Goal: Information Seeking & Learning: Learn about a topic

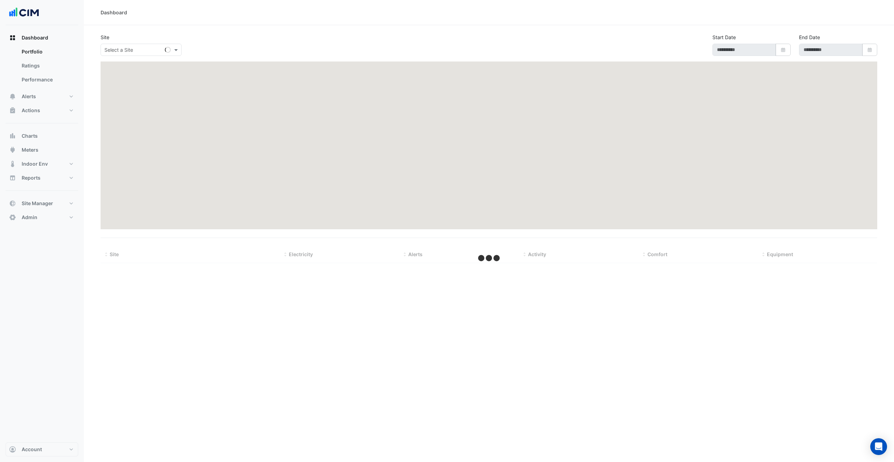
drag, startPoint x: 261, startPoint y: 361, endPoint x: 257, endPoint y: 336, distance: 24.9
click at [262, 361] on div "Dashboard Site Select a Site Start Date Select Date End Date Select Date Hide m…" at bounding box center [489, 231] width 811 height 462
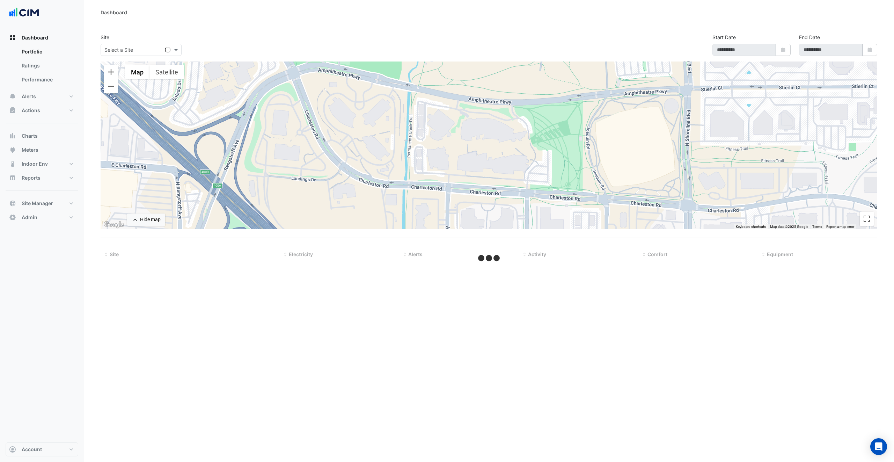
click at [423, 171] on div at bounding box center [489, 145] width 777 height 168
click at [49, 203] on span "Site Manager" at bounding box center [37, 203] width 31 height 7
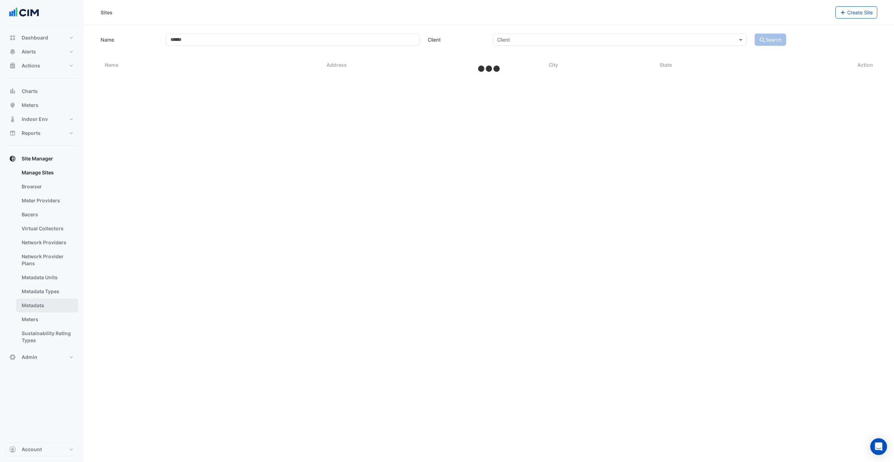
click at [45, 307] on link "Metadata" at bounding box center [47, 305] width 62 height 14
select select "***"
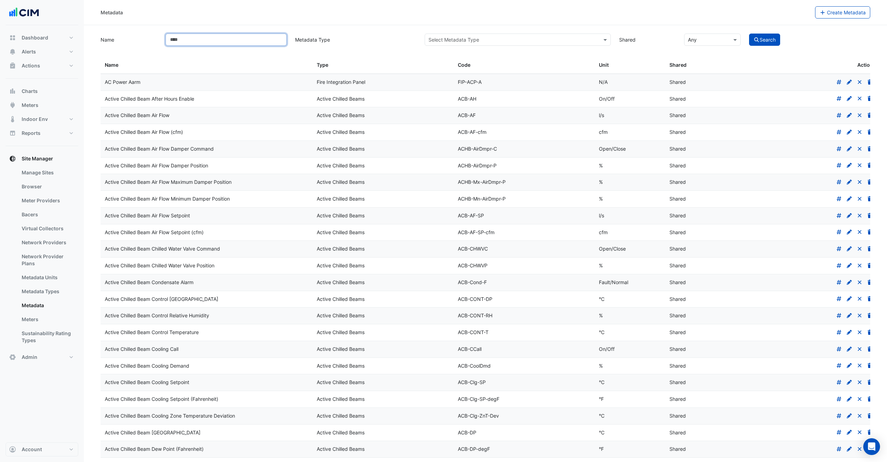
click at [242, 37] on input "Name" at bounding box center [226, 40] width 121 height 12
paste input "**********"
type input "**********"
click at [749, 34] on button "Search" at bounding box center [764, 40] width 31 height 12
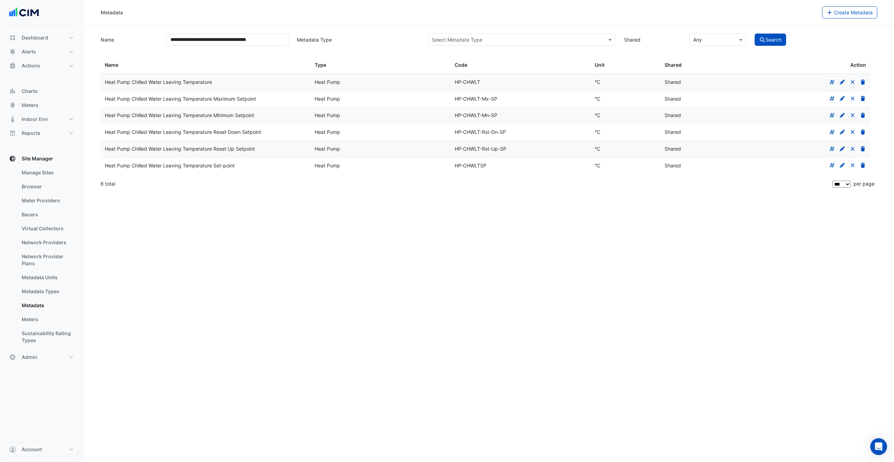
drag, startPoint x: 105, startPoint y: 82, endPoint x: 710, endPoint y: 85, distance: 604.8
click at [710, 85] on div "Heat Pump Chilled Water Leaving Temperature Heat Pump HP-CHWLT °C Shared" at bounding box center [486, 82] width 770 height 16
copy div "Heat Pump Chilled Water Leaving Temperature Heat Pump HP-CHWLT °C Shared"
click at [857, 11] on span "Create Metadata" at bounding box center [853, 12] width 39 height 6
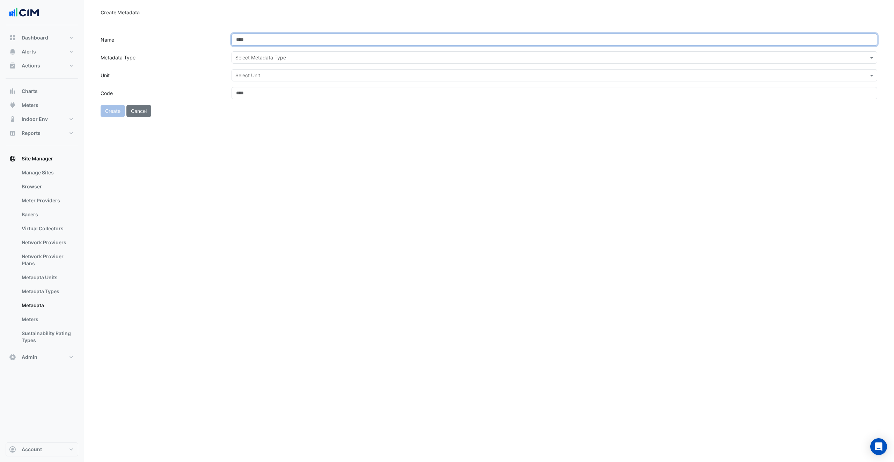
click at [272, 39] on input "Name" at bounding box center [555, 40] width 646 height 12
paste input "**********"
click at [373, 39] on input "**********" at bounding box center [555, 40] width 646 height 12
drag, startPoint x: 345, startPoint y: 38, endPoint x: 559, endPoint y: 46, distance: 214.0
click at [556, 48] on form "**********" at bounding box center [489, 75] width 777 height 83
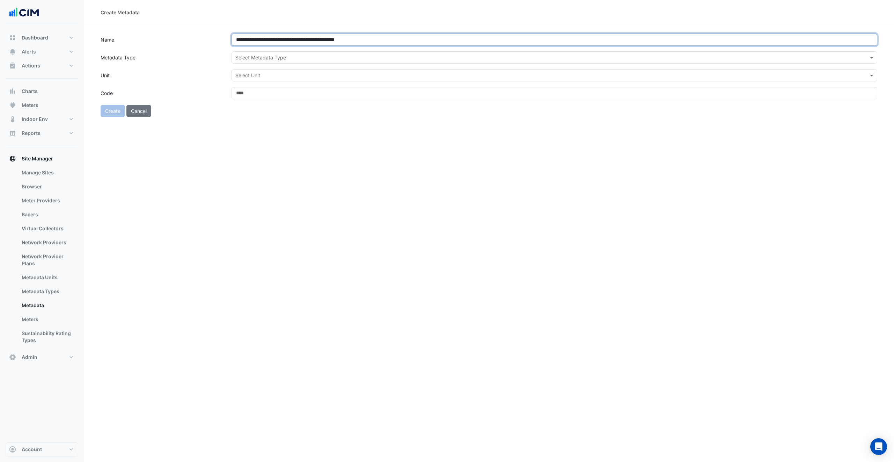
type input "**********"
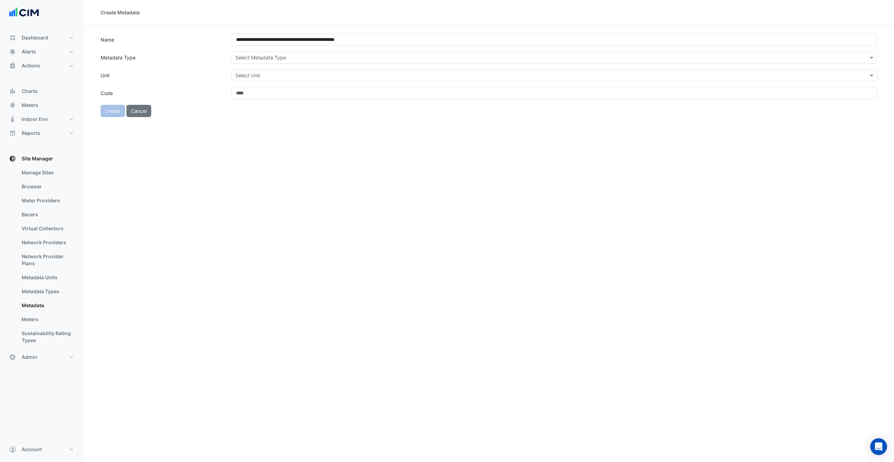
click at [315, 58] on input "text" at bounding box center [547, 57] width 624 height 7
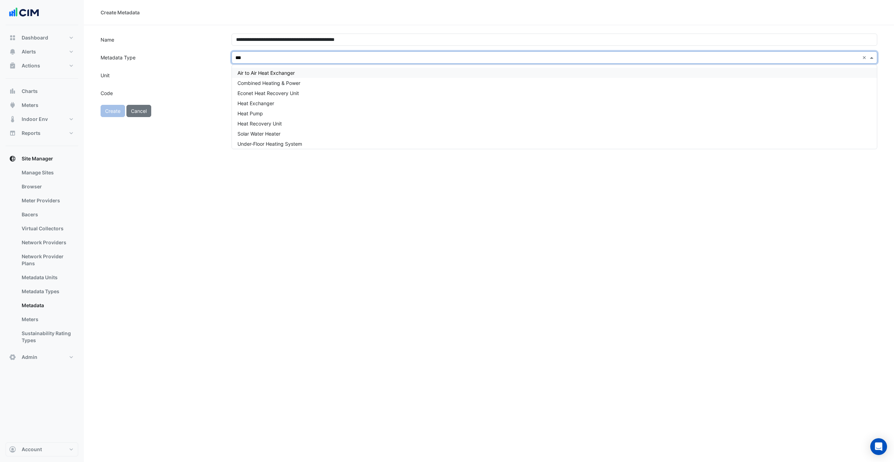
type input "****"
click at [255, 115] on span "Heat Pump" at bounding box center [251, 113] width 26 height 6
click at [252, 73] on input "text" at bounding box center [547, 75] width 624 height 7
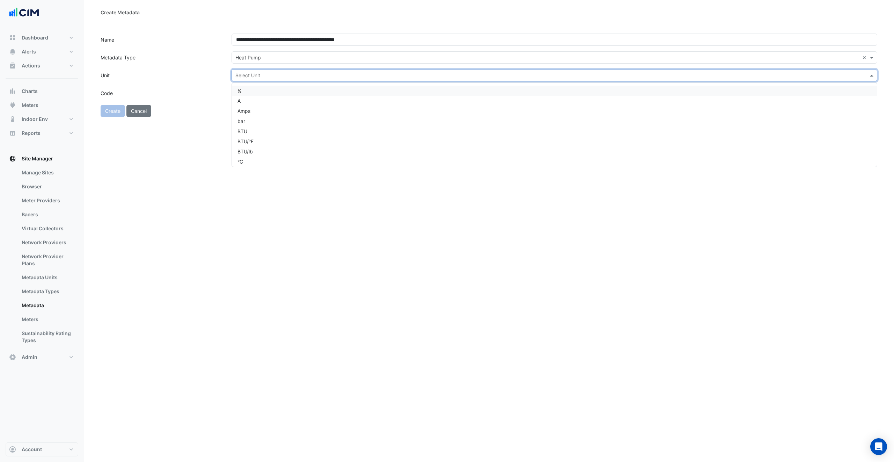
type input "*"
click at [257, 107] on div "°F" at bounding box center [554, 111] width 645 height 10
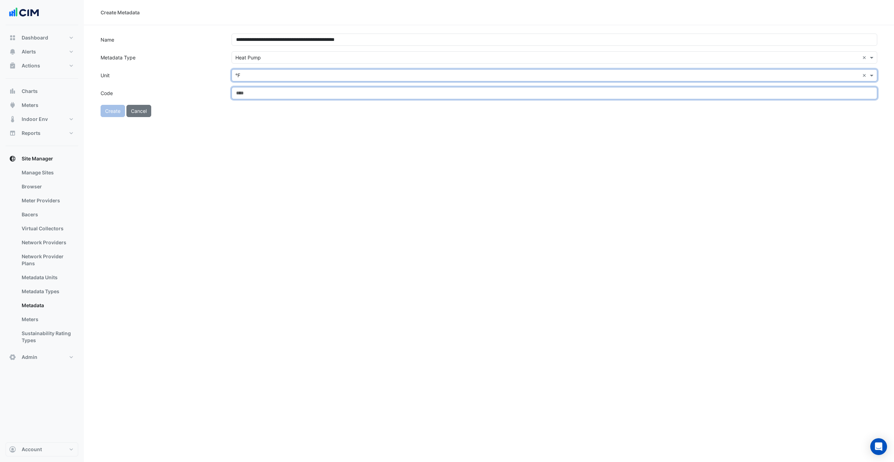
drag, startPoint x: 259, startPoint y: 94, endPoint x: 259, endPoint y: 90, distance: 4.2
click at [260, 91] on input "Code" at bounding box center [555, 93] width 646 height 12
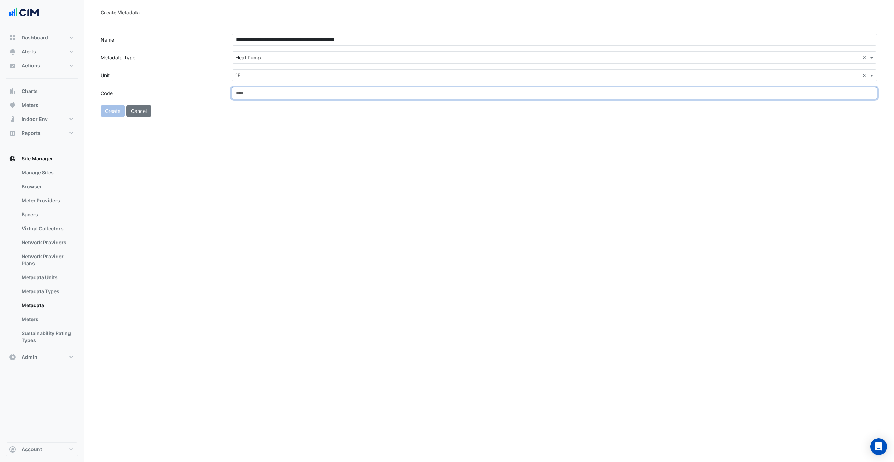
paste input "**********"
drag, startPoint x: 411, startPoint y: 94, endPoint x: 499, endPoint y: 98, distance: 88.5
click at [499, 98] on input "**********" at bounding box center [555, 93] width 646 height 12
drag, startPoint x: 378, startPoint y: 95, endPoint x: 228, endPoint y: 79, distance: 151.4
click at [228, 79] on form "**********" at bounding box center [489, 75] width 777 height 83
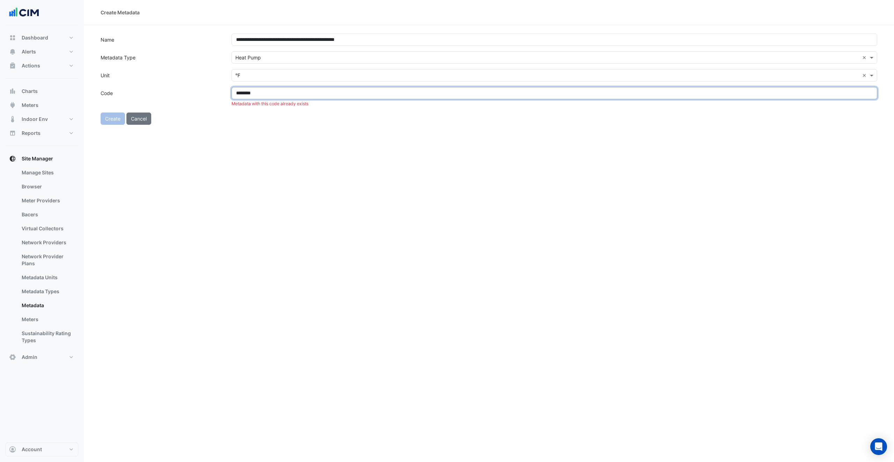
click at [383, 94] on input "********" at bounding box center [555, 93] width 646 height 12
drag, startPoint x: 305, startPoint y: 96, endPoint x: 194, endPoint y: 84, distance: 111.4
click at [189, 82] on form "**********" at bounding box center [489, 75] width 777 height 83
type input "**********"
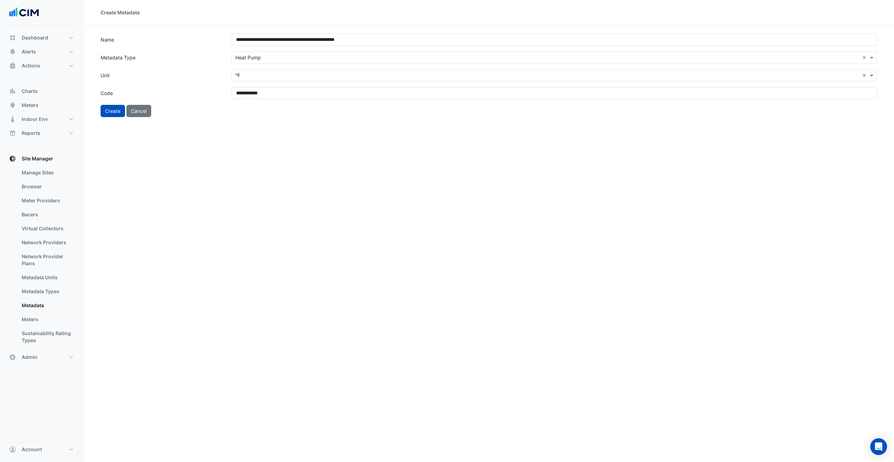
click at [191, 188] on div "**********" at bounding box center [489, 231] width 811 height 462
click at [111, 111] on button "Create" at bounding box center [113, 111] width 24 height 12
select select "***"
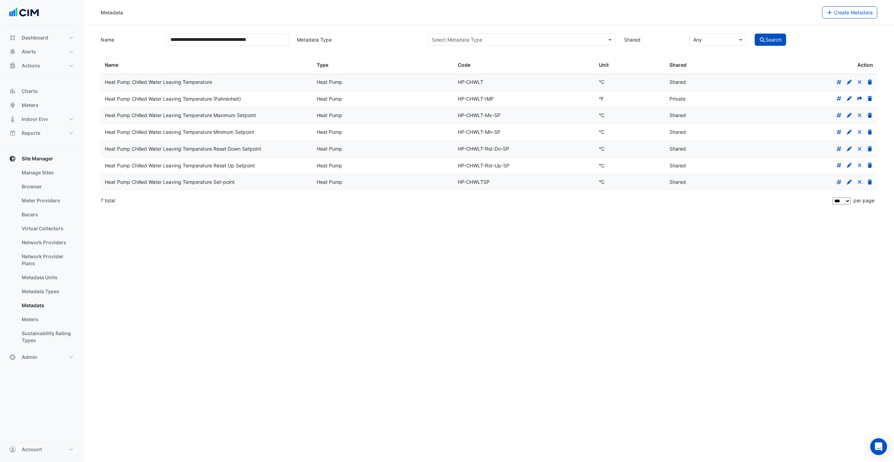
click at [858, 100] on icon at bounding box center [860, 98] width 5 height 5
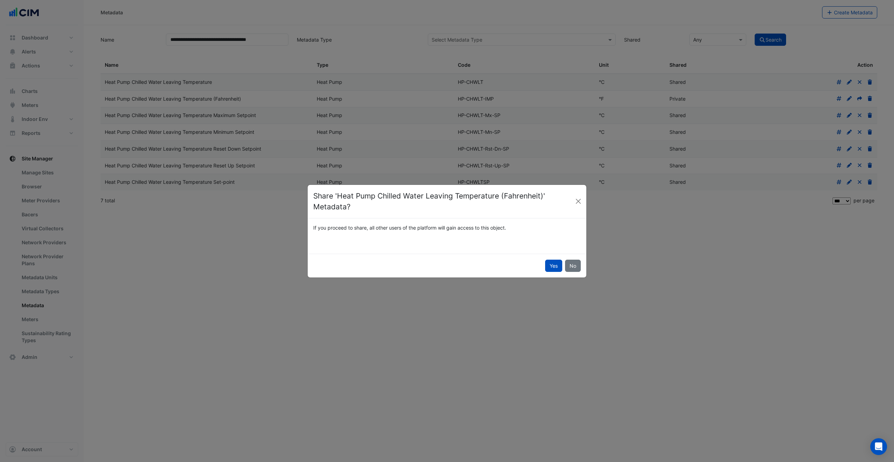
click at [547, 262] on button "Yes" at bounding box center [553, 266] width 17 height 12
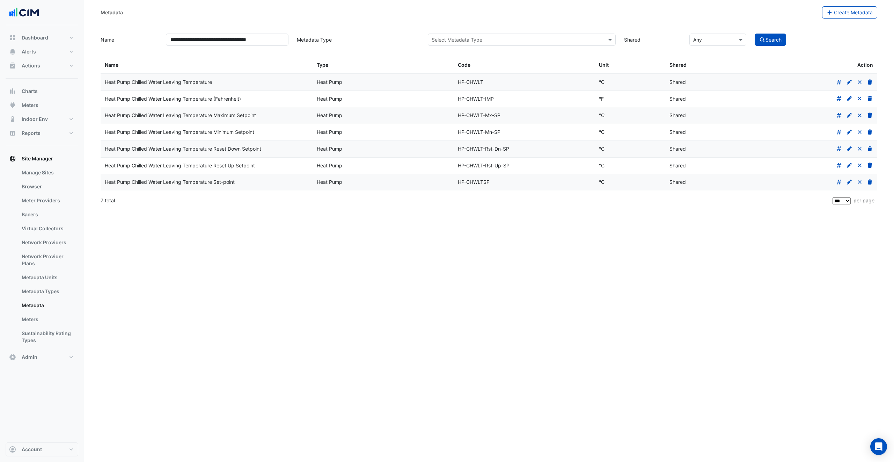
drag, startPoint x: 506, startPoint y: 99, endPoint x: 124, endPoint y: 130, distance: 382.7
click at [90, 106] on section "**********" at bounding box center [489, 117] width 811 height 184
click at [268, 45] on input "**********" at bounding box center [227, 40] width 123 height 12
paste input "*"
type input "**********"
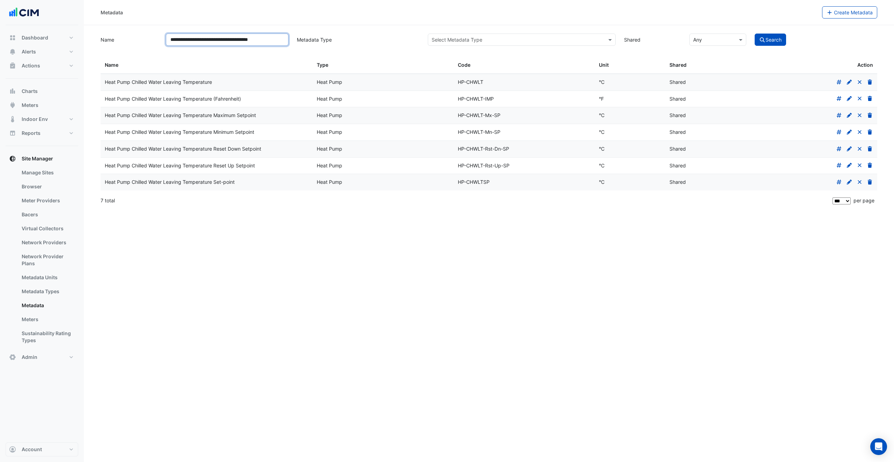
click at [755, 34] on button "Search" at bounding box center [770, 40] width 31 height 12
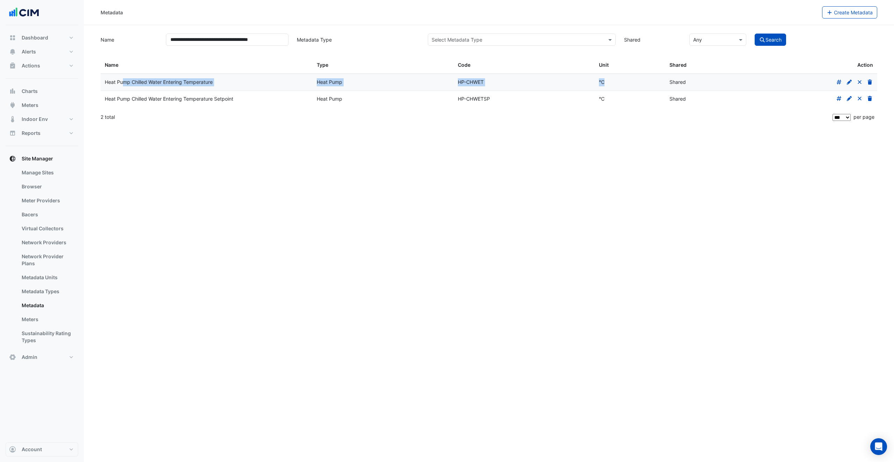
drag, startPoint x: 712, startPoint y: 78, endPoint x: 100, endPoint y: 84, distance: 611.8
click at [101, 84] on div "Heat Pump Chilled Water Entering Temperature Heat Pump HP-CHWET °C Shared" at bounding box center [489, 82] width 777 height 16
copy div "Heat Pump Chilled Water Entering Temperature Heat Pump HP-CHWET °C"
click at [851, 81] on icon at bounding box center [849, 81] width 5 height 5
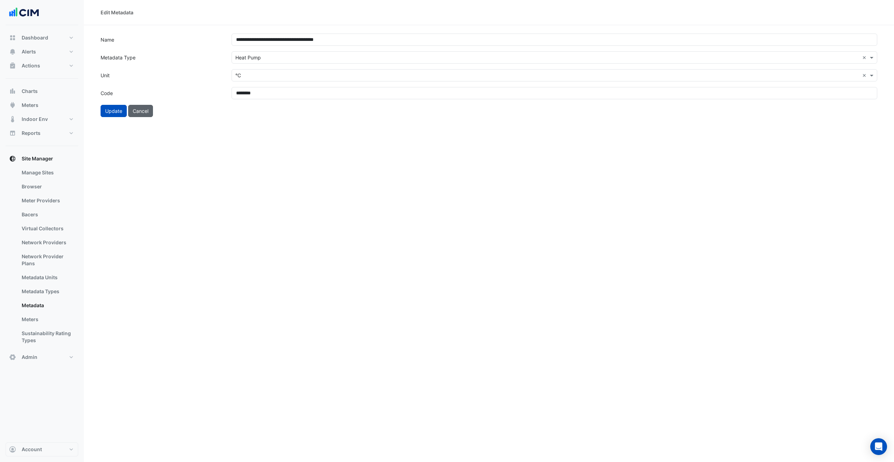
click at [141, 110] on button "Cancel" at bounding box center [140, 111] width 25 height 12
select select "***"
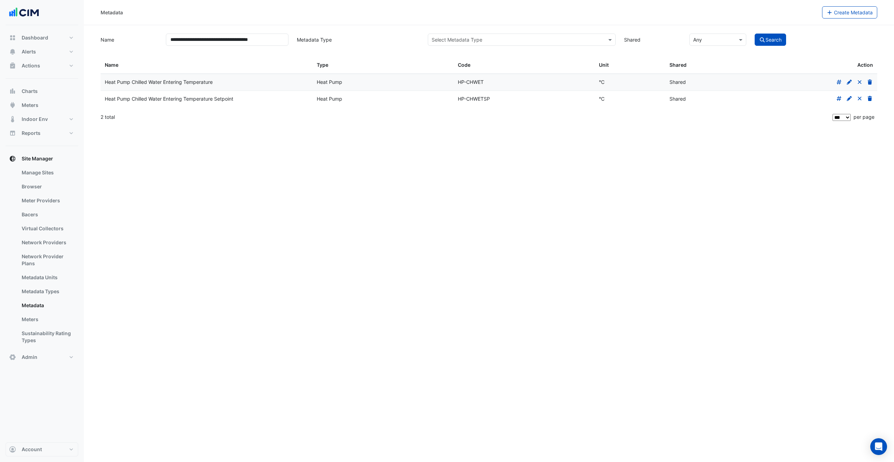
drag, startPoint x: 856, startPoint y: 14, endPoint x: 854, endPoint y: 17, distance: 4.1
click at [856, 14] on span "Create Metadata" at bounding box center [853, 12] width 39 height 6
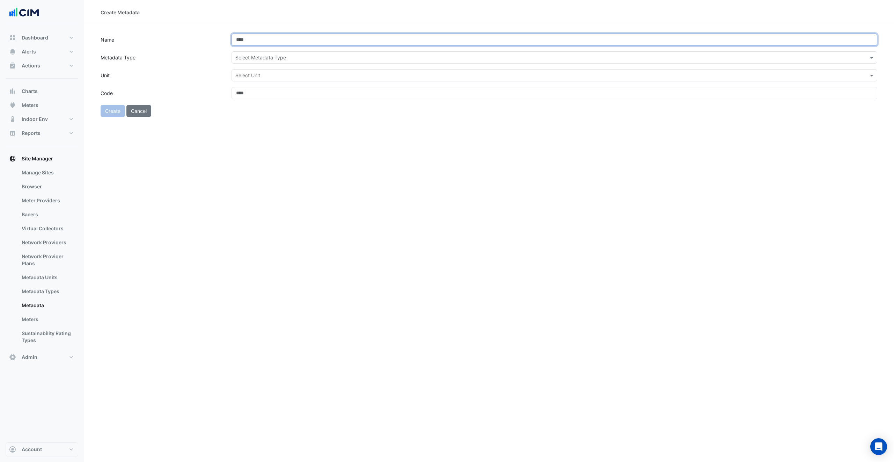
click at [250, 43] on input "Name" at bounding box center [555, 40] width 646 height 12
paste input "**********"
drag, startPoint x: 351, startPoint y: 41, endPoint x: 496, endPoint y: 43, distance: 145.3
click at [496, 43] on input "**********" at bounding box center [555, 40] width 646 height 12
type input "**********"
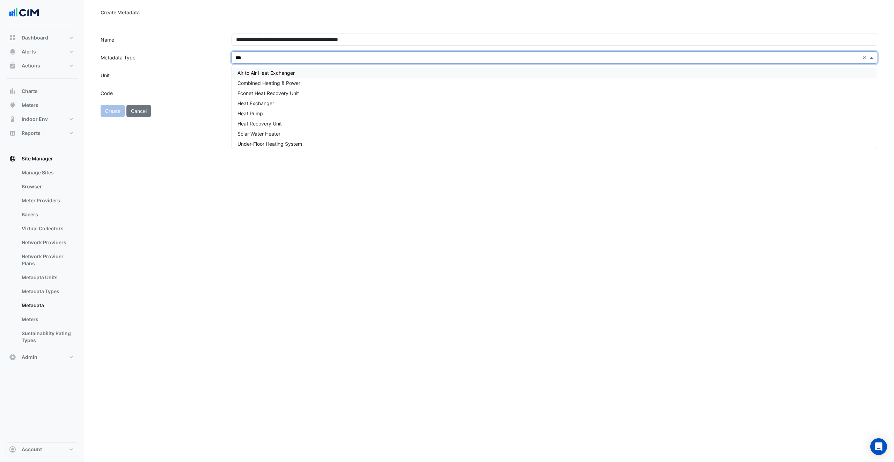
type input "****"
click at [275, 111] on div "Heat Pump" at bounding box center [554, 113] width 645 height 10
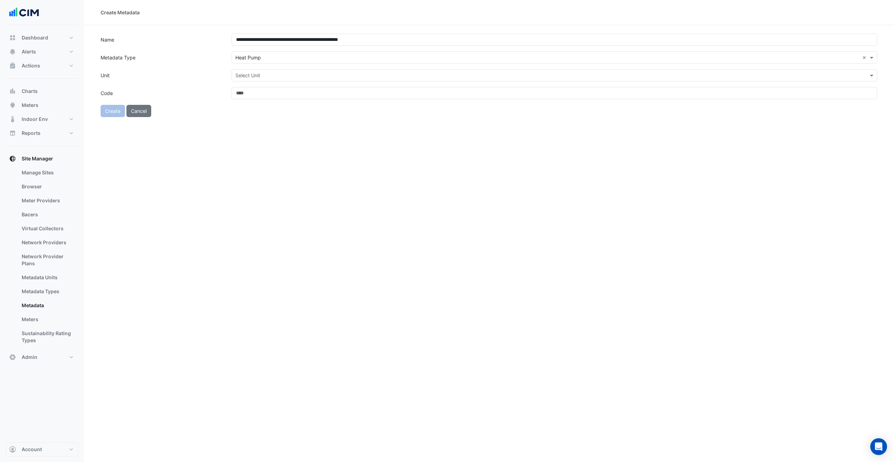
click at [255, 67] on form "**********" at bounding box center [489, 75] width 777 height 83
click at [259, 77] on input "text" at bounding box center [547, 75] width 624 height 7
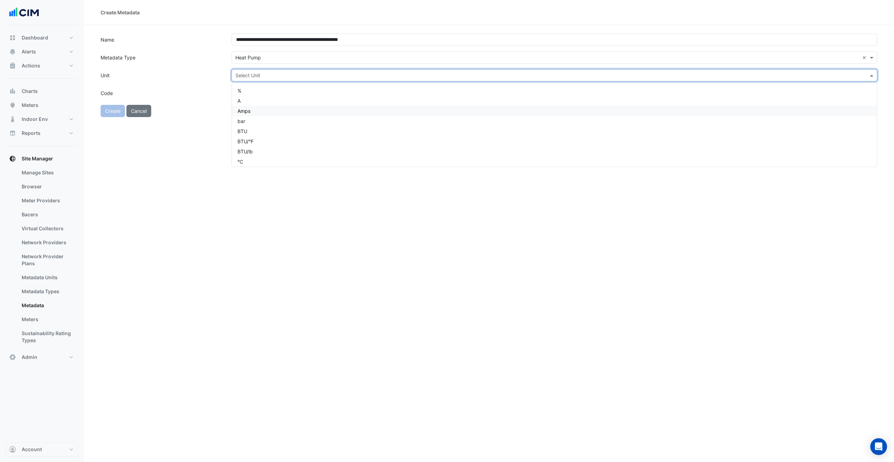
type input "*"
click at [265, 112] on div "°F" at bounding box center [554, 111] width 645 height 10
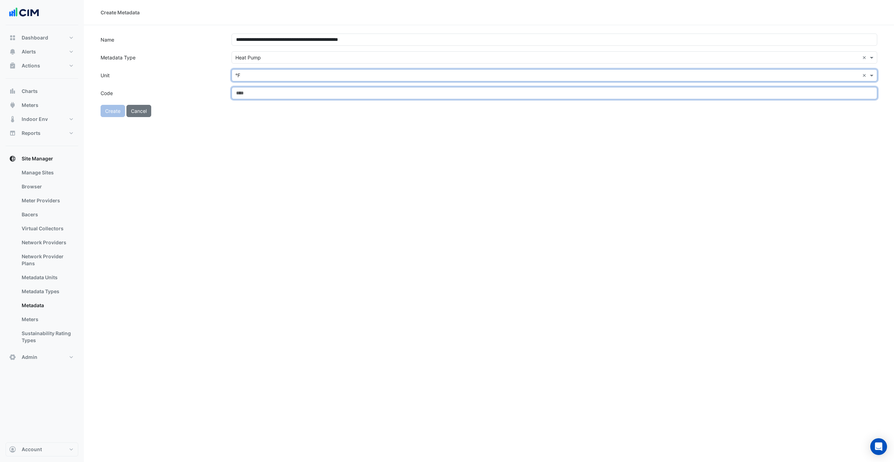
click at [253, 96] on input "Code" at bounding box center [555, 93] width 646 height 12
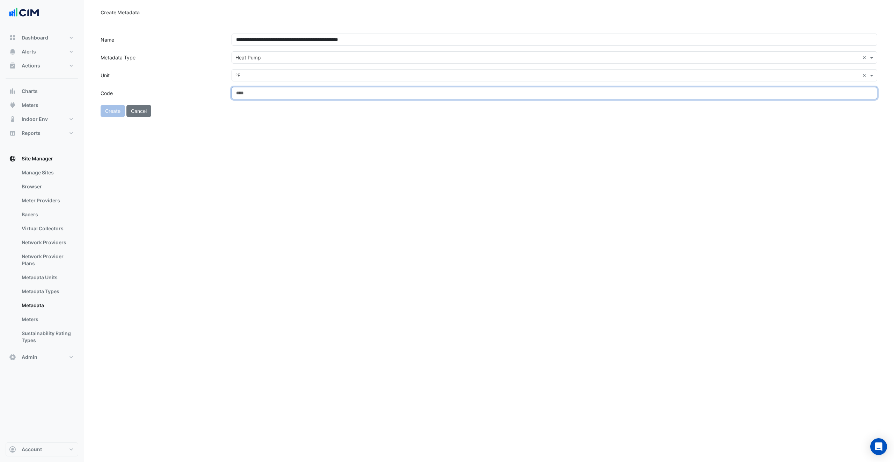
paste input "**********"
drag, startPoint x: 447, startPoint y: 97, endPoint x: 372, endPoint y: 93, distance: 75.3
click at [372, 93] on input "**********" at bounding box center [555, 93] width 646 height 12
drag, startPoint x: 375, startPoint y: 93, endPoint x: 191, endPoint y: 67, distance: 186.0
click at [191, 67] on form "**********" at bounding box center [489, 75] width 777 height 83
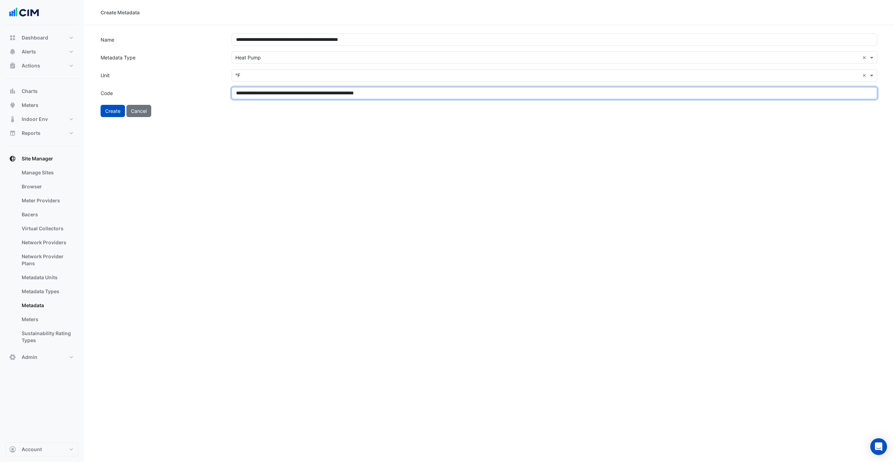
click at [383, 94] on input "**********" at bounding box center [555, 93] width 646 height 12
drag, startPoint x: 379, startPoint y: 91, endPoint x: 206, endPoint y: 92, distance: 172.2
click at [206, 92] on div "**********" at bounding box center [488, 93] width 785 height 12
click at [350, 91] on input "**********" at bounding box center [555, 93] width 646 height 12
type input "**********"
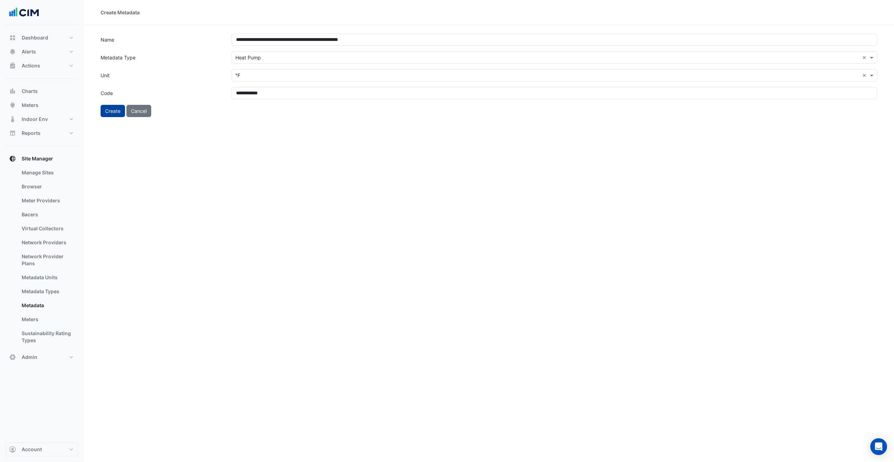
click at [114, 109] on button "Create" at bounding box center [113, 111] width 24 height 12
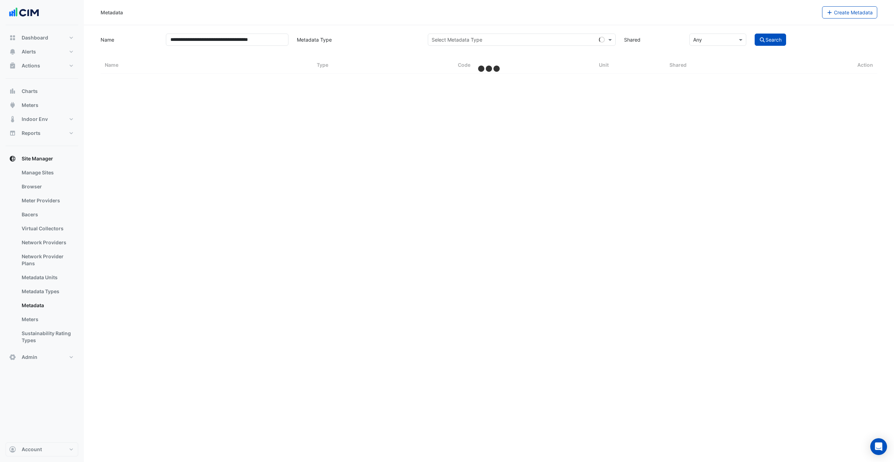
select select "***"
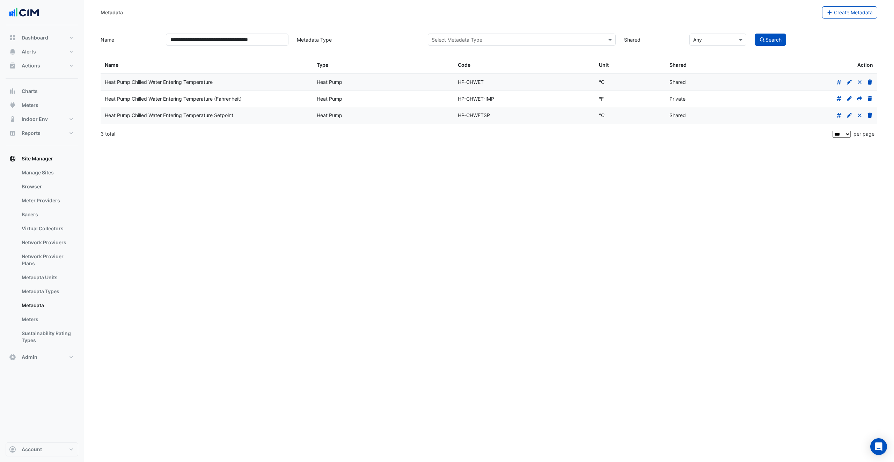
click at [859, 100] on icon at bounding box center [860, 98] width 5 height 5
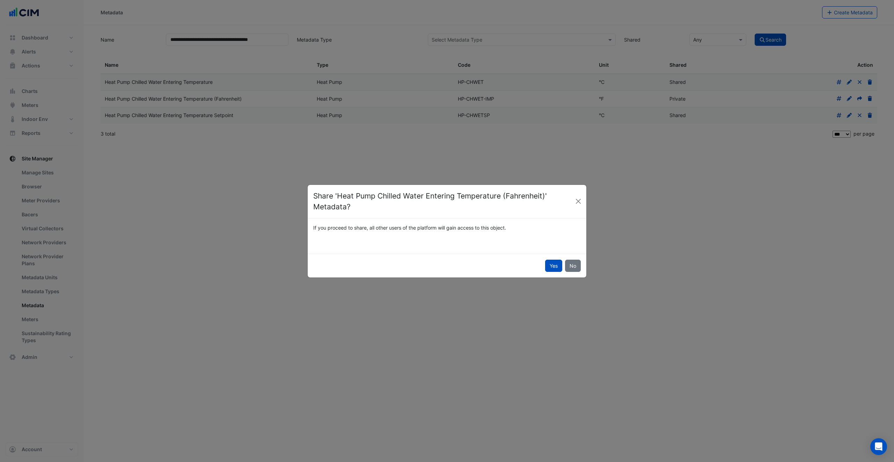
click at [552, 266] on button "Yes" at bounding box center [553, 266] width 17 height 12
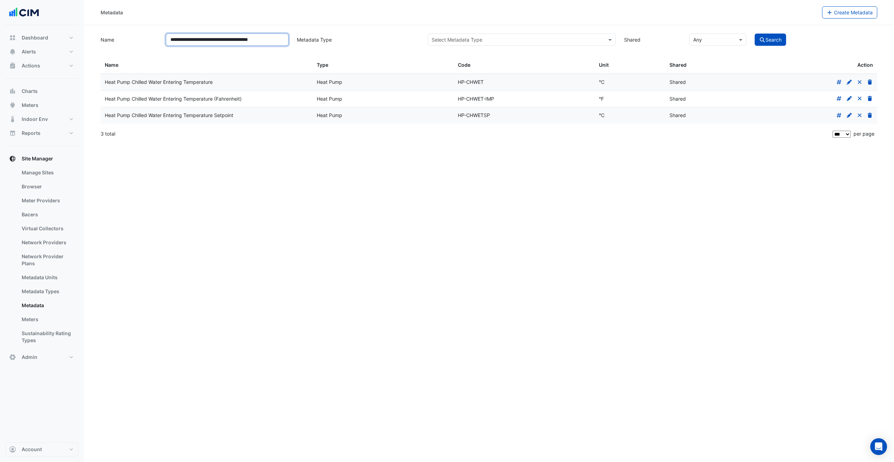
click at [252, 43] on input "**********" at bounding box center [227, 40] width 123 height 12
paste input
type input "**********"
click at [771, 43] on button "Search" at bounding box center [770, 40] width 31 height 12
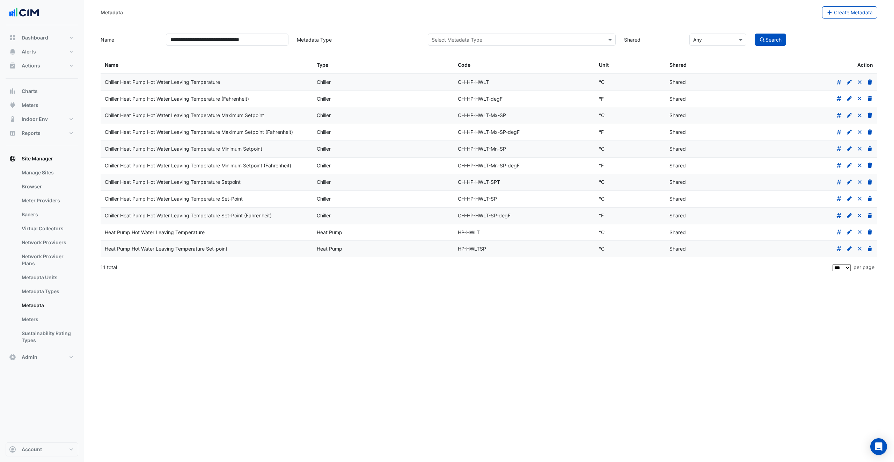
drag, startPoint x: 104, startPoint y: 99, endPoint x: 286, endPoint y: 100, distance: 181.7
click at [286, 100] on div "Chiller Heat Pump Hot Water Leaving Temperature (Fahrenheit)" at bounding box center [207, 99] width 204 height 8
drag, startPoint x: 102, startPoint y: 114, endPoint x: 280, endPoint y: 119, distance: 177.6
click at [280, 119] on datatable-body-cell "Chiller Heat Pump Hot Water Leaving Temperature Maximum Setpoint" at bounding box center [207, 115] width 212 height 16
drag, startPoint x: 114, startPoint y: 169, endPoint x: 292, endPoint y: 164, distance: 178.9
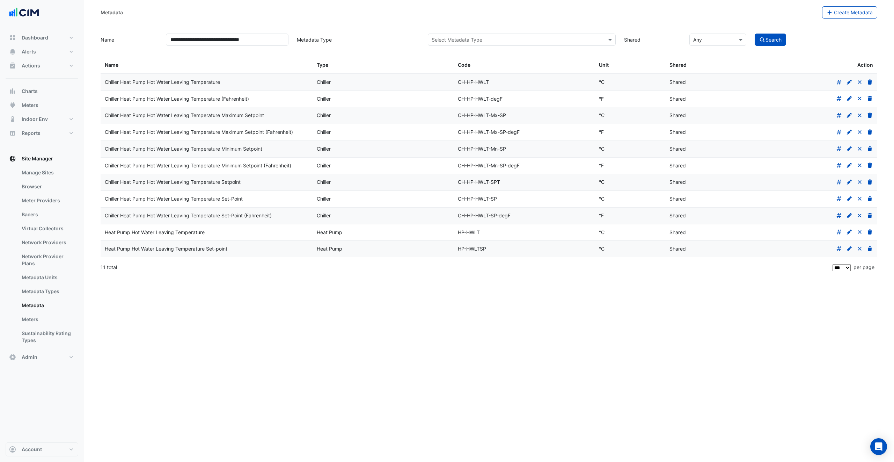
click at [292, 164] on div "Chiller Heat Pump Hot Water Leaving Temperature Minimum Setpoint (Fahrenheit)" at bounding box center [207, 166] width 204 height 8
drag, startPoint x: 150, startPoint y: 97, endPoint x: 210, endPoint y: 147, distance: 78.4
click at [259, 103] on div "Chiller Heat Pump Hot Water Leaving Temperature (Fahrenheit)" at bounding box center [207, 99] width 204 height 8
click at [286, 217] on div "Chiller Heat Pump Hot Water Leaving Temperature Set-Point (Fahrenheit)" at bounding box center [207, 216] width 204 height 8
drag, startPoint x: 264, startPoint y: 100, endPoint x: 102, endPoint y: 99, distance: 162.8
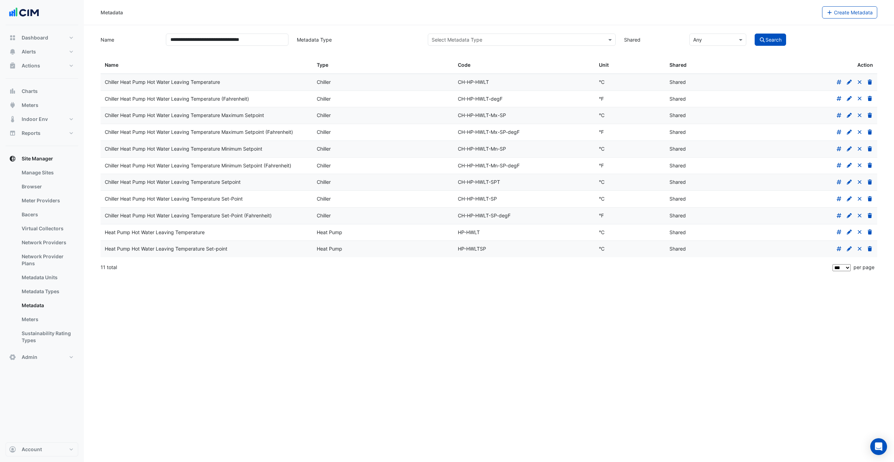
click at [102, 99] on datatable-body-cell "Chiller Heat Pump Hot Water Leaving Temperature (Fahrenheit)" at bounding box center [207, 99] width 212 height 16
click at [123, 245] on datatable-body-cell "Heat Pump Hot Water Leaving Temperature Set-point" at bounding box center [207, 249] width 212 height 16
drag, startPoint x: 106, startPoint y: 234, endPoint x: 220, endPoint y: 239, distance: 114.3
click at [221, 239] on datatable-body-cell "Heat Pump Hot Water Leaving Temperature" at bounding box center [207, 232] width 212 height 16
drag, startPoint x: 280, startPoint y: 252, endPoint x: 262, endPoint y: 260, distance: 19.3
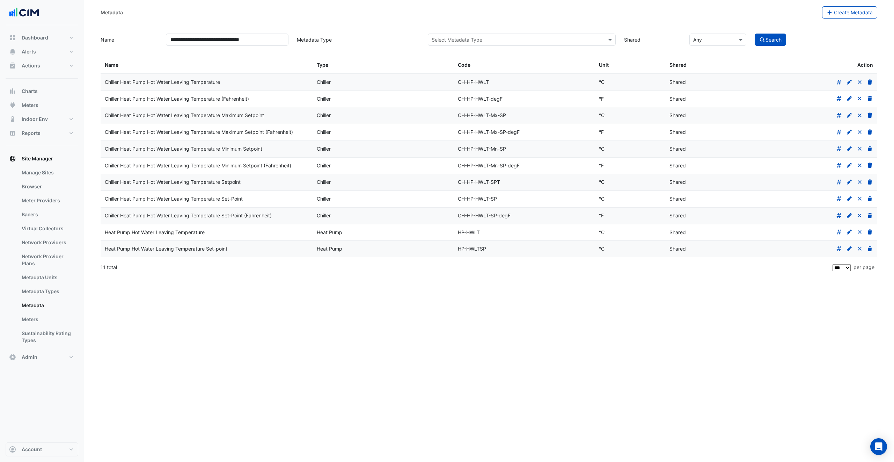
click at [279, 252] on div "Heat Pump Hot Water Leaving Temperature Set-point" at bounding box center [207, 249] width 204 height 8
drag, startPoint x: 106, startPoint y: 232, endPoint x: 236, endPoint y: 231, distance: 130.0
click at [237, 231] on datatable-body-cell "Heat Pump Hot Water Leaving Temperature" at bounding box center [207, 232] width 212 height 16
copy div "Heat Pump Hot Water Leaving Temperature"
click at [852, 15] on button "Create Metadata" at bounding box center [850, 12] width 56 height 12
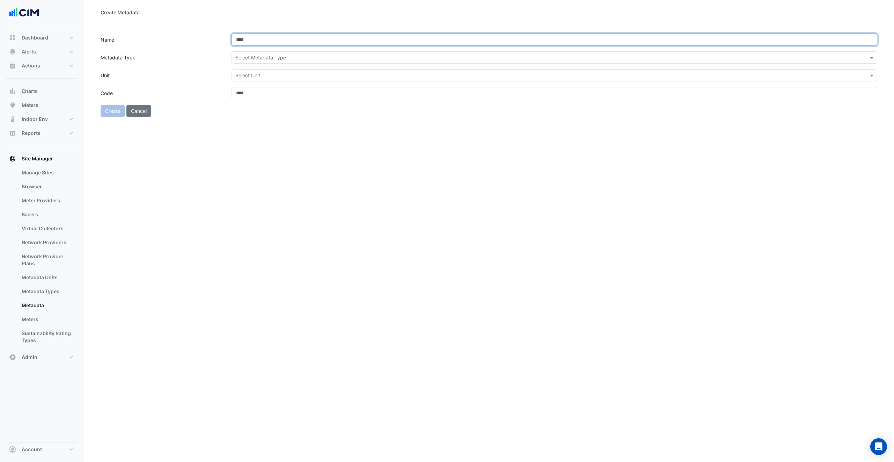
click at [341, 43] on input "Name" at bounding box center [555, 40] width 646 height 12
paste input "**********"
type input "**********"
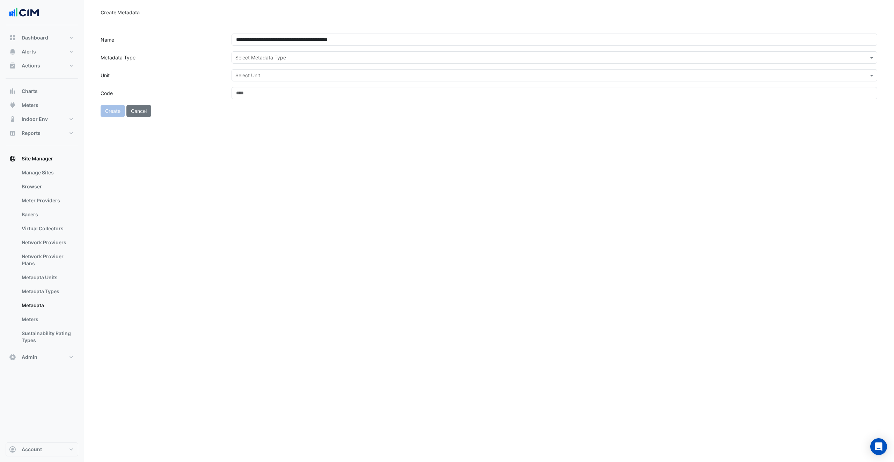
click at [281, 56] on input "text" at bounding box center [547, 57] width 624 height 7
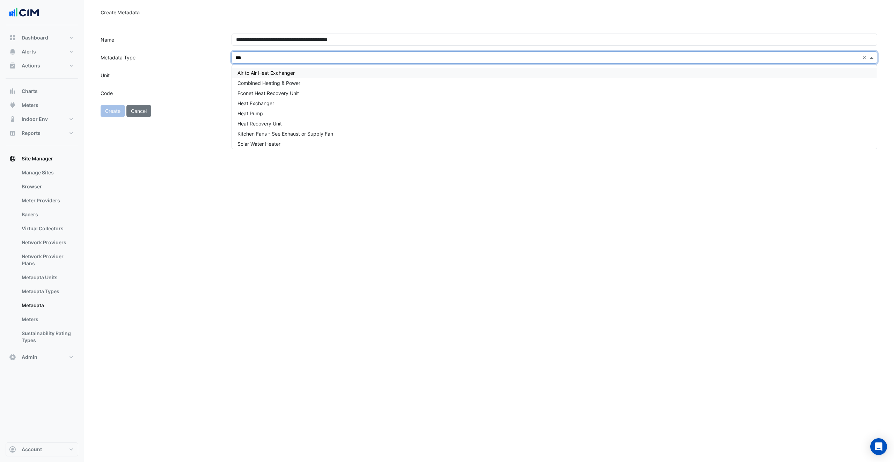
type input "****"
click at [271, 113] on div "Heat Pump" at bounding box center [554, 113] width 645 height 10
click at [259, 77] on input "text" at bounding box center [547, 75] width 624 height 7
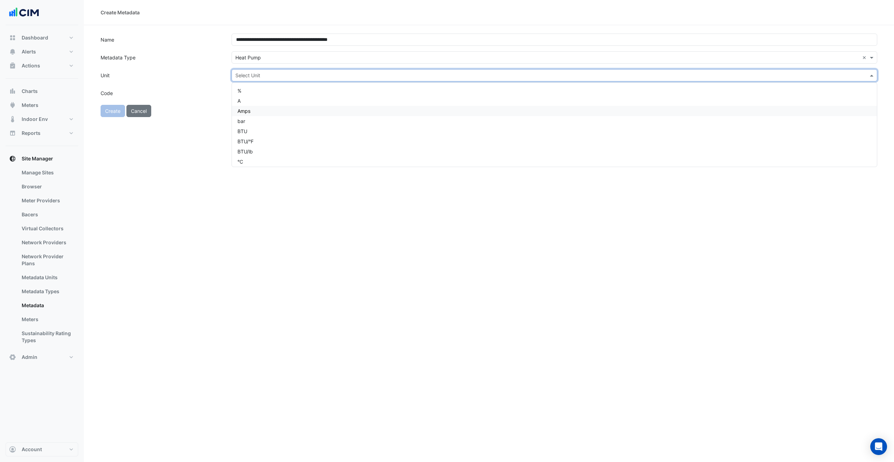
type input "*"
click at [250, 110] on div "°F" at bounding box center [554, 111] width 645 height 10
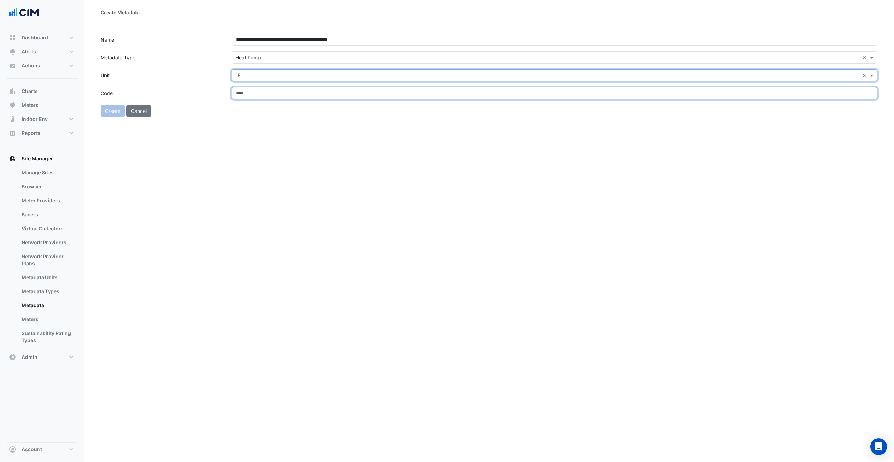
click at [255, 97] on input "Code" at bounding box center [555, 93] width 646 height 12
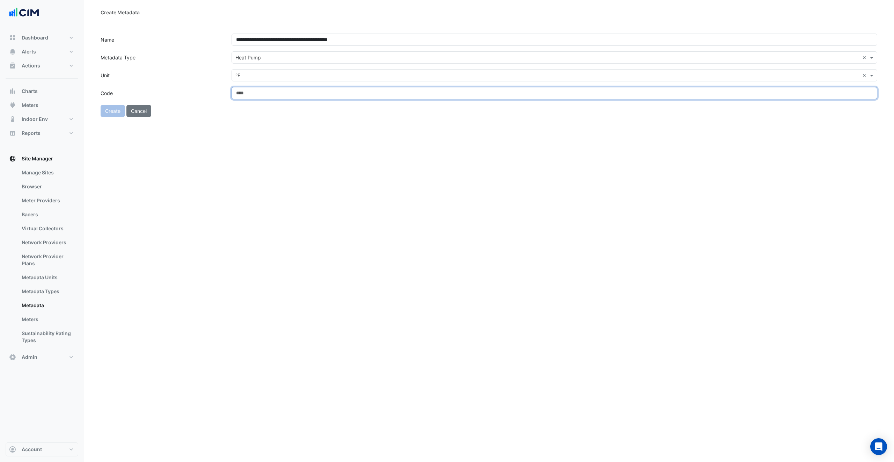
paste input "**********"
type input "**********"
drag, startPoint x: 357, startPoint y: 94, endPoint x: 216, endPoint y: 93, distance: 140.8
click at [218, 90] on div "**********" at bounding box center [488, 93] width 785 height 12
type input "**********"
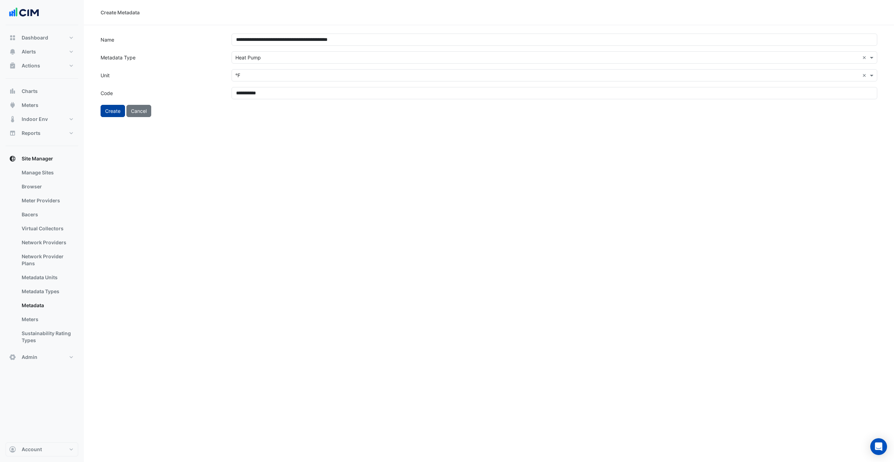
click at [110, 108] on button "Create" at bounding box center [113, 111] width 24 height 12
select select "***"
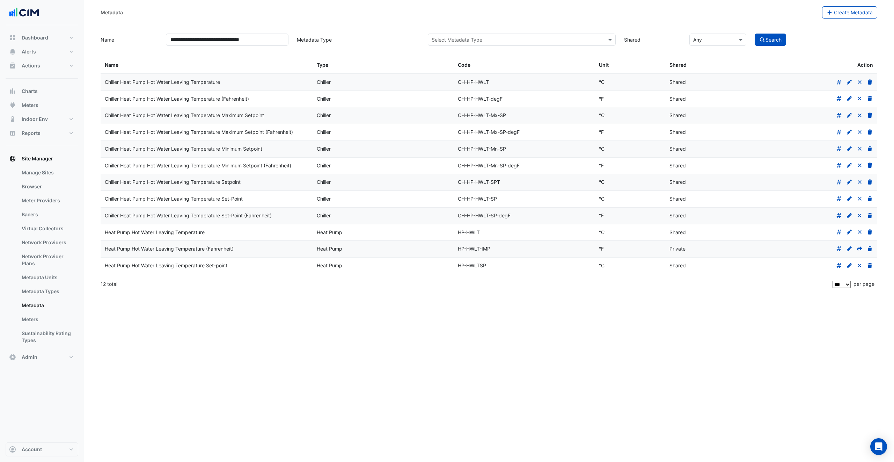
click at [862, 251] on icon at bounding box center [860, 248] width 6 height 5
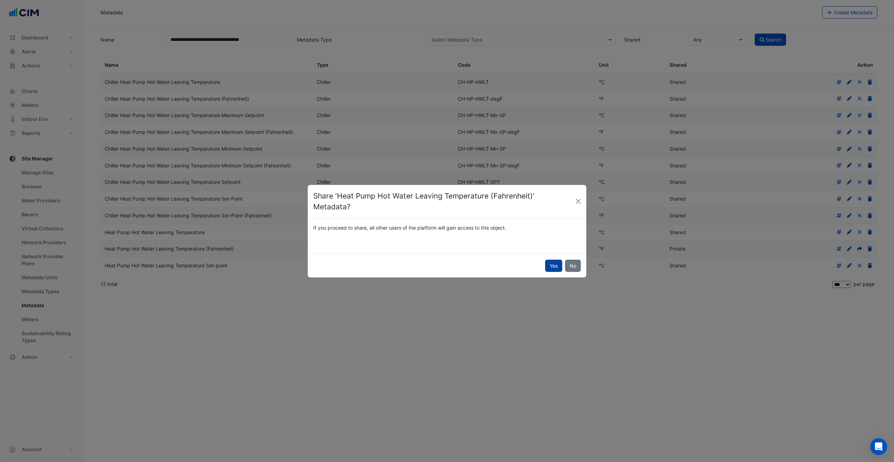
click at [545, 261] on button "Yes" at bounding box center [553, 266] width 17 height 12
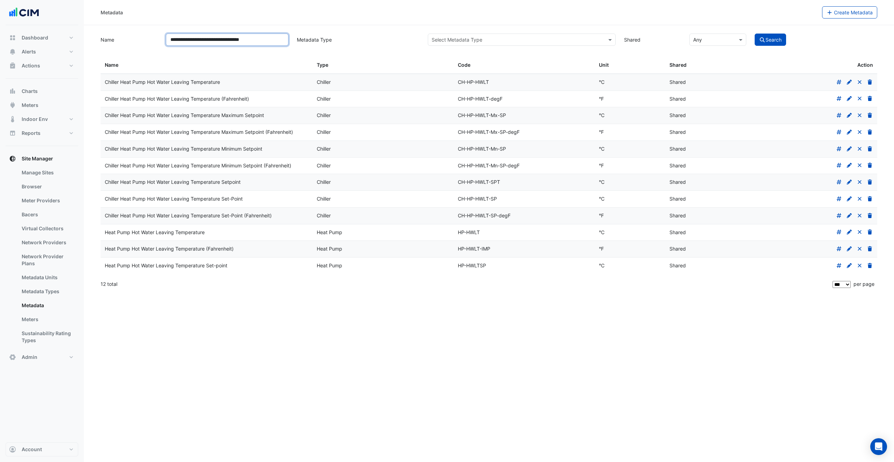
click at [282, 42] on input "**********" at bounding box center [227, 40] width 123 height 12
paste input "*"
type input "**********"
click at [755, 34] on button "Search" at bounding box center [770, 40] width 31 height 12
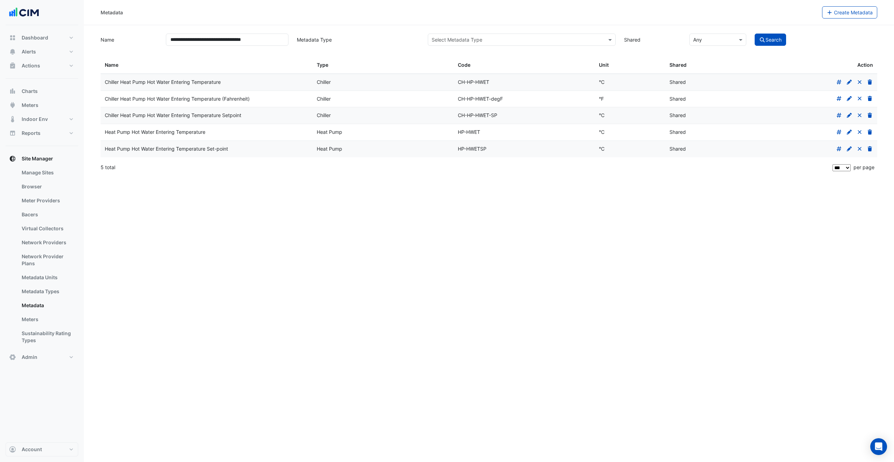
click at [311, 136] on datatable-body-cell "Heat Pump Hot Water Entering Temperature" at bounding box center [207, 132] width 212 height 16
drag, startPoint x: 105, startPoint y: 133, endPoint x: 702, endPoint y: 136, distance: 596.7
click at [700, 131] on div "Heat Pump Hot Water Entering Temperature Heat Pump HP-HWET °C Shared" at bounding box center [489, 132] width 777 height 16
copy div "Heat Pump Hot Water Entering Temperature Heat Pump HP-HWET °C Shared"
click at [840, 14] on span "Create Metadata" at bounding box center [853, 12] width 39 height 6
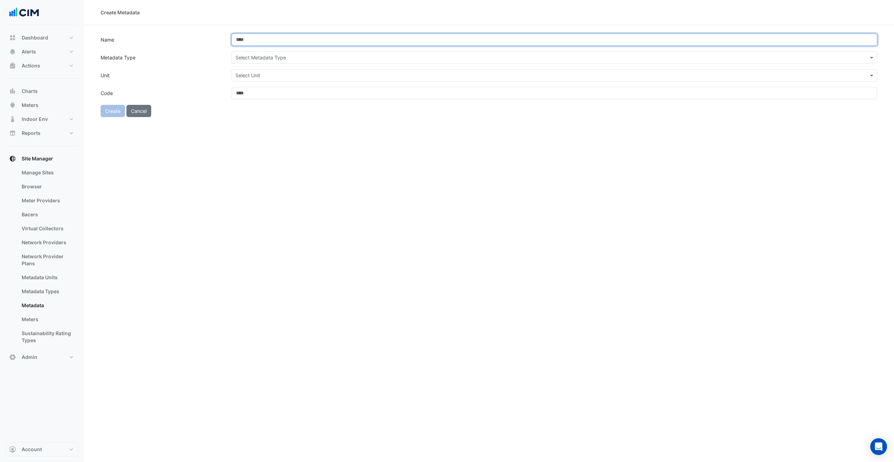
click at [314, 42] on input "Name" at bounding box center [555, 40] width 646 height 12
paste input "**********"
drag, startPoint x: 346, startPoint y: 38, endPoint x: 583, endPoint y: 52, distance: 237.6
click at [568, 47] on form "**********" at bounding box center [489, 75] width 777 height 83
type input "**********"
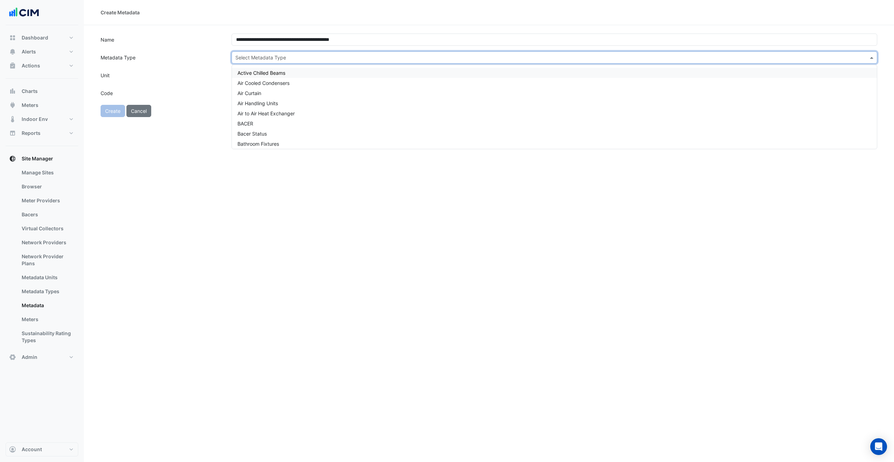
click at [289, 58] on input "text" at bounding box center [547, 57] width 624 height 7
type input "****"
click at [257, 116] on div "Heat Pump" at bounding box center [554, 113] width 645 height 10
click at [248, 76] on input "text" at bounding box center [547, 75] width 624 height 7
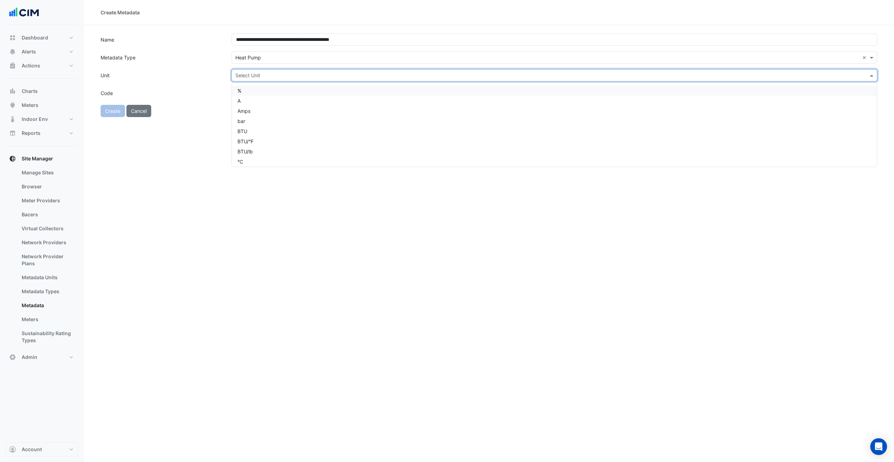
type input "*"
click at [278, 108] on div "°F" at bounding box center [554, 111] width 645 height 10
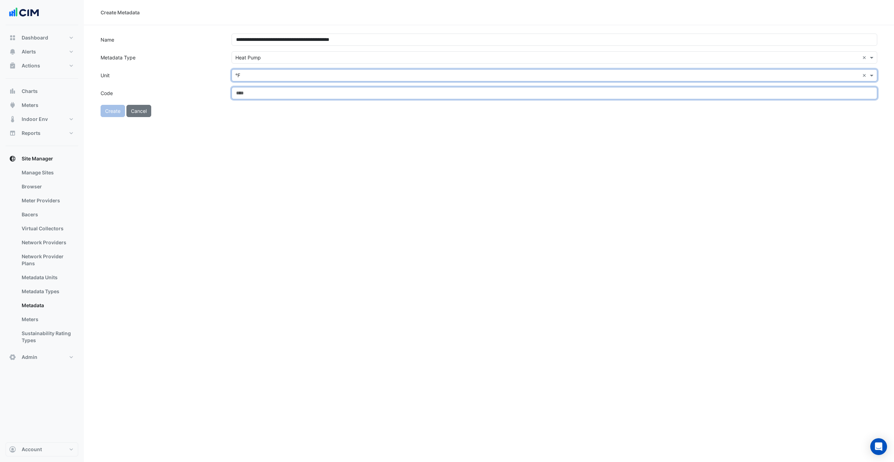
click at [269, 96] on input "Code" at bounding box center [555, 93] width 646 height 12
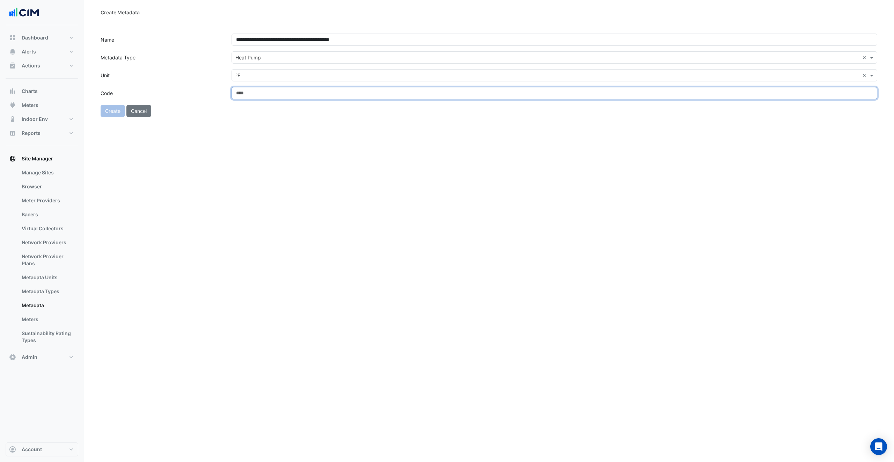
paste input "**********"
drag, startPoint x: 458, startPoint y: 96, endPoint x: 411, endPoint y: 93, distance: 47.2
click at [411, 93] on input "**********" at bounding box center [555, 93] width 646 height 12
drag, startPoint x: 379, startPoint y: 93, endPoint x: 218, endPoint y: 89, distance: 161.8
click at [218, 89] on div "**********" at bounding box center [488, 93] width 785 height 12
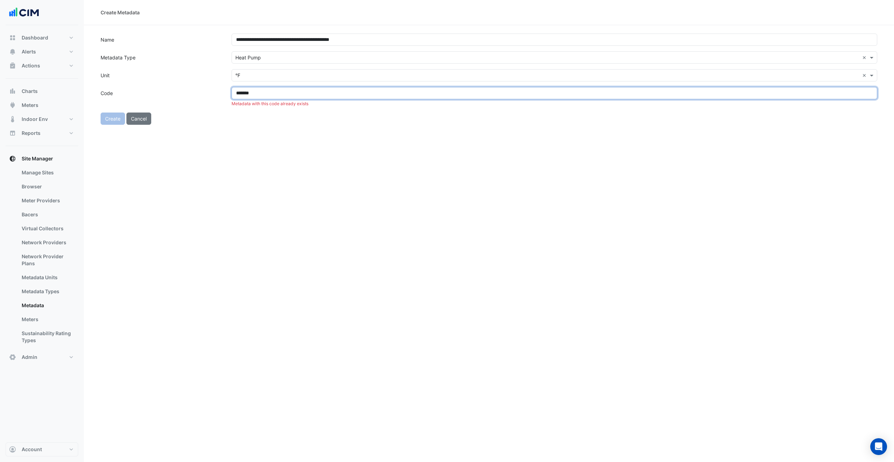
click at [264, 96] on input "*******" at bounding box center [555, 93] width 646 height 12
type input "**********"
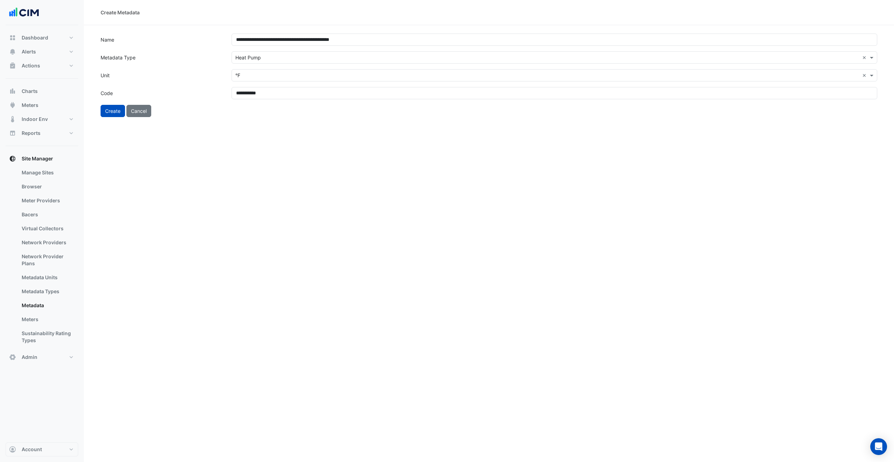
drag, startPoint x: 101, startPoint y: 101, endPoint x: 106, endPoint y: 104, distance: 6.1
click at [101, 101] on form "**********" at bounding box center [489, 75] width 777 height 83
click at [117, 108] on button "Create" at bounding box center [113, 111] width 24 height 12
select select "***"
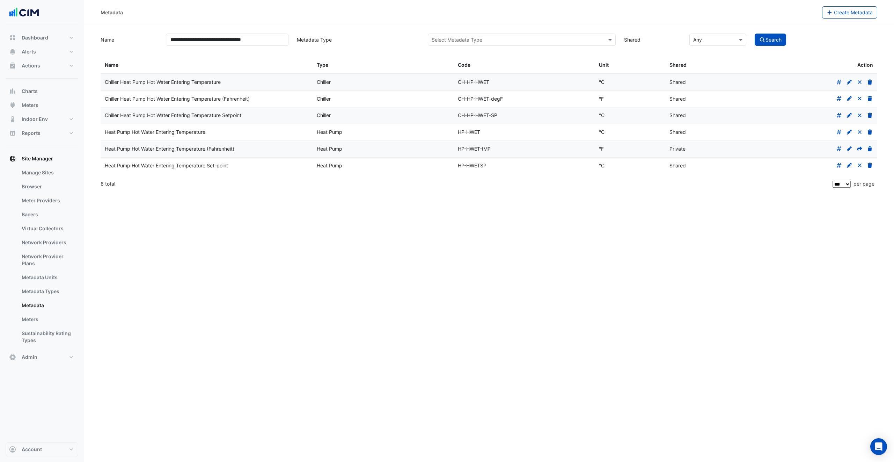
click at [861, 149] on icon at bounding box center [860, 148] width 5 height 5
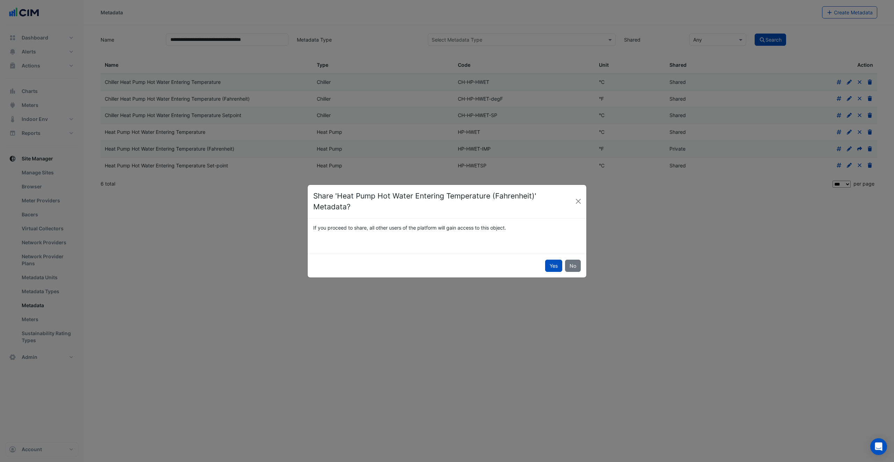
click at [554, 265] on button "Yes" at bounding box center [553, 266] width 17 height 12
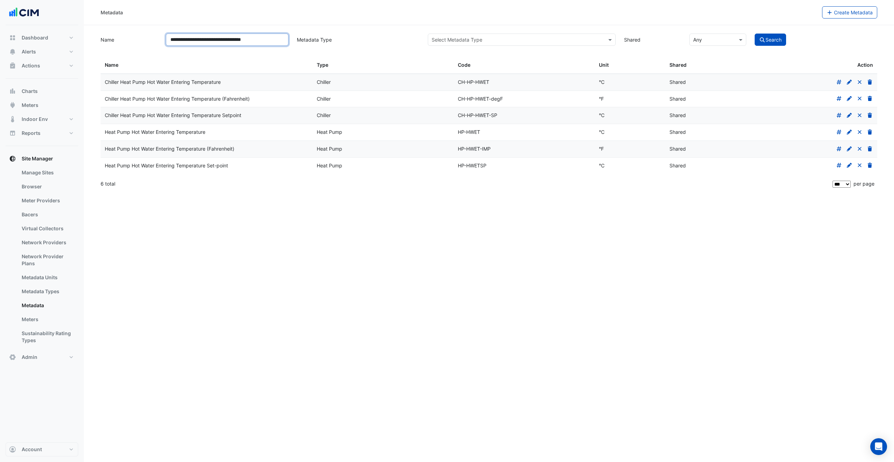
click at [286, 41] on input "**********" at bounding box center [227, 40] width 123 height 12
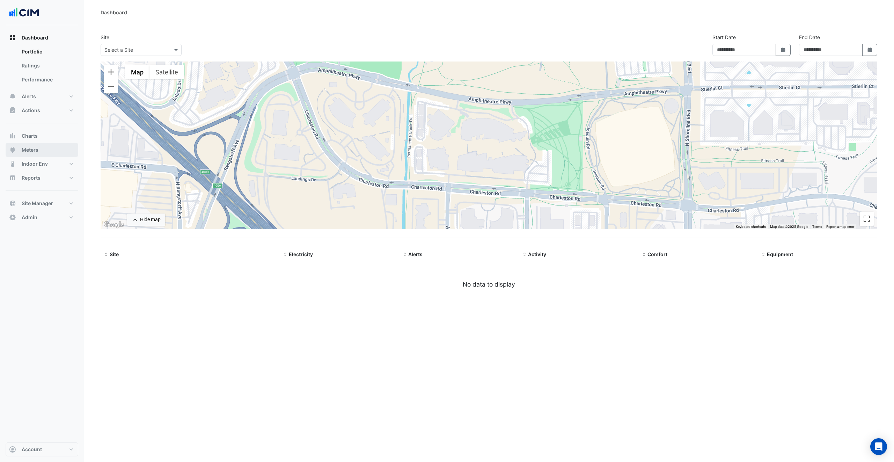
type input "**********"
click at [36, 149] on span "Meters" at bounding box center [30, 149] width 17 height 7
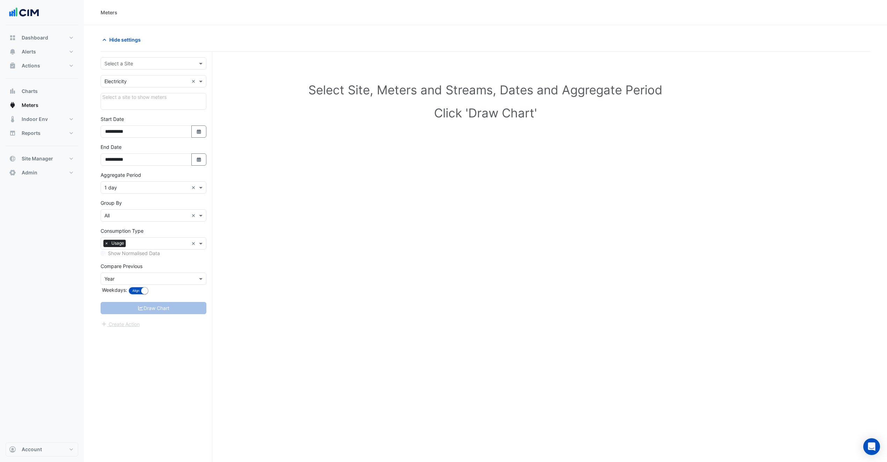
click at [138, 67] on div "Select a Site" at bounding box center [154, 63] width 106 height 12
type input "**"
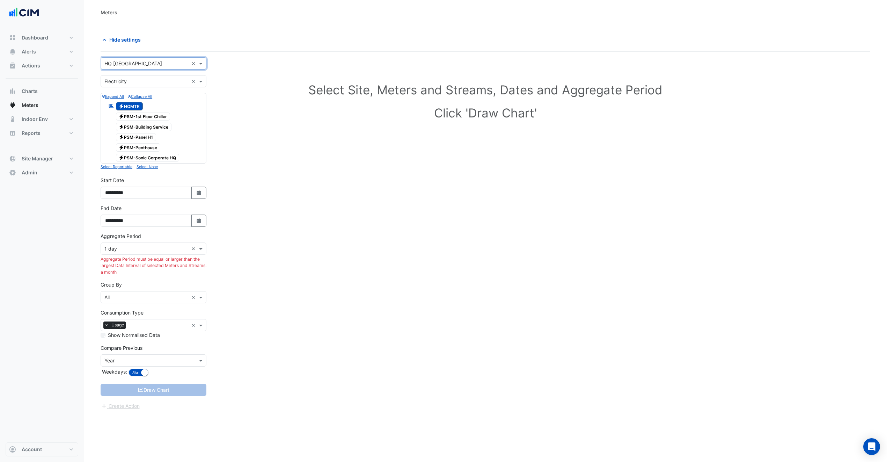
click at [143, 119] on span "Electricity PSM-1st Floor Chiller" at bounding box center [143, 116] width 55 height 8
click at [147, 126] on span "Electricity PSM-Building Service" at bounding box center [144, 127] width 56 height 8
click at [131, 106] on span "Electricity HQMTR" at bounding box center [129, 106] width 27 height 8
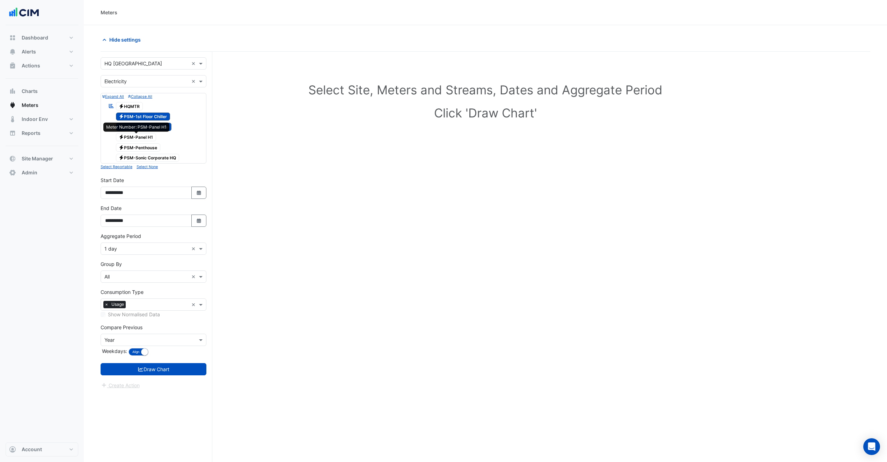
click at [146, 137] on span "Electricity PSM-Panel H1" at bounding box center [136, 137] width 41 height 8
click at [145, 147] on span "Electricity PSM-Penthouse" at bounding box center [138, 147] width 45 height 8
click at [153, 159] on span "Electricity PSM-Sonic Corporate HQ" at bounding box center [148, 158] width 64 height 8
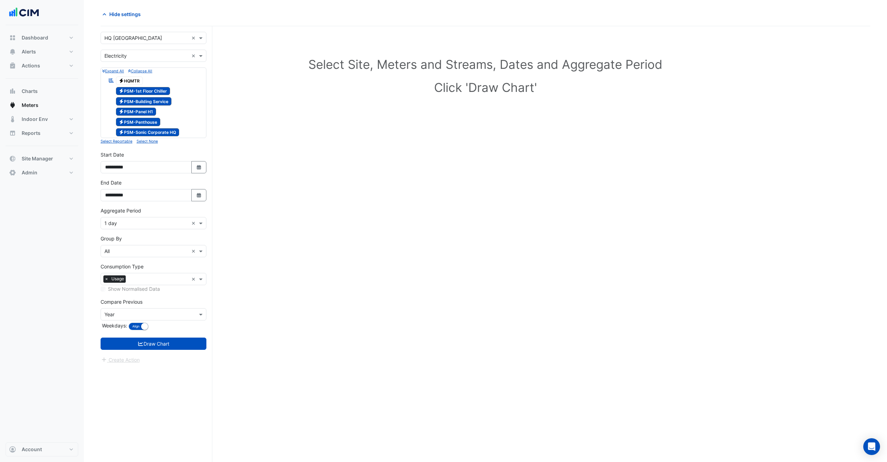
scroll to position [27, 0]
click at [198, 194] on icon "button" at bounding box center [199, 194] width 4 height 5
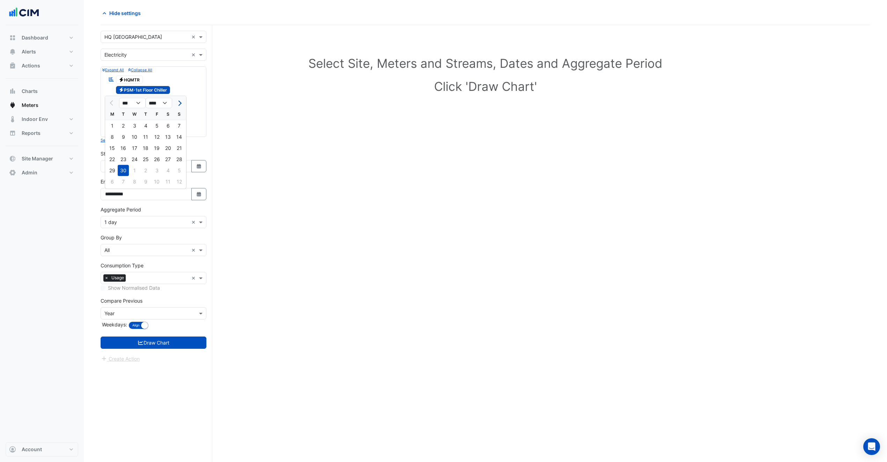
click at [179, 102] on span "Next month" at bounding box center [178, 102] width 5 height 5
select select "**"
click at [165, 149] on div "18" at bounding box center [167, 148] width 11 height 11
type input "**********"
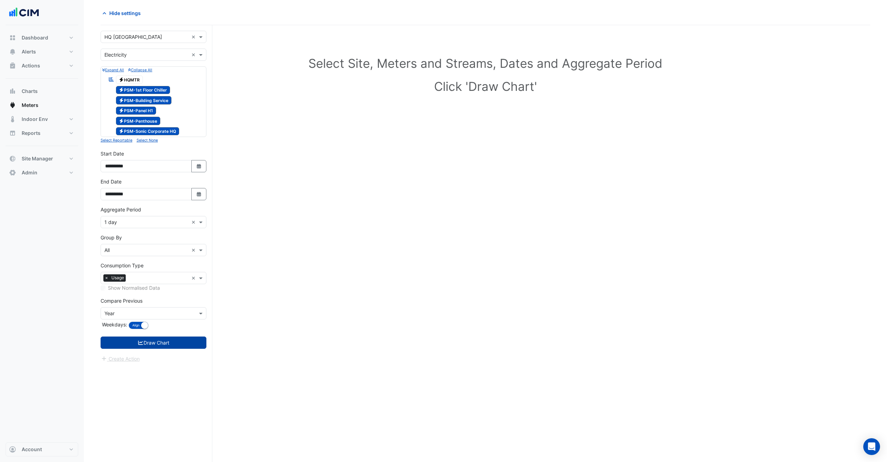
click at [171, 342] on button "Draw Chart" at bounding box center [154, 342] width 106 height 12
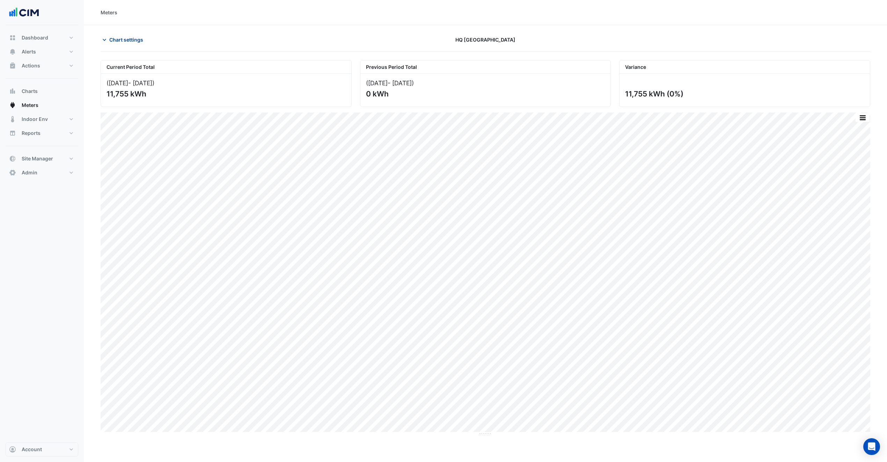
click at [129, 35] on button "Chart settings" at bounding box center [124, 40] width 47 height 12
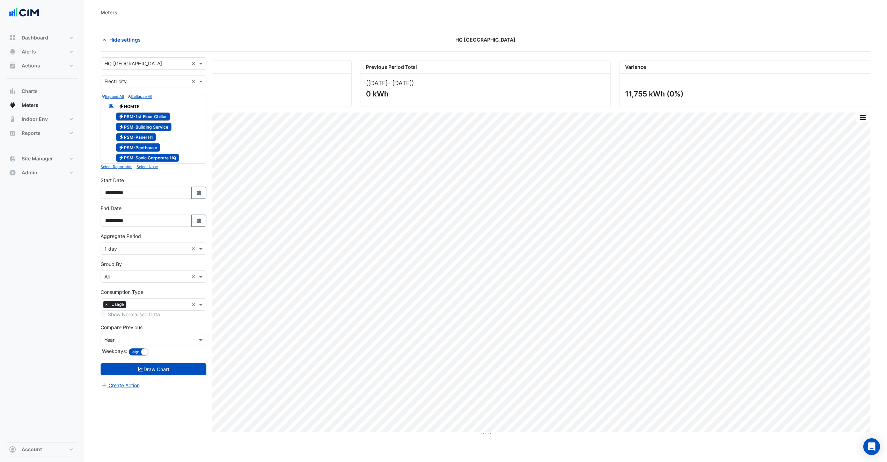
click at [121, 279] on input "text" at bounding box center [146, 276] width 84 height 7
click at [128, 305] on div "Meter" at bounding box center [153, 303] width 105 height 10
click at [167, 370] on button "Draw Chart" at bounding box center [154, 369] width 106 height 12
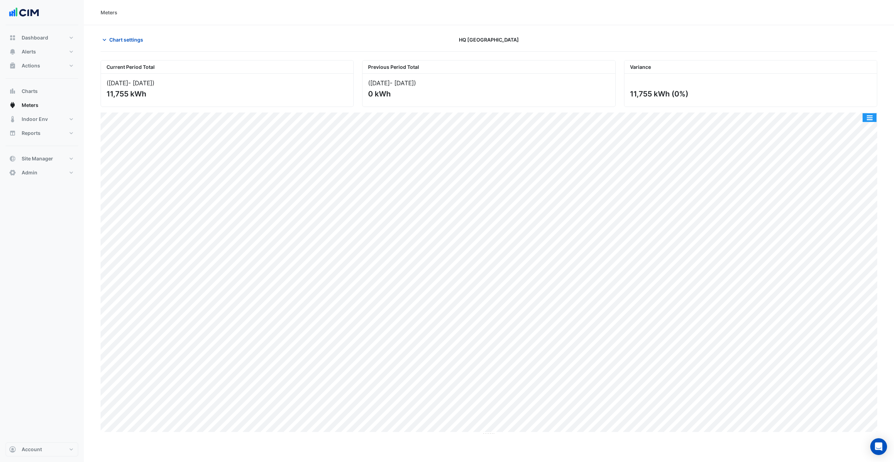
click at [866, 116] on button "button" at bounding box center [870, 117] width 14 height 9
click at [840, 237] on div "Select Chart Type" at bounding box center [856, 230] width 42 height 17
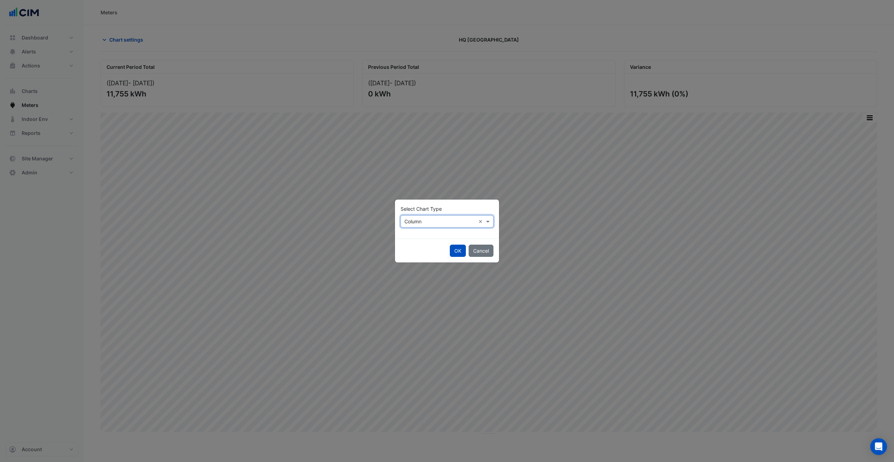
click at [439, 223] on input "text" at bounding box center [440, 221] width 71 height 7
click at [416, 252] on div "Stacked" at bounding box center [416, 257] width 30 height 10
click at [448, 248] on div "OK Cancel" at bounding box center [447, 251] width 104 height 24
click at [451, 250] on button "OK" at bounding box center [458, 251] width 16 height 12
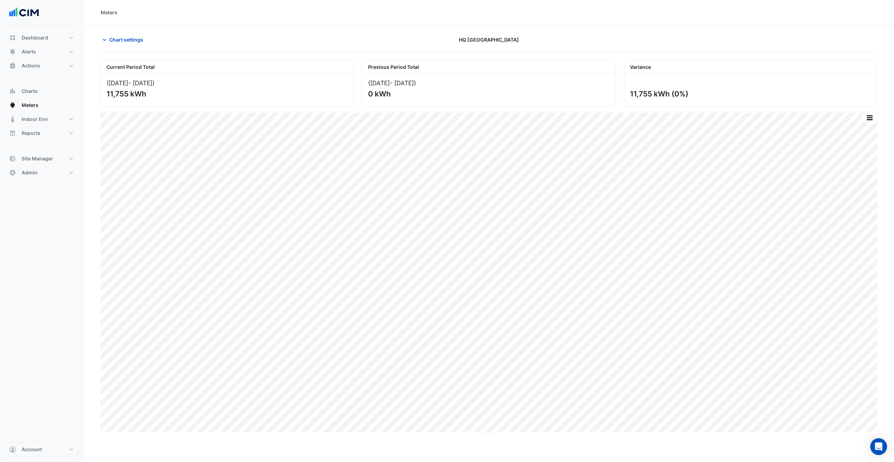
click at [116, 47] on div "Chart settings HQ Charlotte" at bounding box center [489, 43] width 777 height 18
click at [116, 41] on span "Chart settings" at bounding box center [126, 39] width 34 height 7
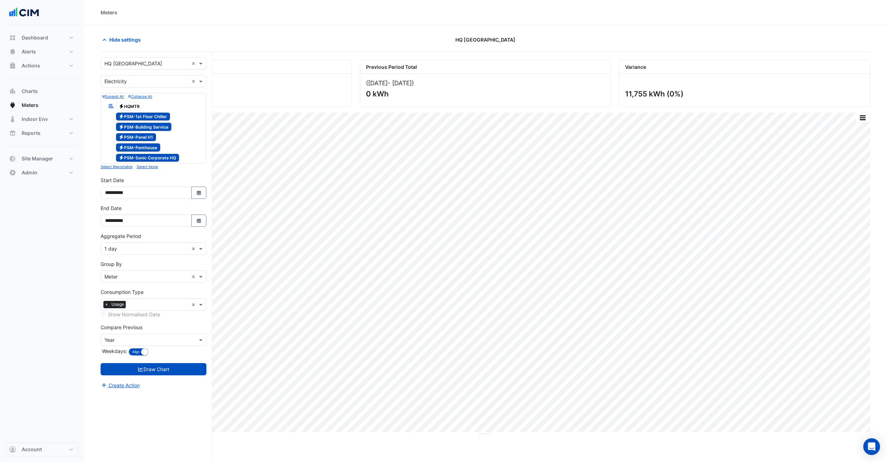
click at [134, 247] on input "text" at bounding box center [146, 248] width 84 height 7
click at [128, 277] on div "15 min" at bounding box center [153, 275] width 105 height 10
click at [166, 369] on button "Draw Chart" at bounding box center [154, 369] width 106 height 12
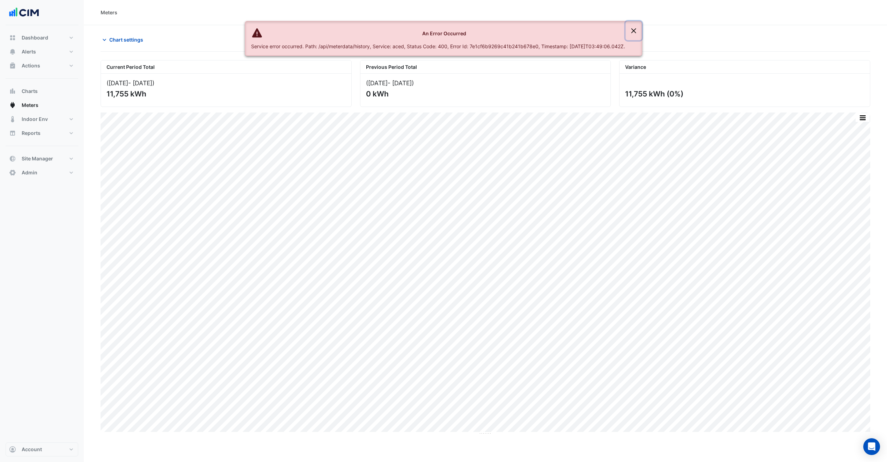
click at [637, 27] on button "Close" at bounding box center [634, 30] width 16 height 19
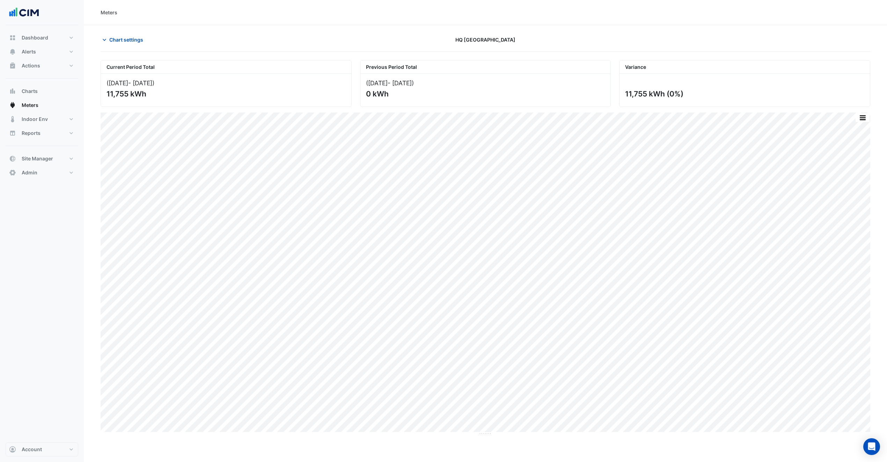
click at [885, 228] on section "Chart settings HQ Charlotte Current Period Total (01 Sep 25 - 18 Oct 25 ) 11,75…" at bounding box center [486, 256] width 804 height 463
click at [866, 114] on button "button" at bounding box center [863, 117] width 14 height 9
click at [853, 131] on div "Split by Meter" at bounding box center [849, 130] width 42 height 13
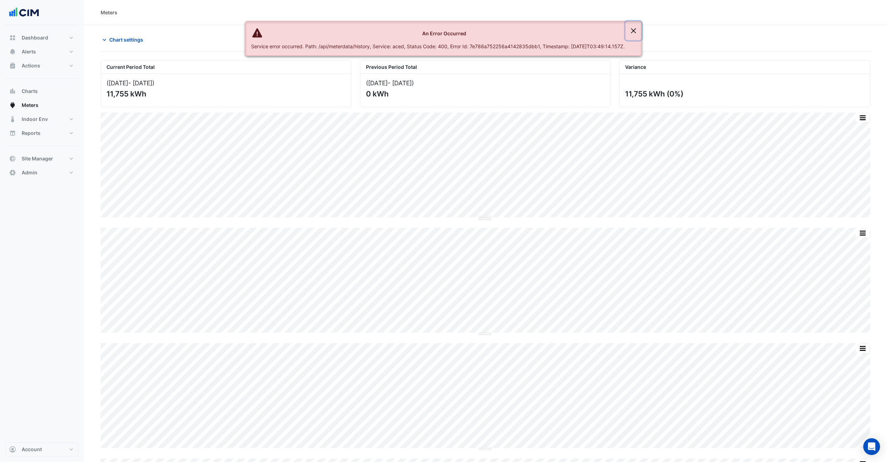
click at [636, 27] on button "Close" at bounding box center [634, 30] width 16 height 19
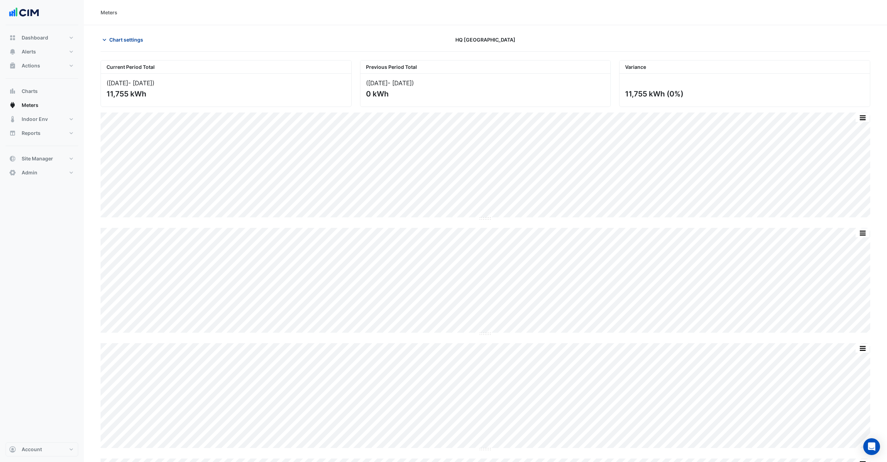
click at [119, 38] on span "Chart settings" at bounding box center [126, 39] width 34 height 7
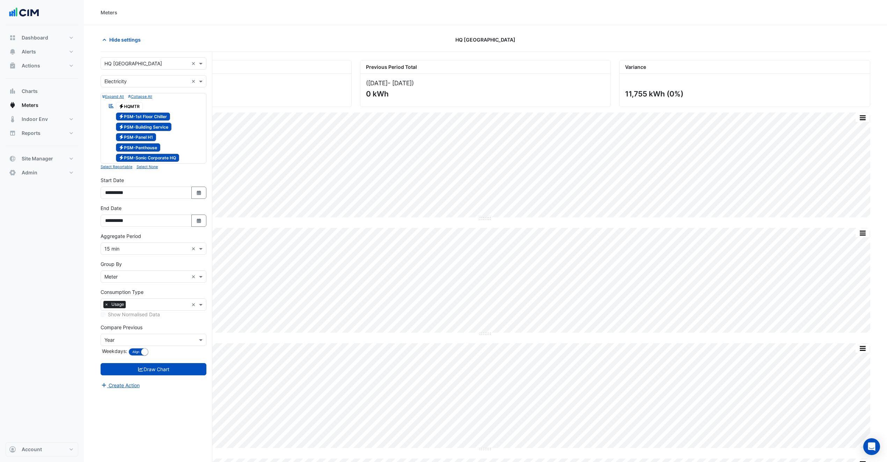
click at [136, 254] on div "× 15 min ×" at bounding box center [154, 248] width 106 height 12
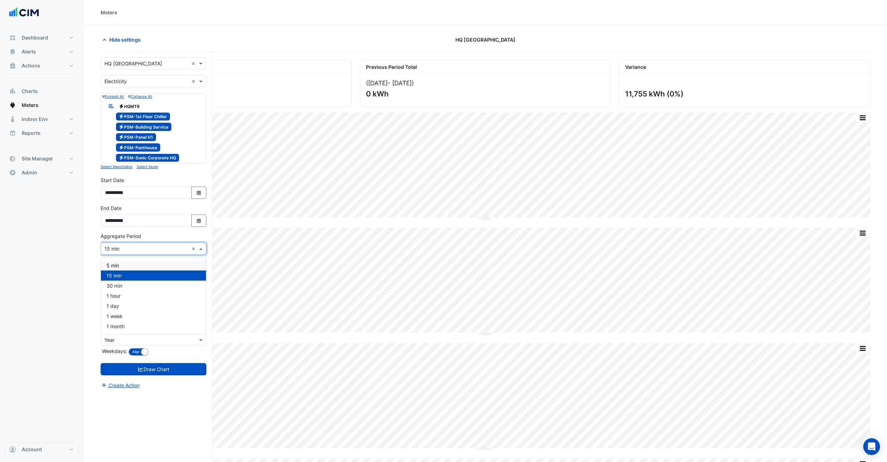
click at [120, 263] on div "5 min" at bounding box center [153, 265] width 105 height 10
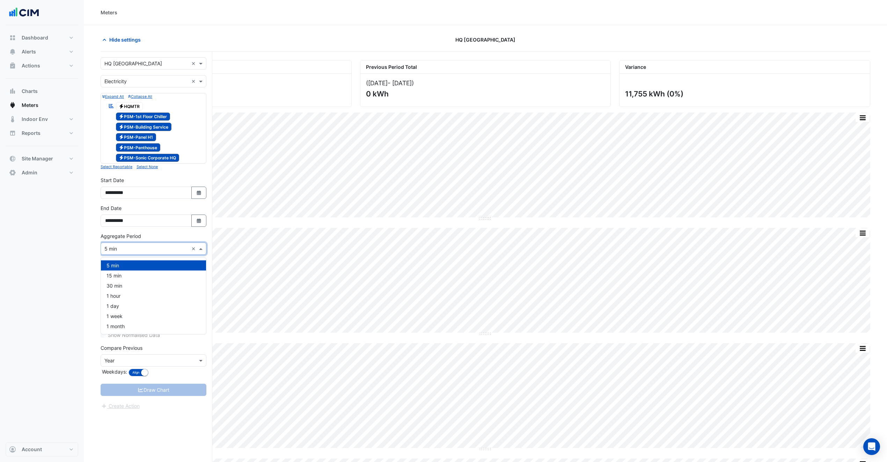
click at [156, 252] on div "× 5 min" at bounding box center [145, 248] width 88 height 7
click at [143, 278] on div "15 min" at bounding box center [153, 275] width 105 height 10
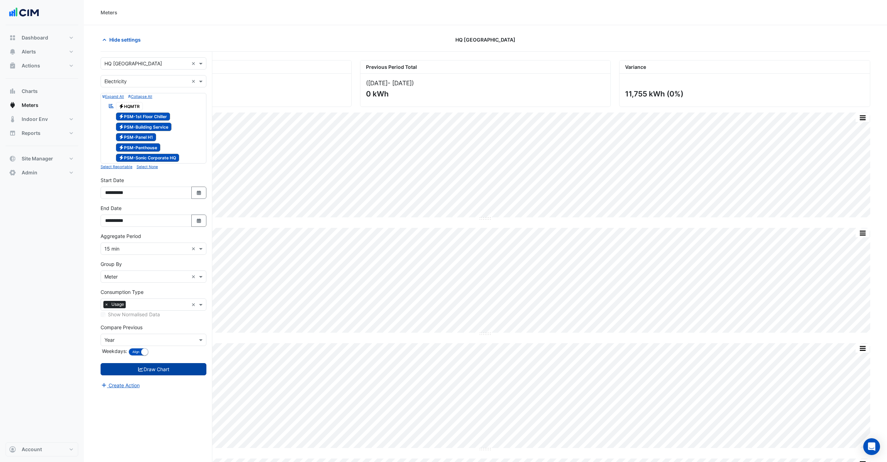
click at [153, 375] on button "Draw Chart" at bounding box center [154, 369] width 106 height 12
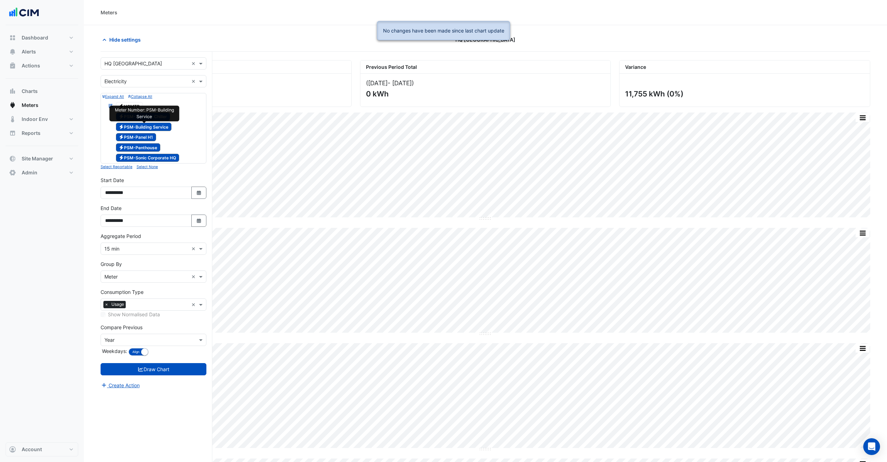
click at [141, 126] on span "Electricity PSM-Building Service" at bounding box center [144, 127] width 56 height 8
click at [145, 135] on span "Electricity PSM-Panel H1" at bounding box center [136, 137] width 41 height 8
click at [145, 147] on span "Electricity PSM-Penthouse" at bounding box center [138, 147] width 45 height 8
click at [145, 159] on span "Electricity PSM-Sonic Corporate HQ" at bounding box center [148, 158] width 64 height 8
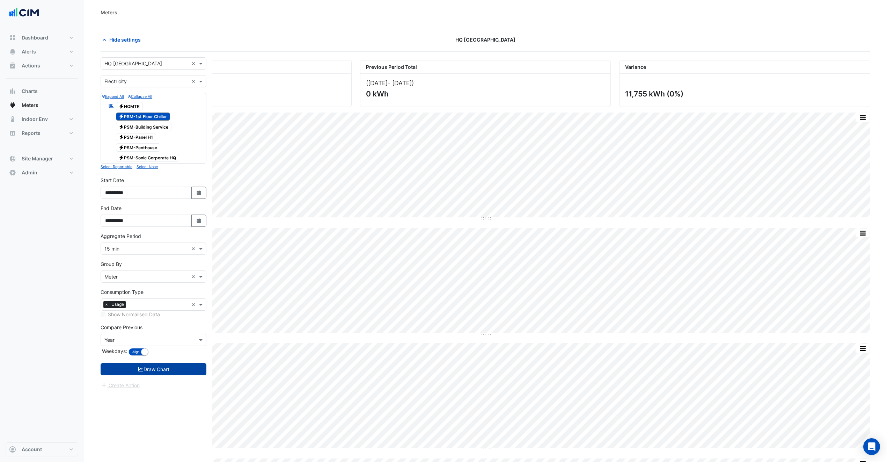
click at [157, 374] on button "Draw Chart" at bounding box center [154, 369] width 106 height 12
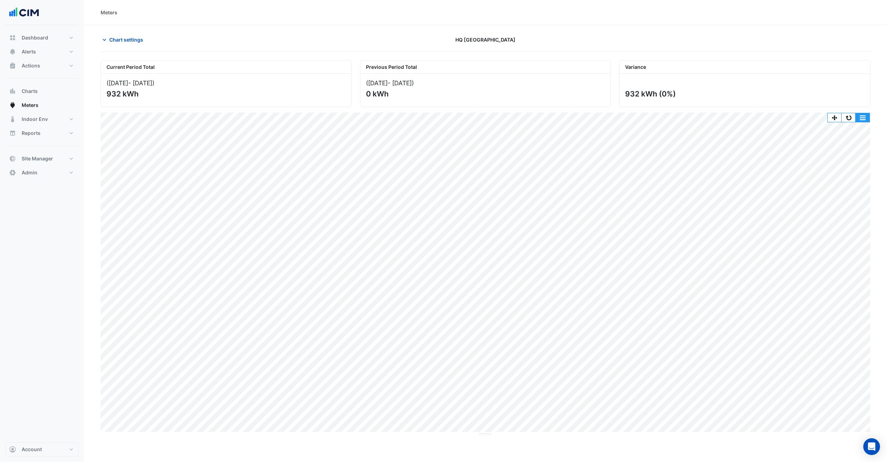
click at [868, 120] on button "button" at bounding box center [863, 117] width 14 height 9
click at [859, 211] on div "Select Chart Type" at bounding box center [849, 218] width 42 height 17
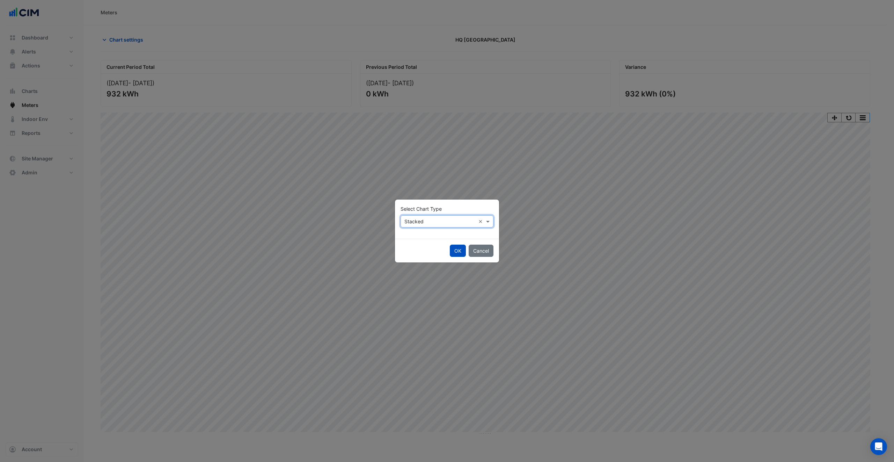
click at [457, 255] on button "OK" at bounding box center [458, 251] width 16 height 12
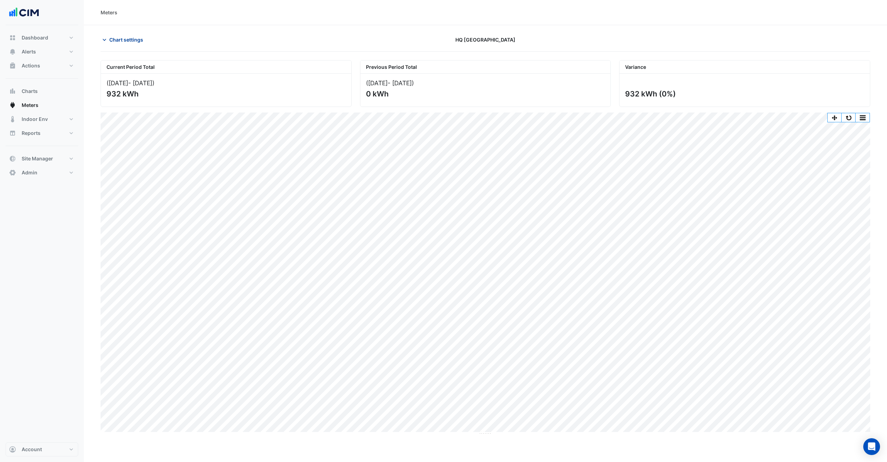
click at [129, 41] on span "Chart settings" at bounding box center [126, 39] width 34 height 7
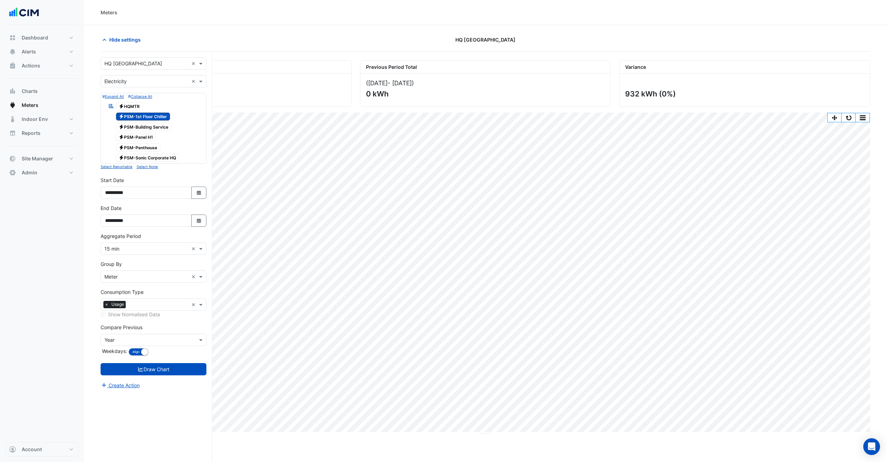
click at [152, 132] on div "Electricity PSM-Building Service" at bounding box center [153, 127] width 102 height 10
click at [138, 129] on span "Electricity PSM-Building Service" at bounding box center [144, 127] width 56 height 8
click at [168, 366] on button "Draw Chart" at bounding box center [154, 369] width 106 height 12
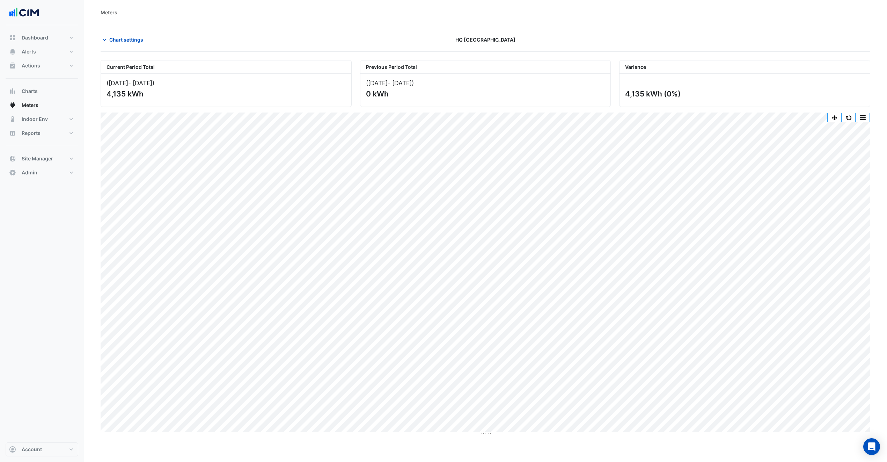
click at [862, 112] on div "Current Period Total (01 Sep 25 - 18 Oct 25 ) 4,135 kWh Previous Period Total (…" at bounding box center [486, 245] width 770 height 380
click at [865, 114] on button "button" at bounding box center [863, 117] width 14 height 9
click at [852, 235] on div "Select Chart Type" at bounding box center [849, 230] width 42 height 17
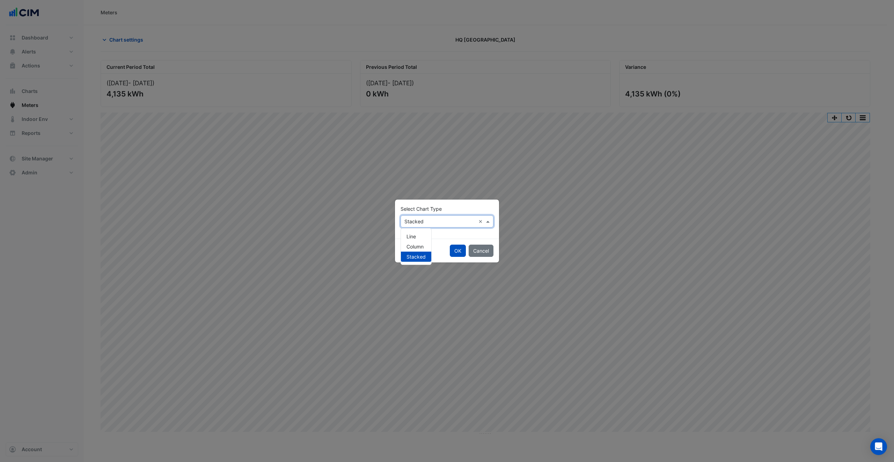
click at [427, 224] on input "text" at bounding box center [440, 221] width 71 height 7
click at [413, 235] on span "Line" at bounding box center [411, 236] width 9 height 6
click at [459, 253] on button "OK" at bounding box center [458, 251] width 16 height 12
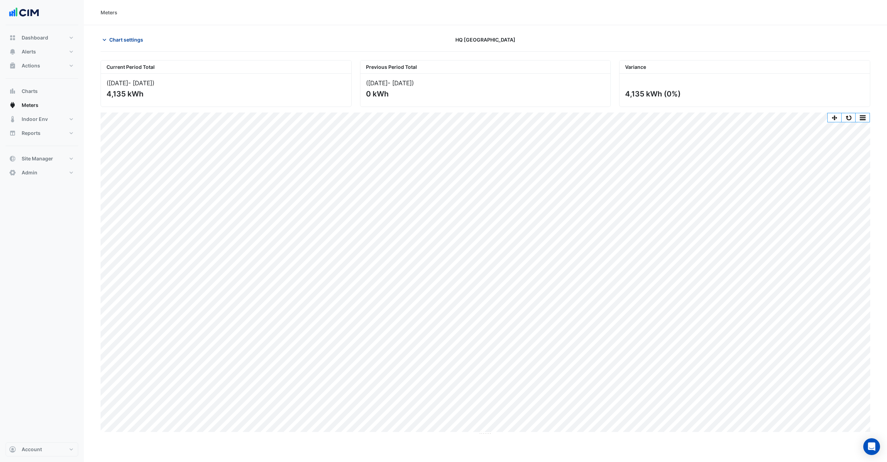
click at [124, 44] on button "Chart settings" at bounding box center [124, 40] width 47 height 12
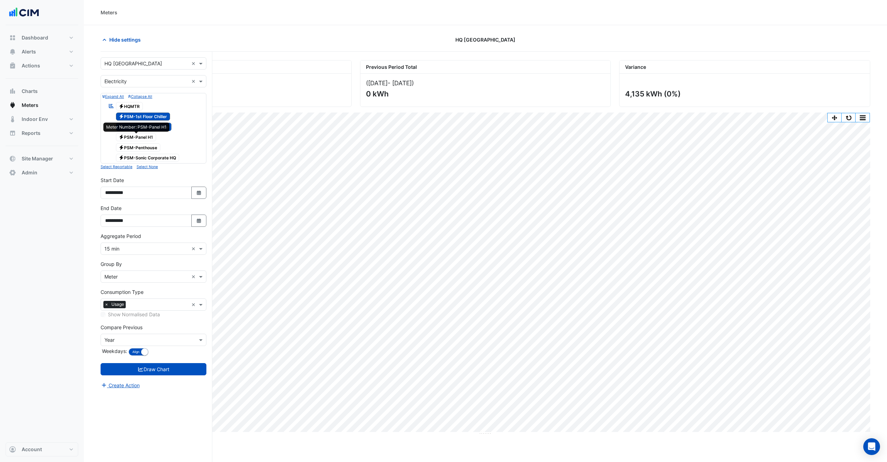
click at [152, 138] on span "Electricity PSM-Panel H1" at bounding box center [136, 137] width 41 height 8
click at [141, 151] on span "Electricity PSM-Penthouse" at bounding box center [138, 147] width 45 height 8
click at [150, 162] on span "Electricity PSM-Sonic Corporate HQ" at bounding box center [148, 158] width 64 height 8
click at [183, 371] on button "Draw Chart" at bounding box center [154, 369] width 106 height 12
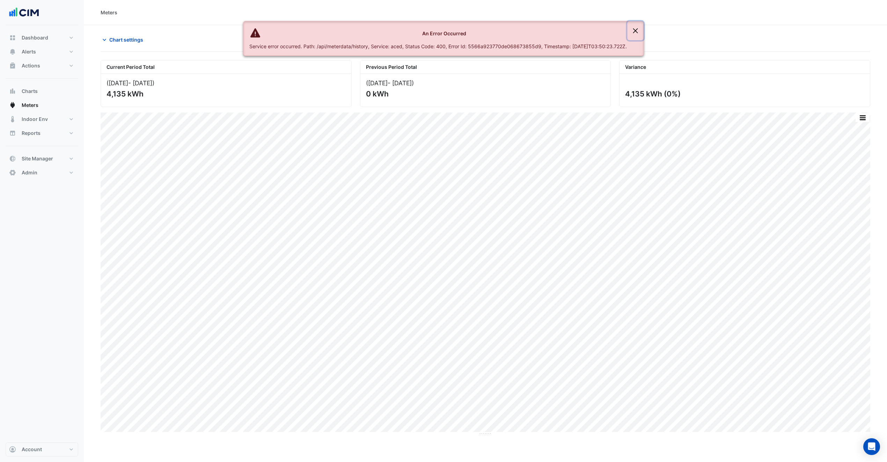
click at [644, 25] on button "Close" at bounding box center [636, 30] width 16 height 19
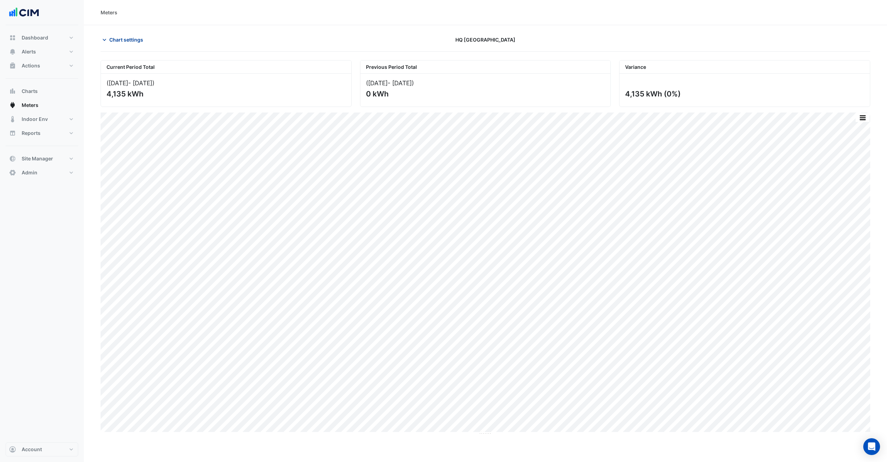
click at [137, 43] on button "Chart settings" at bounding box center [124, 40] width 47 height 12
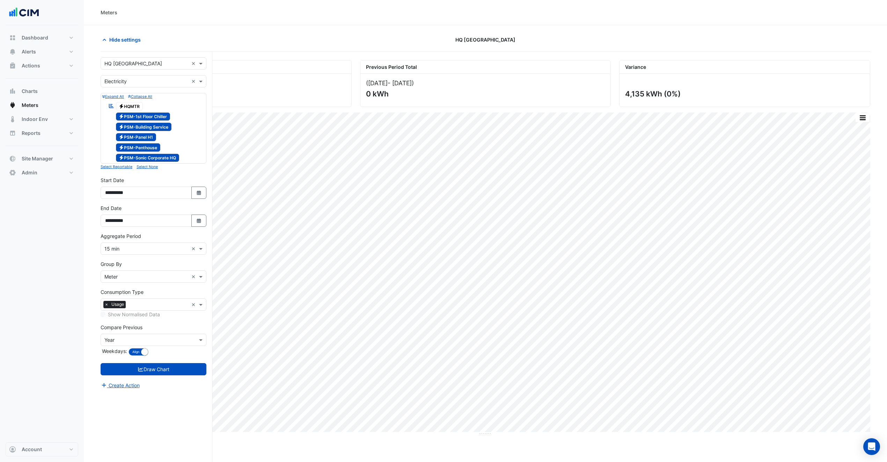
click at [130, 159] on span "Electricity PSM-Sonic Corporate HQ" at bounding box center [148, 158] width 64 height 8
click at [175, 367] on button "Draw Chart" at bounding box center [154, 369] width 106 height 12
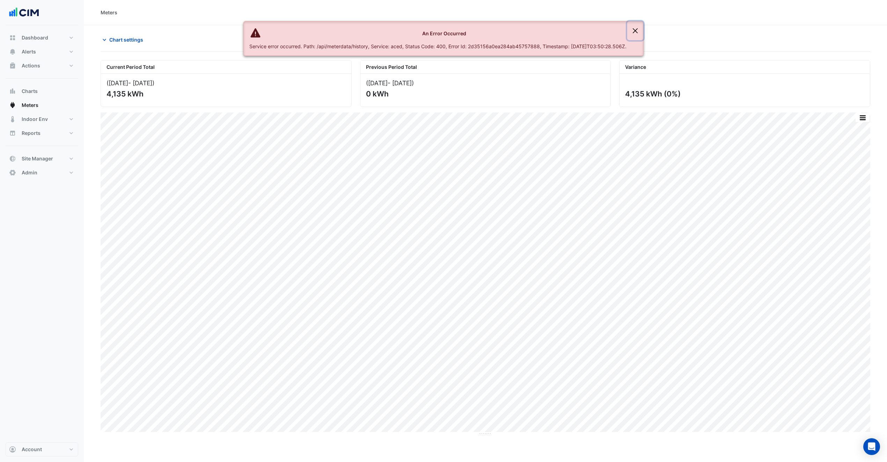
click at [642, 28] on button "Close" at bounding box center [635, 30] width 16 height 19
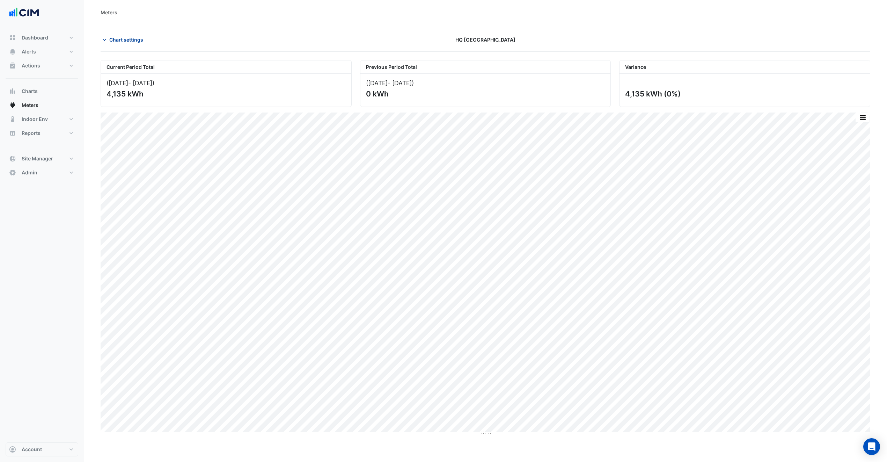
click at [131, 42] on span "Chart settings" at bounding box center [126, 39] width 34 height 7
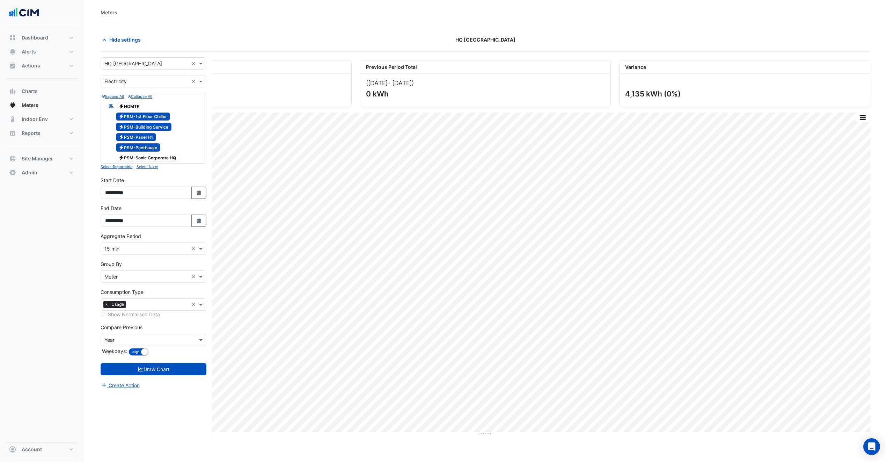
click at [141, 146] on span "Electricity PSM-Penthouse" at bounding box center [138, 147] width 45 height 8
click at [187, 375] on button "Draw Chart" at bounding box center [154, 369] width 106 height 12
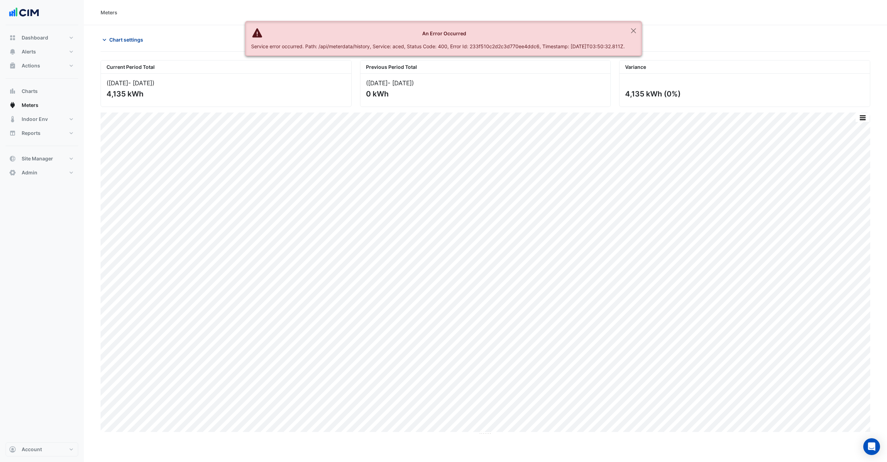
click at [132, 38] on span "Chart settings" at bounding box center [126, 39] width 34 height 7
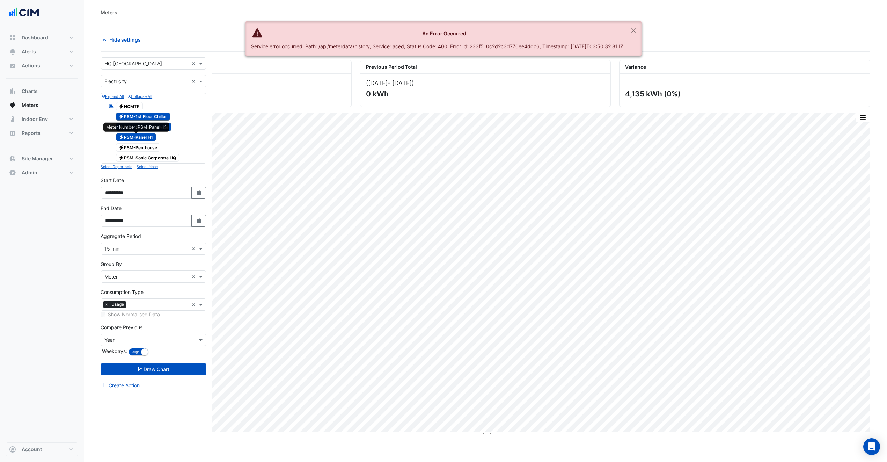
click at [148, 138] on span "Electricity PSM-Panel H1" at bounding box center [136, 137] width 41 height 8
click at [175, 373] on button "Draw Chart" at bounding box center [154, 369] width 106 height 12
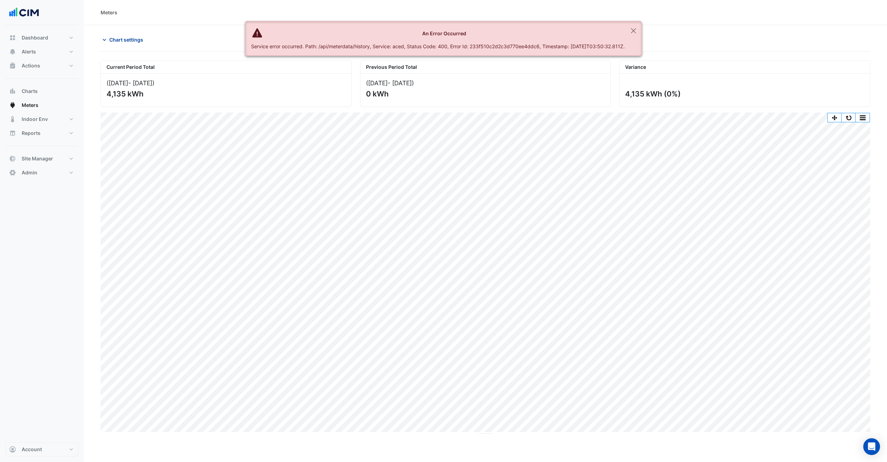
click at [121, 34] on button "Chart settings" at bounding box center [124, 40] width 47 height 12
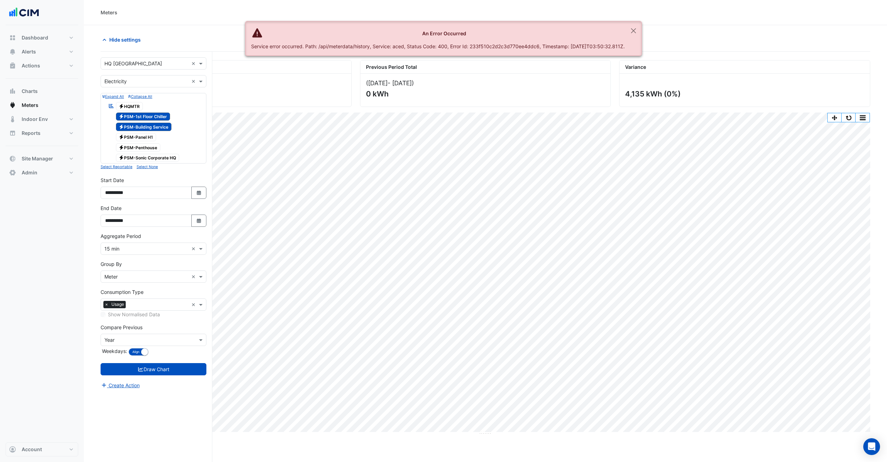
click at [149, 128] on span "Electricity PSM-Building Service" at bounding box center [144, 127] width 56 height 8
click at [157, 115] on span "Electricity PSM-1st Floor Chiller" at bounding box center [143, 116] width 55 height 8
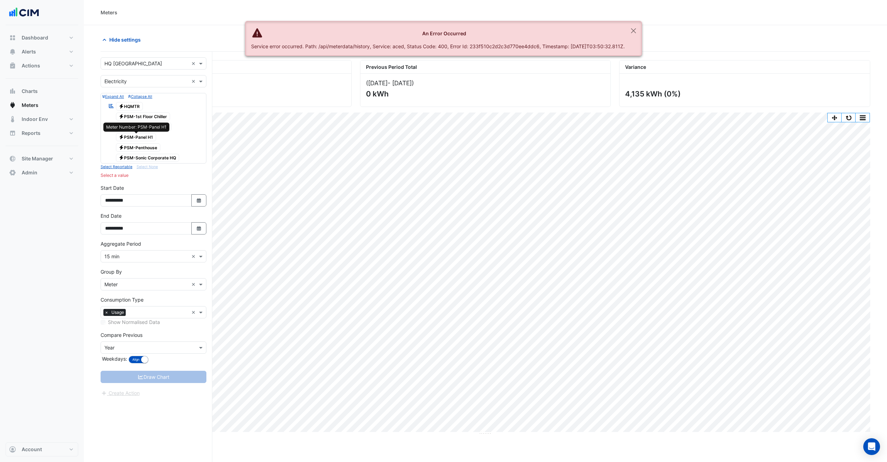
click at [153, 140] on span "Electricity PSM-Panel H1" at bounding box center [136, 137] width 41 height 8
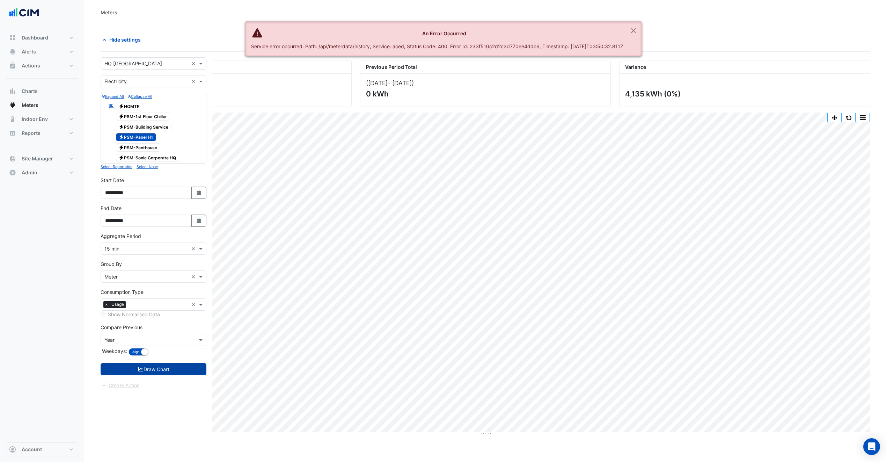
click at [182, 373] on button "Draw Chart" at bounding box center [154, 369] width 106 height 12
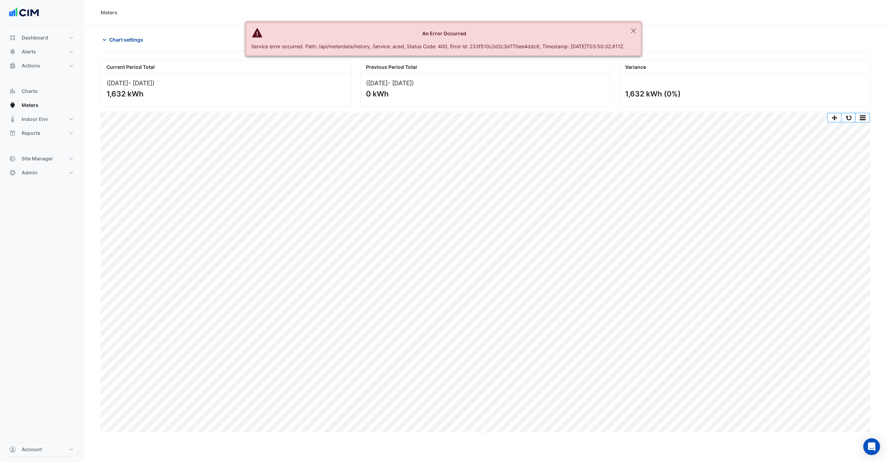
click at [142, 44] on button "Chart settings" at bounding box center [124, 40] width 47 height 12
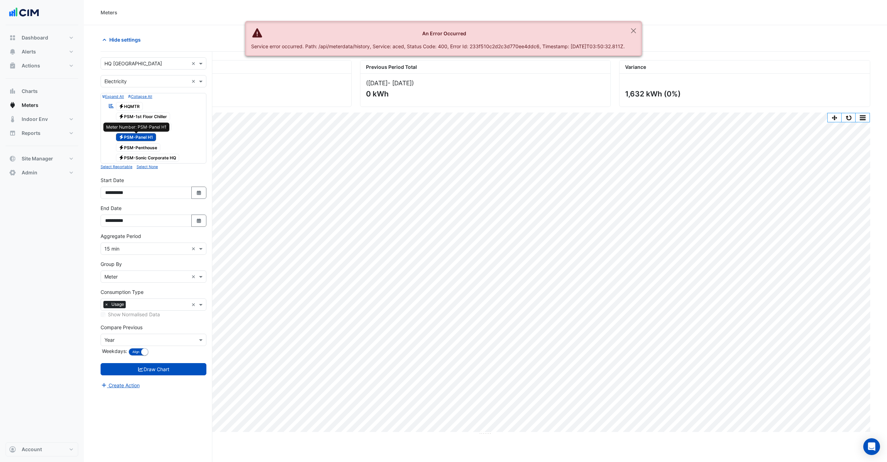
click at [141, 140] on span "Electricity PSM-Panel H1" at bounding box center [136, 137] width 41 height 8
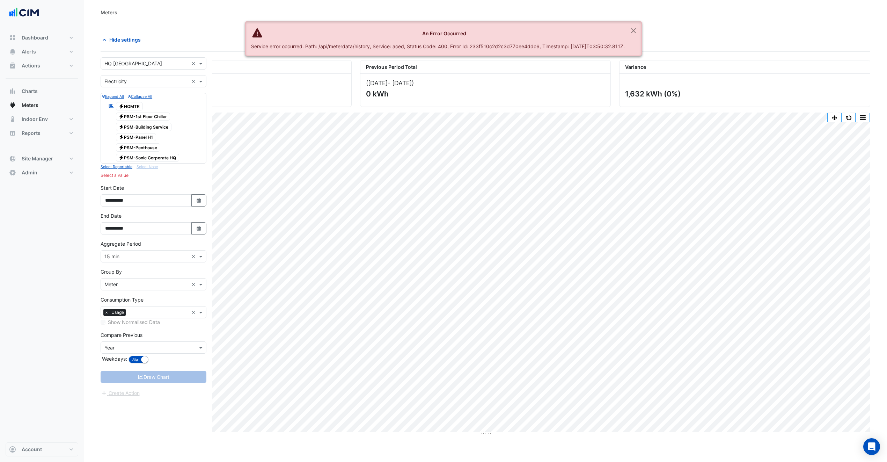
click at [146, 150] on span "Electricity PSM-Penthouse" at bounding box center [138, 147] width 45 height 8
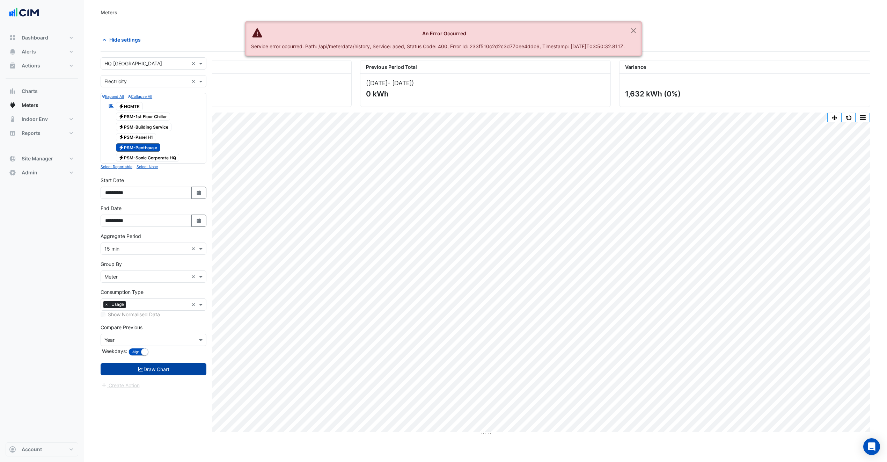
click at [172, 365] on button "Draw Chart" at bounding box center [154, 369] width 106 height 12
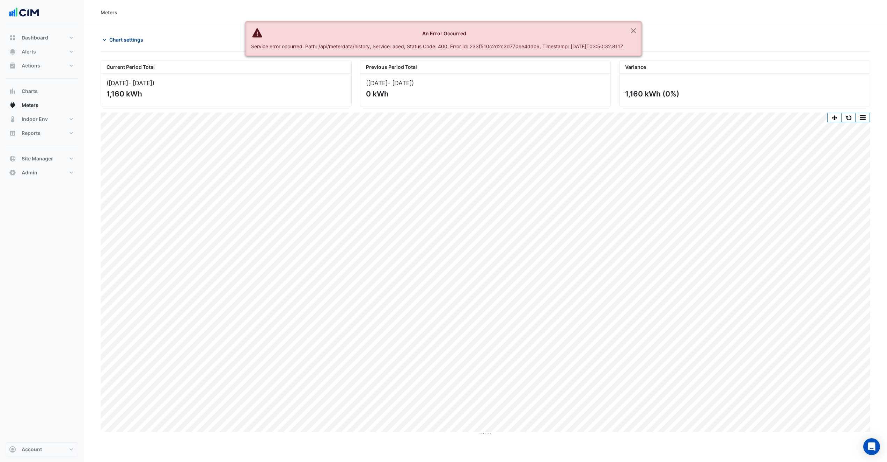
click at [128, 43] on span "Chart settings" at bounding box center [126, 39] width 34 height 7
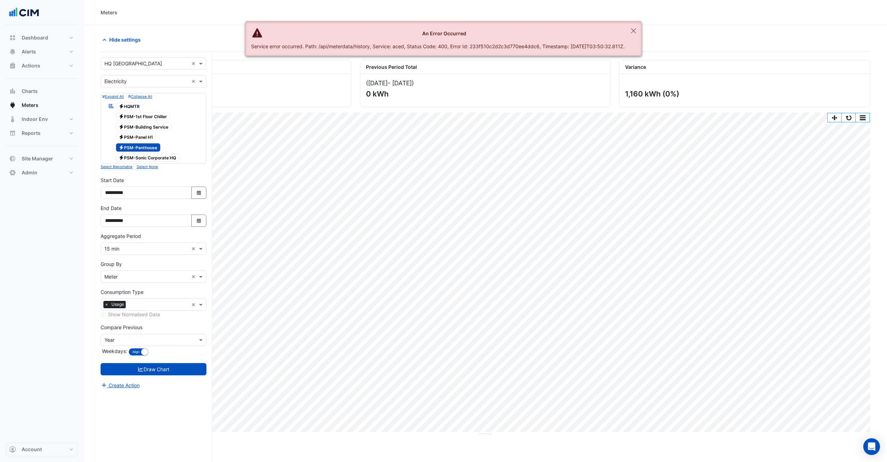
click at [138, 117] on span "Electricity PSM-1st Floor Chiller" at bounding box center [143, 116] width 55 height 8
click at [196, 363] on form "× HQ Charlotte × × Electricity × Expand All Collapse All Reportable Electricity…" at bounding box center [154, 223] width 106 height 332
click at [195, 365] on button "Draw Chart" at bounding box center [154, 369] width 106 height 12
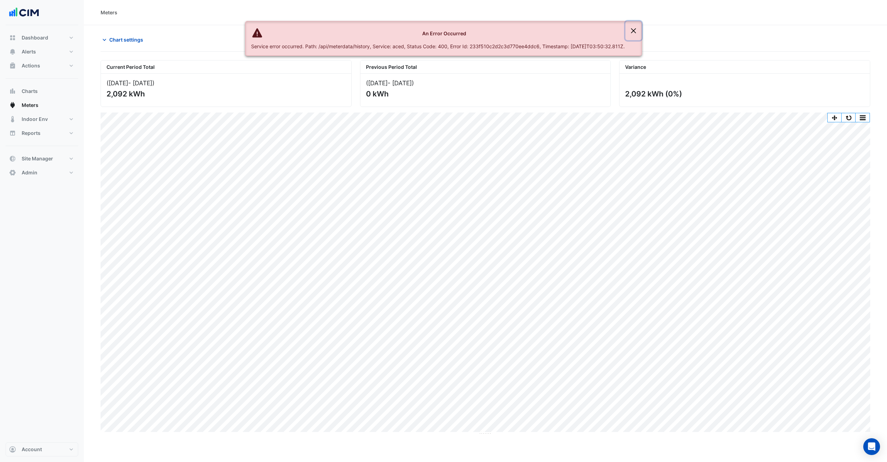
click at [634, 30] on button "Close" at bounding box center [634, 30] width 16 height 19
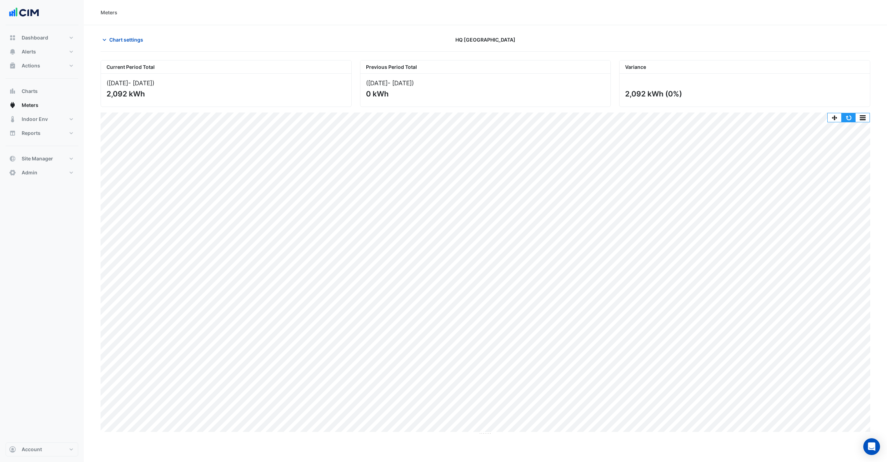
click at [852, 117] on button "button" at bounding box center [849, 117] width 14 height 9
click at [145, 37] on button "Chart settings" at bounding box center [124, 40] width 47 height 12
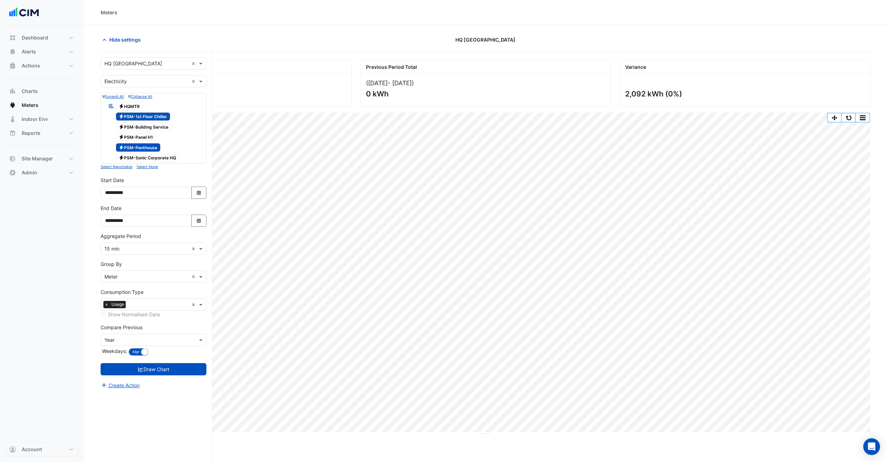
click at [150, 157] on span "Electricity PSM-Sonic Corporate HQ" at bounding box center [148, 158] width 64 height 8
click at [180, 379] on form "× HQ Charlotte × × Electricity × Expand All Collapse All Reportable Electricity…" at bounding box center [154, 223] width 106 height 332
click at [184, 368] on button "Draw Chart" at bounding box center [154, 369] width 106 height 12
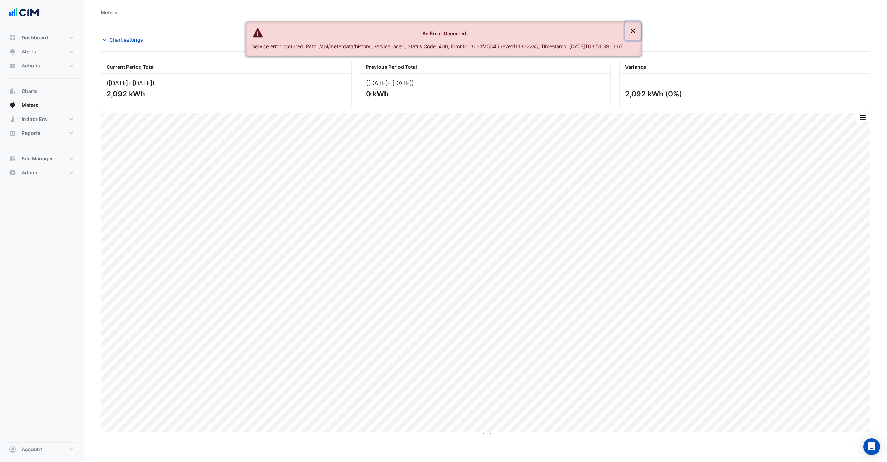
click at [641, 32] on button "Close" at bounding box center [633, 30] width 16 height 19
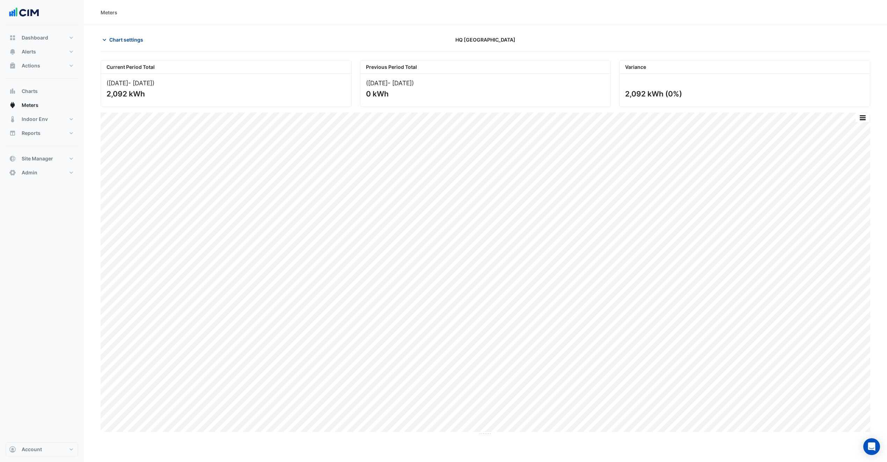
click at [135, 38] on span "Chart settings" at bounding box center [126, 39] width 34 height 7
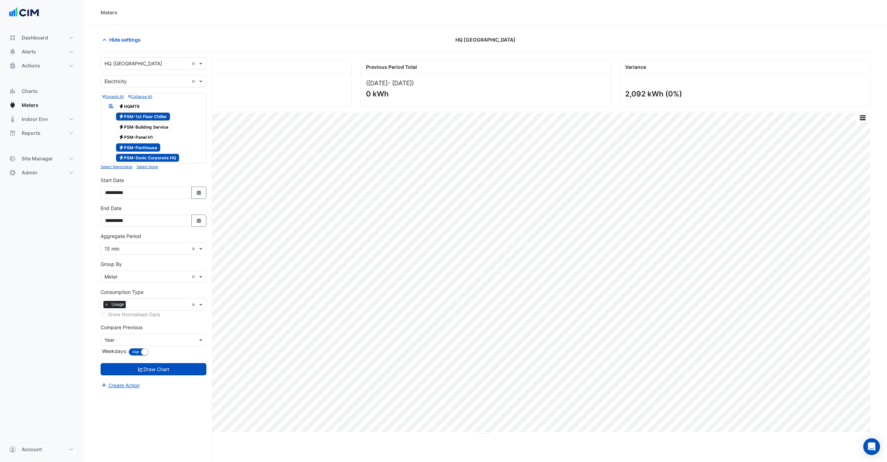
click at [137, 150] on span "Electricity PSM-Penthouse" at bounding box center [138, 147] width 45 height 8
click at [148, 120] on span "Electricity PSM-1st Floor Chiller" at bounding box center [143, 116] width 55 height 8
click at [166, 368] on button "Draw Chart" at bounding box center [154, 369] width 106 height 12
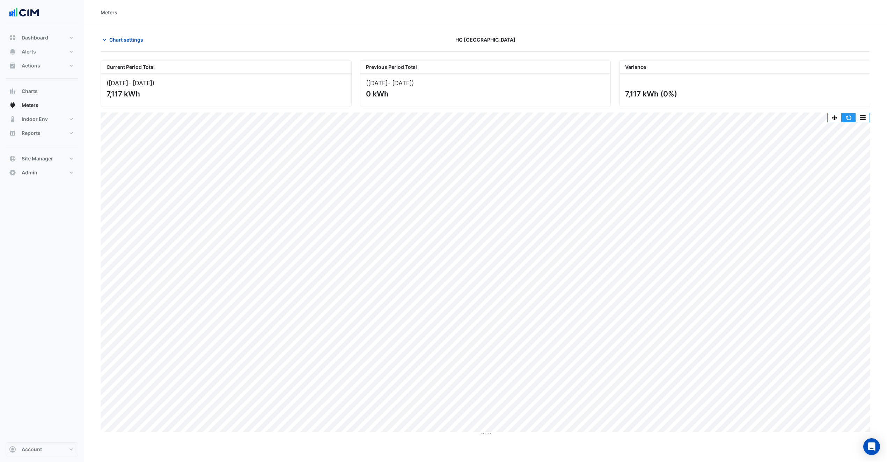
click at [853, 117] on button "button" at bounding box center [849, 117] width 14 height 9
drag, startPoint x: 117, startPoint y: 38, endPoint x: 132, endPoint y: 41, distance: 15.6
click at [117, 38] on span "Chart settings" at bounding box center [126, 39] width 34 height 7
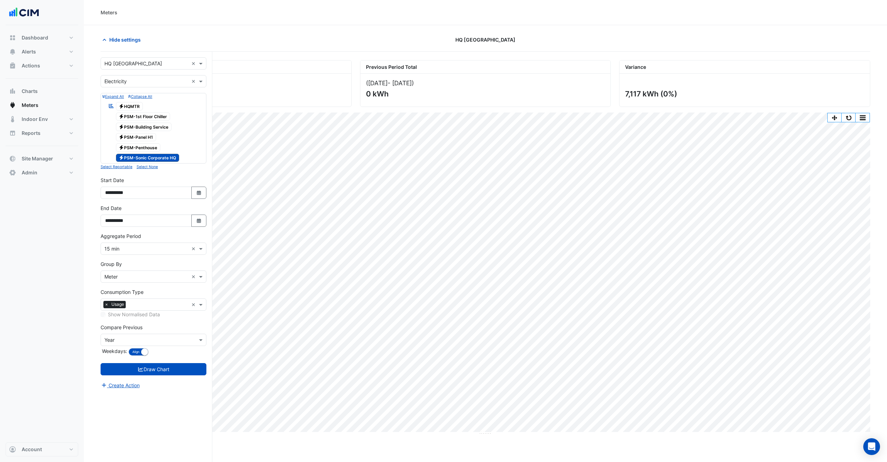
click at [155, 121] on div "Electricity PSM-1st Floor Chiller" at bounding box center [139, 117] width 65 height 10
click at [153, 130] on span "Electricity PSM-Building Service" at bounding box center [144, 127] width 56 height 8
click at [151, 138] on span "Electricity PSM-Panel H1" at bounding box center [136, 137] width 41 height 8
click at [144, 145] on span "Electricity PSM-Penthouse" at bounding box center [138, 147] width 45 height 8
click at [848, 122] on button "button" at bounding box center [849, 117] width 14 height 9
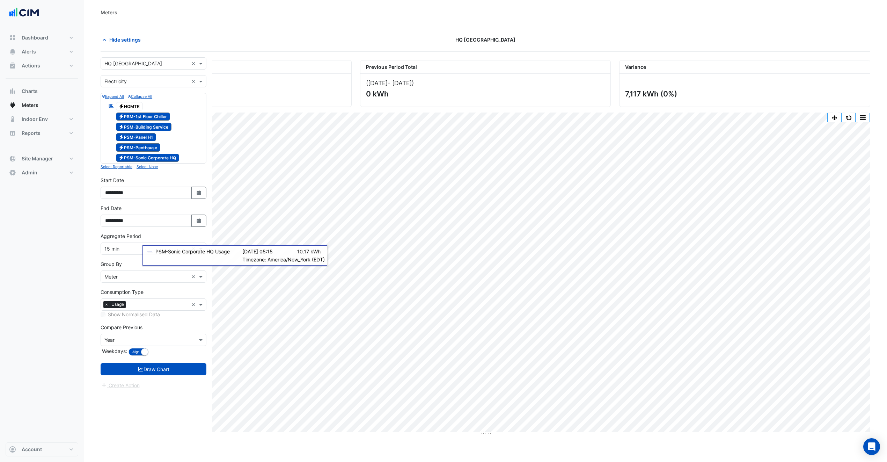
click at [143, 132] on div "Electricity PSM-Building Service" at bounding box center [140, 127] width 67 height 10
click at [150, 149] on span "Electricity PSM-Penthouse" at bounding box center [138, 147] width 45 height 8
drag, startPoint x: 146, startPoint y: 139, endPoint x: 151, endPoint y: 143, distance: 6.8
click at [145, 139] on span "Electricity PSM-Panel H1" at bounding box center [136, 137] width 41 height 8
click at [158, 162] on span "Electricity PSM-Sonic Corporate HQ" at bounding box center [148, 158] width 64 height 8
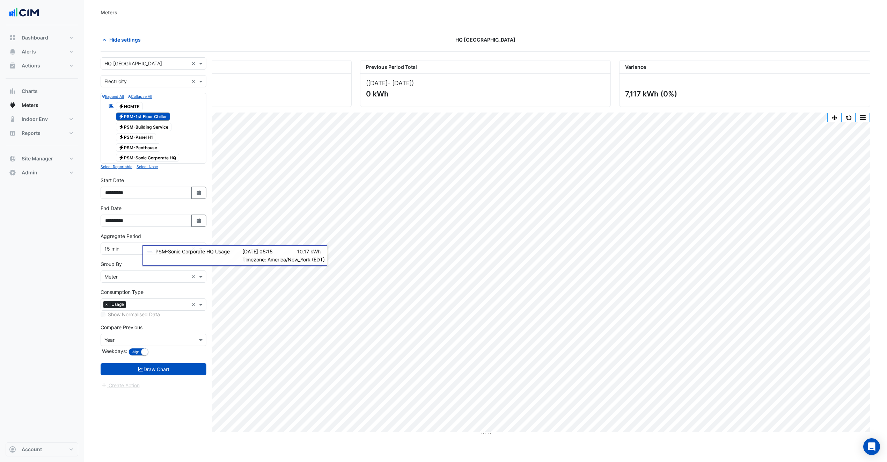
click at [150, 153] on div "Electricity PSM-Sonic Corporate HQ" at bounding box center [144, 158] width 74 height 10
click at [158, 167] on div "Expand All Collapse All Reportable Electricity HQMTR Electricity PSM-1st Floor …" at bounding box center [154, 132] width 106 height 78
click at [157, 159] on span "Electricity PSM-Sonic Corporate HQ" at bounding box center [148, 158] width 64 height 8
click at [153, 151] on span "Electricity PSM-Penthouse" at bounding box center [138, 147] width 45 height 8
click at [162, 373] on button "Draw Chart" at bounding box center [154, 369] width 106 height 12
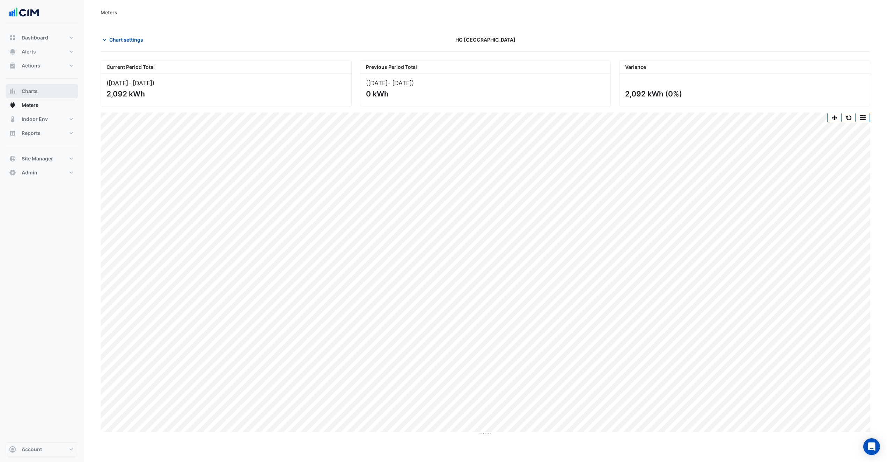
click at [33, 95] on span "Charts" at bounding box center [30, 91] width 16 height 7
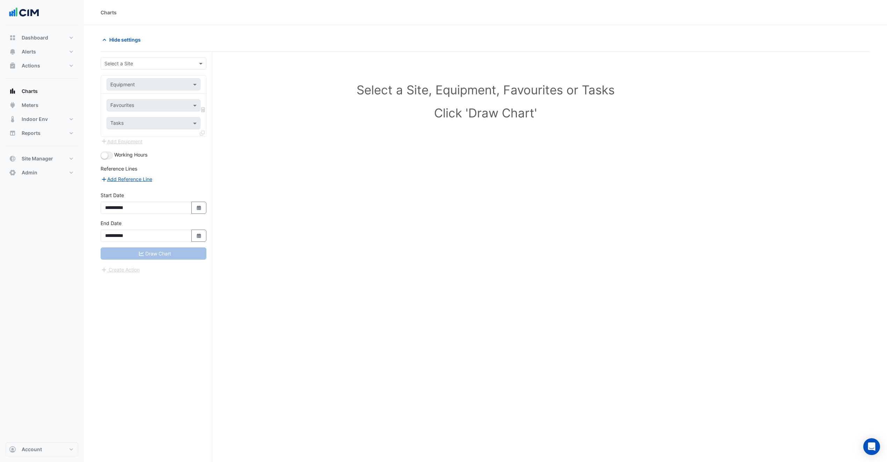
click at [129, 63] on input "text" at bounding box center [146, 63] width 84 height 7
type input "*****"
click at [154, 87] on div "HQ [GEOGRAPHIC_DATA]" at bounding box center [153, 89] width 105 height 10
click at [140, 86] on input "text" at bounding box center [146, 84] width 72 height 7
click at [172, 122] on div "CHILLER-1STFLOOR" at bounding box center [165, 120] width 116 height 10
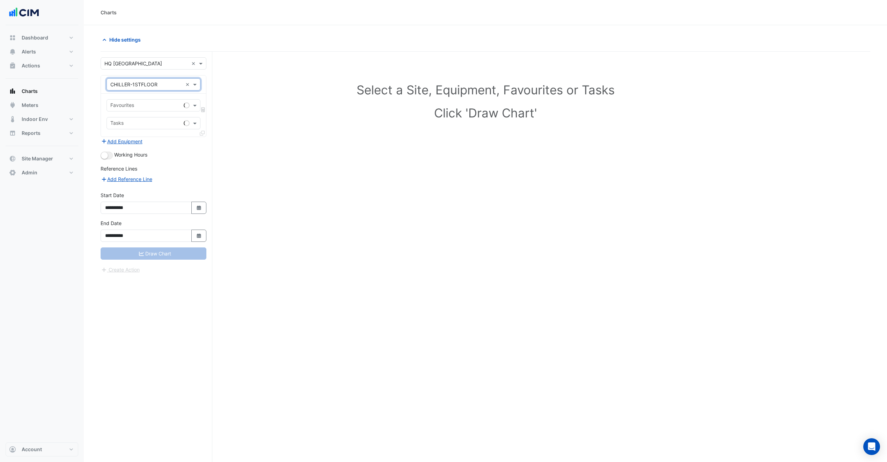
click at [148, 103] on input "text" at bounding box center [145, 105] width 71 height 7
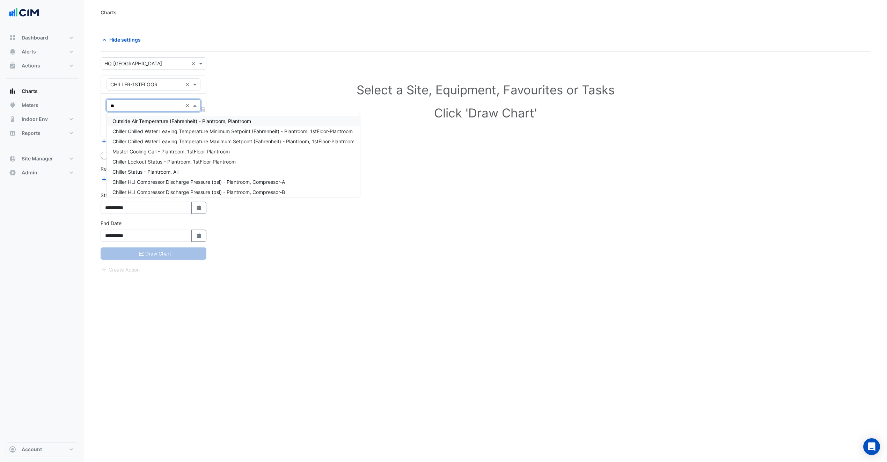
type input "***"
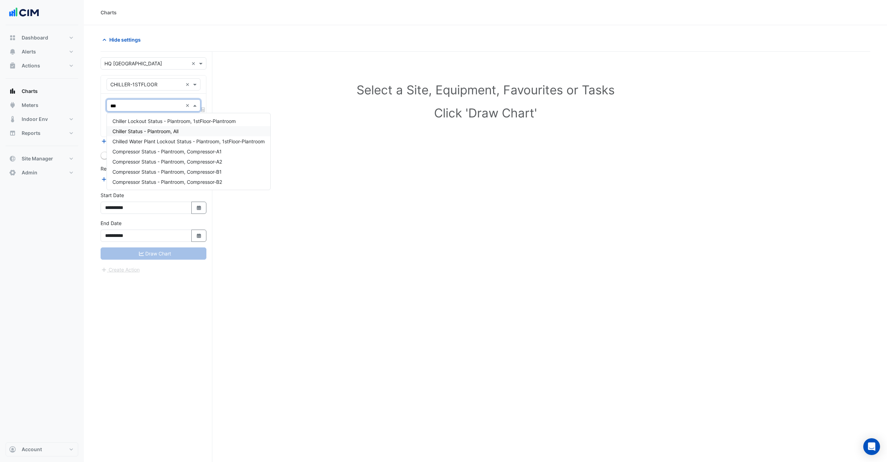
click at [188, 132] on div "Chiller Status - Plantroom, All" at bounding box center [189, 131] width 164 height 10
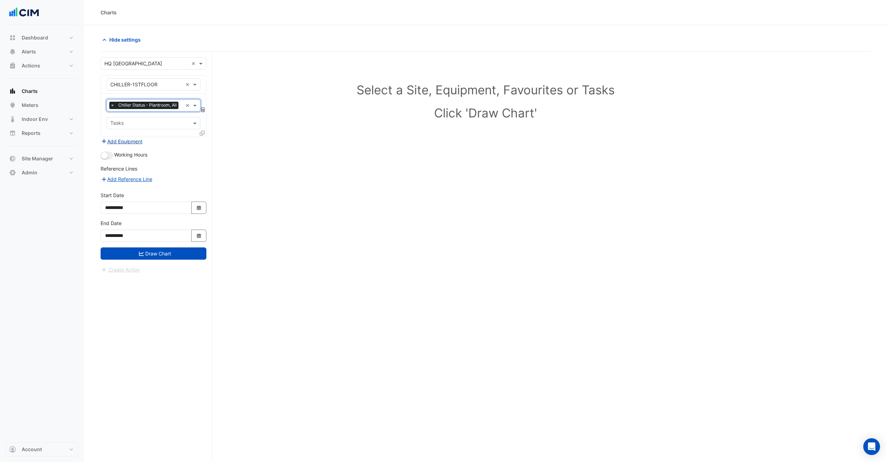
click at [131, 145] on button "Add Equipment" at bounding box center [122, 141] width 42 height 8
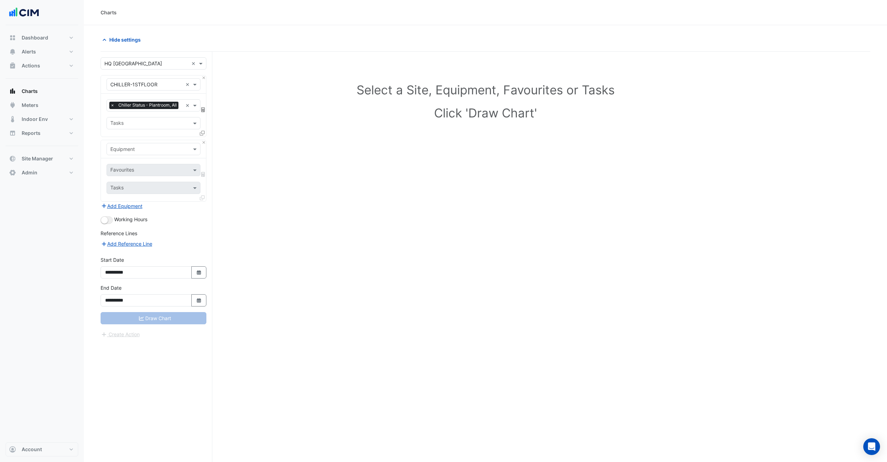
click at [140, 153] on input "text" at bounding box center [146, 149] width 72 height 7
type input "**"
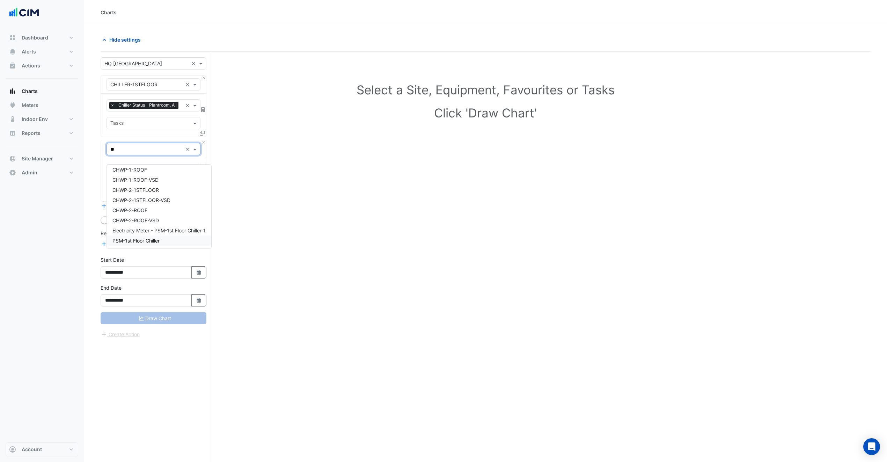
click at [132, 239] on span "PSM-1st Floor Chiller" at bounding box center [135, 241] width 47 height 6
click at [170, 176] on div "Favourites" at bounding box center [154, 170] width 94 height 12
click at [167, 174] on input "text" at bounding box center [145, 170] width 71 height 7
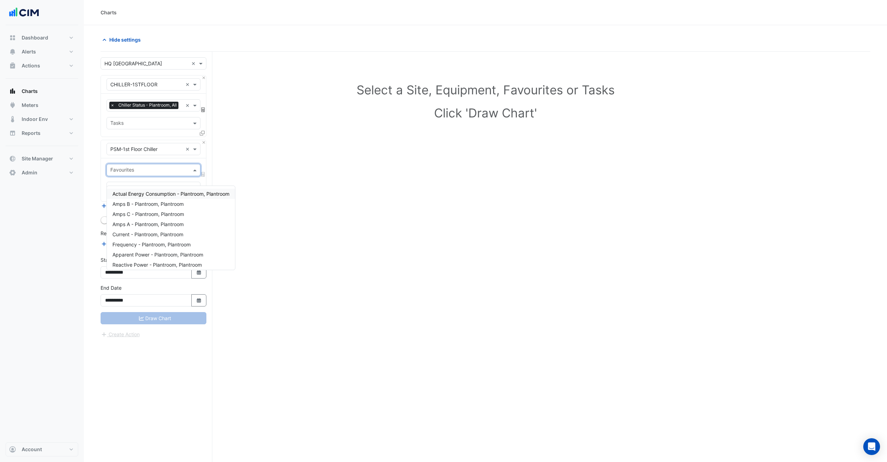
click at [178, 195] on span "Actual Energy Consumption - Plantroom, Plantroom" at bounding box center [170, 194] width 117 height 6
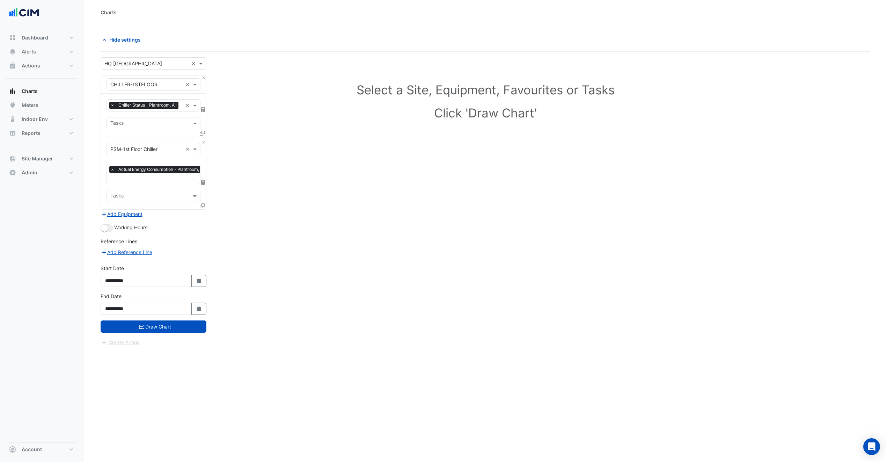
click at [203, 185] on icon at bounding box center [203, 182] width 4 height 5
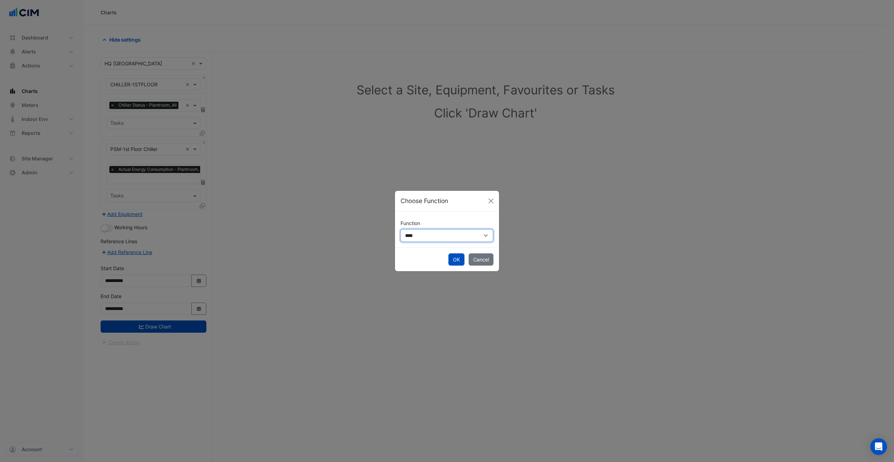
click at [443, 239] on select "**********" at bounding box center [447, 235] width 93 height 13
select select "******"
click at [401, 229] on select "**********" at bounding box center [447, 235] width 93 height 13
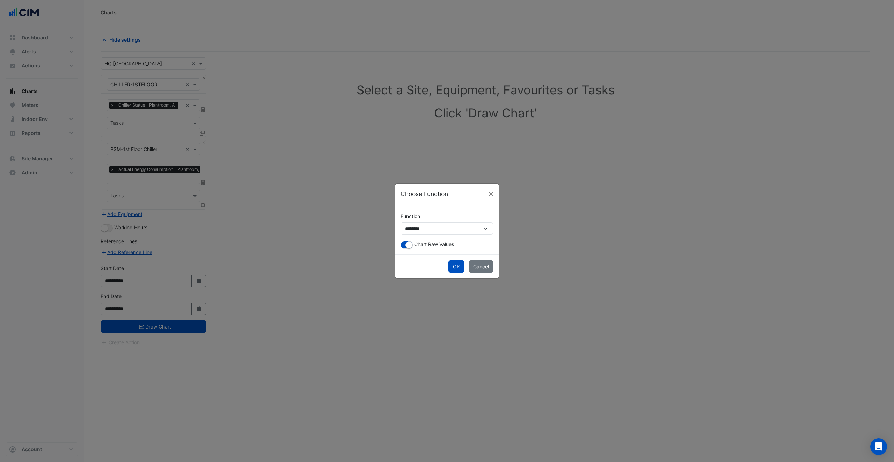
click at [399, 241] on div "**********" at bounding box center [447, 229] width 104 height 50
drag, startPoint x: 406, startPoint y: 245, endPoint x: 426, endPoint y: 249, distance: 20.6
click at [406, 245] on small "button" at bounding box center [409, 244] width 7 height 7
drag, startPoint x: 461, startPoint y: 267, endPoint x: 433, endPoint y: 276, distance: 29.3
click at [460, 267] on button "OK" at bounding box center [457, 266] width 16 height 12
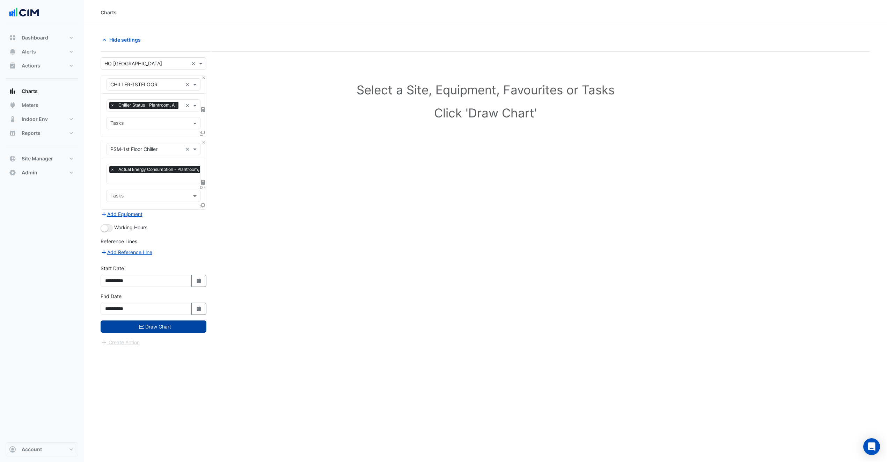
click at [164, 333] on button "Draw Chart" at bounding box center [154, 326] width 106 height 12
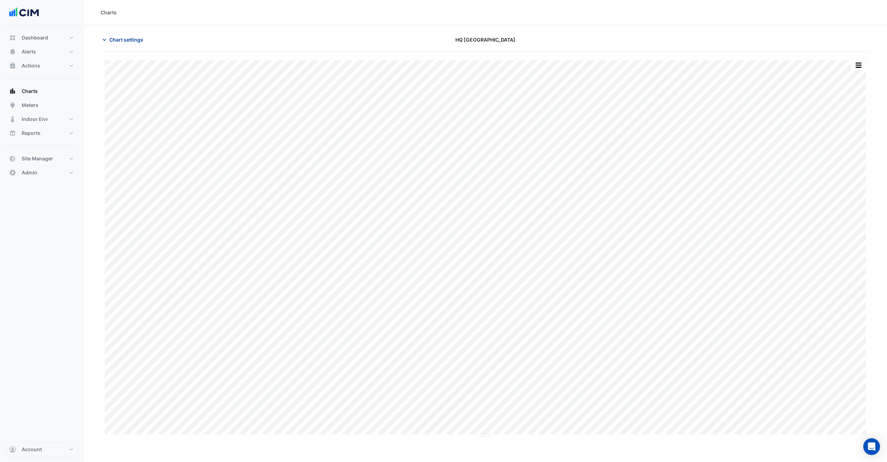
click at [133, 38] on span "Chart settings" at bounding box center [126, 39] width 34 height 7
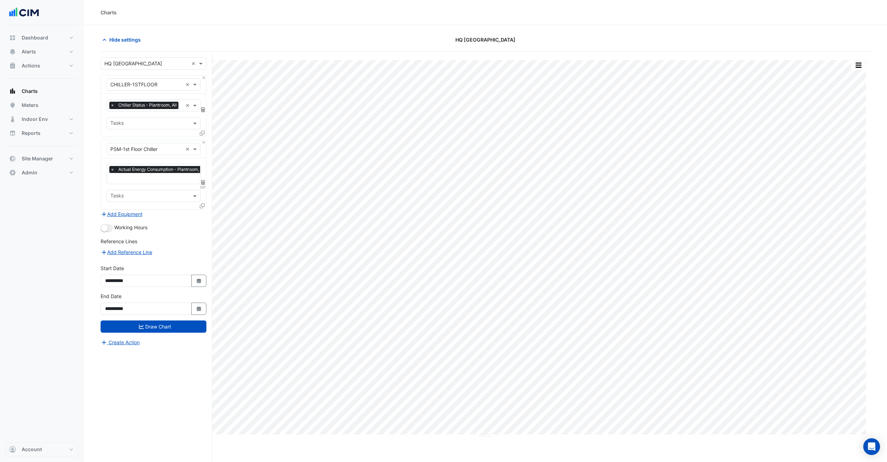
click at [181, 110] on input "text" at bounding box center [181, 105] width 1 height 7
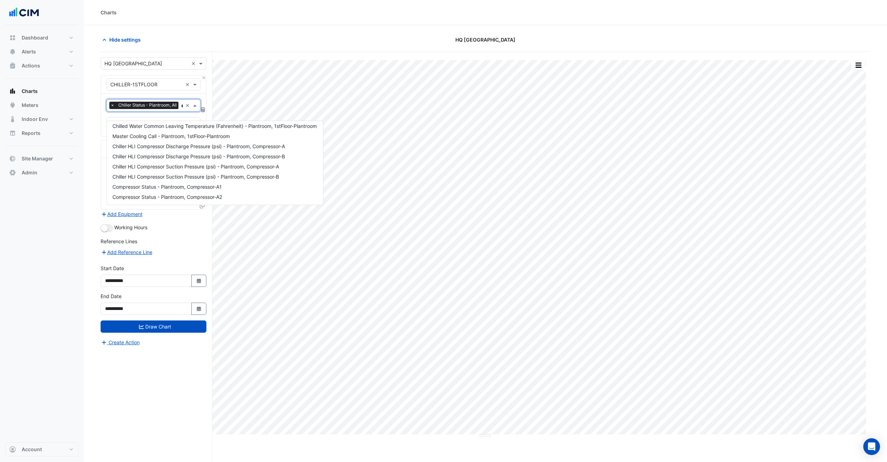
type input "***"
click at [151, 171] on span "Compressor Status - Plantroom, Compressor-A1" at bounding box center [166, 171] width 109 height 6
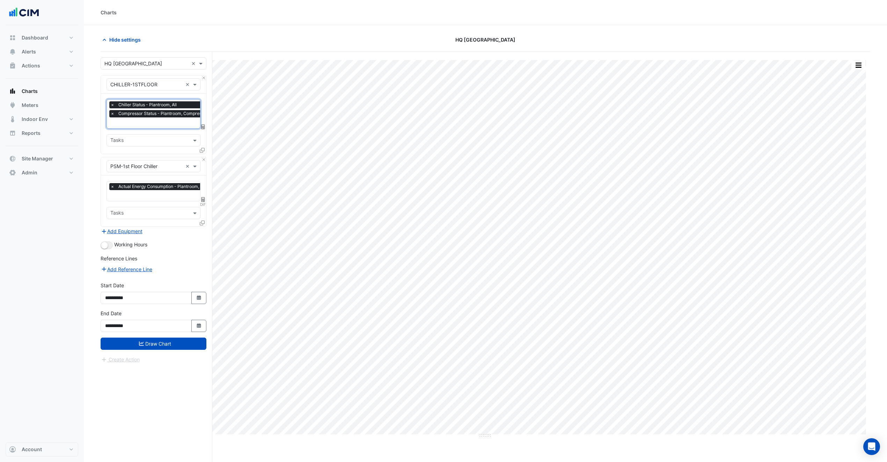
click at [154, 117] on span "Compressor Status - Plantroom, Compressor-A1" at bounding box center [167, 113] width 100 height 7
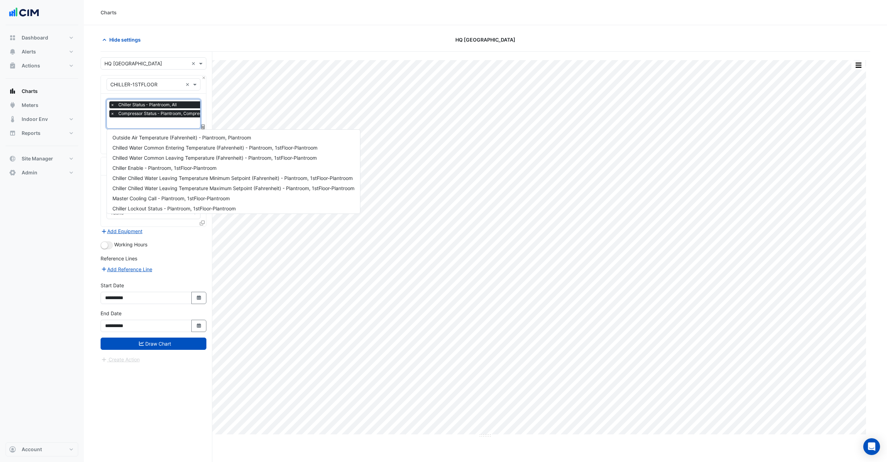
scroll to position [195, 0]
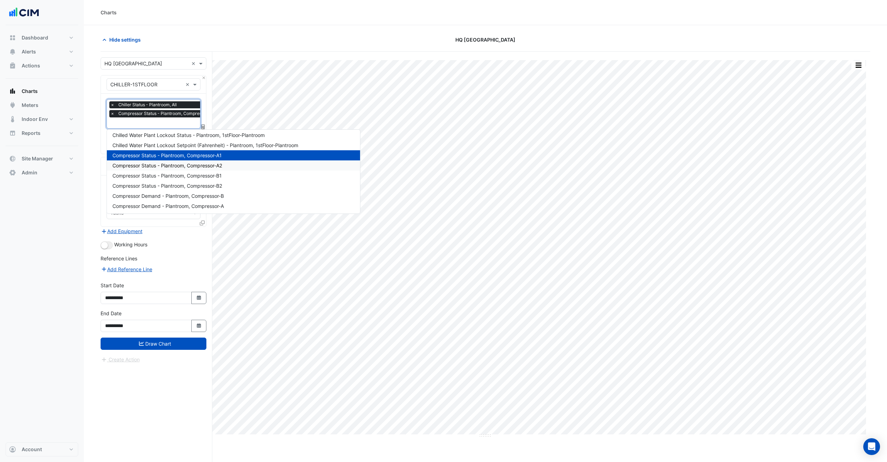
click at [181, 166] on span "Compressor Status - Plantroom, Compressor-A2" at bounding box center [167, 165] width 110 height 6
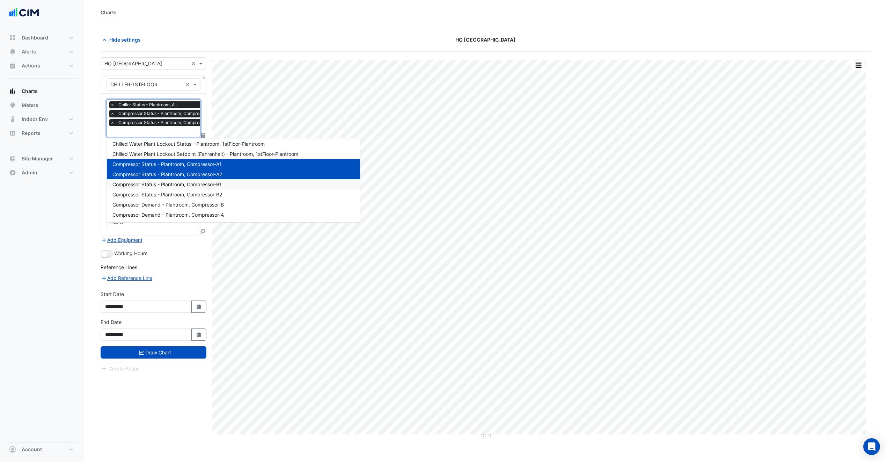
click at [172, 181] on span "Compressor Status - Plantroom, Compressor-B1" at bounding box center [166, 184] width 109 height 6
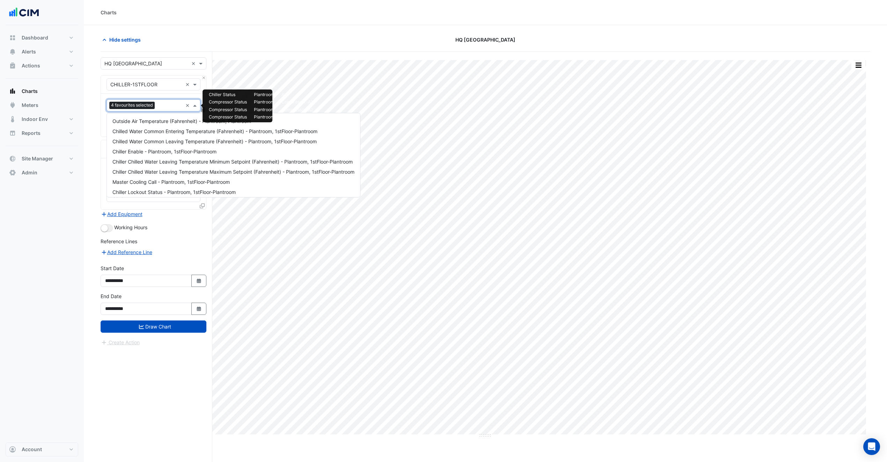
click at [160, 107] on input "text" at bounding box center [170, 105] width 25 height 7
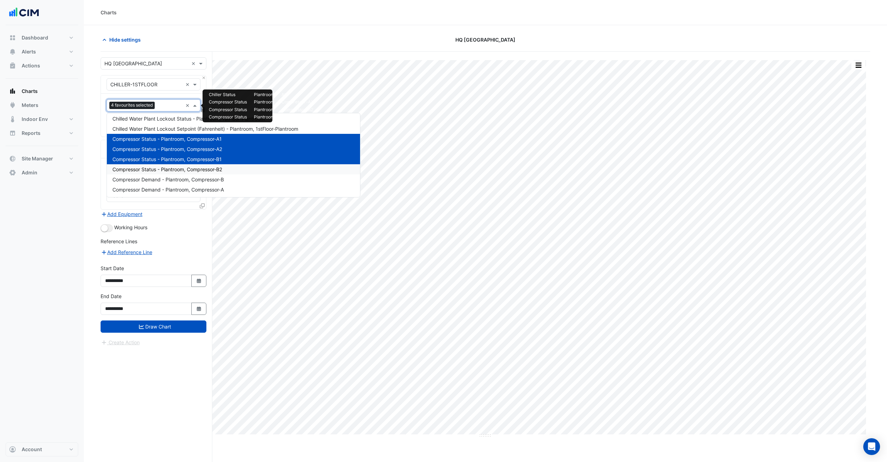
click at [187, 168] on span "Compressor Status - Plantroom, Compressor-B2" at bounding box center [167, 169] width 110 height 6
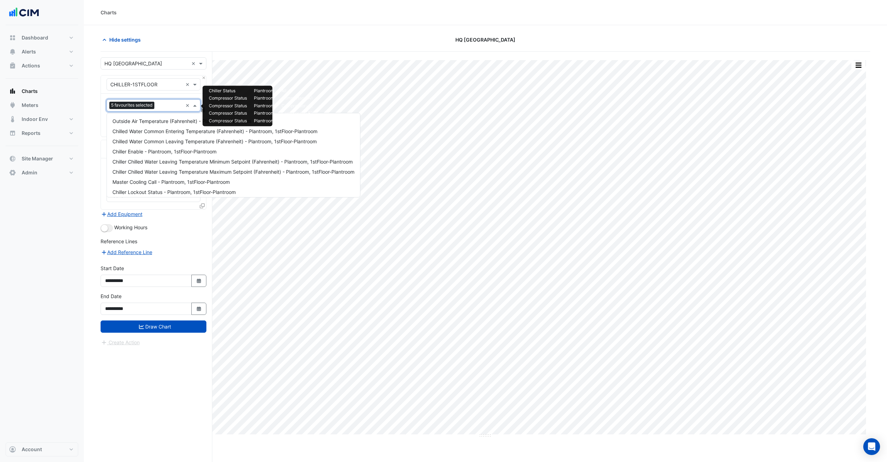
click at [162, 106] on input "text" at bounding box center [170, 105] width 26 height 7
type input "***"
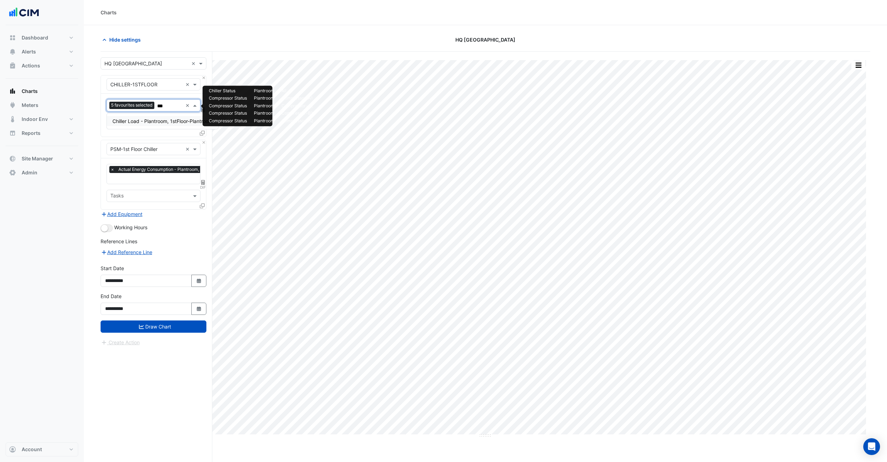
click at [176, 125] on div "Chiller Load - Plantroom, 1stFloor-Plantroom" at bounding box center [162, 121] width 111 height 10
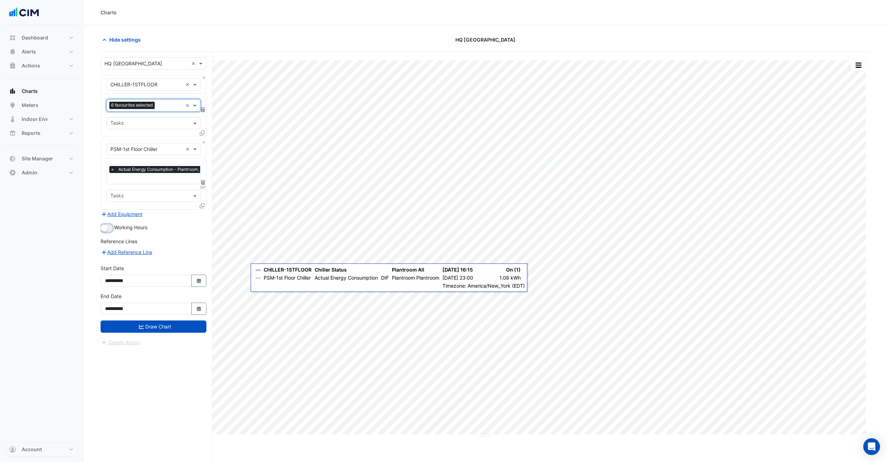
click at [107, 226] on small "button" at bounding box center [104, 228] width 7 height 7
drag, startPoint x: 164, startPoint y: 330, endPoint x: 194, endPoint y: 326, distance: 30.3
click at [164, 330] on button "Draw Chart" at bounding box center [154, 326] width 106 height 12
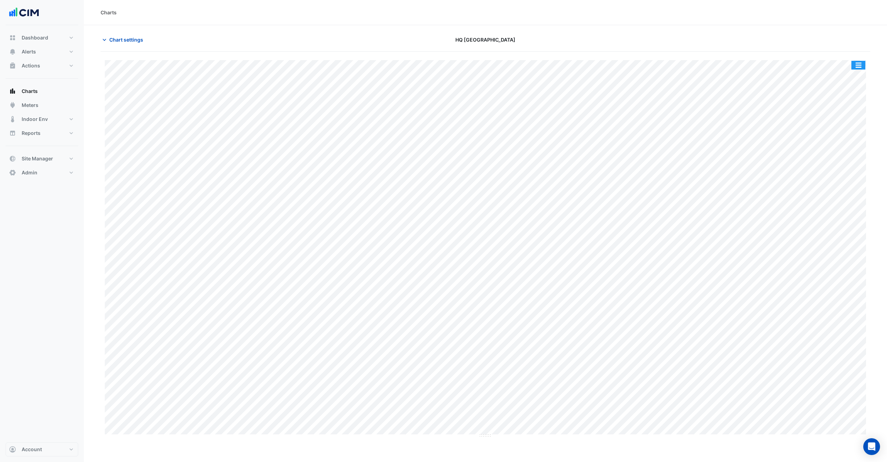
click at [854, 66] on button "button" at bounding box center [859, 65] width 14 height 9
click at [850, 95] on div "Split by Unit" at bounding box center [845, 90] width 42 height 13
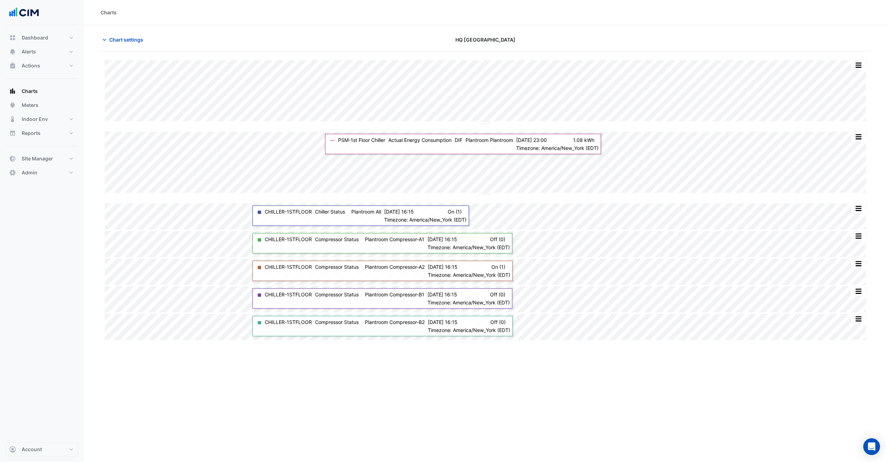
drag, startPoint x: 112, startPoint y: 37, endPoint x: 138, endPoint y: 63, distance: 37.6
click at [112, 36] on span "Chart settings" at bounding box center [126, 39] width 34 height 7
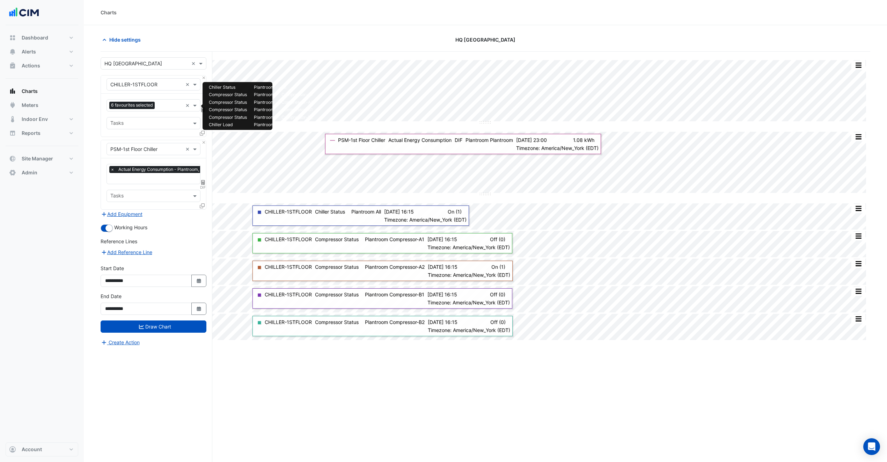
click at [166, 106] on input "text" at bounding box center [170, 105] width 25 height 7
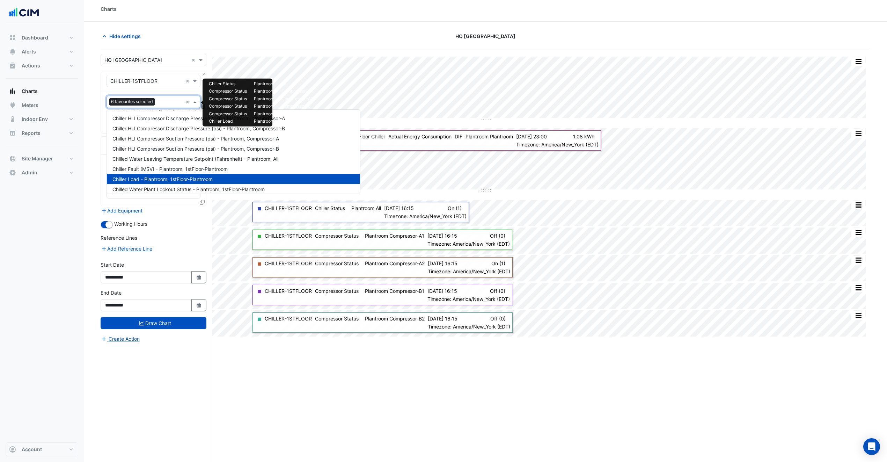
scroll to position [55, 0]
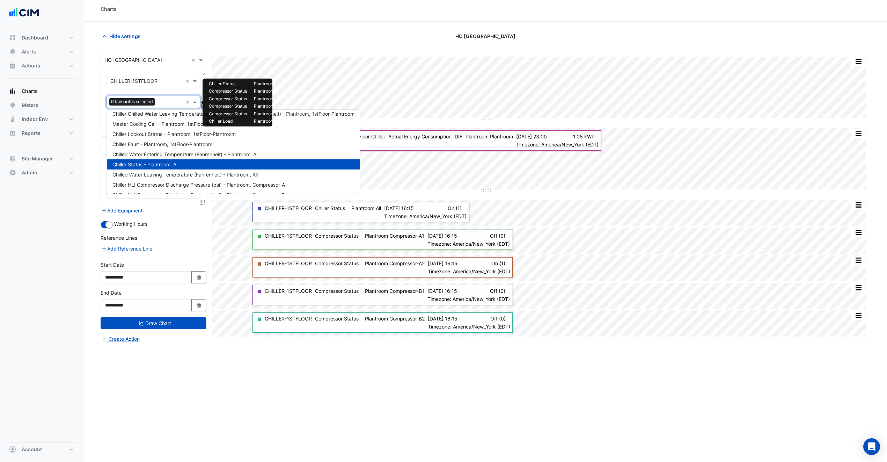
click at [159, 160] on div "Chiller Status - Plantroom, All" at bounding box center [233, 164] width 253 height 10
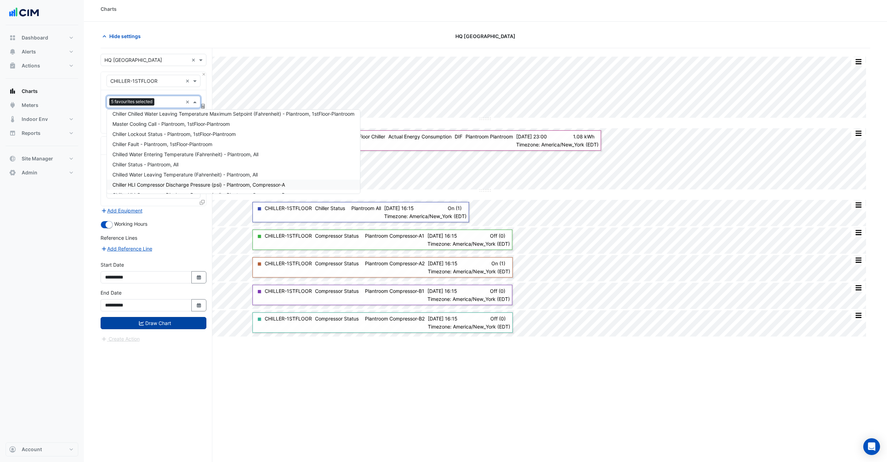
click at [165, 328] on button "Draw Chart" at bounding box center [154, 323] width 106 height 12
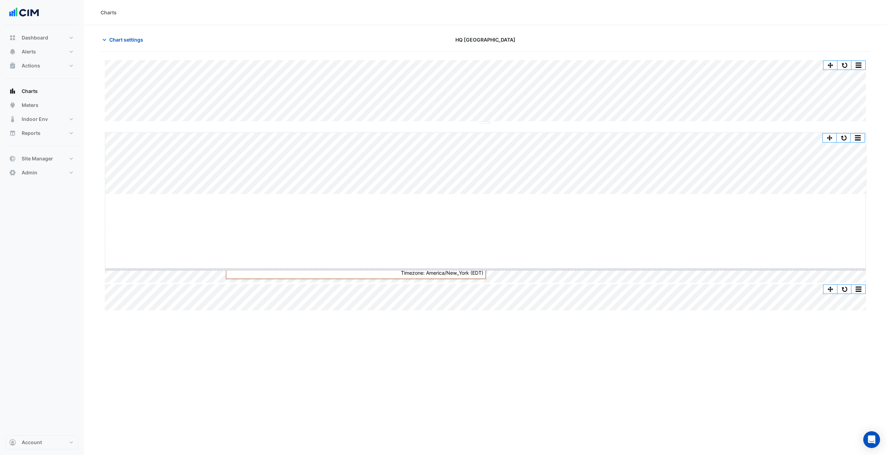
drag, startPoint x: 486, startPoint y: 195, endPoint x: 492, endPoint y: 270, distance: 75.3
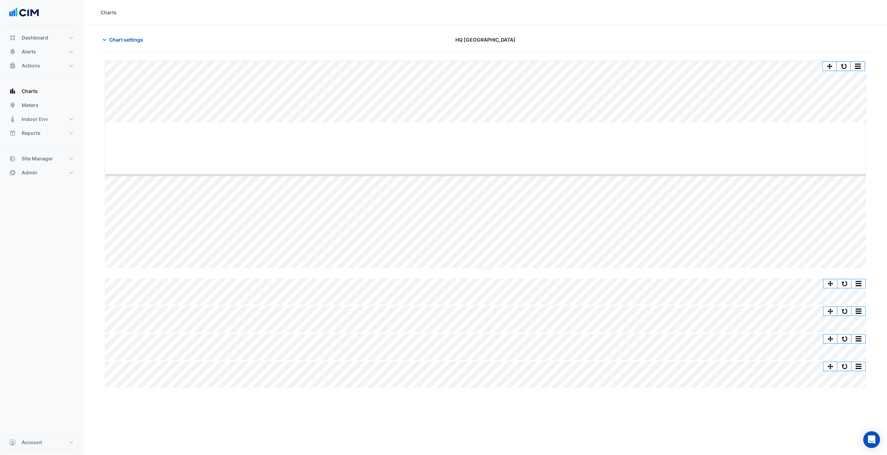
drag, startPoint x: 482, startPoint y: 123, endPoint x: 485, endPoint y: 205, distance: 81.5
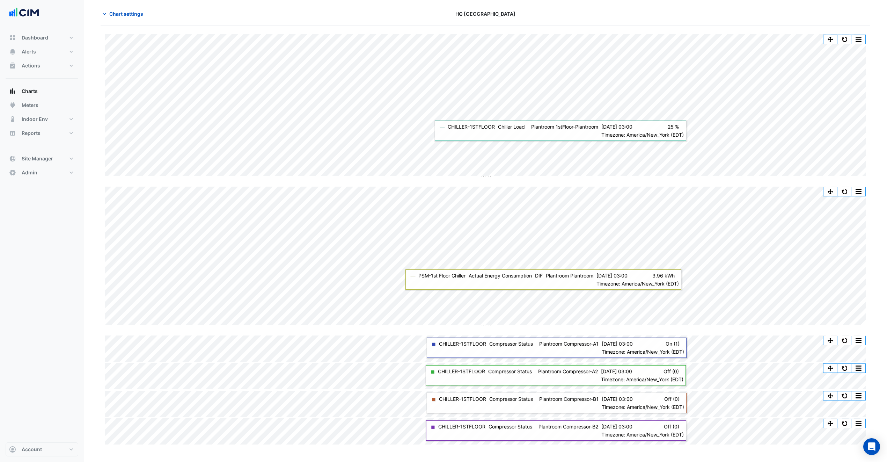
scroll to position [27, 0]
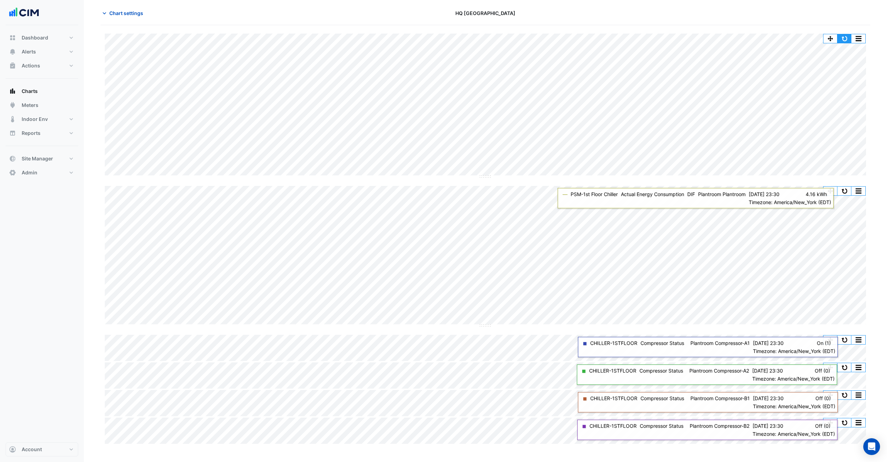
click at [846, 42] on button "button" at bounding box center [845, 38] width 14 height 9
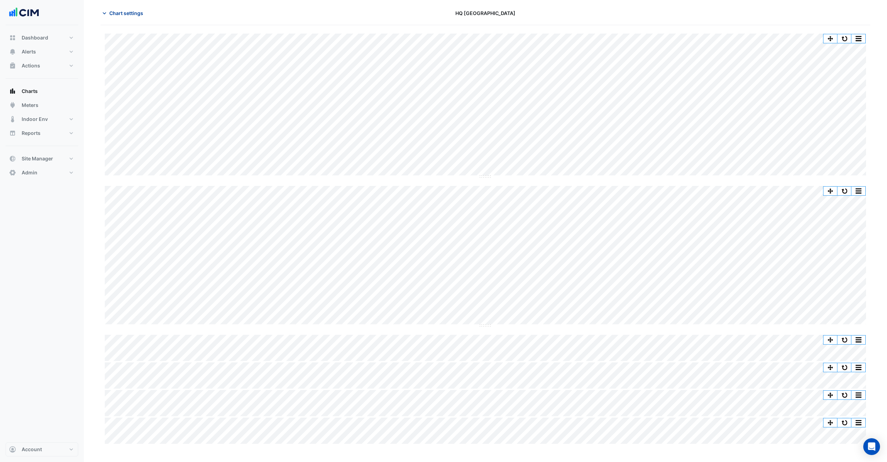
click at [137, 17] on button "Chart settings" at bounding box center [124, 13] width 47 height 12
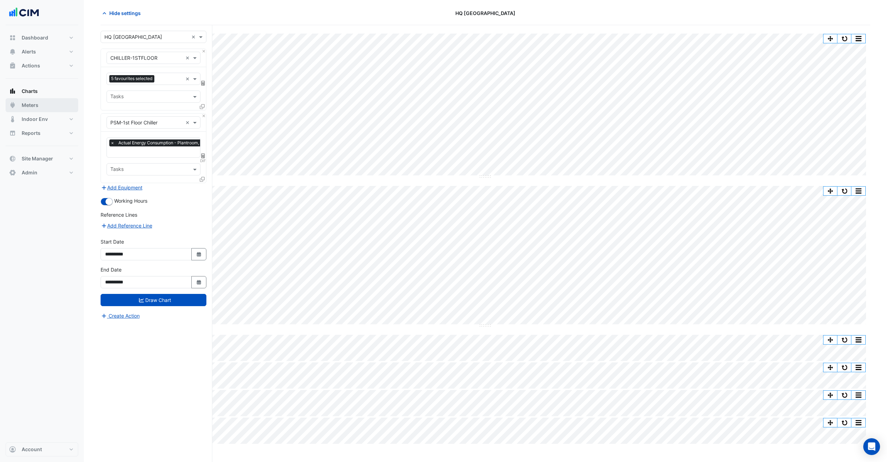
click at [36, 109] on button "Meters" at bounding box center [42, 105] width 73 height 14
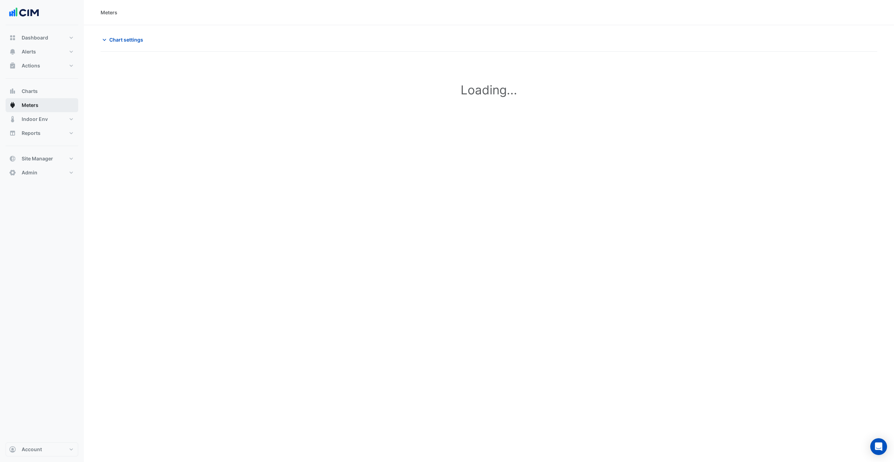
type input "**********"
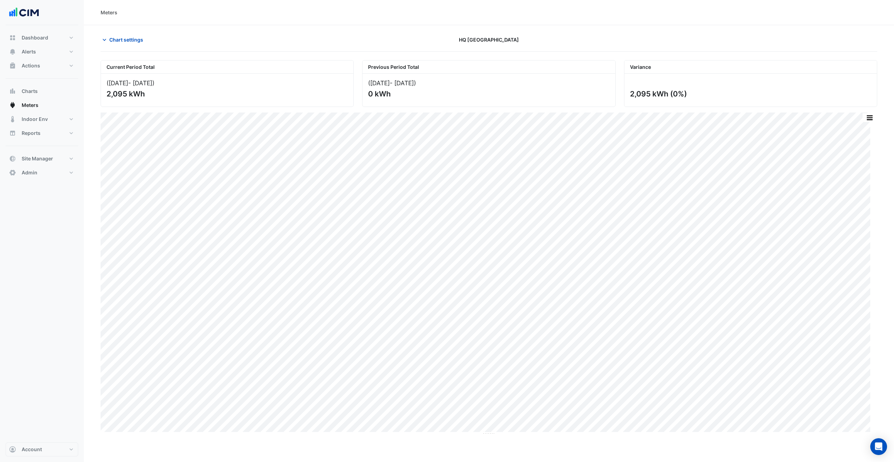
click at [129, 46] on div "Chart settings HQ Charlotte" at bounding box center [489, 43] width 777 height 18
click at [129, 36] on span "Chart settings" at bounding box center [126, 39] width 34 height 7
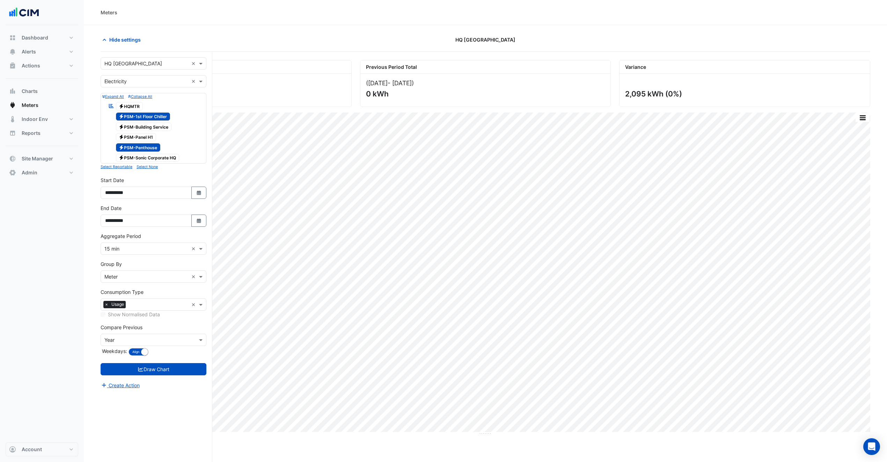
click at [161, 161] on span "Electricity PSM-Sonic Corporate HQ" at bounding box center [148, 158] width 64 height 8
click at [136, 144] on span "Electricity PSM-Penthouse" at bounding box center [138, 147] width 45 height 8
click at [143, 118] on span "Electricity PSM-1st Floor Chiller" at bounding box center [143, 116] width 55 height 8
click at [164, 363] on form "× HQ Charlotte × × Electricity × Expand All Collapse All Reportable Electricity…" at bounding box center [154, 223] width 106 height 332
click at [170, 372] on button "Draw Chart" at bounding box center [154, 369] width 106 height 12
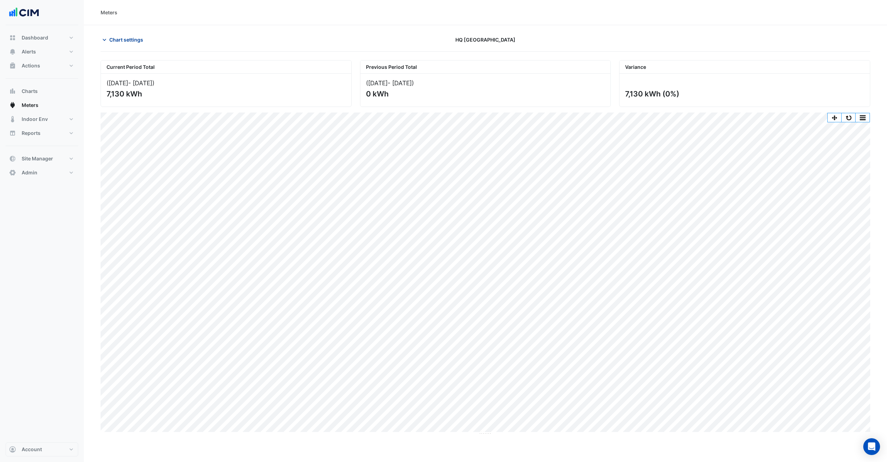
click at [133, 43] on span "Chart settings" at bounding box center [126, 39] width 34 height 7
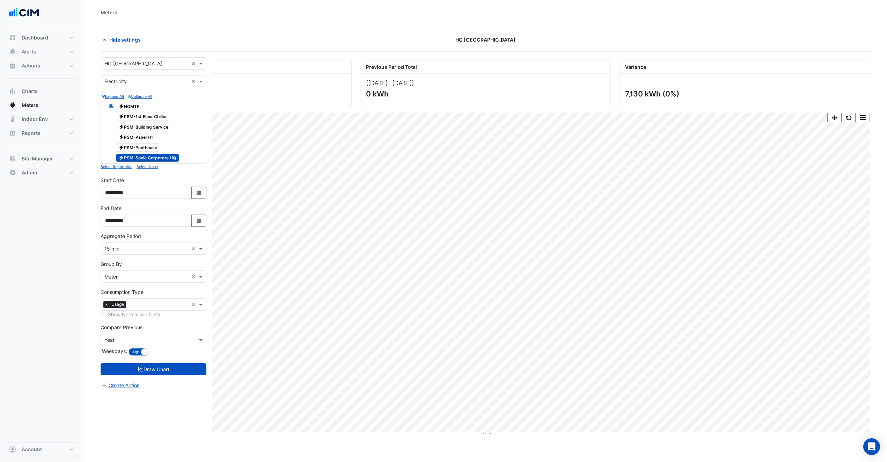
click at [150, 148] on span "Electricity PSM-Penthouse" at bounding box center [138, 147] width 45 height 8
click at [183, 373] on button "Draw Chart" at bounding box center [154, 369] width 106 height 12
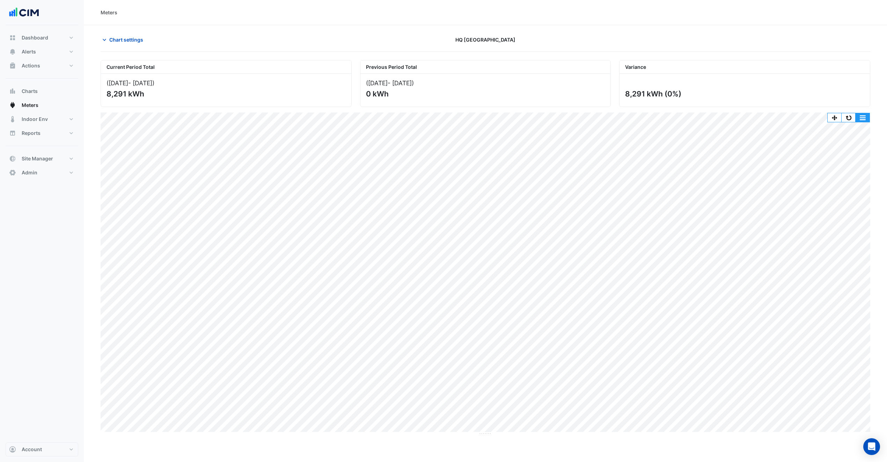
click at [860, 119] on button "button" at bounding box center [863, 117] width 14 height 9
click at [860, 238] on div "Select Chart Type" at bounding box center [849, 230] width 42 height 17
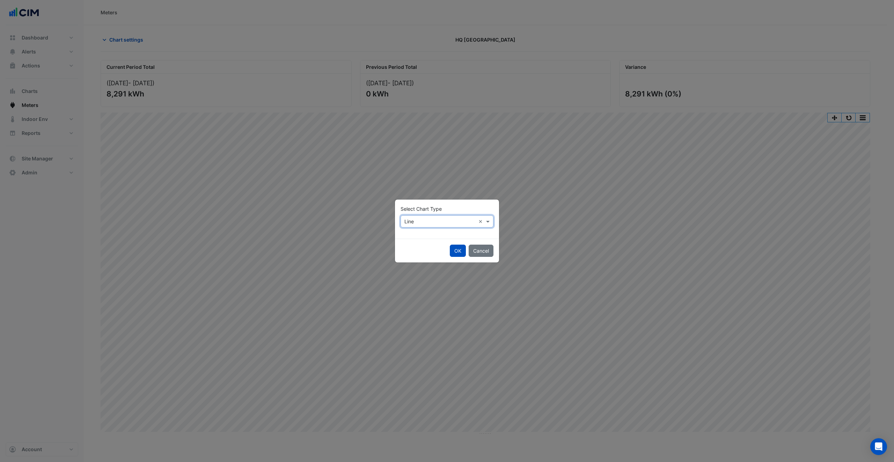
click at [431, 216] on div "× Line ×" at bounding box center [447, 221] width 93 height 12
click at [426, 254] on div "Stacked" at bounding box center [416, 257] width 30 height 10
click at [458, 253] on button "OK" at bounding box center [458, 251] width 16 height 12
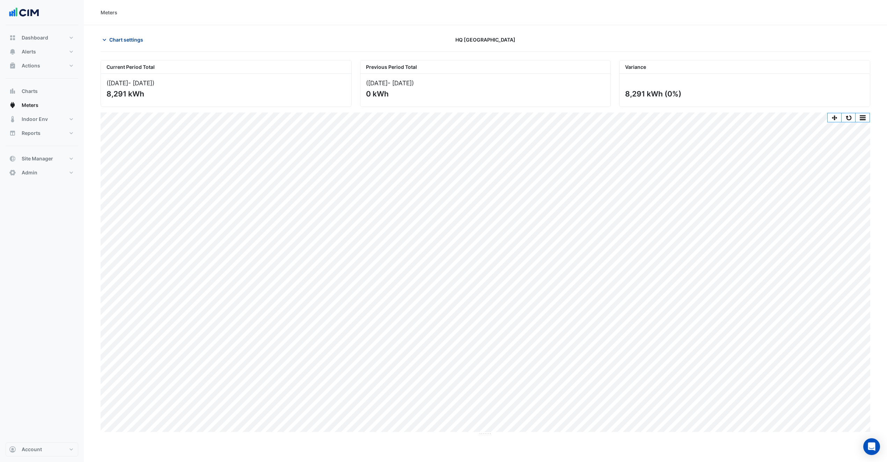
click at [131, 44] on button "Chart settings" at bounding box center [124, 40] width 47 height 12
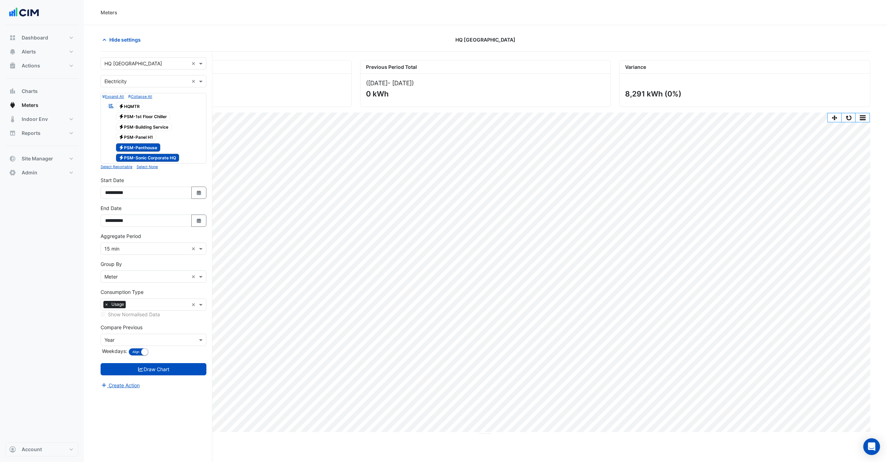
click at [146, 117] on span "Electricity PSM-1st Floor Chiller" at bounding box center [143, 116] width 55 height 8
click at [173, 375] on button "Draw Chart" at bounding box center [154, 369] width 106 height 12
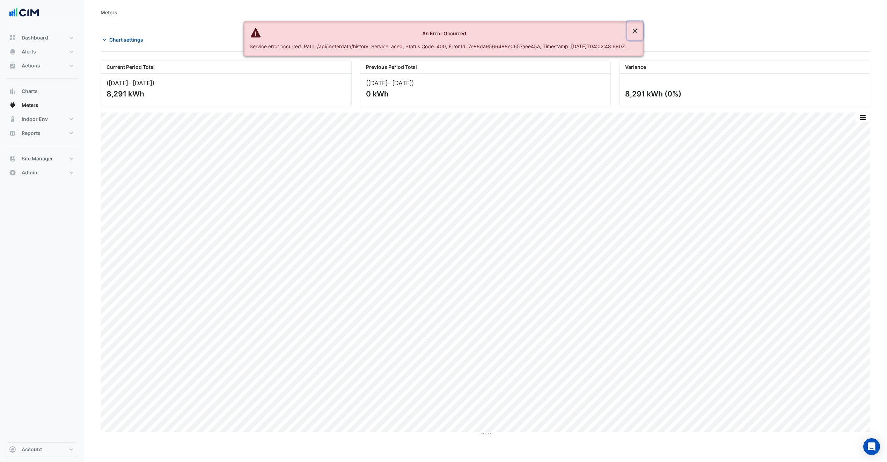
click at [639, 36] on button "Close" at bounding box center [635, 30] width 16 height 19
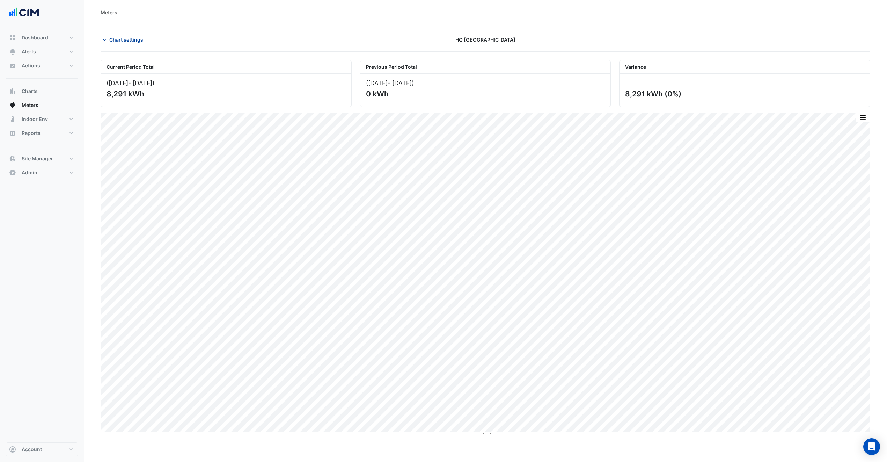
click at [133, 41] on span "Chart settings" at bounding box center [126, 39] width 34 height 7
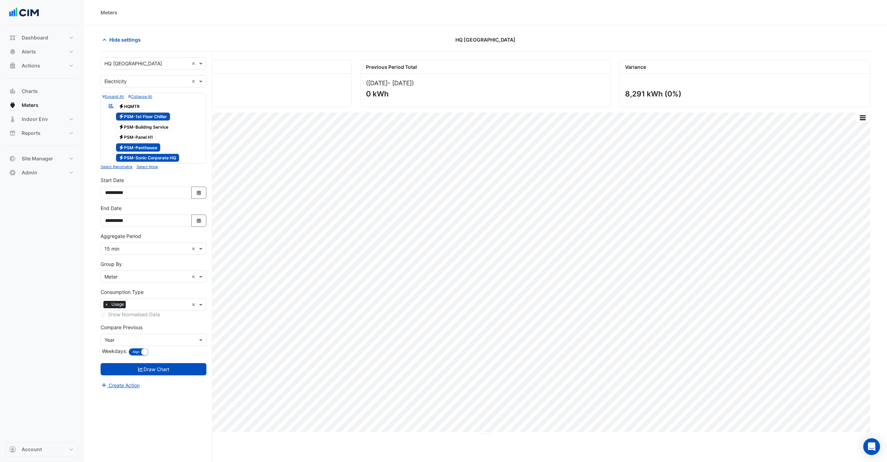
click at [142, 252] on input "text" at bounding box center [146, 248] width 84 height 7
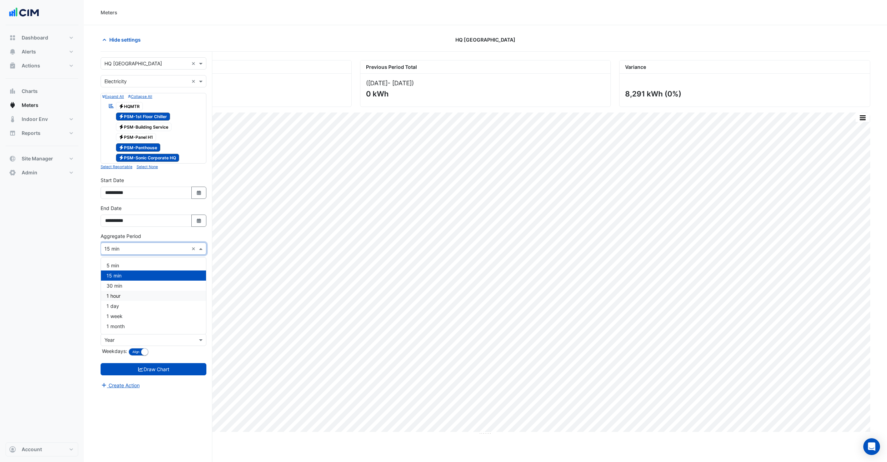
click at [132, 289] on div "30 min" at bounding box center [153, 286] width 105 height 10
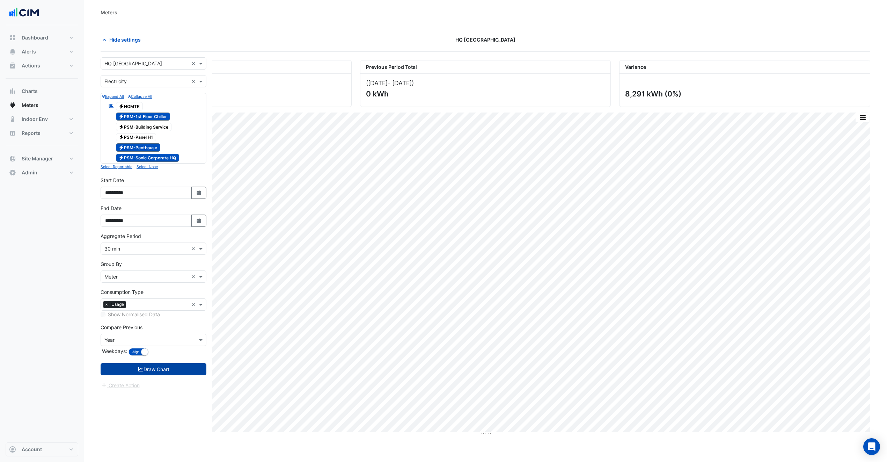
click at [154, 375] on button "Draw Chart" at bounding box center [154, 369] width 106 height 12
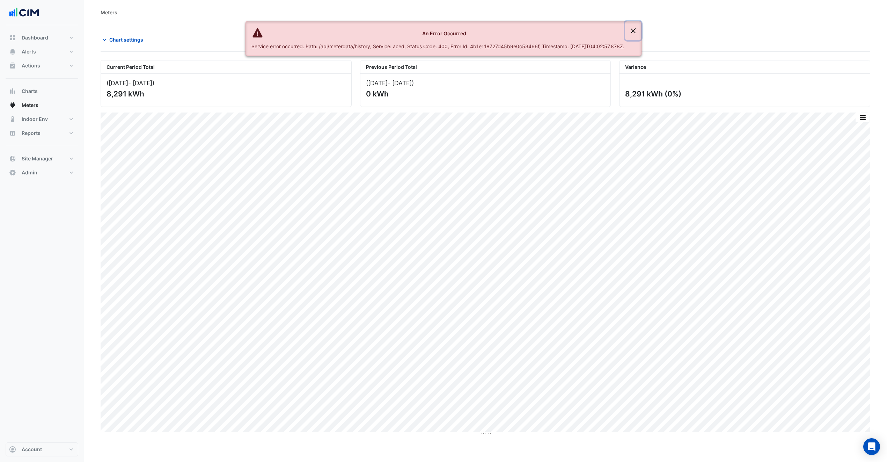
click at [641, 29] on button "Close" at bounding box center [633, 30] width 16 height 19
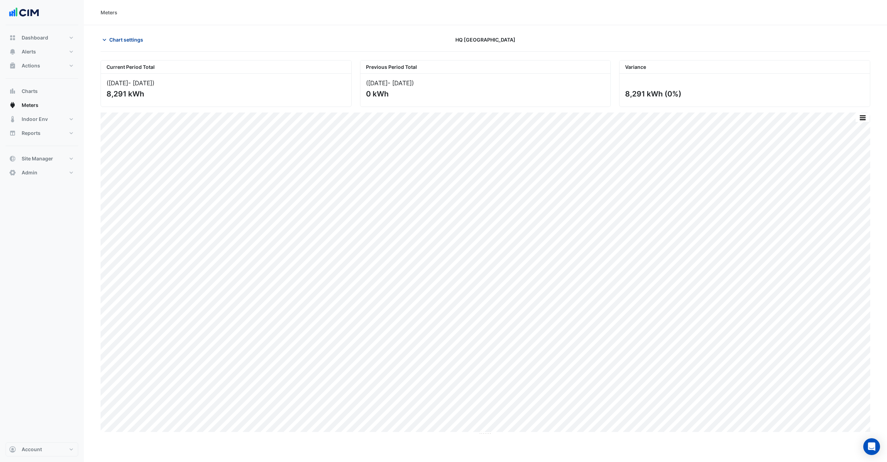
click at [127, 42] on span "Chart settings" at bounding box center [126, 39] width 34 height 7
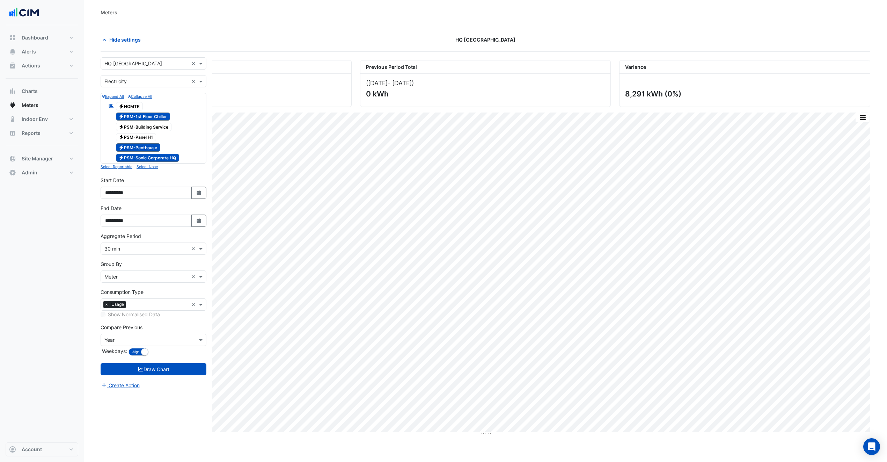
drag, startPoint x: 127, startPoint y: 257, endPoint x: 130, endPoint y: 247, distance: 9.9
click at [128, 255] on form "× HQ Charlotte × × Electricity × Expand All Collapse All Reportable Electricity…" at bounding box center [154, 223] width 106 height 332
click at [0, 0] on div at bounding box center [0, 0] width 0 height 0
click at [105, 252] on input "text" at bounding box center [146, 248] width 84 height 7
click at [120, 305] on div "1 day" at bounding box center [153, 306] width 105 height 10
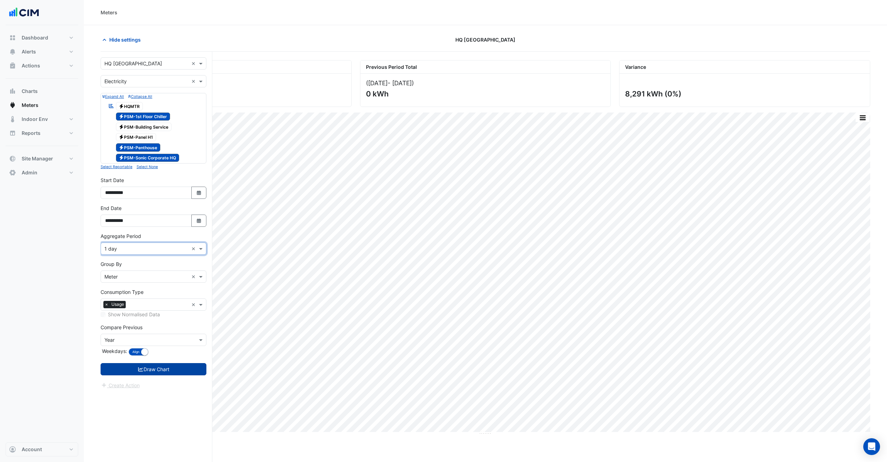
click at [146, 371] on button "Draw Chart" at bounding box center [154, 369] width 106 height 12
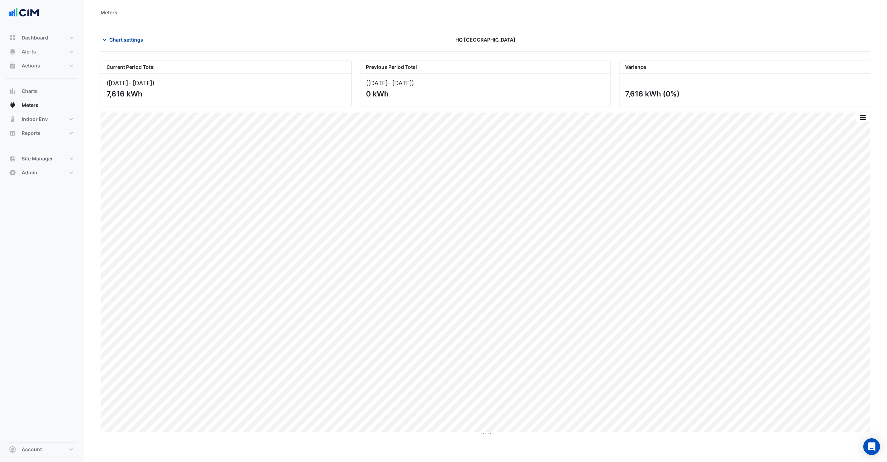
click at [124, 44] on button "Chart settings" at bounding box center [124, 40] width 47 height 12
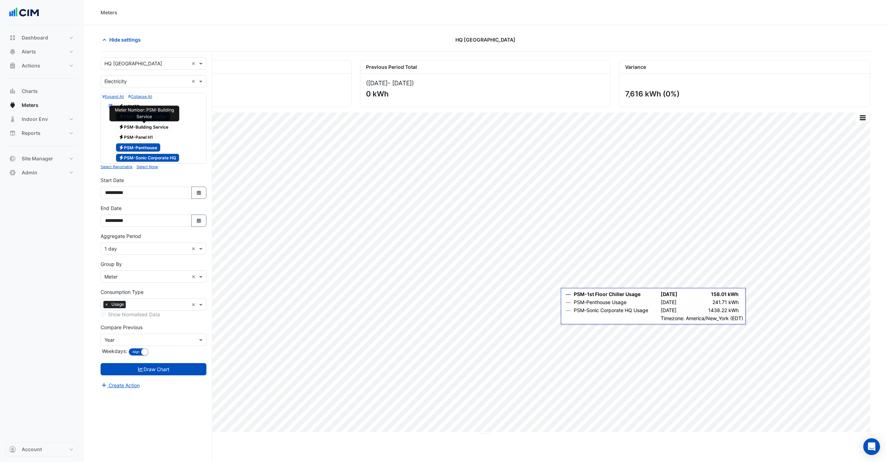
click at [150, 129] on span "Electricity PSM-Building Service" at bounding box center [144, 127] width 56 height 8
click at [146, 143] on div at bounding box center [153, 142] width 102 height 1
click at [149, 138] on span "Electricity PSM-Panel H1" at bounding box center [136, 137] width 41 height 8
click at [158, 369] on button "Draw Chart" at bounding box center [154, 369] width 106 height 12
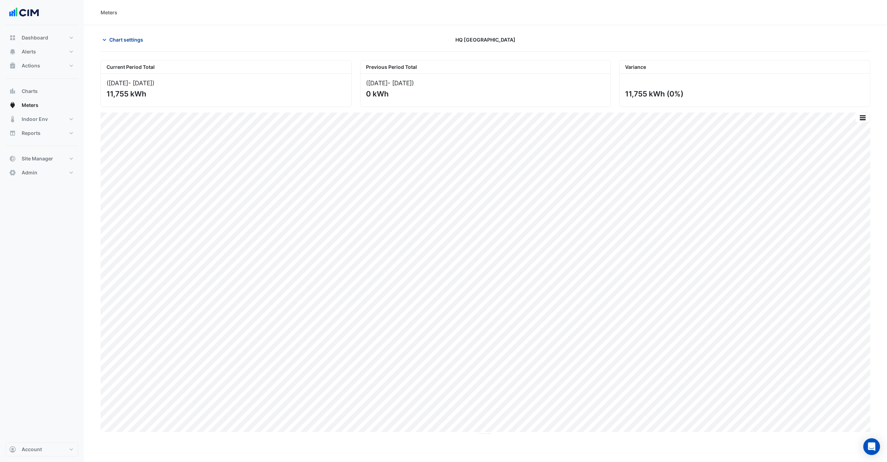
click at [116, 35] on button "Chart settings" at bounding box center [124, 40] width 47 height 12
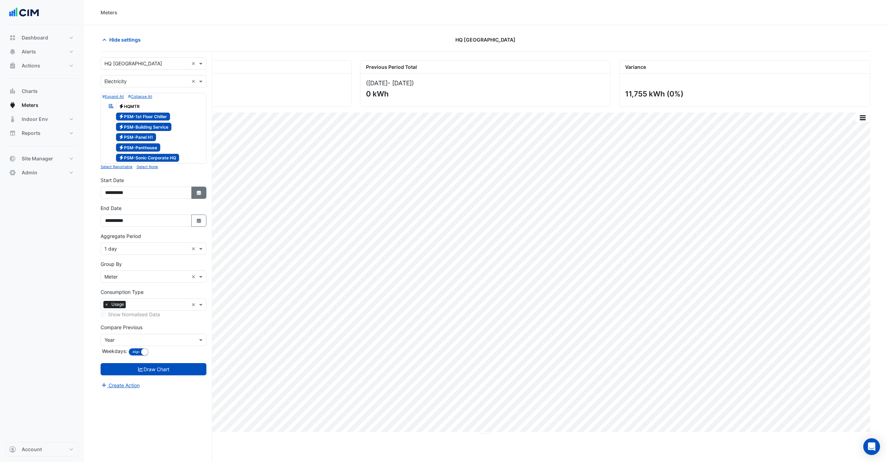
click at [206, 190] on div "**********" at bounding box center [153, 190] width 114 height 28
click at [197, 193] on icon "button" at bounding box center [199, 192] width 4 height 5
select select "*"
select select "****"
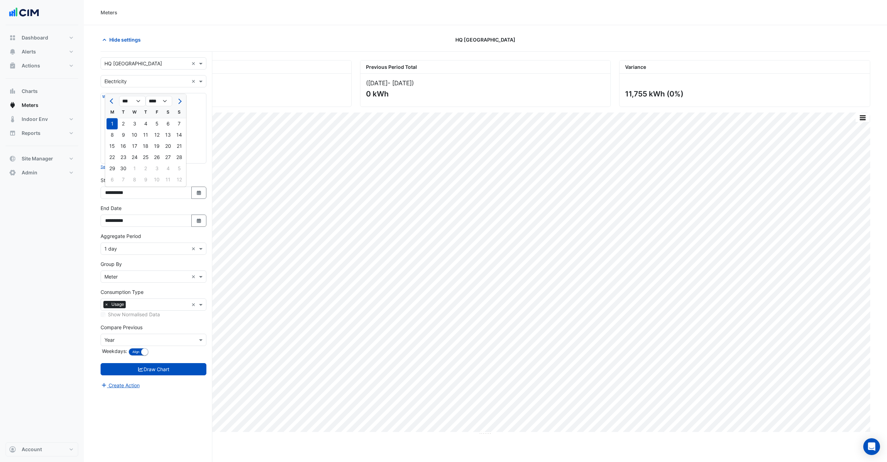
click at [179, 102] on span "Next month" at bounding box center [178, 101] width 5 height 5
select select "**"
click at [144, 137] on div "9" at bounding box center [145, 134] width 11 height 11
type input "**********"
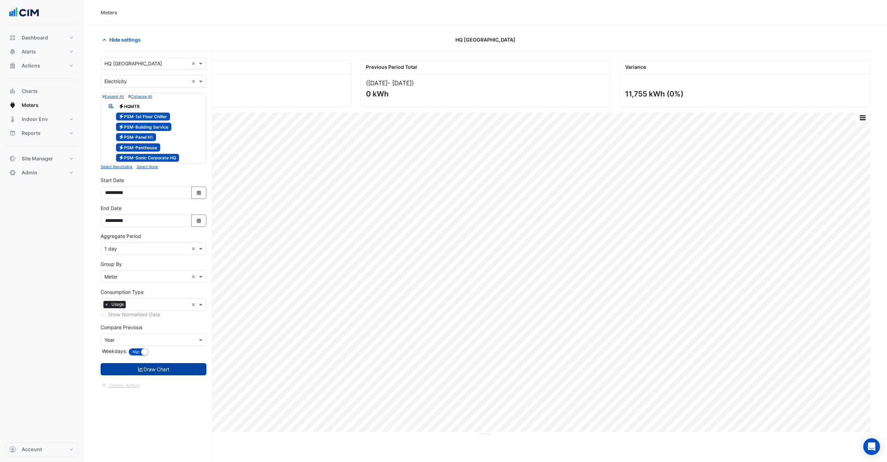
click at [165, 365] on button "Draw Chart" at bounding box center [154, 369] width 106 height 12
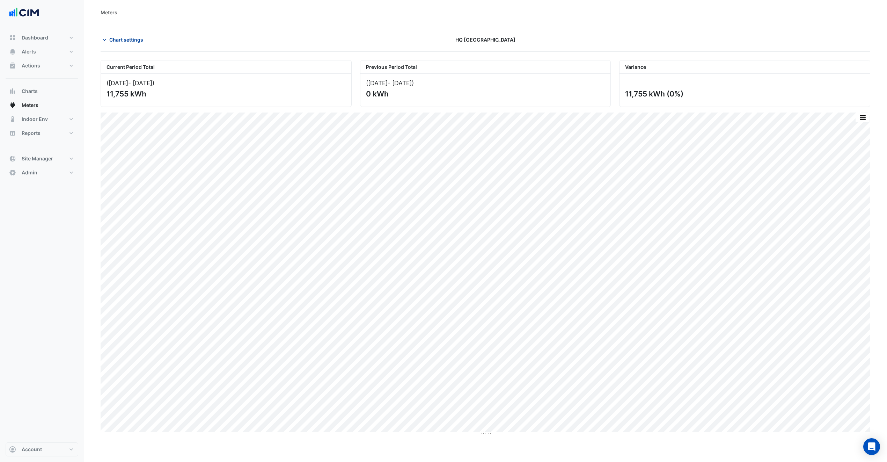
click at [136, 44] on button "Chart settings" at bounding box center [124, 40] width 47 height 12
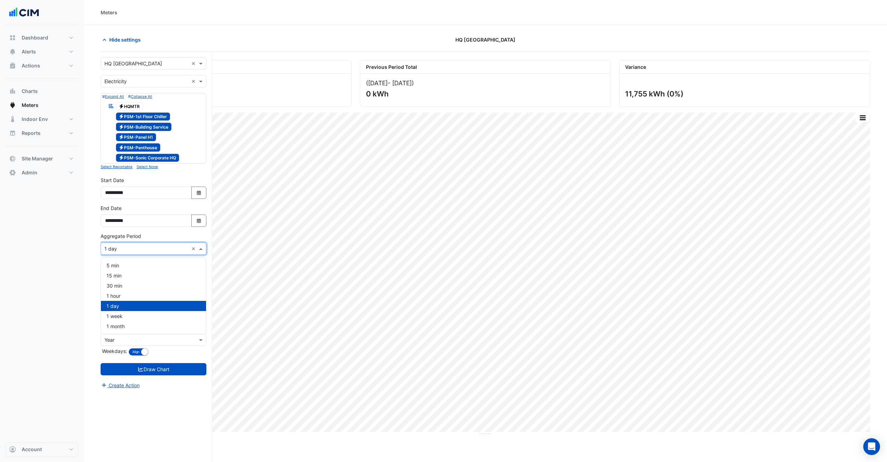
drag, startPoint x: 158, startPoint y: 253, endPoint x: 156, endPoint y: 248, distance: 5.5
click at [159, 249] on input "text" at bounding box center [146, 248] width 84 height 7
click at [139, 277] on div "15 min" at bounding box center [153, 275] width 105 height 10
click at [142, 372] on button "Draw Chart" at bounding box center [154, 369] width 106 height 12
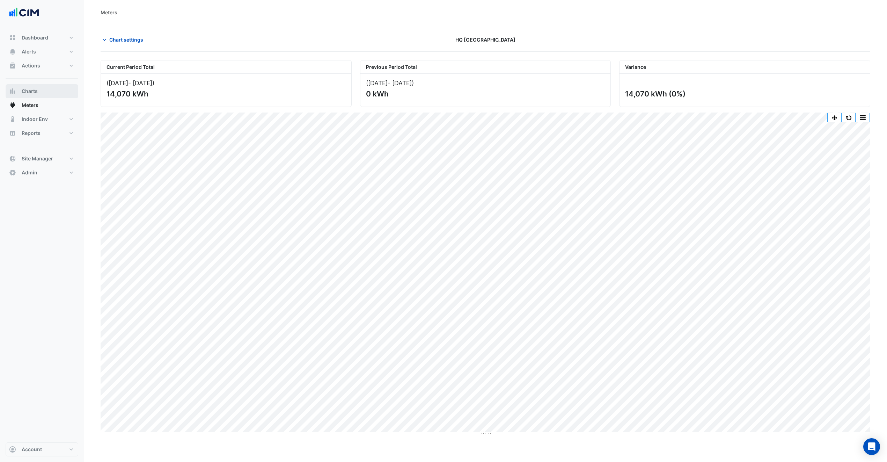
click at [34, 94] on span "Charts" at bounding box center [30, 91] width 16 height 7
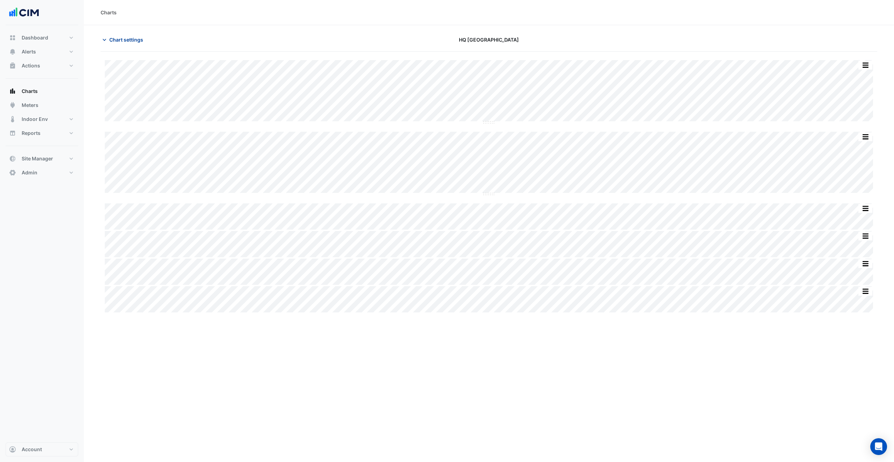
click at [115, 37] on span "Chart settings" at bounding box center [126, 39] width 34 height 7
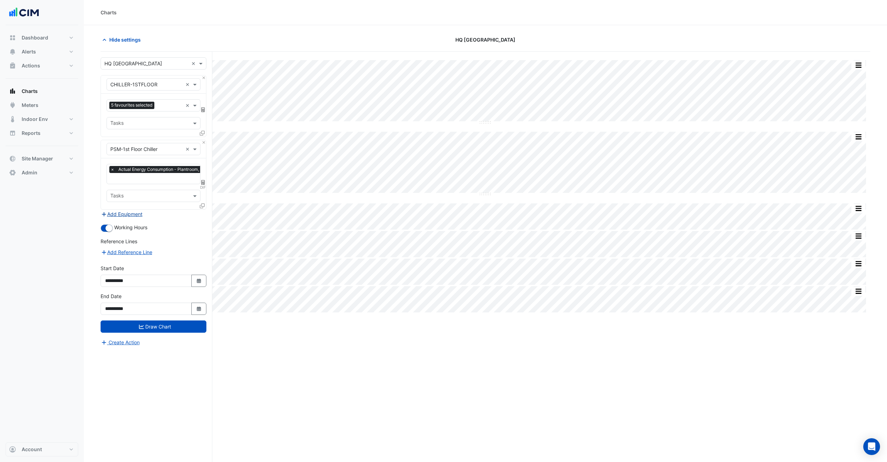
click at [126, 217] on button "Add Equipment" at bounding box center [122, 214] width 42 height 8
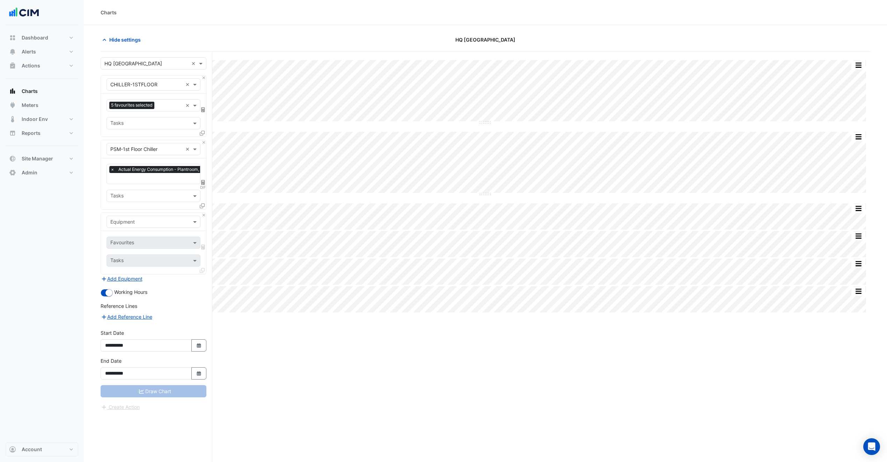
click at [133, 223] on input "text" at bounding box center [146, 221] width 72 height 7
type input "***"
click at [144, 237] on div "Weather" at bounding box center [153, 237] width 93 height 10
click at [144, 241] on input "text" at bounding box center [145, 243] width 71 height 7
click at [146, 279] on span "Temperature (Fahrenheit)" at bounding box center [141, 279] width 58 height 6
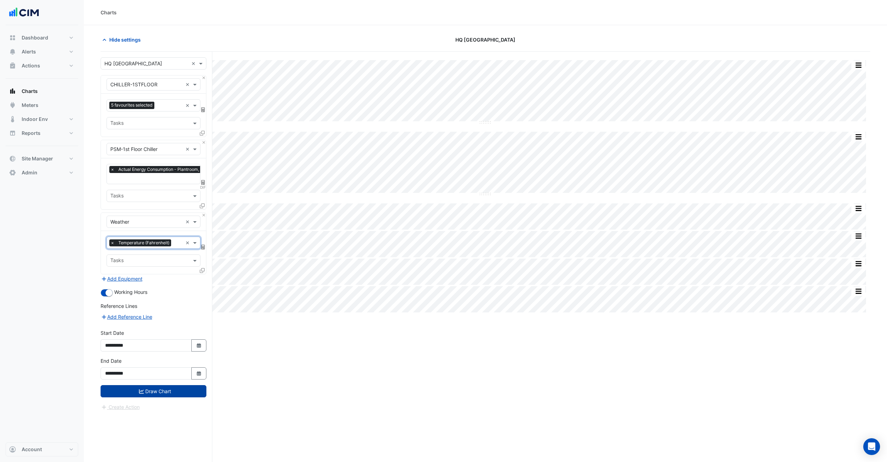
click at [183, 390] on button "Draw Chart" at bounding box center [154, 391] width 106 height 12
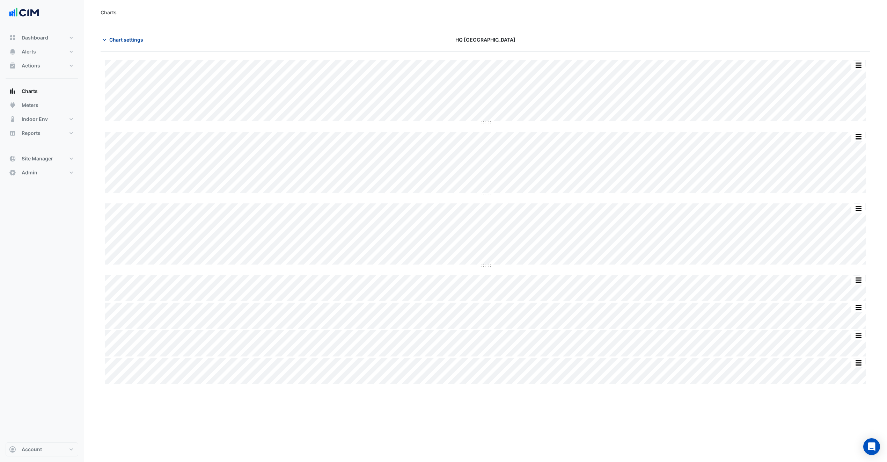
click at [143, 38] on button "Chart settings" at bounding box center [124, 40] width 47 height 12
click at [122, 41] on span "Chart settings" at bounding box center [126, 39] width 34 height 7
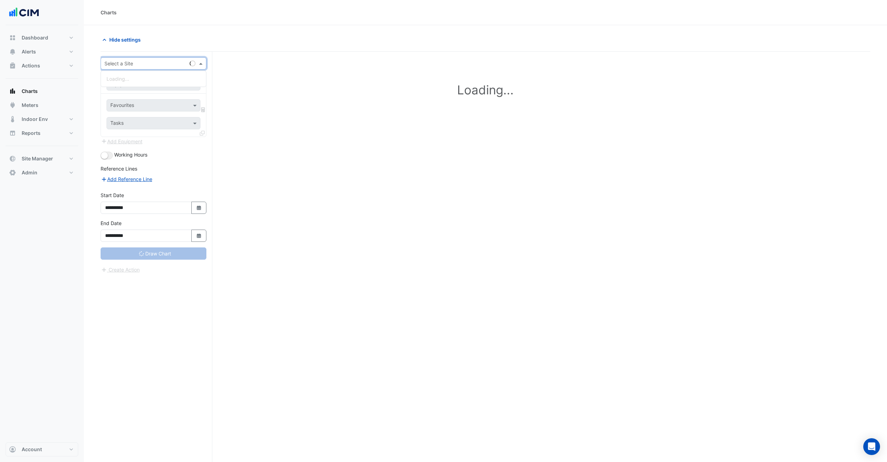
click at [146, 66] on input "text" at bounding box center [146, 63] width 84 height 7
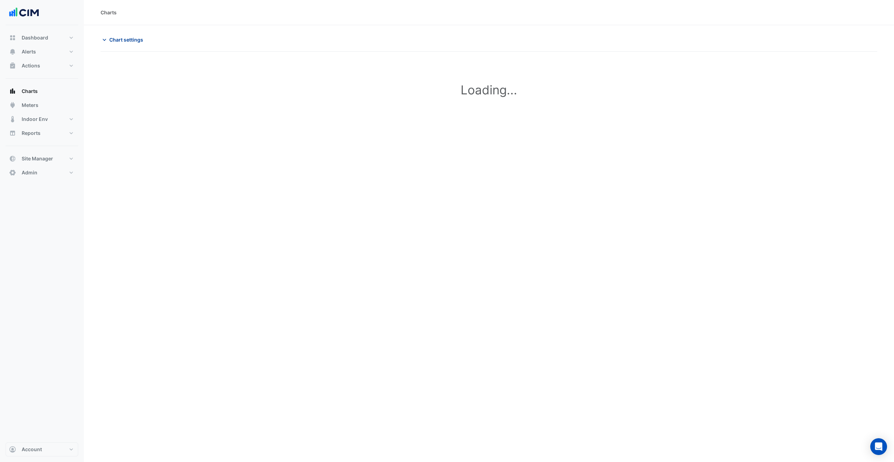
click at [129, 38] on span "Chart settings" at bounding box center [126, 39] width 34 height 7
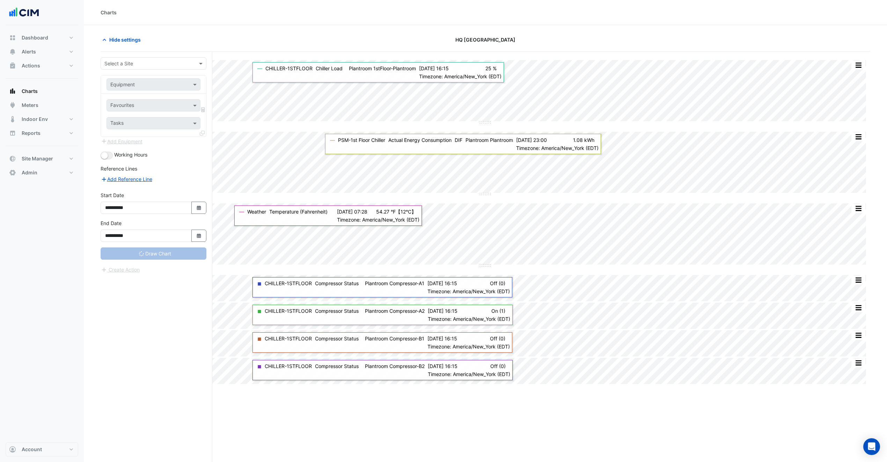
click at [144, 60] on input "text" at bounding box center [146, 63] width 84 height 7
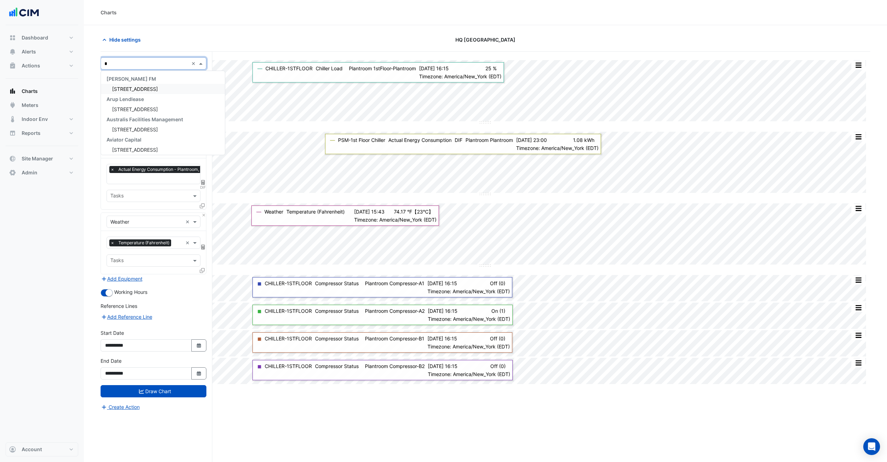
type input "**"
click at [137, 108] on span "[STREET_ADDRESS][PERSON_NAME]" at bounding box center [154, 109] width 85 height 6
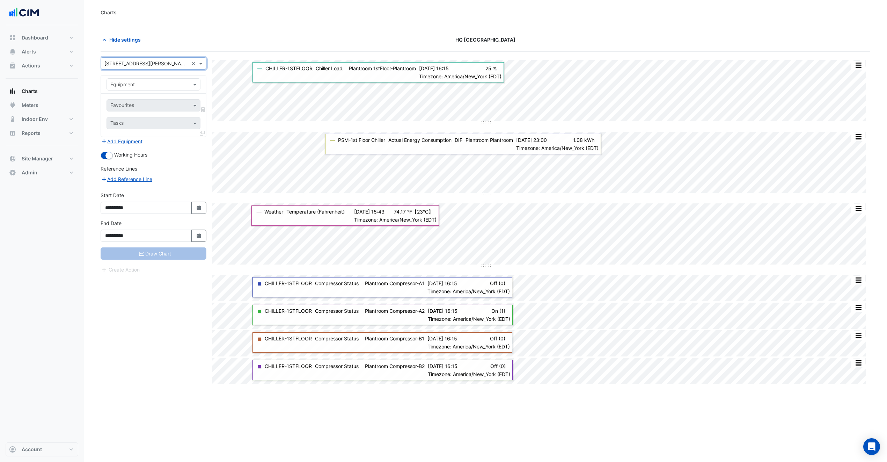
click at [140, 89] on div "Equipment" at bounding box center [154, 84] width 94 height 12
type input "****"
click at [141, 102] on div "Weather" at bounding box center [153, 100] width 93 height 10
click at [140, 107] on input "text" at bounding box center [145, 105] width 71 height 7
type input "**"
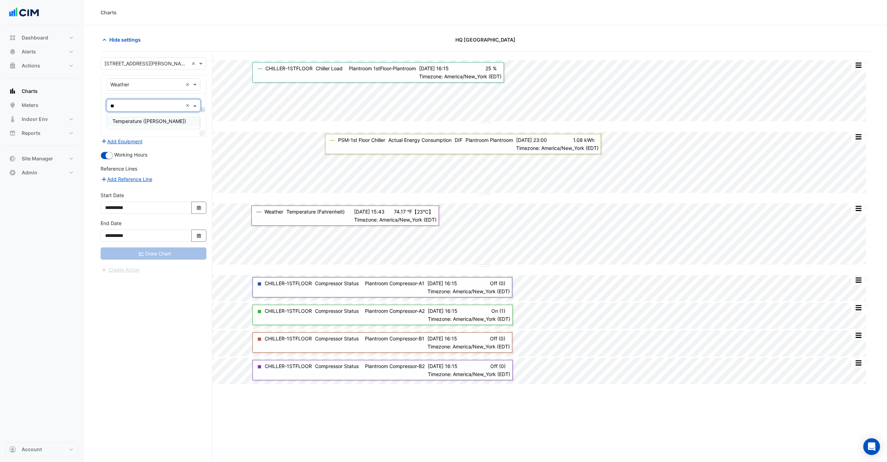
click at [151, 122] on span "Temperature (Celcius)" at bounding box center [149, 121] width 74 height 6
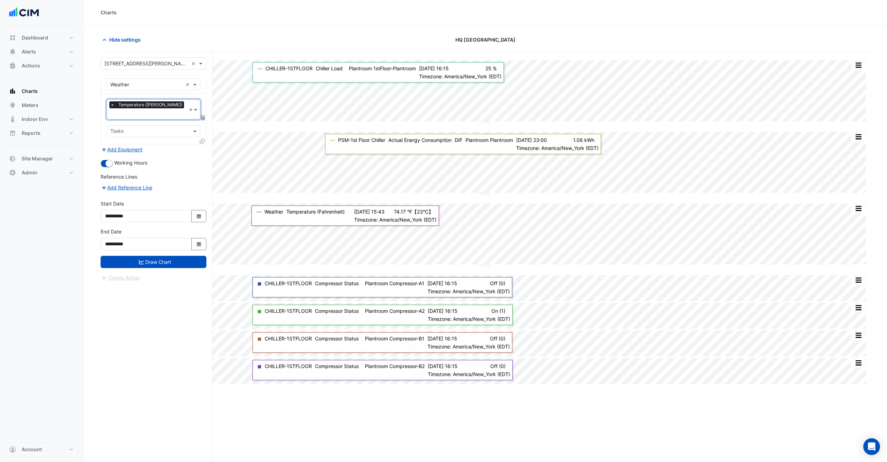
click at [183, 248] on div "**********" at bounding box center [153, 242] width 114 height 28
click at [187, 257] on button "Draw Chart" at bounding box center [154, 262] width 106 height 12
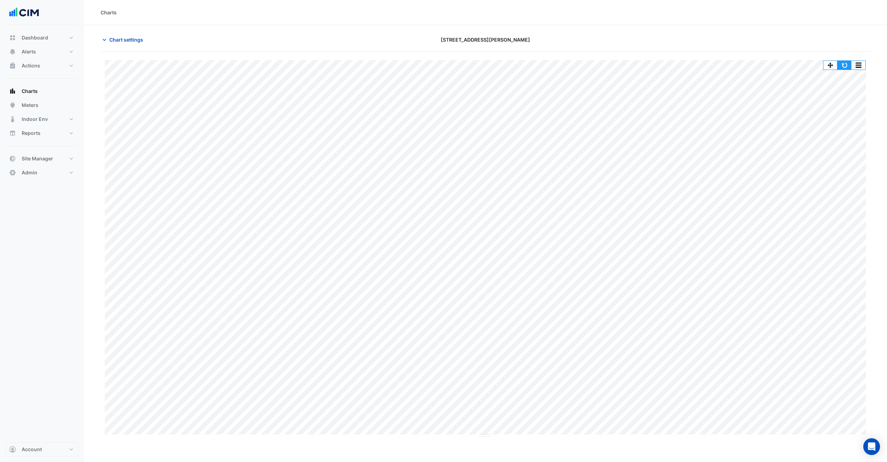
click at [847, 67] on button "button" at bounding box center [845, 65] width 14 height 9
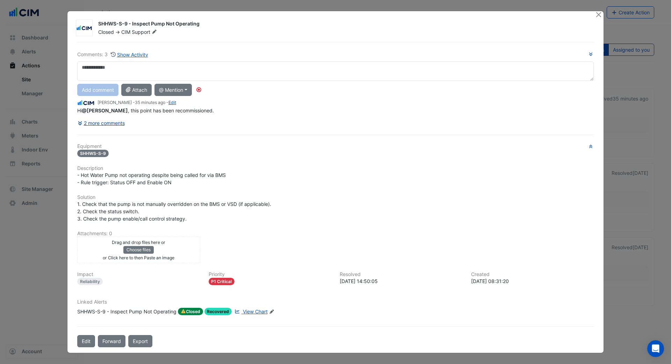
click at [110, 125] on button "2 more comments" at bounding box center [101, 123] width 48 height 12
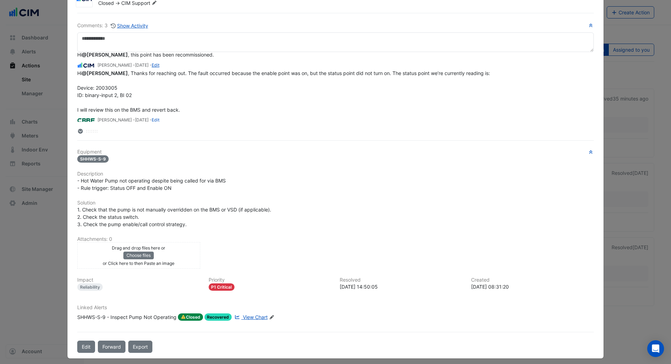
scroll to position [10, 0]
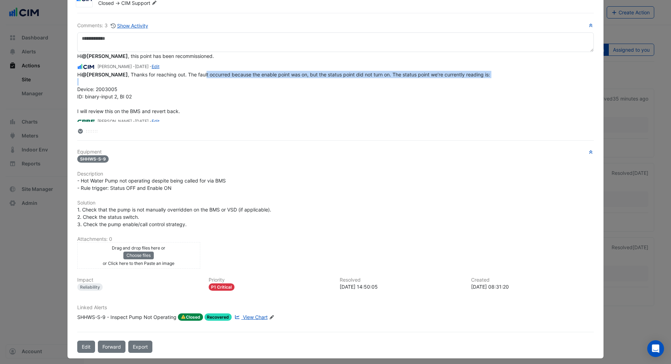
drag, startPoint x: 190, startPoint y: 74, endPoint x: 473, endPoint y: 77, distance: 283.0
click at [473, 77] on div "Hi @[PERSON_NAME] , Thanks for reaching out. The fault occurred because the ena…" at bounding box center [335, 93] width 516 height 44
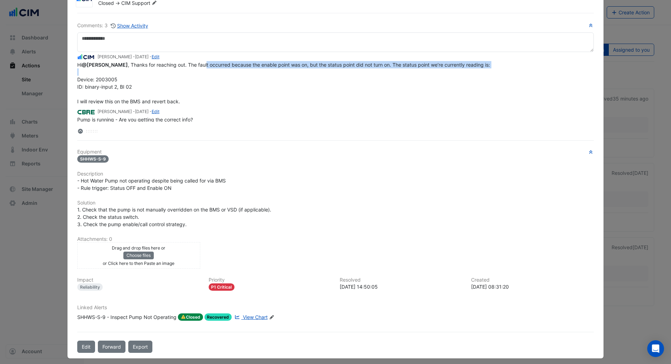
scroll to position [21, 0]
click at [255, 314] on span "View Chart" at bounding box center [255, 317] width 25 height 6
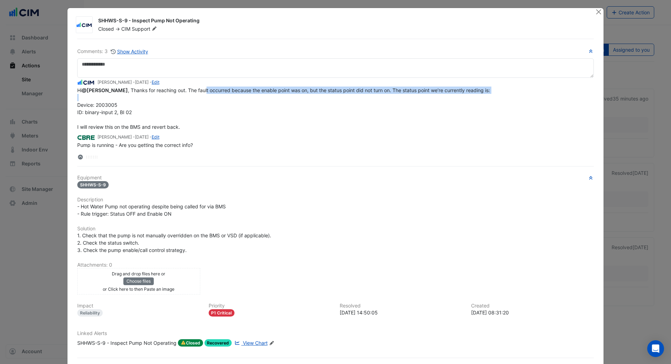
scroll to position [0, 0]
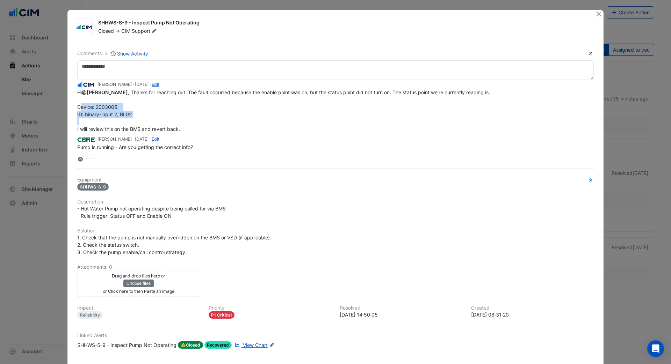
drag, startPoint x: 73, startPoint y: 104, endPoint x: 133, endPoint y: 118, distance: 62.0
click at [133, 118] on div "Comments: 3 Show Activity Conor Deane - 35 minutes ago - Edit Hi @Sam Hallett ,…" at bounding box center [335, 211] width 525 height 340
click at [596, 13] on button "Close" at bounding box center [598, 13] width 7 height 7
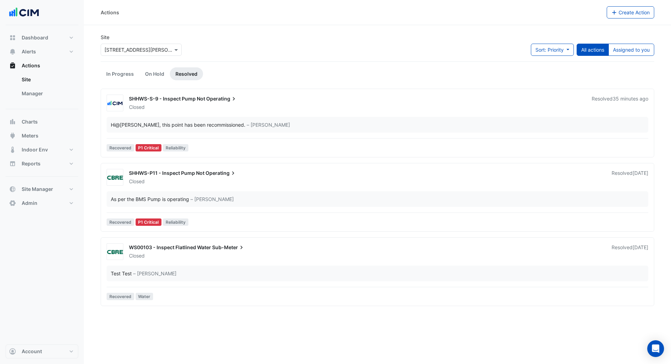
click at [266, 177] on div "SHHWS-P11 - Inspect Pump Not Operating" at bounding box center [366, 174] width 474 height 8
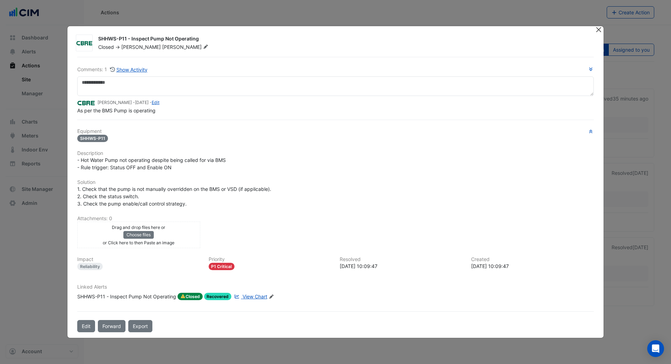
click at [598, 32] on button "Close" at bounding box center [598, 29] width 7 height 7
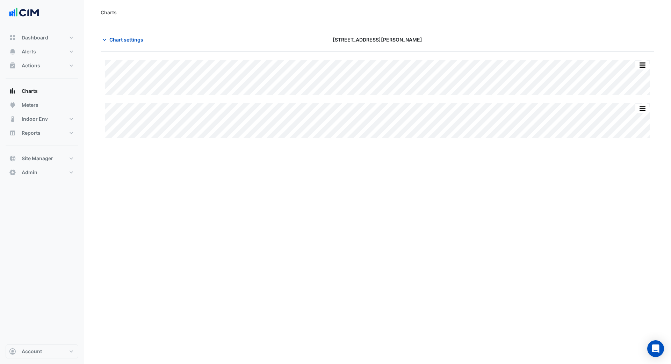
click at [132, 46] on div "Chart settings [STREET_ADDRESS][PERSON_NAME]" at bounding box center [377, 43] width 553 height 18
click at [132, 42] on span "Chart settings" at bounding box center [126, 39] width 34 height 7
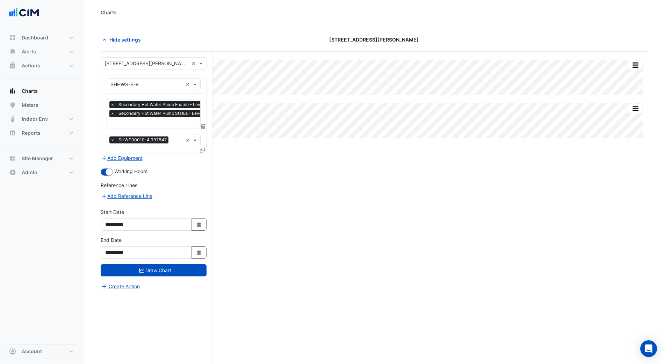
click at [168, 125] on input "text" at bounding box center [185, 123] width 151 height 7
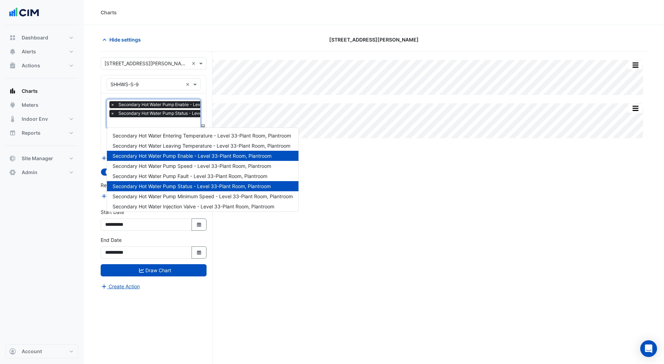
scroll to position [0, 3]
click at [180, 170] on div "Secondary Hot Water Pump Speed - Level 33-Plant Room, Plantroom" at bounding box center [202, 166] width 191 height 10
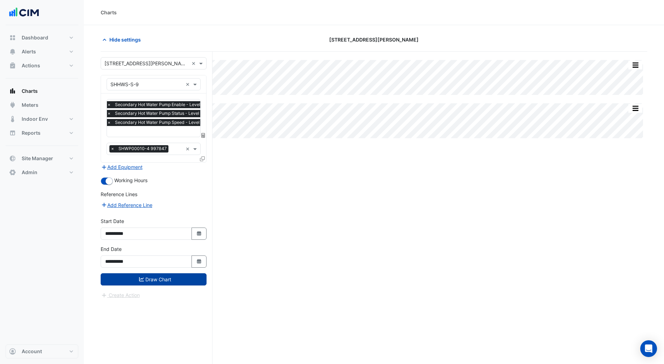
click at [172, 278] on button "Draw Chart" at bounding box center [154, 280] width 106 height 12
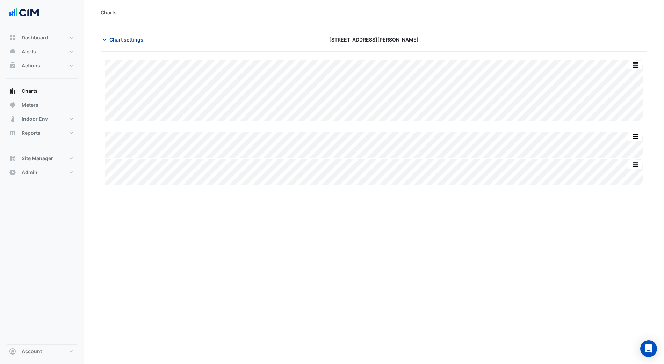
click at [121, 34] on button "Chart settings" at bounding box center [124, 40] width 47 height 12
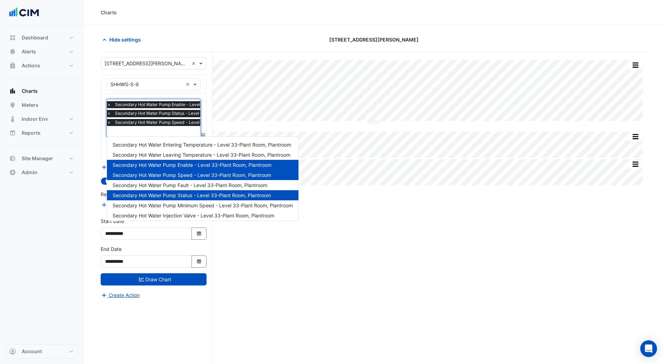
click at [176, 130] on input "text" at bounding box center [182, 132] width 151 height 7
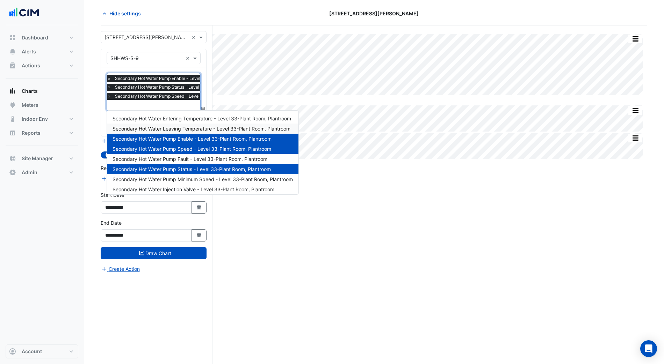
click at [196, 126] on span "Secondary Hot Water Leaving Temperature - Level 33-Plant Room, Plantroom" at bounding box center [201, 129] width 178 height 6
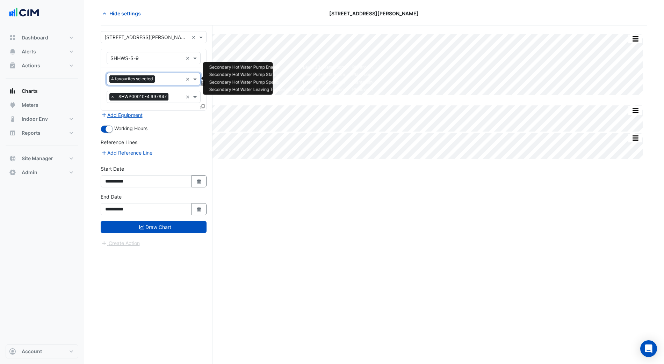
click at [160, 77] on input "text" at bounding box center [170, 79] width 25 height 7
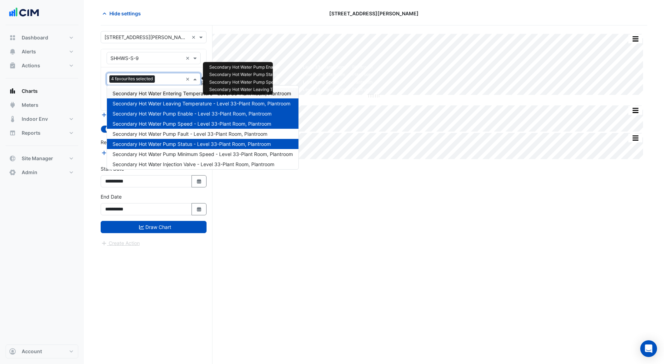
click at [181, 90] on span "Secondary Hot Water Entering Temperature - Level 33-Plant Room, Plantroom" at bounding box center [201, 93] width 179 height 6
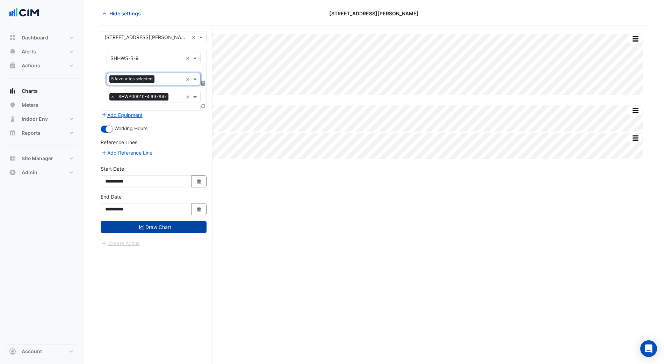
click at [179, 221] on button "Draw Chart" at bounding box center [154, 227] width 106 height 12
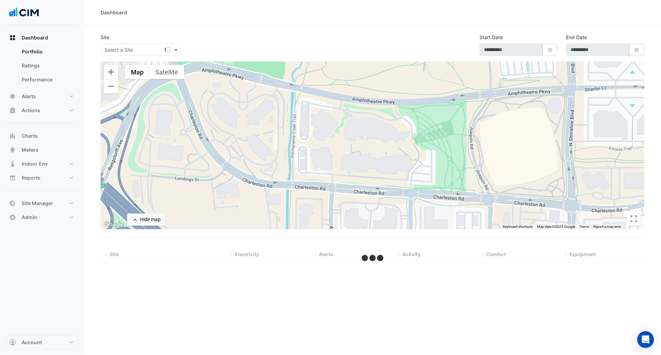
select select "***"
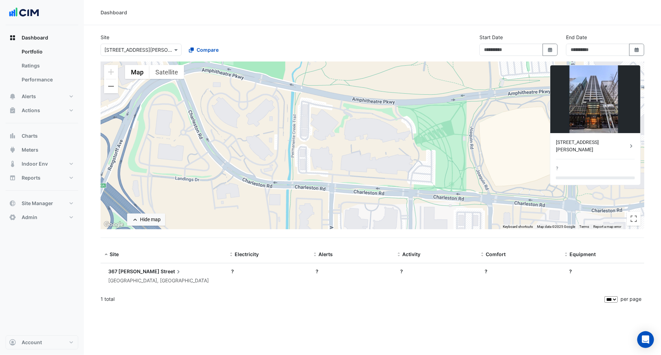
type input "**********"
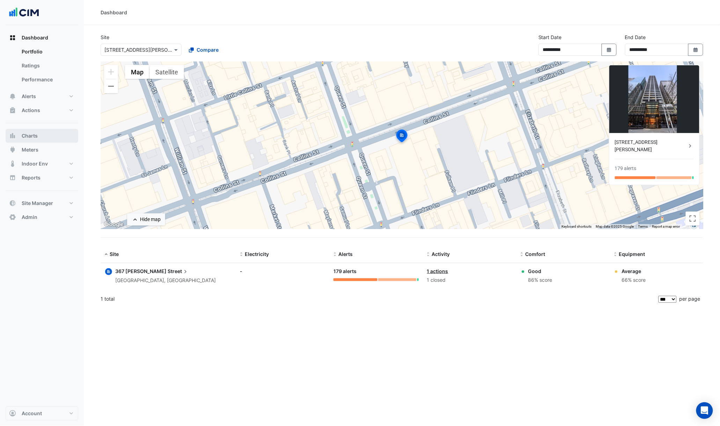
click at [38, 131] on button "Charts" at bounding box center [42, 136] width 73 height 14
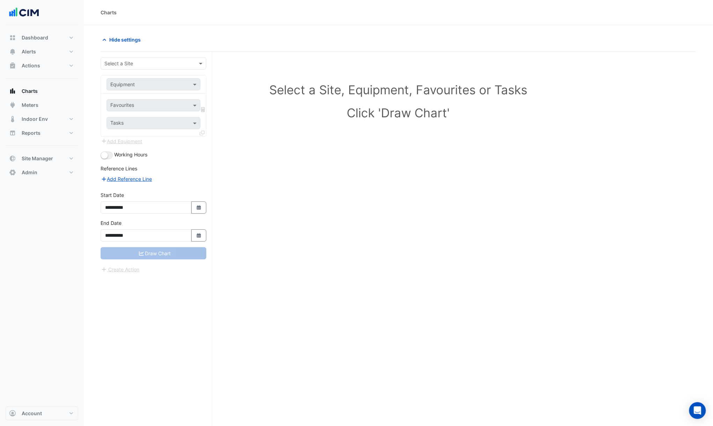
click at [124, 65] on input "text" at bounding box center [146, 63] width 84 height 7
type input "***"
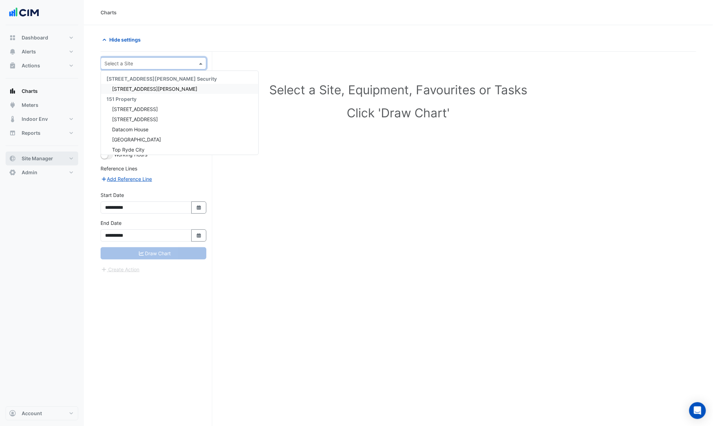
click at [48, 155] on span "Site Manager" at bounding box center [37, 158] width 31 height 7
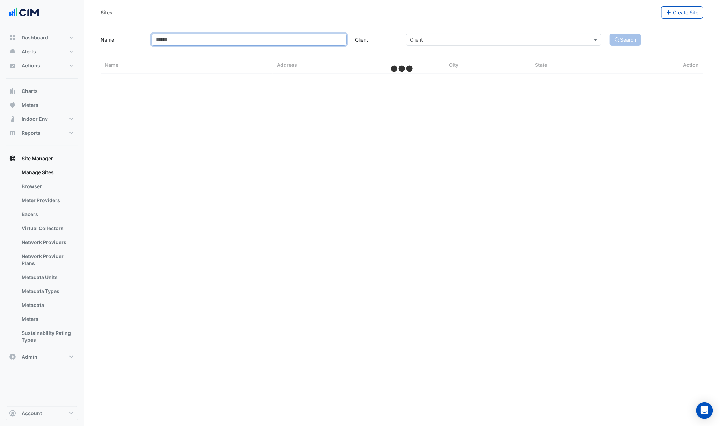
click at [183, 39] on input "Name" at bounding box center [249, 40] width 195 height 12
select select "***"
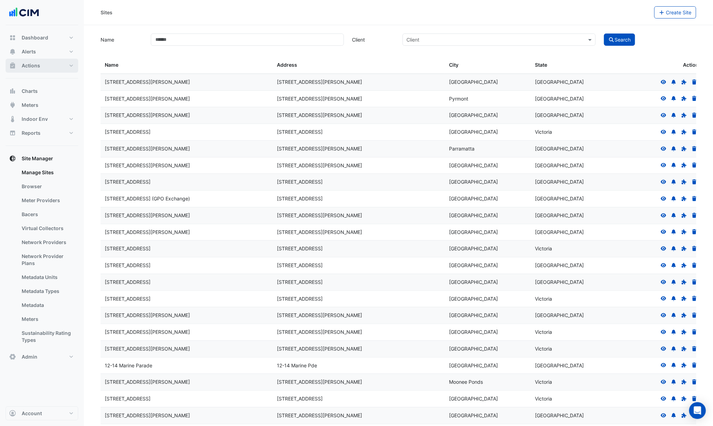
click at [31, 59] on button "Actions" at bounding box center [42, 66] width 73 height 14
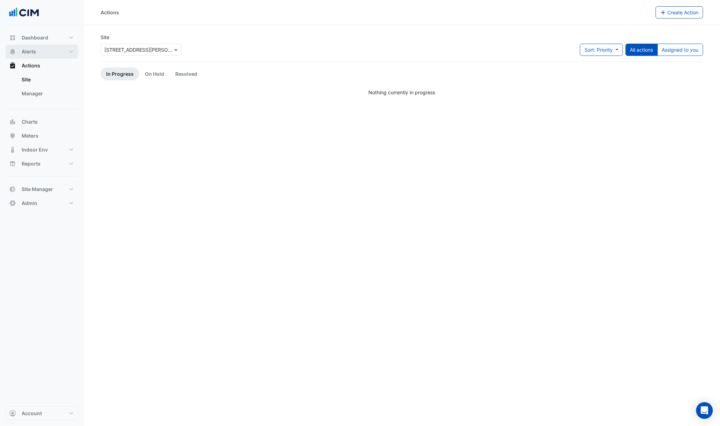
click at [32, 55] on span "Alerts" at bounding box center [29, 51] width 14 height 7
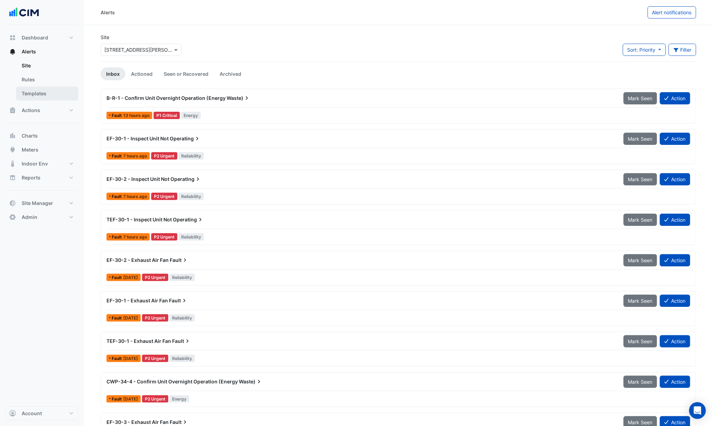
click at [41, 91] on link "Templates" at bounding box center [47, 94] width 62 height 14
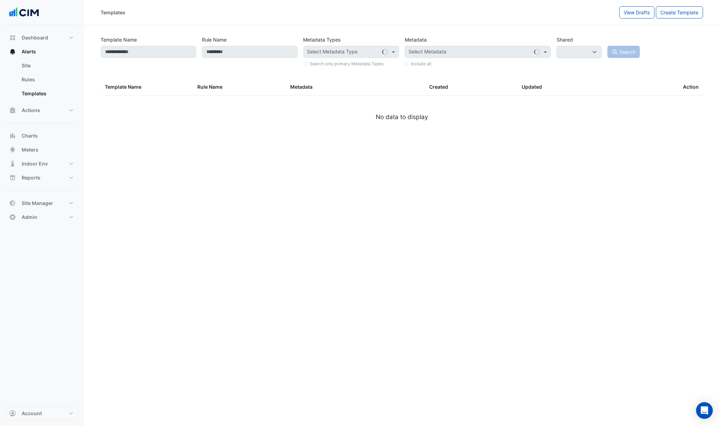
select select
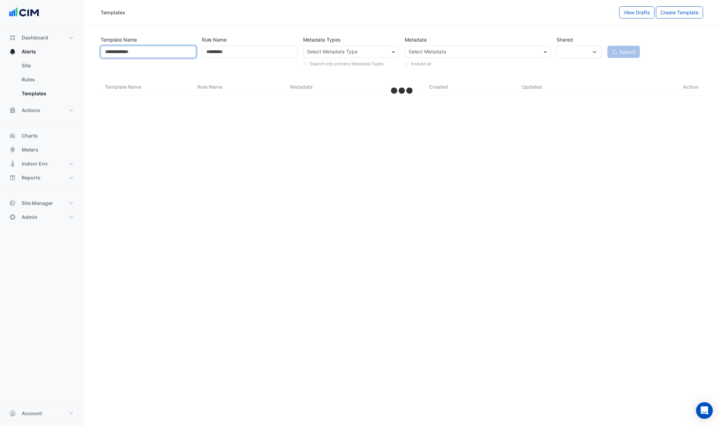
click at [133, 51] on input "Template Name" at bounding box center [149, 52] width 96 height 12
paste input "**********"
select select "***"
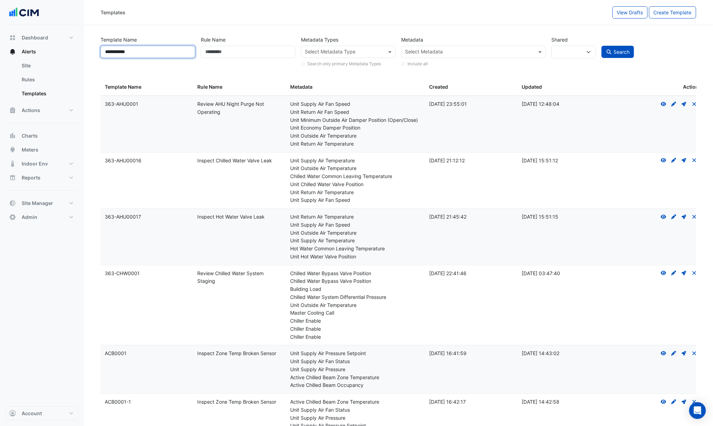
type input "**********"
click at [602, 46] on button "Search" at bounding box center [618, 52] width 33 height 12
select select
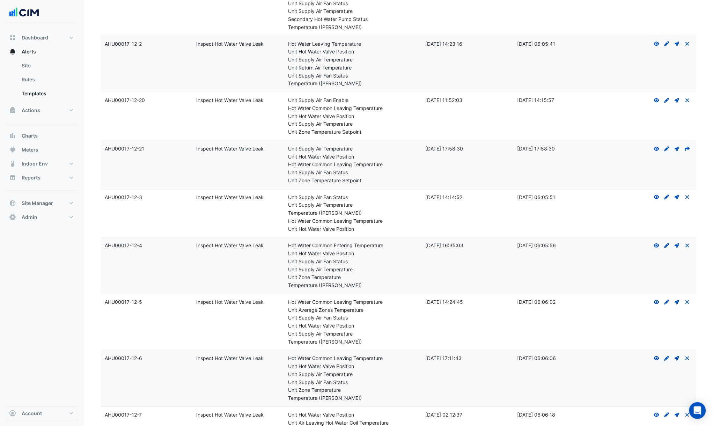
scroll to position [869, 0]
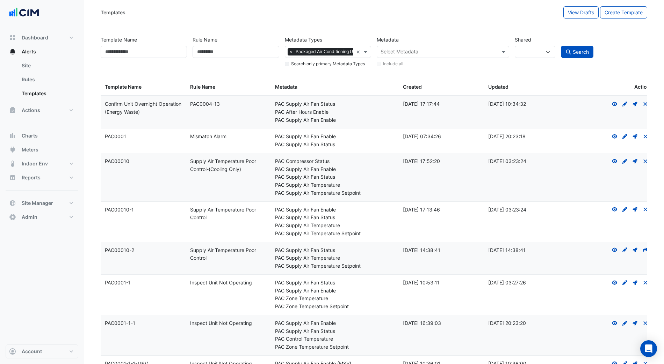
select select
select select "***"
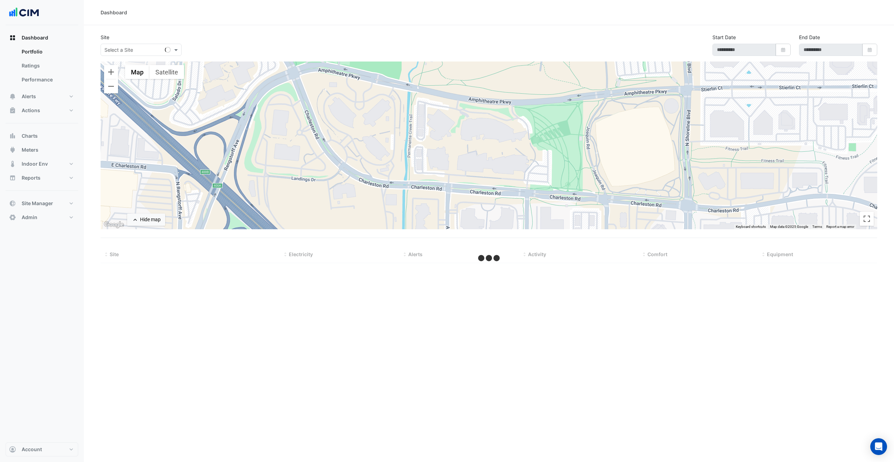
select select "***"
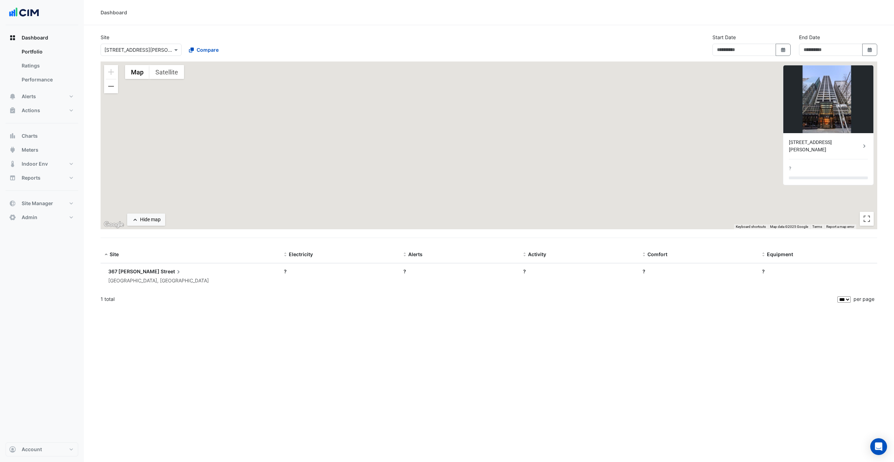
type input "**********"
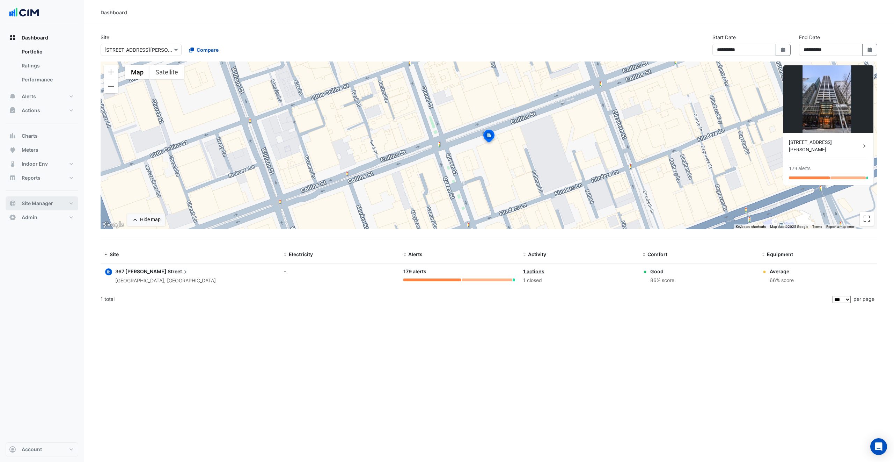
click at [38, 199] on button "Site Manager" at bounding box center [42, 203] width 73 height 14
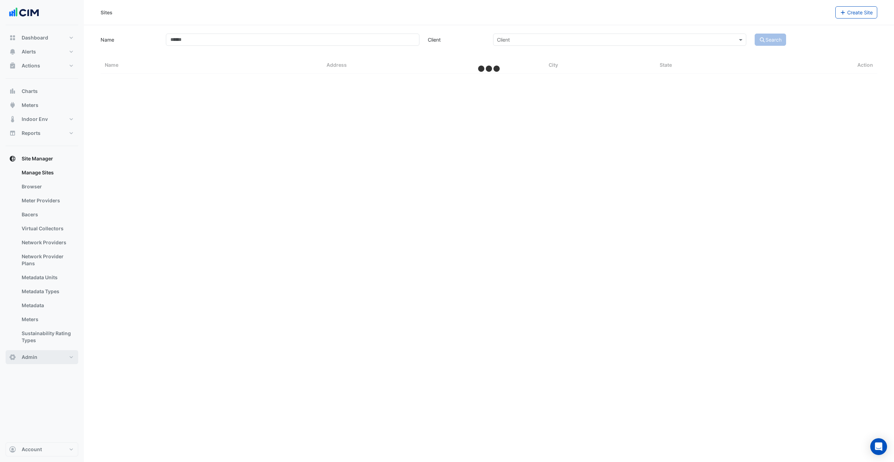
click at [38, 356] on button "Admin" at bounding box center [42, 357] width 73 height 14
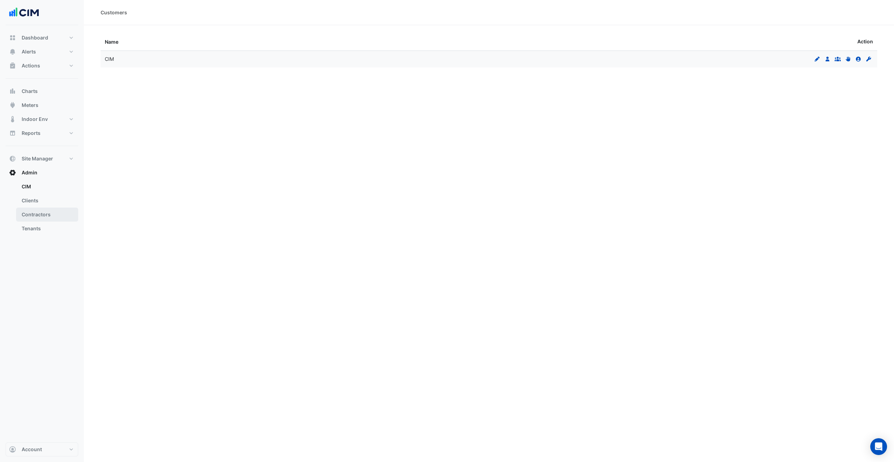
click at [34, 219] on link "Contractors" at bounding box center [47, 215] width 62 height 14
select select "***"
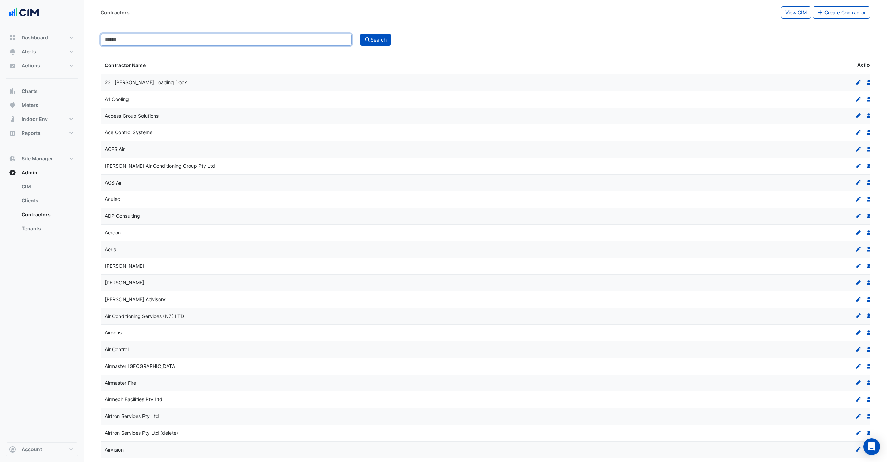
click at [179, 40] on input at bounding box center [226, 40] width 251 height 12
type input "*"
type input "****"
click at [360, 34] on button "Search" at bounding box center [375, 40] width 31 height 12
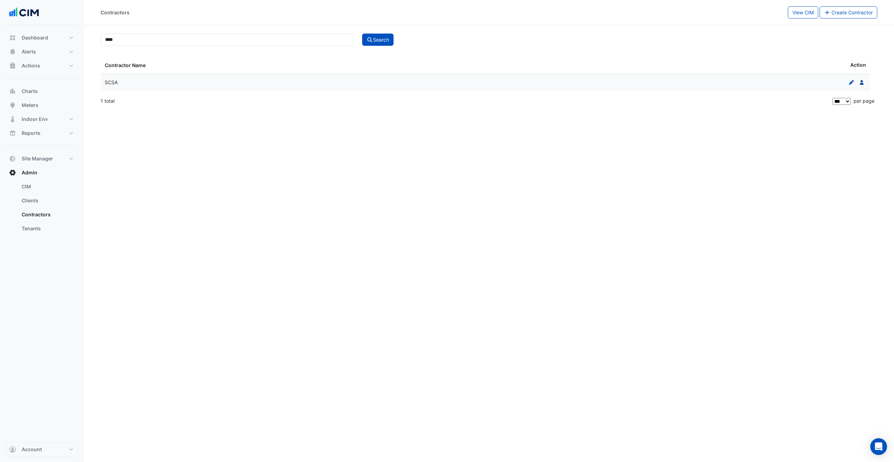
click at [863, 83] on icon at bounding box center [862, 82] width 4 height 5
select select "***"
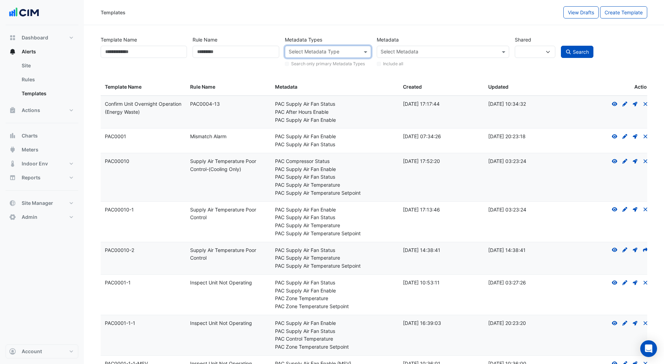
select select
select select "***"
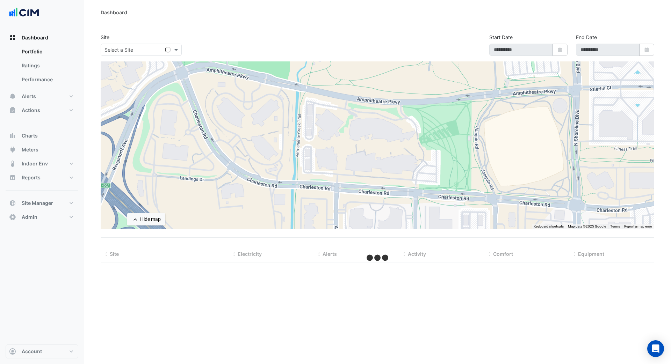
click at [160, 48] on input "text" at bounding box center [133, 49] width 59 height 7
type input "*"
select select "***"
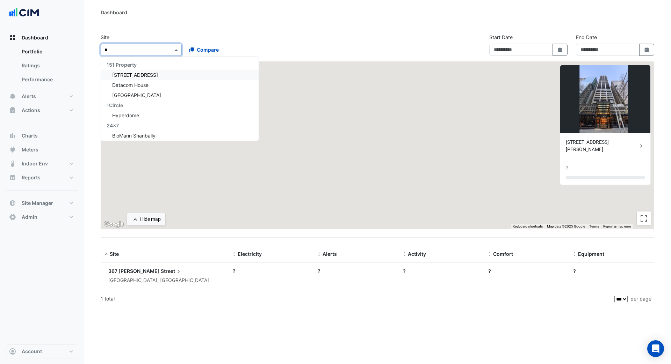
type input "**********"
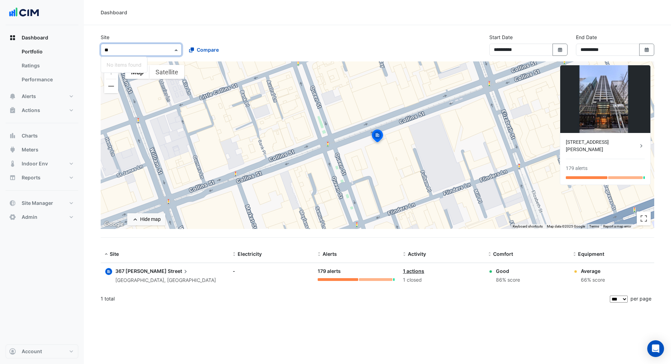
type input "*"
type input "*******"
click at [161, 76] on span "Holiday Inn Express Little [PERSON_NAME]" at bounding box center [161, 75] width 99 height 6
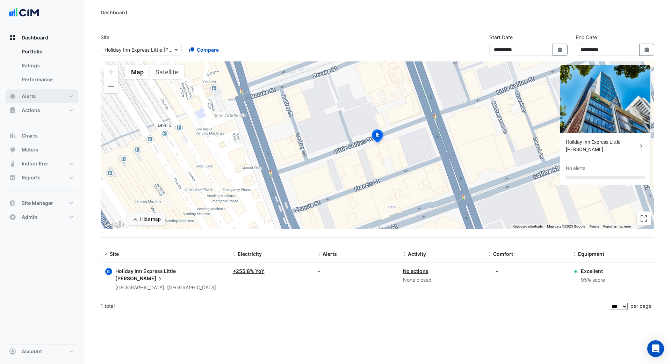
click at [37, 99] on button "Alerts" at bounding box center [42, 96] width 73 height 14
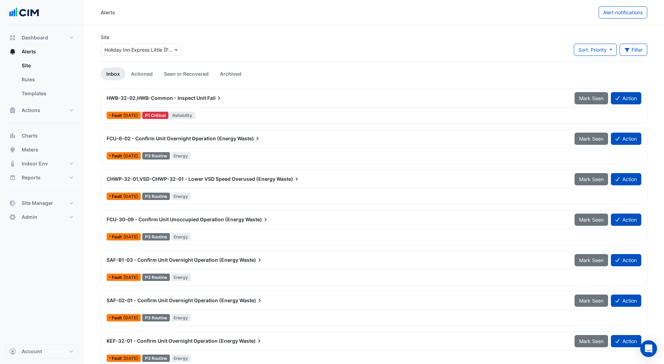
select select "***"
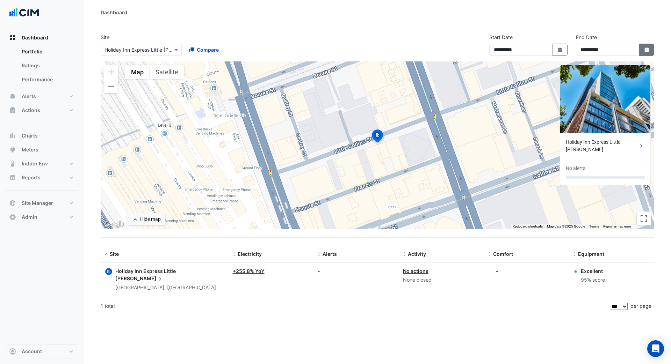
click at [649, 51] on icon "Select Date" at bounding box center [647, 50] width 6 height 5
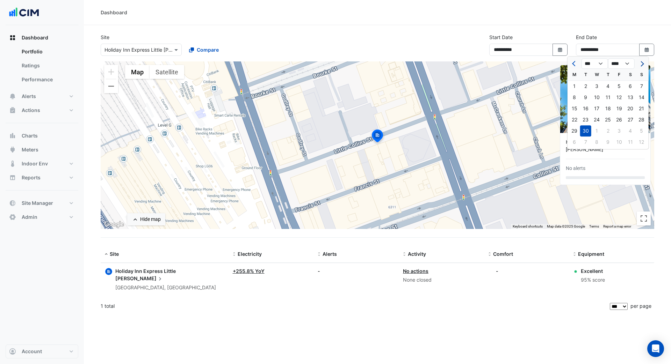
click at [643, 61] on button "Next month" at bounding box center [641, 63] width 8 height 11
select select "**"
click at [616, 132] on div "31" at bounding box center [618, 130] width 11 height 11
type input "**********"
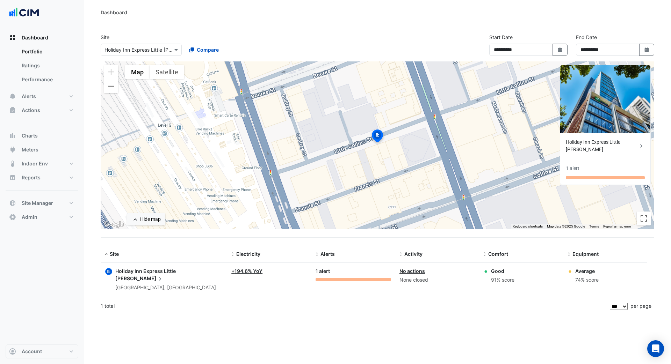
click at [445, 346] on div "**********" at bounding box center [377, 182] width 587 height 364
click at [245, 272] on link "+ 194.6% YoY" at bounding box center [246, 271] width 31 height 6
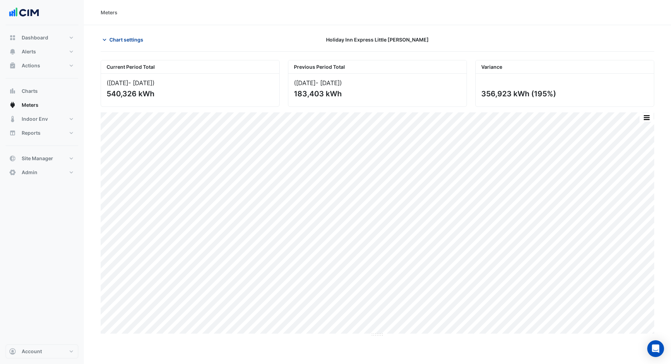
click at [130, 38] on span "Chart settings" at bounding box center [126, 39] width 34 height 7
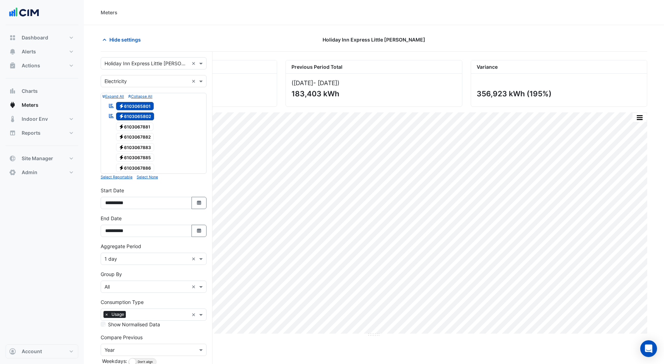
click at [167, 31] on section "Hide settings Holiday Inn Express Little Collins Current Period Total (Jul 25 -…" at bounding box center [374, 215] width 580 height 380
select select "***"
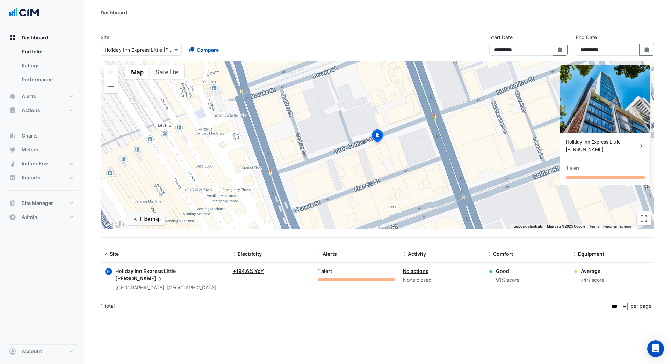
click at [121, 271] on div "Holiday Inn Express Little Collins" at bounding box center [169, 275] width 109 height 15
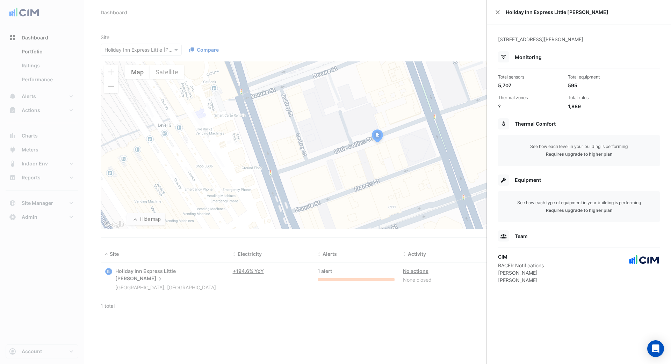
click at [167, 273] on ngb-offcanvas-backdrop at bounding box center [335, 182] width 671 height 364
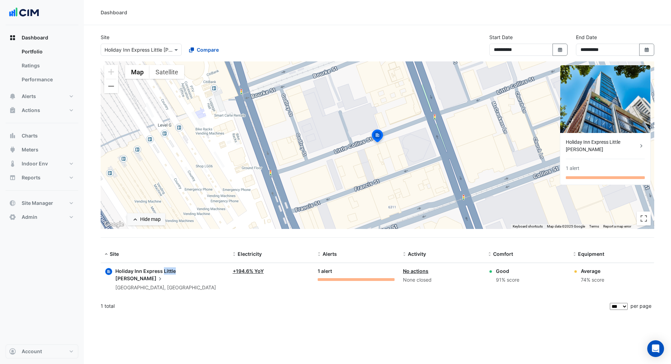
click at [167, 273] on span "Holiday Inn Express Little" at bounding box center [145, 271] width 60 height 6
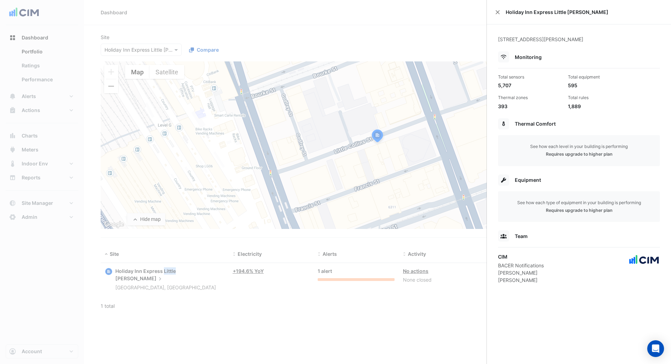
click at [315, 342] on ngb-offcanvas-backdrop at bounding box center [335, 182] width 671 height 364
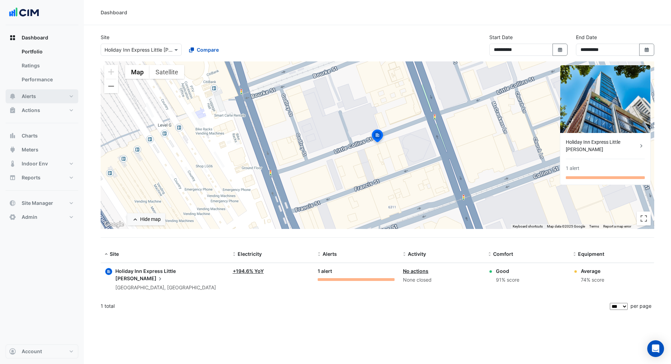
click at [37, 94] on button "Alerts" at bounding box center [42, 96] width 73 height 14
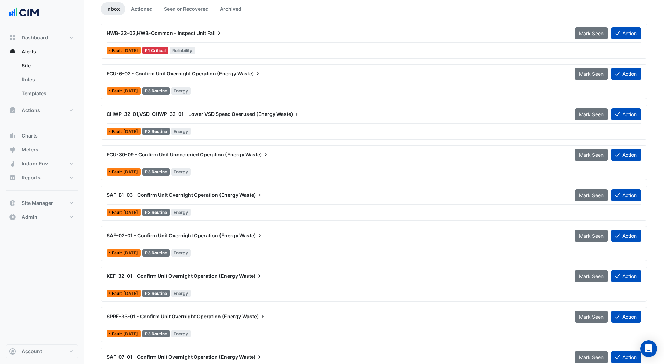
scroll to position [70, 0]
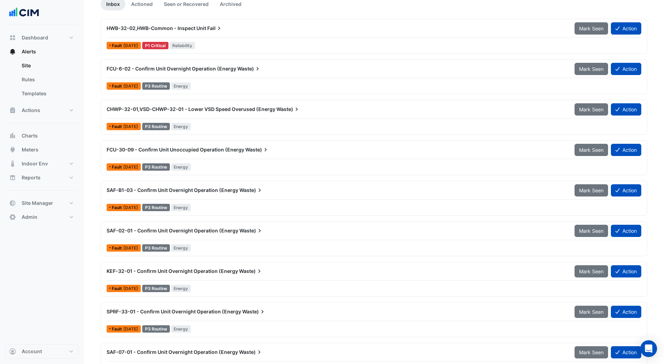
click at [185, 68] on span "FCU-6-02 - Confirm Unit Overnight Operation (Energy" at bounding box center [172, 69] width 130 height 6
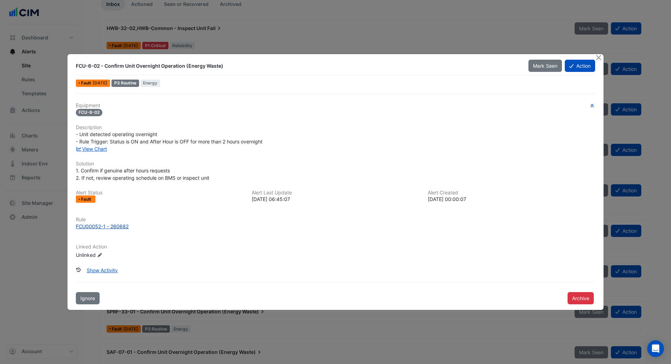
click at [97, 230] on div "FCU00052-1 - 260682" at bounding box center [102, 226] width 53 height 7
click at [598, 60] on button "Close" at bounding box center [598, 57] width 7 height 7
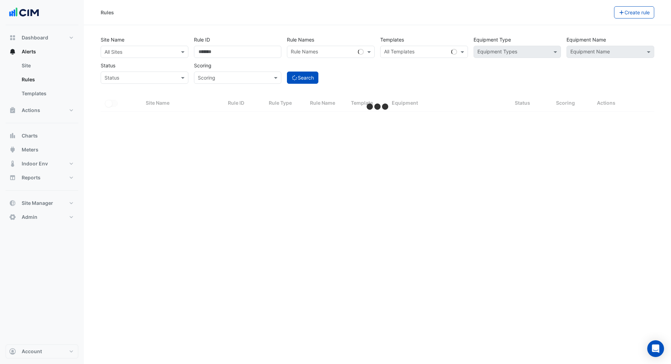
select select "***"
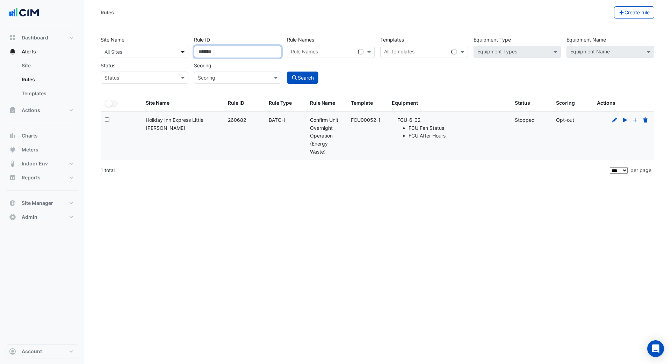
drag, startPoint x: 201, startPoint y: 51, endPoint x: 184, endPoint y: 48, distance: 16.3
click at [184, 48] on div "Site Name All Sites Rule ID ****** Rule Names Rule Names Templates All Template…" at bounding box center [377, 58] width 559 height 52
click at [96, 52] on section "Site Name All Sites Rule ID Rule Names Rule Names Templates All Templates Equip…" at bounding box center [377, 102] width 587 height 154
click at [108, 49] on input "text" at bounding box center [137, 52] width 66 height 7
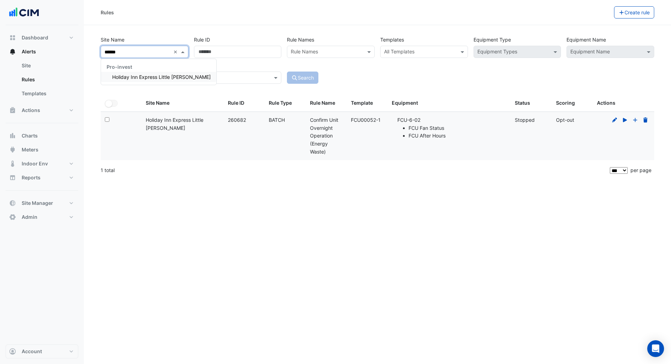
type input "*******"
click at [166, 78] on span "Holiday Inn Express Little [PERSON_NAME]" at bounding box center [161, 77] width 99 height 6
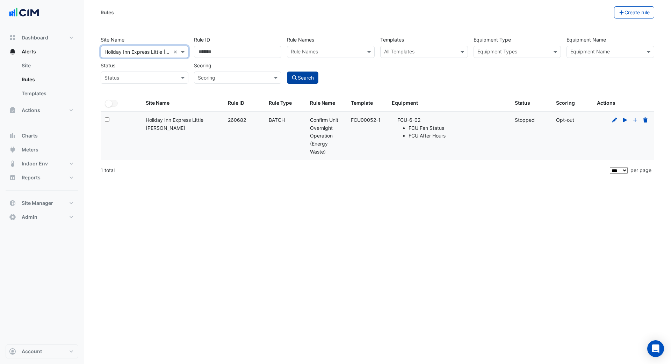
click at [305, 74] on button "Search" at bounding box center [302, 78] width 31 height 12
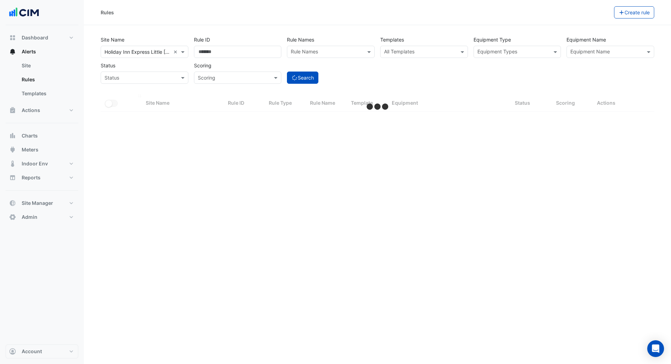
select select "***"
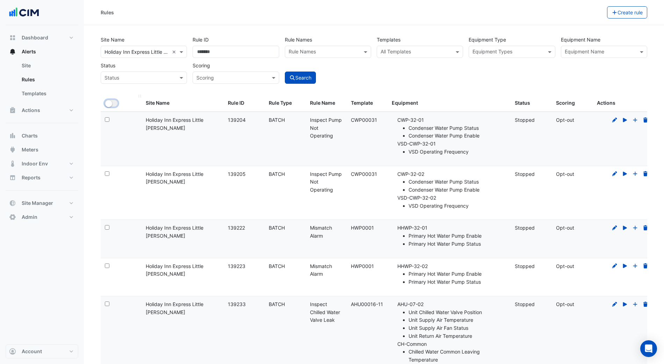
click at [115, 104] on button "All Selected" at bounding box center [111, 103] width 13 height 7
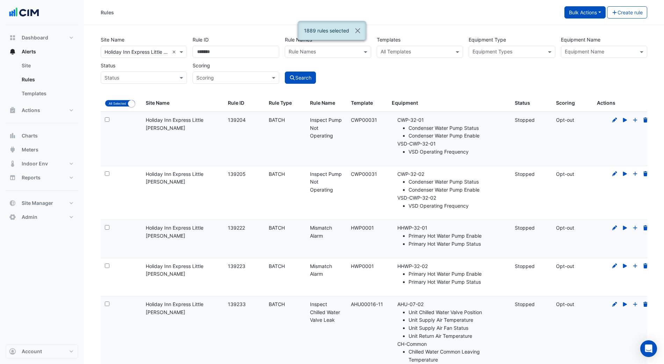
click at [590, 11] on button "Bulk Actions" at bounding box center [584, 12] width 41 height 12
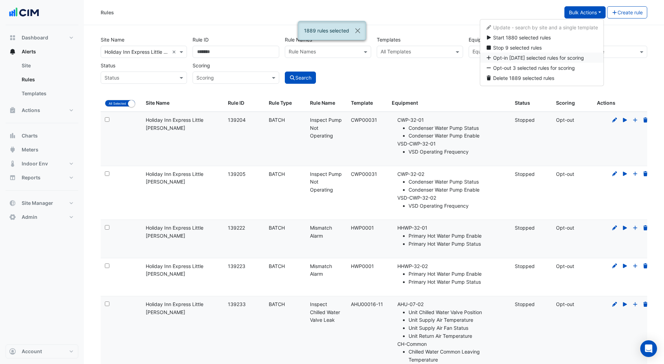
click at [554, 59] on span "Opt-in [DATE] selected rules for scoring" at bounding box center [538, 58] width 91 height 6
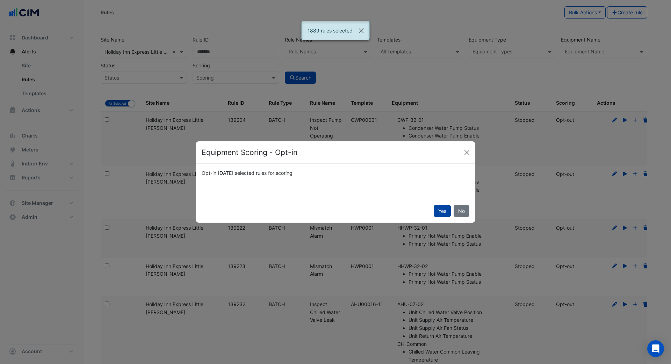
click at [439, 213] on button "Yes" at bounding box center [442, 211] width 17 height 12
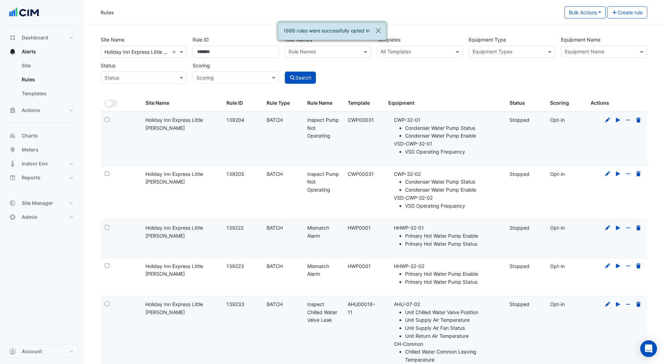
click at [436, 90] on div "Site Name × Holiday Inn Express Little [PERSON_NAME] × Rule ID Rule Names Rule …" at bounding box center [373, 64] width 555 height 61
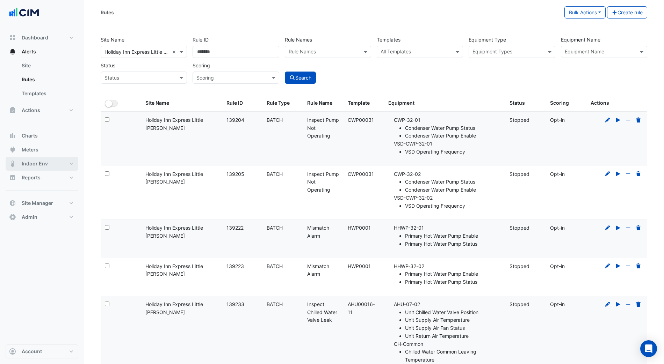
click at [46, 162] on span "Indoor Env" at bounding box center [35, 163] width 26 height 7
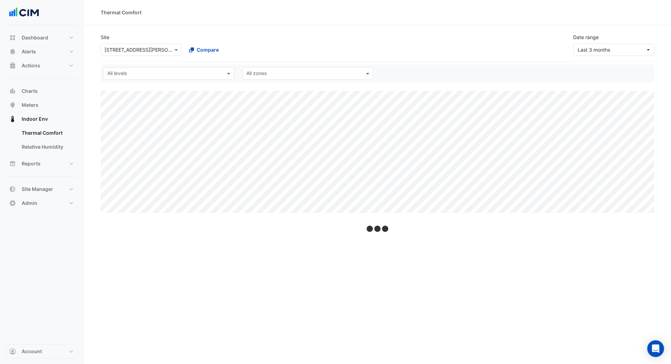
click at [131, 51] on input "text" at bounding box center [133, 49] width 59 height 7
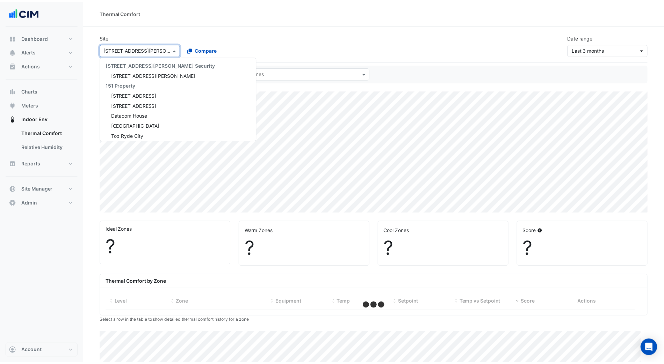
scroll to position [3194, 0]
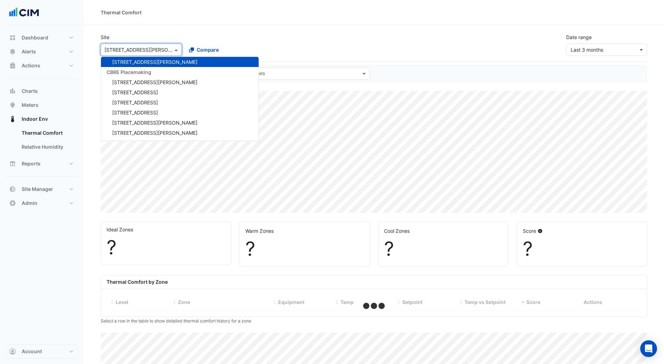
type input "*"
select select "***"
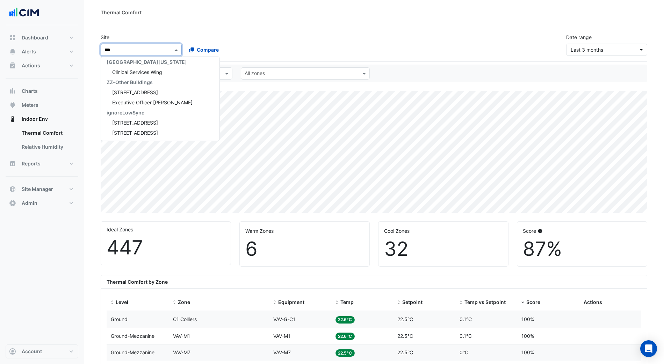
scroll to position [0, 0]
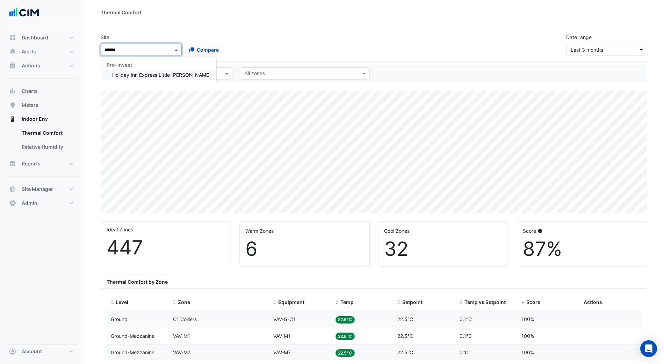
type input "*******"
click at [145, 72] on span "Holiday Inn Express Little [PERSON_NAME]" at bounding box center [161, 75] width 99 height 6
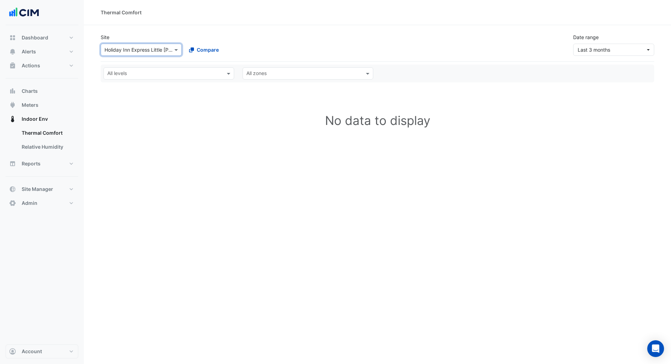
click at [204, 78] on div at bounding box center [164, 74] width 116 height 9
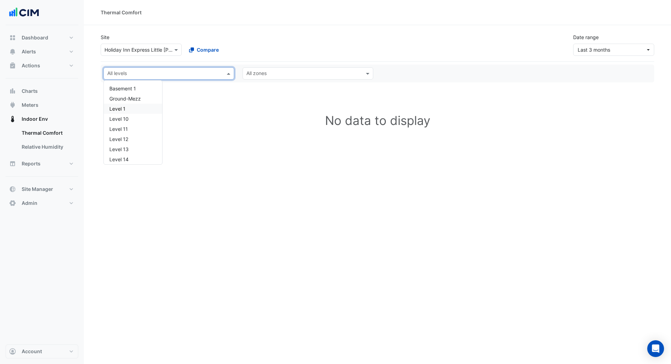
click at [150, 109] on div "Level 1" at bounding box center [132, 108] width 47 height 7
click at [292, 75] on input "text" at bounding box center [303, 74] width 115 height 7
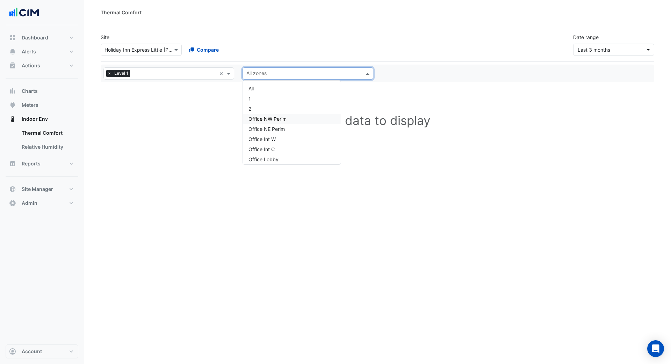
click at [288, 120] on div "Office NW Perim" at bounding box center [292, 119] width 98 height 10
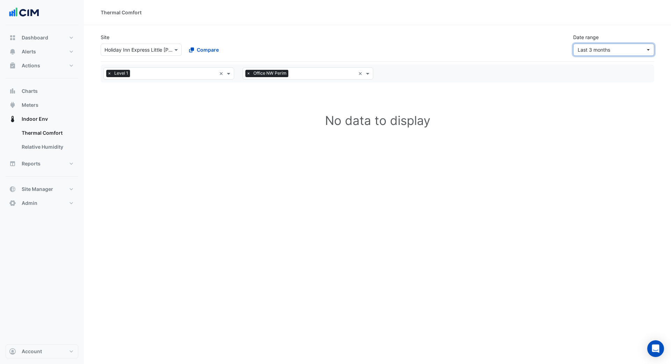
drag, startPoint x: 593, startPoint y: 51, endPoint x: 601, endPoint y: 52, distance: 8.0
click at [594, 51] on span "Last 3 months" at bounding box center [594, 50] width 32 height 6
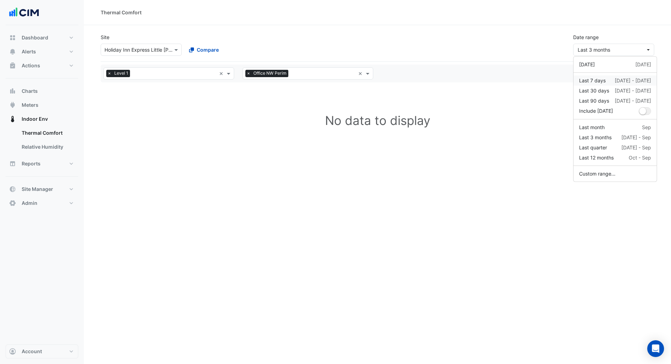
click at [635, 81] on div "7 Oct - 13 Oct" at bounding box center [633, 80] width 36 height 7
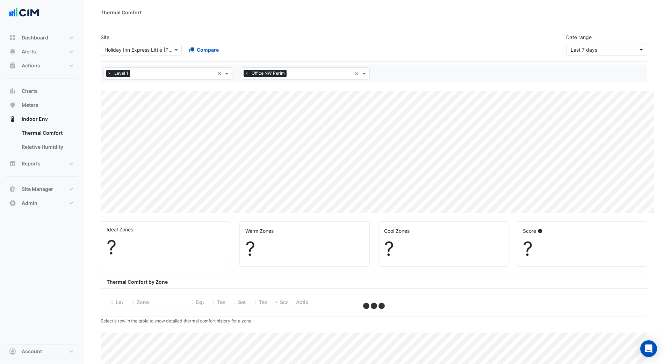
select select "***"
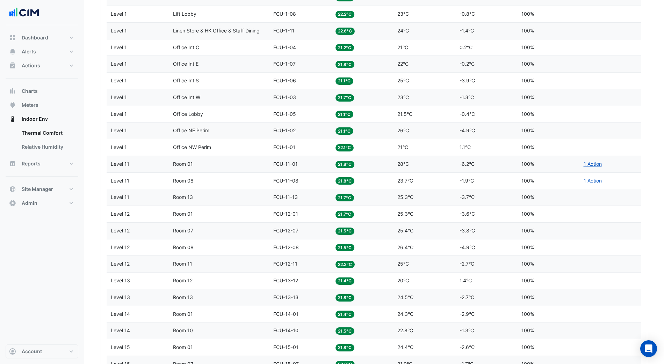
scroll to position [239, 0]
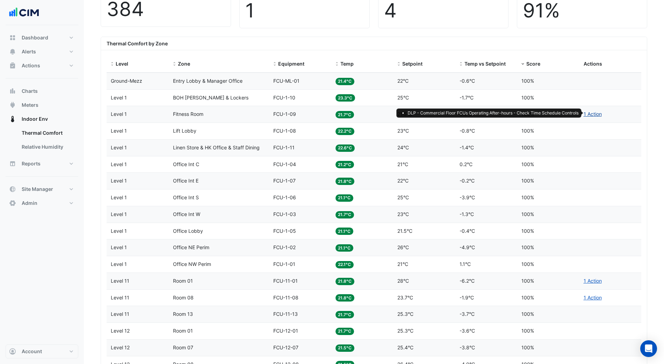
click at [592, 114] on link "1 Action" at bounding box center [592, 114] width 18 height 6
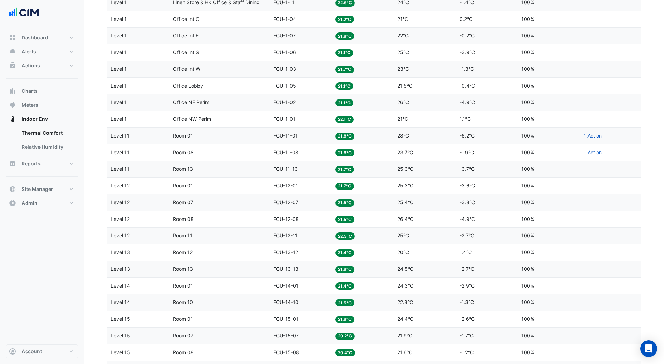
scroll to position [166, 0]
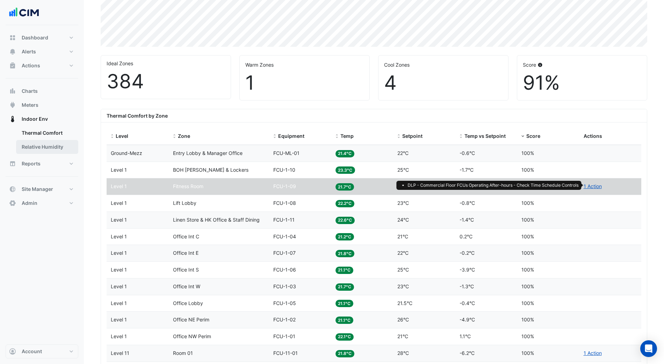
click at [49, 149] on link "Relative Humidity" at bounding box center [47, 147] width 62 height 14
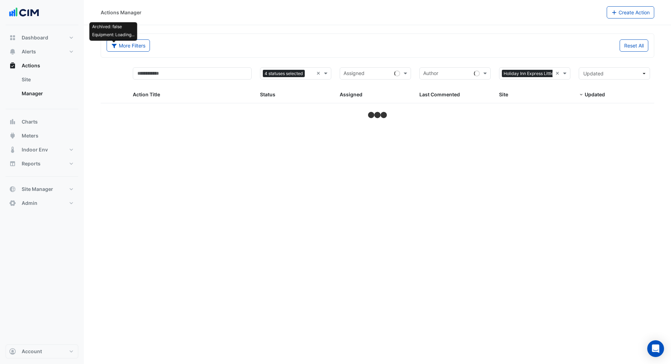
select select "***"
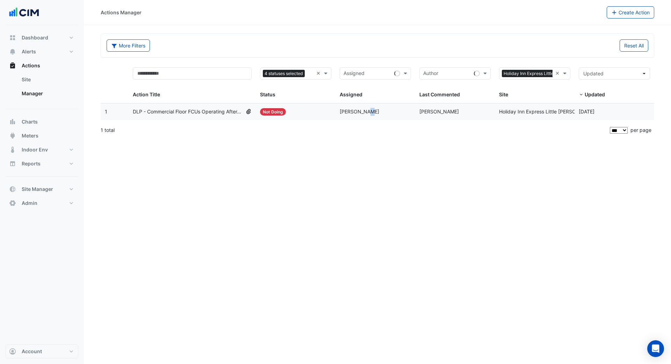
drag, startPoint x: 350, startPoint y: 114, endPoint x: 355, endPoint y: 113, distance: 5.3
click at [351, 114] on span "[PERSON_NAME]" at bounding box center [359, 112] width 39 height 6
click at [392, 113] on div "Assigned: [PERSON_NAME]" at bounding box center [375, 112] width 71 height 8
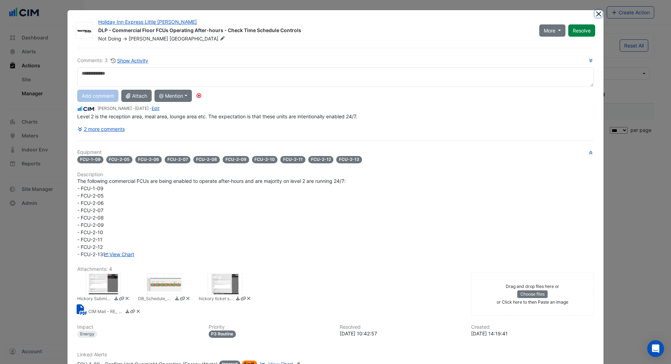
click at [595, 14] on button "Close" at bounding box center [598, 13] width 7 height 7
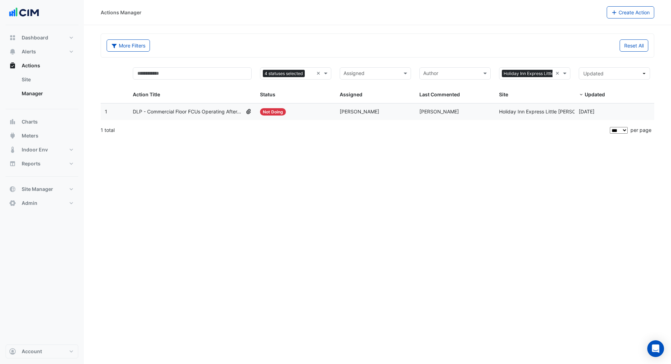
click at [196, 114] on span "DLP - Commercial Floor FCUs Operating After-hours - Check Time Schedule Controls" at bounding box center [188, 112] width 110 height 8
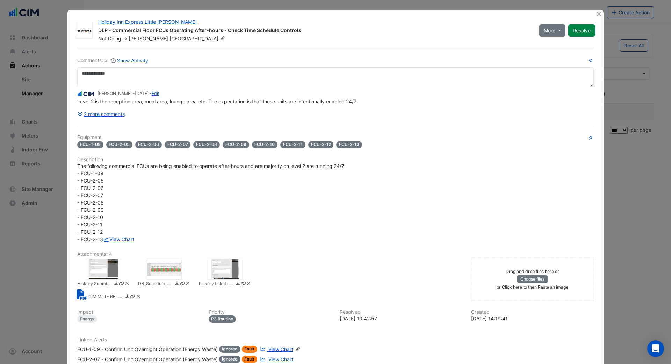
drag, startPoint x: 161, startPoint y: 182, endPoint x: 360, endPoint y: 180, distance: 199.1
click at [360, 180] on div "The following commercial FCUs are being enabled to operate after-hours and are …" at bounding box center [335, 202] width 516 height 81
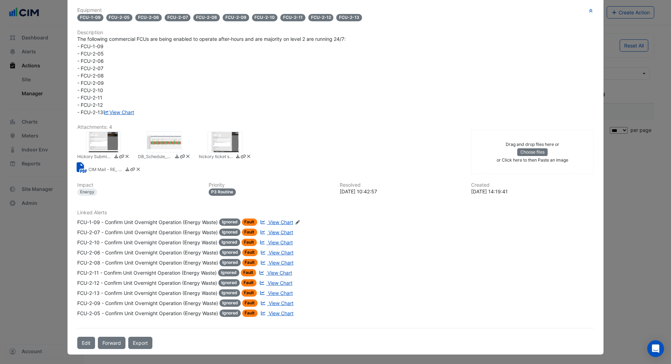
scroll to position [140, 0]
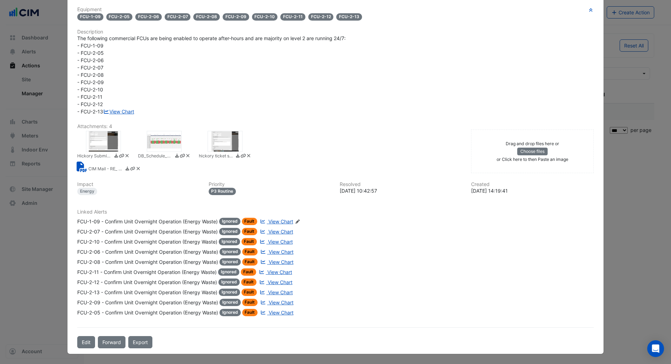
click at [179, 222] on div "FCU-1-09 - Confirm Unit Overnight Operation (Energy Waste)" at bounding box center [147, 221] width 140 height 7
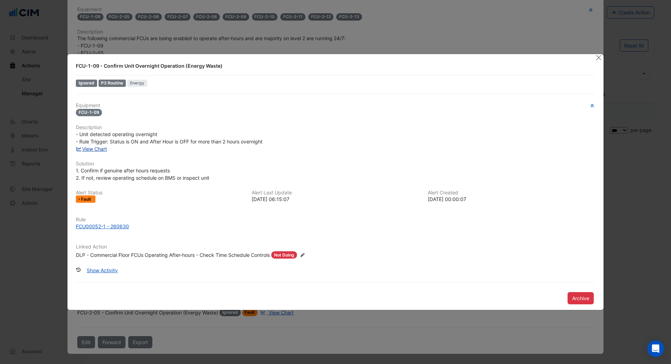
click at [100, 150] on link "View Chart" at bounding box center [91, 149] width 31 height 6
click at [596, 61] on button "Close" at bounding box center [598, 57] width 7 height 7
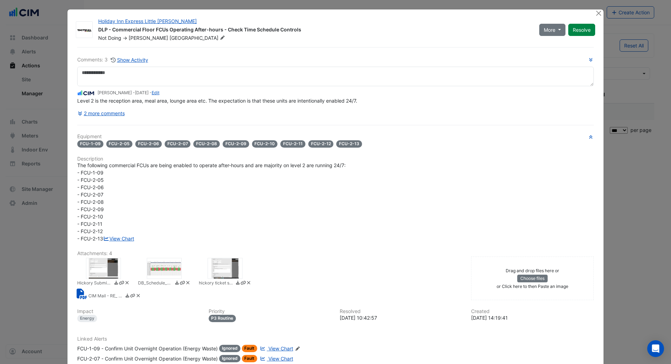
scroll to position [0, 0]
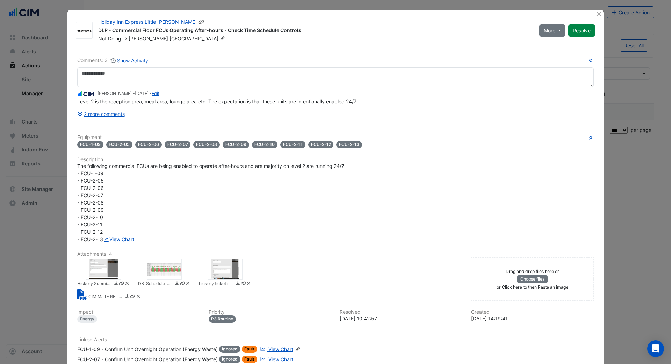
click at [590, 15] on div "Holiday Inn Express Little [PERSON_NAME] DLP - Commercial Floor FCUs Operating …" at bounding box center [335, 246] width 536 height 472
click at [598, 15] on button "Close" at bounding box center [598, 13] width 7 height 7
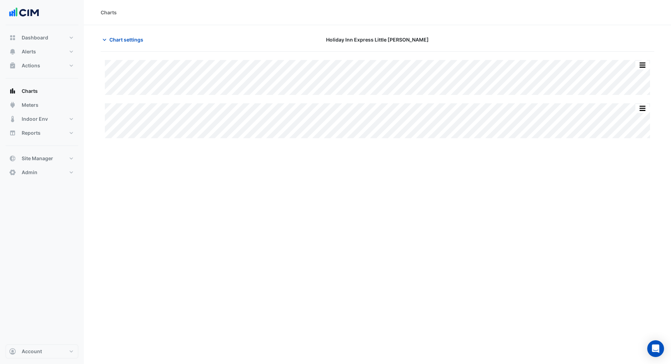
type input "**********"
click at [118, 38] on span "Chart settings" at bounding box center [126, 39] width 34 height 7
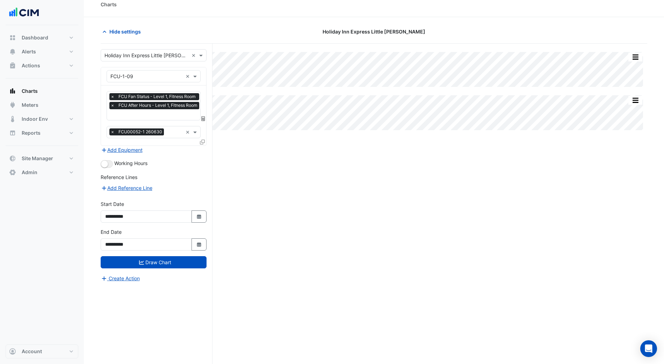
scroll to position [15, 0]
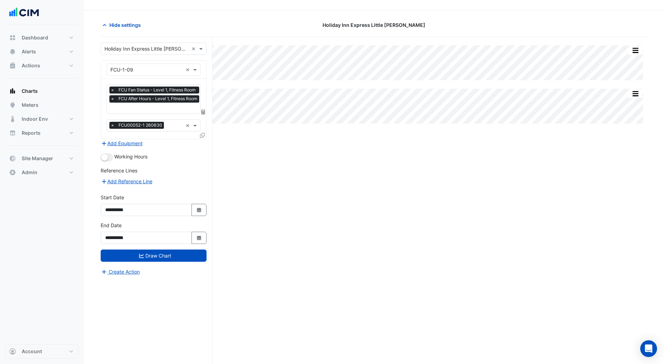
click at [206, 241] on div "**********" at bounding box center [154, 238] width 106 height 12
click at [198, 236] on icon "Select Date" at bounding box center [199, 238] width 6 height 5
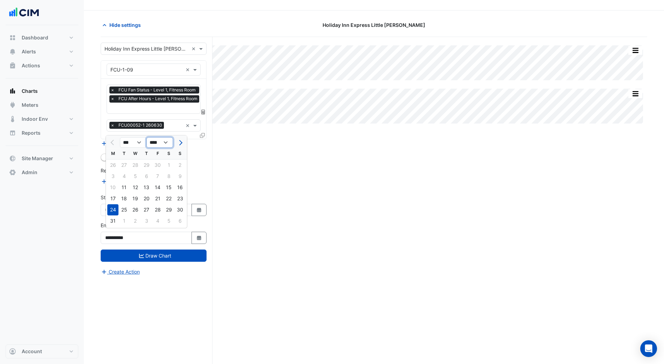
click at [167, 142] on select "**** **** **** **** **** **** **** **** **** **** ****" at bounding box center [159, 143] width 27 height 10
select select "****"
click at [146, 138] on select "**** **** **** **** **** **** **** **** **** **** ****" at bounding box center [159, 143] width 27 height 10
click at [147, 189] on div "16" at bounding box center [146, 187] width 11 height 11
type input "**********"
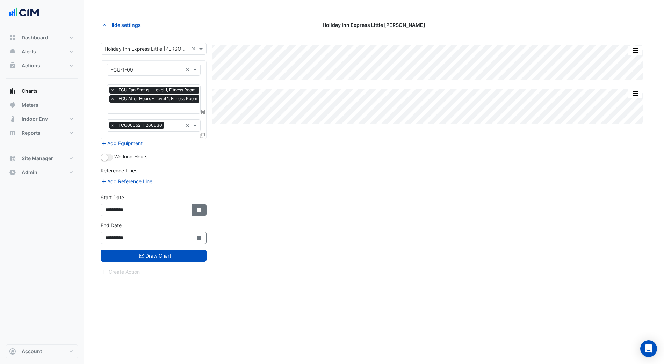
click at [197, 209] on icon "Select Date" at bounding box center [199, 210] width 6 height 5
select select "**"
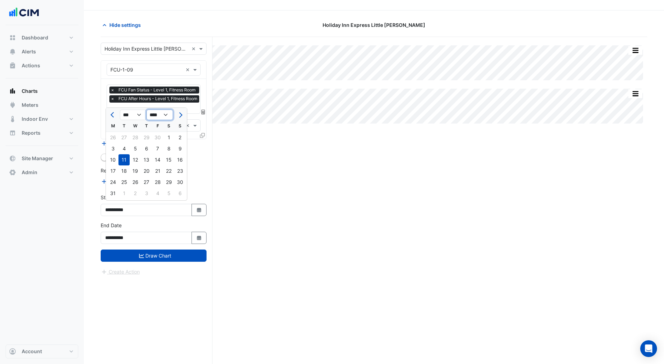
click at [166, 115] on select "**** **** **** **** **** **** **** **** **** **** **** **** **** ****" at bounding box center [159, 115] width 27 height 10
select select "****"
click at [146, 110] on select "**** **** **** **** **** **** **** **** **** **** **** **** **** ****" at bounding box center [159, 115] width 27 height 10
click at [137, 137] on div "1" at bounding box center [135, 137] width 11 height 11
type input "**********"
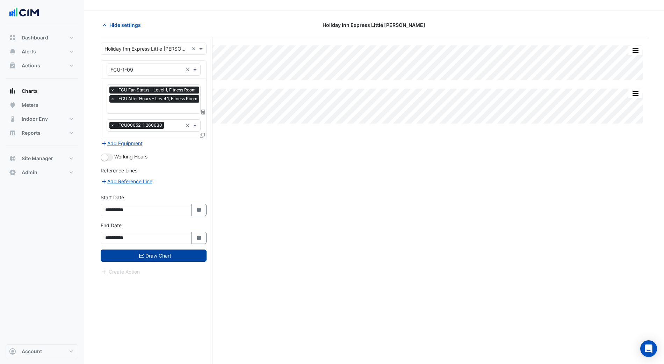
click at [171, 253] on button "Draw Chart" at bounding box center [154, 256] width 106 height 12
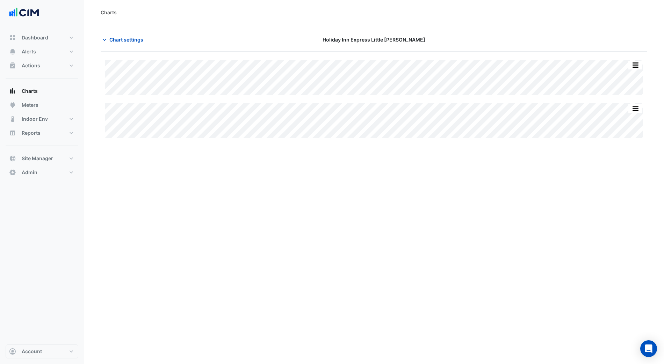
click at [615, 196] on div "Split All Split None Print Save as JPEG Save as PNG Pivot Data Table Export CSV…" at bounding box center [374, 221] width 546 height 339
drag, startPoint x: 113, startPoint y: 33, endPoint x: 121, endPoint y: 44, distance: 13.2
click at [113, 34] on button "Chart settings" at bounding box center [124, 40] width 47 height 12
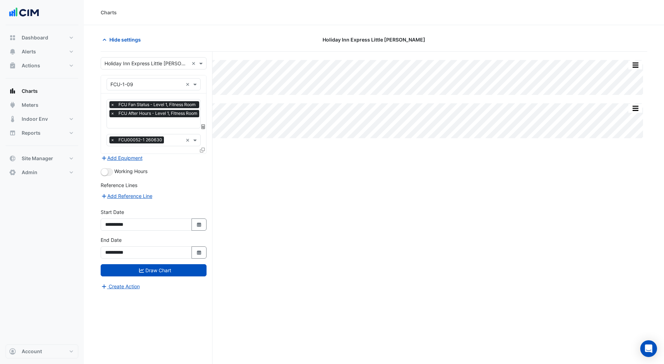
click at [133, 120] on input "text" at bounding box center [155, 123] width 90 height 7
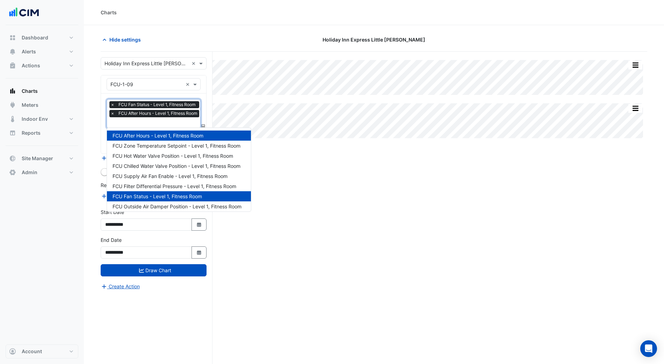
scroll to position [0, 2]
click at [159, 146] on span "FCU Zone Temperature Setpoint - Level 1, Fitness Room" at bounding box center [176, 146] width 128 height 6
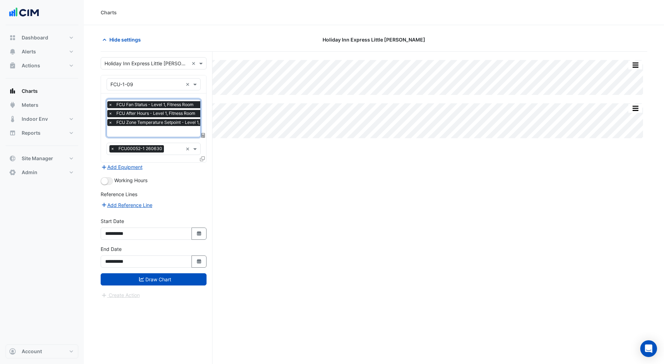
click at [107, 111] on span "×" at bounding box center [110, 113] width 6 height 7
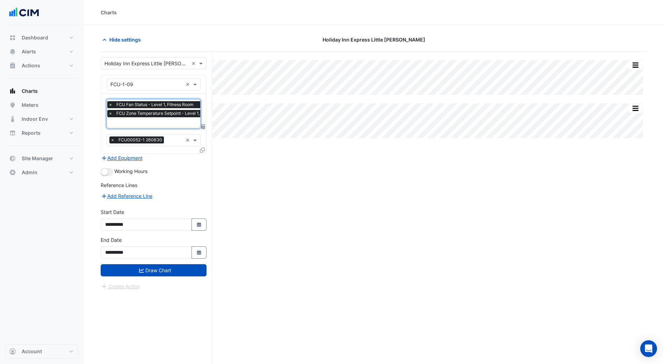
click at [111, 106] on span "×" at bounding box center [110, 104] width 6 height 7
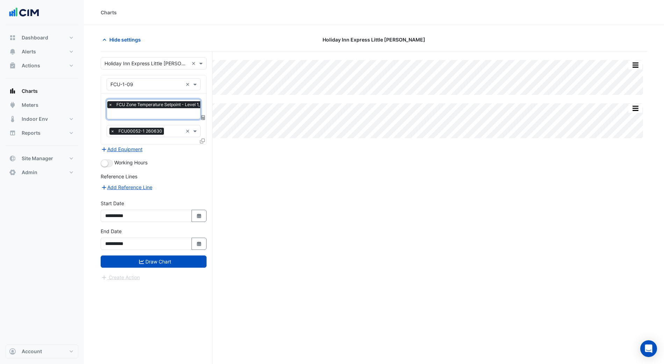
click at [122, 111] on input "text" at bounding box center [169, 114] width 122 height 7
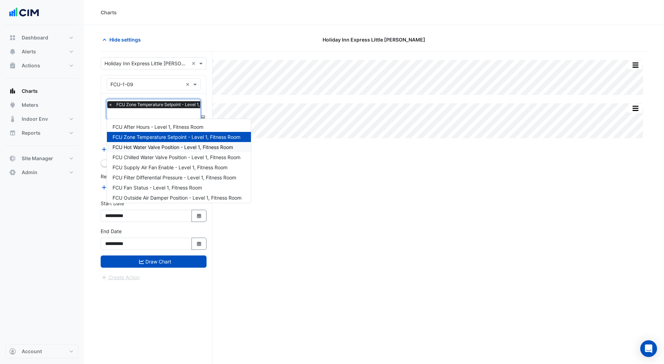
click at [160, 149] on span "FCU Hot Water Valve Position - Level 1, Fitness Room" at bounding box center [172, 147] width 121 height 6
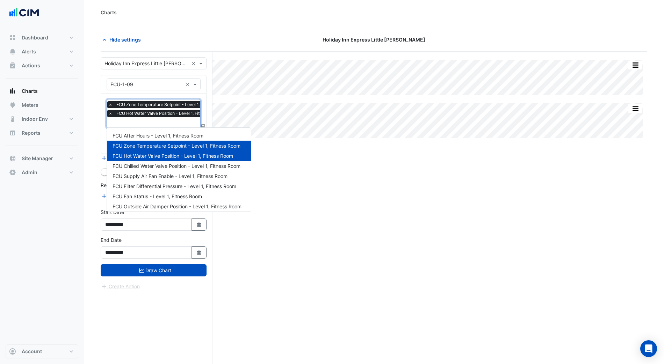
click at [158, 125] on input "text" at bounding box center [169, 123] width 122 height 7
click at [165, 168] on span "FCU Chilled Water Valve Position - Level 1, Fitness Room" at bounding box center [176, 166] width 128 height 6
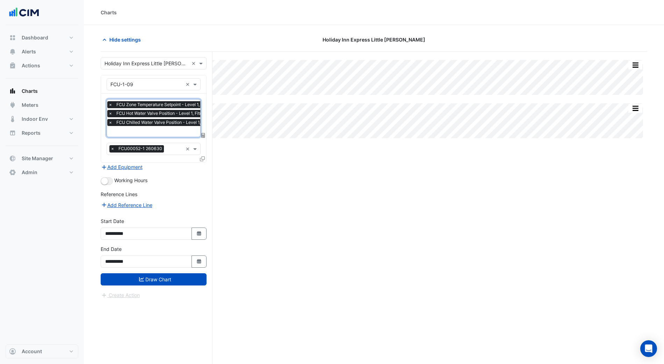
click at [157, 132] on input "text" at bounding box center [169, 132] width 123 height 7
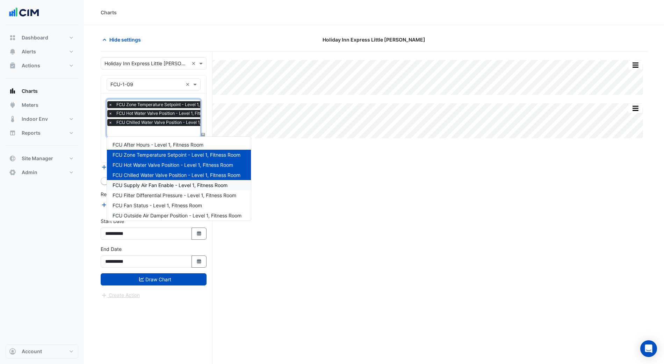
click at [181, 187] on span "FCU Supply Air Fan Enable - Level 1, Fitness Room" at bounding box center [169, 185] width 115 height 6
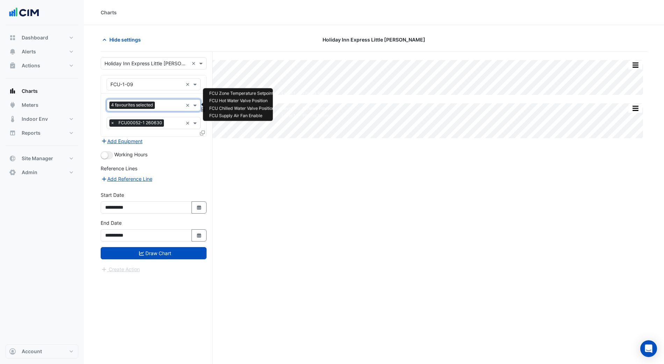
click at [158, 108] on input "text" at bounding box center [170, 105] width 25 height 7
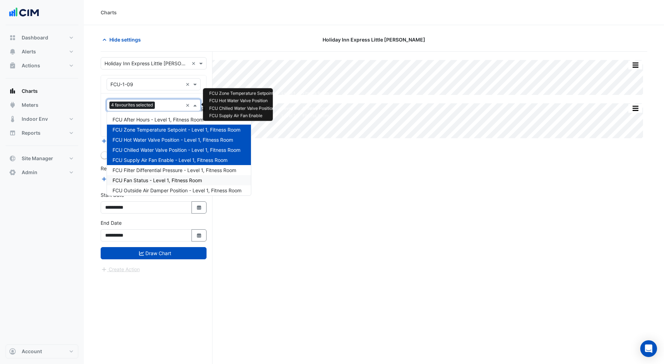
click at [174, 179] on span "FCU Fan Status - Level 1, Fitness Room" at bounding box center [156, 180] width 89 height 6
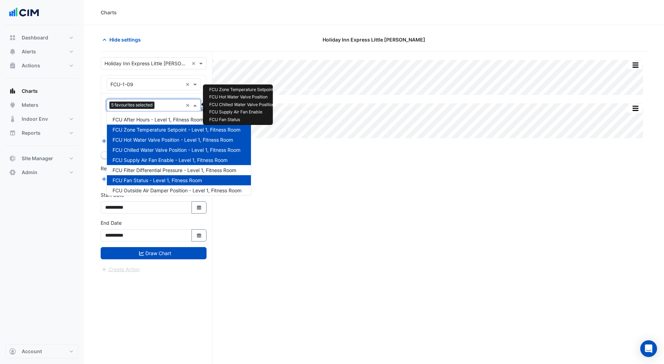
click at [168, 107] on input "text" at bounding box center [170, 105] width 26 height 7
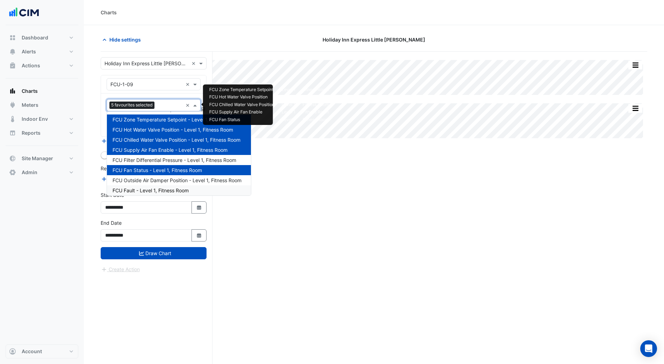
scroll to position [10, 0]
click at [170, 181] on span "FCU Outside Air Damper Position - Level 1, Fitness Room" at bounding box center [176, 180] width 129 height 6
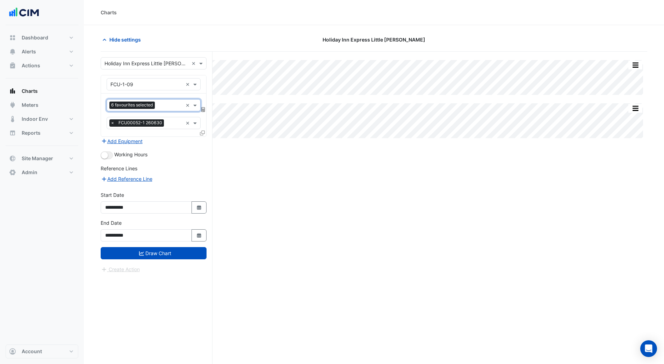
click at [163, 105] on input "text" at bounding box center [170, 105] width 25 height 7
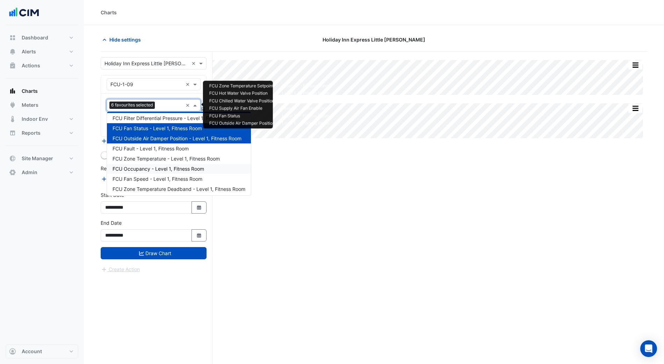
scroll to position [53, 0]
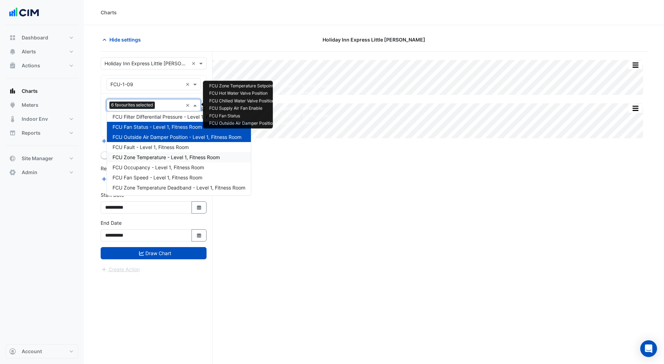
click at [173, 160] on div "FCU Zone Temperature - Level 1, Fitness Room" at bounding box center [179, 157] width 144 height 10
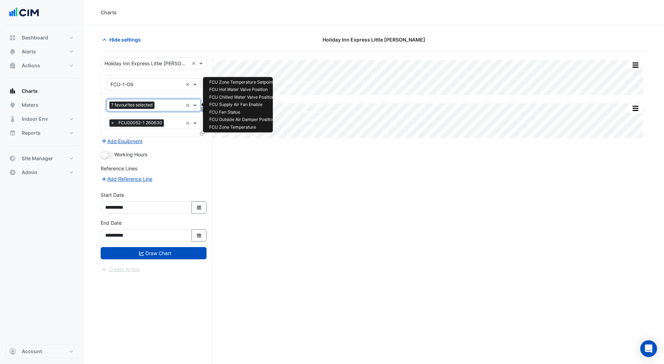
click at [158, 106] on input "text" at bounding box center [170, 105] width 26 height 7
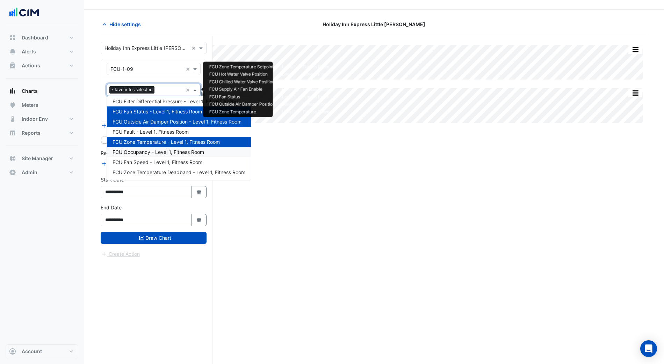
scroll to position [16, 0]
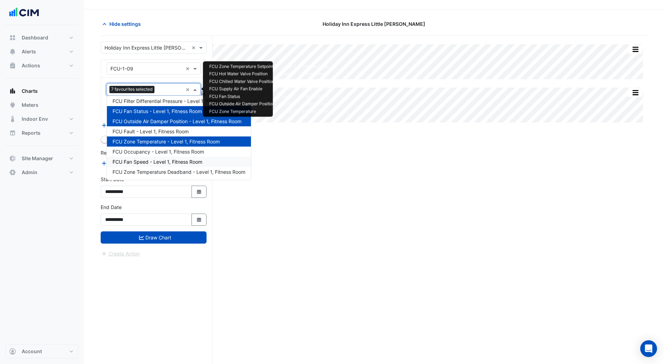
click at [172, 160] on span "FCU Fan Speed - Level 1, Fitness Room" at bounding box center [157, 162] width 90 height 6
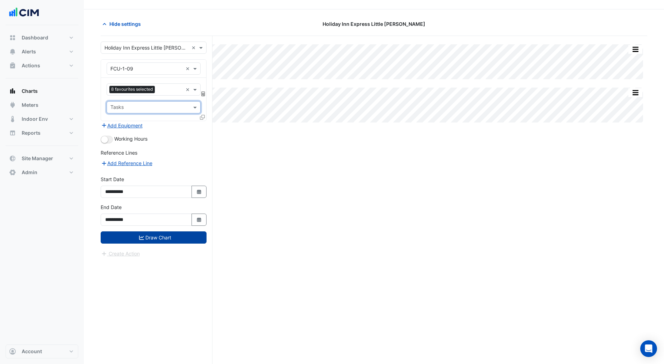
click at [172, 234] on button "Draw Chart" at bounding box center [154, 238] width 106 height 12
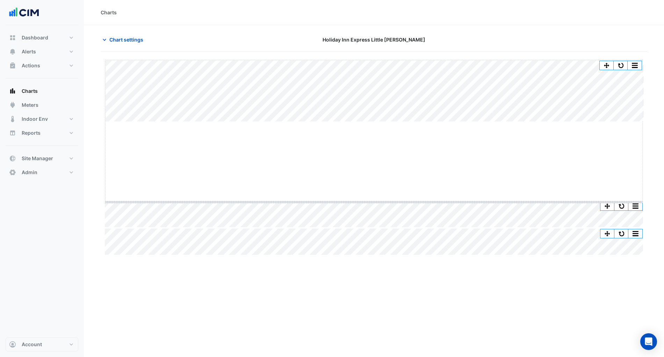
drag, startPoint x: 375, startPoint y: 122, endPoint x: 390, endPoint y: 202, distance: 81.5
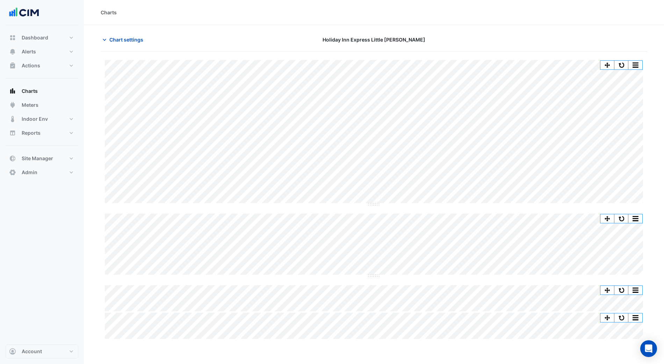
click at [126, 28] on section "Chart settings Holiday Inn Express Little [PERSON_NAME] Split All Split None Pr…" at bounding box center [374, 208] width 580 height 366
click at [133, 36] on span "Chart settings" at bounding box center [126, 39] width 34 height 7
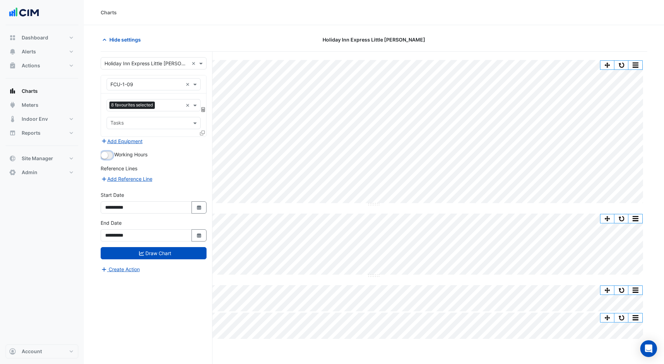
click at [111, 154] on button "button" at bounding box center [107, 156] width 12 height 8
click at [158, 249] on button "Draw Chart" at bounding box center [154, 253] width 106 height 12
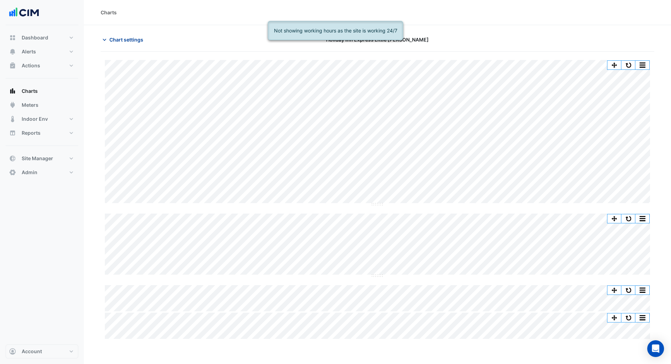
click at [122, 36] on span "Chart settings" at bounding box center [126, 39] width 34 height 7
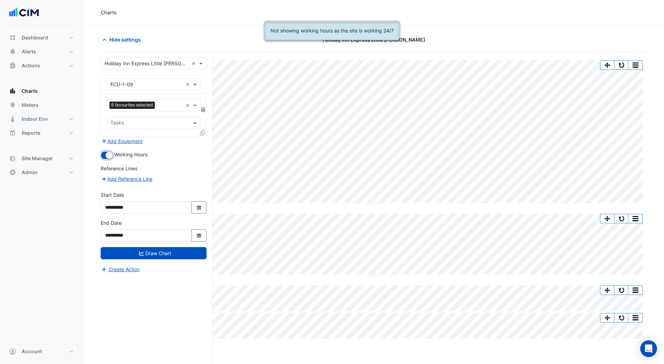
click at [110, 155] on small "button" at bounding box center [109, 155] width 7 height 7
click at [164, 252] on button "Draw Chart" at bounding box center [154, 253] width 106 height 12
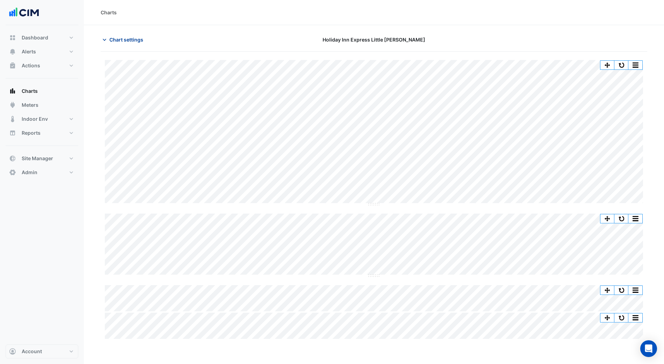
click at [136, 38] on span "Chart settings" at bounding box center [126, 39] width 34 height 7
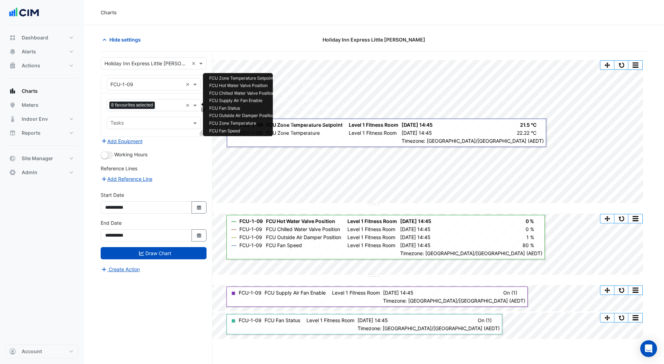
click at [162, 103] on input "text" at bounding box center [170, 105] width 25 height 7
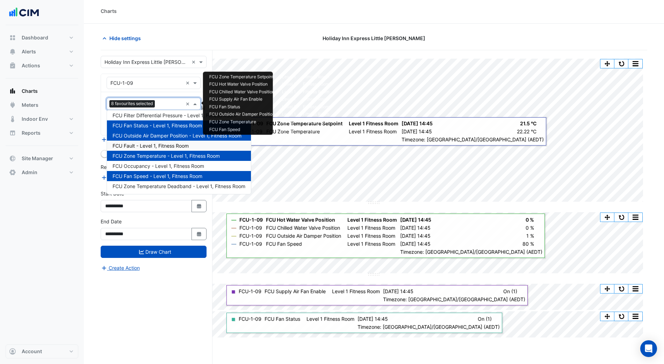
scroll to position [2, 0]
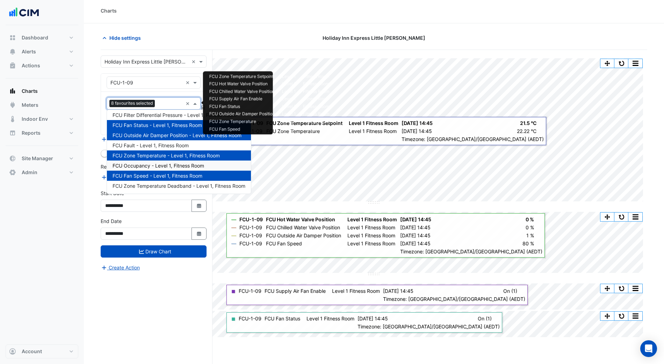
click at [167, 166] on span "FCU Occupancy - Level 1, Fitness Room" at bounding box center [158, 166] width 92 height 6
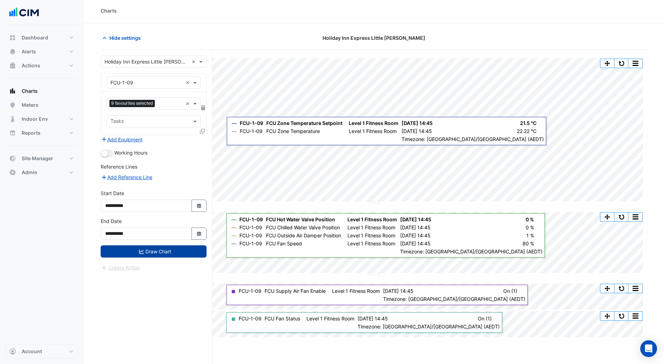
click at [172, 254] on button "Draw Chart" at bounding box center [154, 252] width 106 height 12
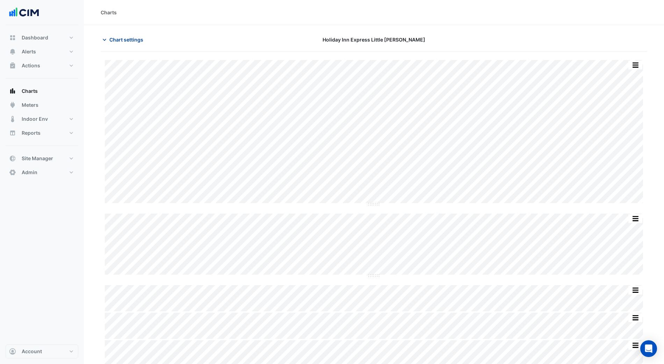
click at [130, 36] on span "Chart settings" at bounding box center [126, 39] width 34 height 7
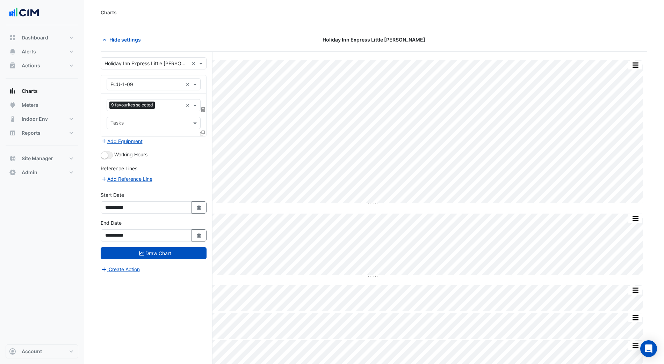
click at [135, 138] on button "Add Equipment" at bounding box center [122, 141] width 42 height 8
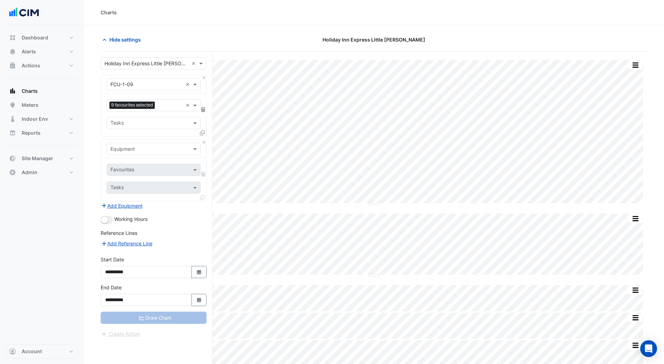
click at [140, 146] on input "text" at bounding box center [146, 149] width 72 height 7
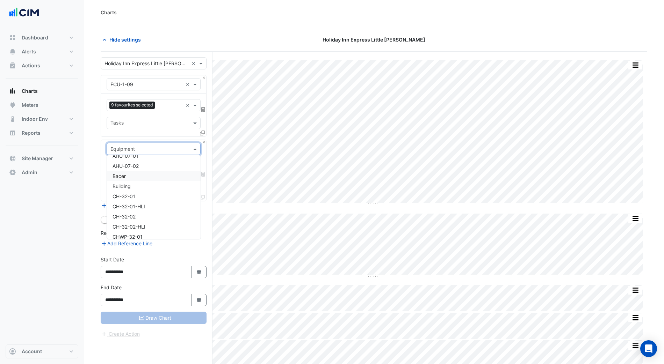
scroll to position [47, 0]
click at [137, 190] on div "CH-32-01" at bounding box center [154, 187] width 94 height 10
click at [137, 167] on input "text" at bounding box center [145, 170] width 71 height 7
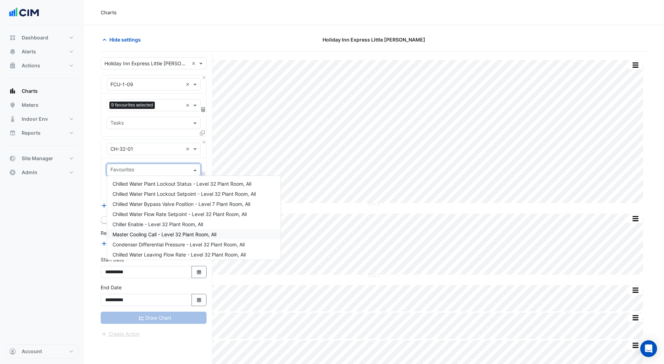
click at [165, 232] on span "Master Cooling Call - Level 32 Plant Room, All" at bounding box center [164, 235] width 104 height 6
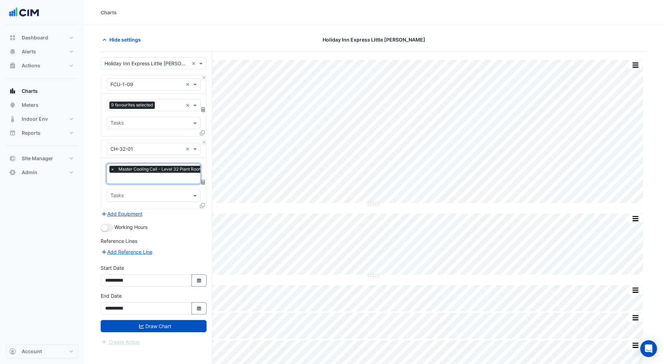
click at [147, 181] on input "text" at bounding box center [161, 178] width 102 height 7
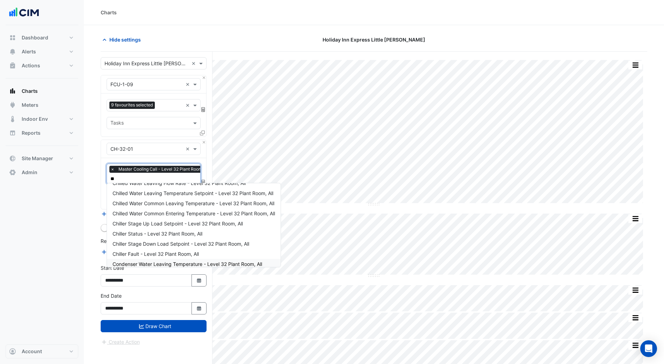
scroll to position [0, 0]
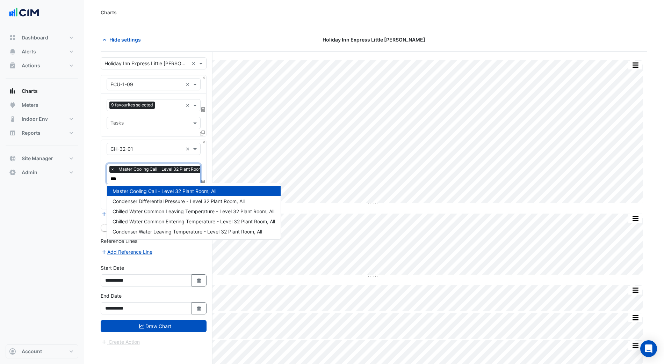
type input "****"
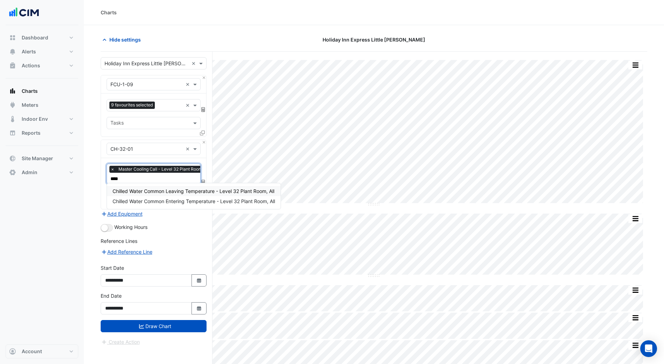
click at [184, 193] on span "Chilled Water Common Leaving Temperature - Level 32 Plant Room, All" at bounding box center [193, 191] width 162 height 6
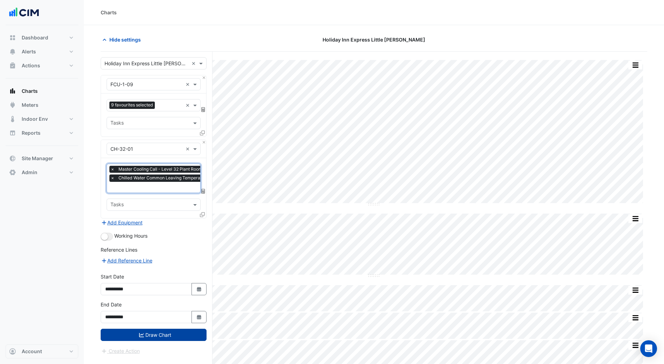
click at [147, 332] on button "Draw Chart" at bounding box center [154, 335] width 106 height 12
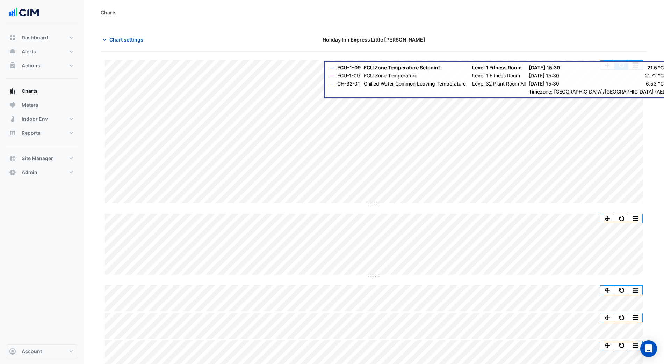
click at [623, 65] on button "button" at bounding box center [621, 65] width 14 height 9
click at [625, 64] on button "button" at bounding box center [621, 65] width 14 height 9
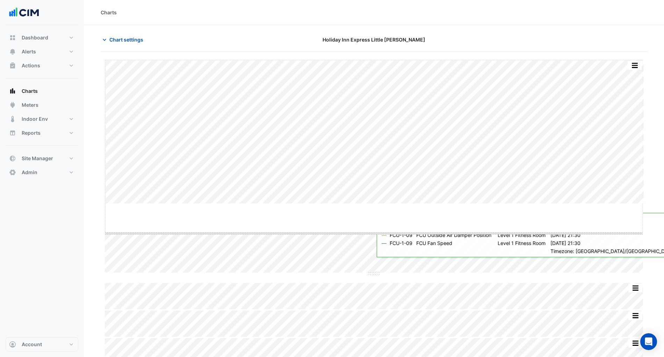
drag, startPoint x: 373, startPoint y: 203, endPoint x: 373, endPoint y: 238, distance: 34.9
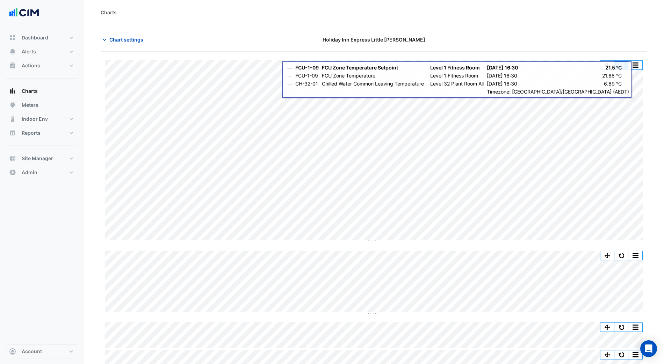
click at [618, 65] on button "button" at bounding box center [621, 65] width 14 height 9
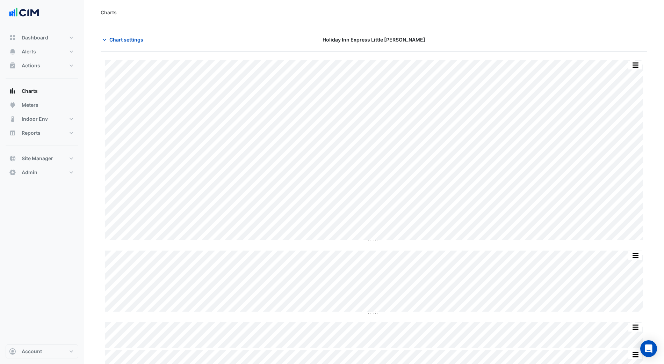
click at [136, 33] on section "Chart settings Holiday Inn Express Little Collins Split by Equip Split All Spli…" at bounding box center [374, 229] width 580 height 408
click at [141, 35] on button "Chart settings" at bounding box center [124, 40] width 47 height 12
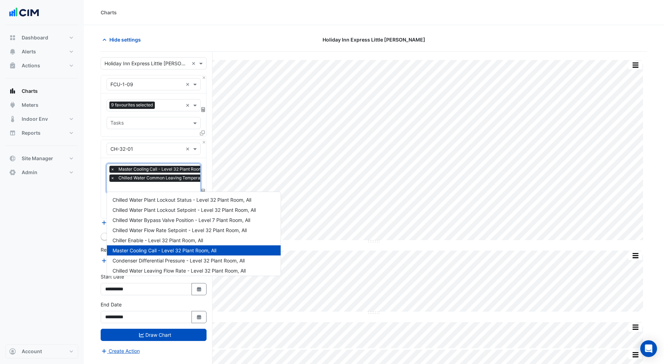
click at [170, 187] on input "text" at bounding box center [186, 187] width 153 height 7
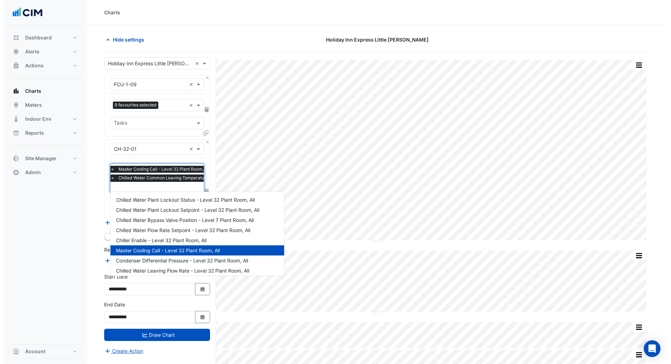
scroll to position [94, 0]
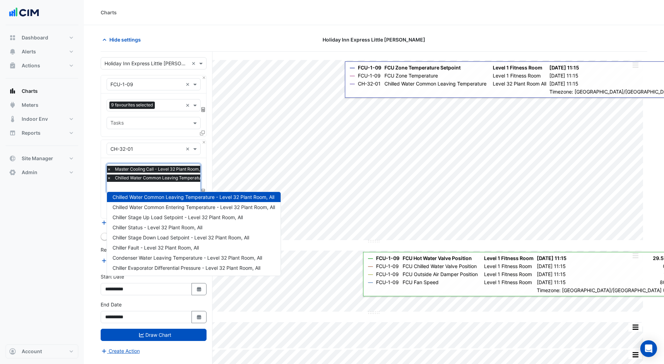
click at [202, 135] on fa-icon at bounding box center [202, 133] width 5 height 6
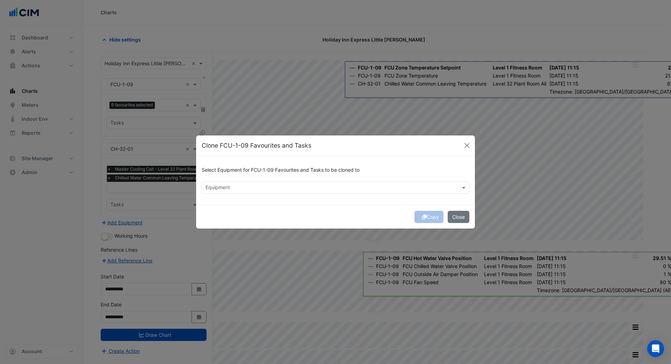
drag, startPoint x: 236, startPoint y: 172, endPoint x: 238, endPoint y: 184, distance: 12.1
click at [235, 172] on h6 "Select Equipment for FCU-1-09 Favourites and Tasks to be cloned to" at bounding box center [336, 170] width 268 height 6
click at [235, 186] on input "text" at bounding box center [331, 188] width 252 height 7
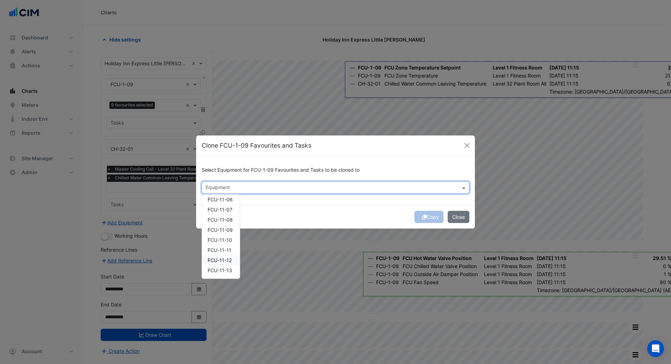
scroll to position [751, 0]
paste input "*********"
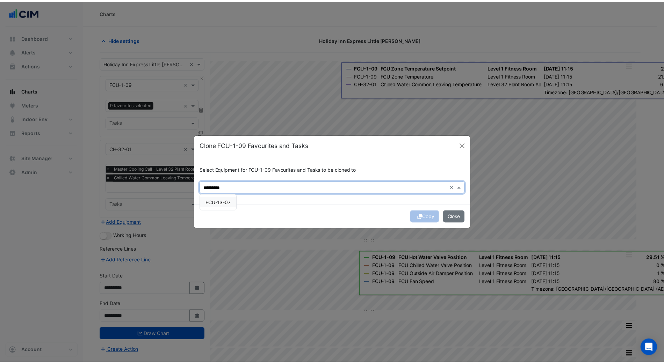
scroll to position [0, 0]
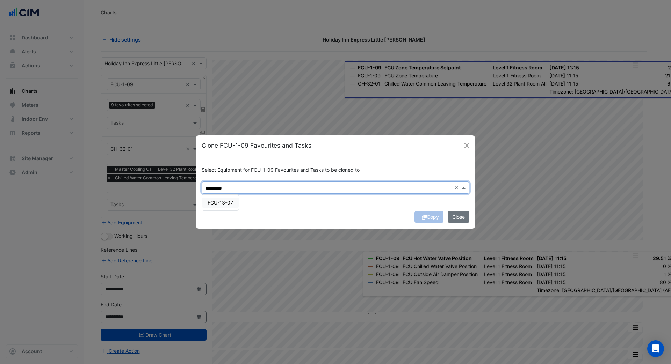
click at [225, 205] on span "FCU-13-07" at bounding box center [221, 203] width 26 height 6
type input "*********"
click at [261, 216] on div "Copy Close" at bounding box center [335, 217] width 279 height 24
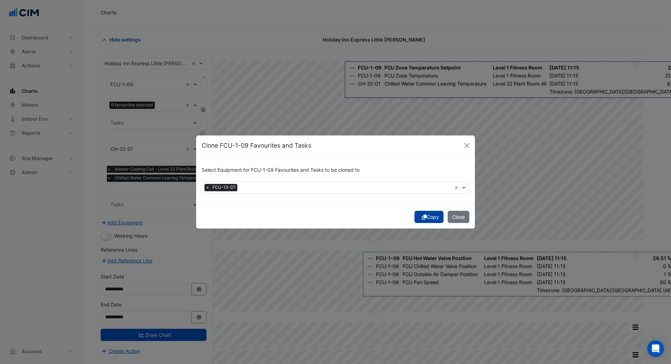
drag, startPoint x: 422, startPoint y: 215, endPoint x: 427, endPoint y: 212, distance: 6.0
click at [423, 213] on button "Copy" at bounding box center [428, 217] width 29 height 12
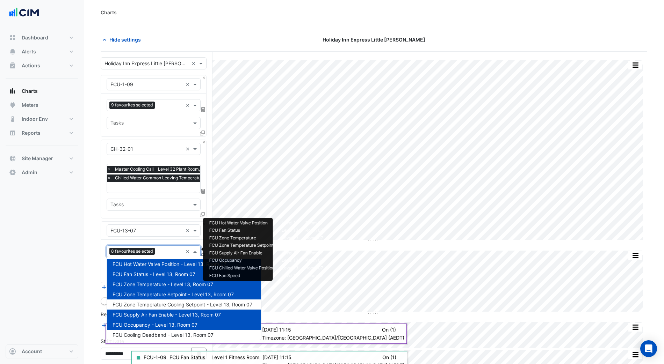
click at [166, 249] on input "text" at bounding box center [170, 252] width 25 height 7
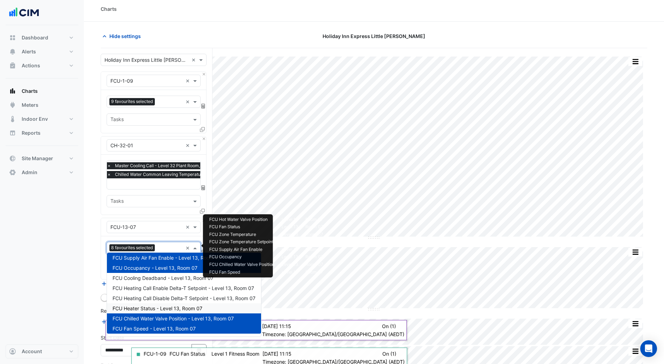
scroll to position [6, 0]
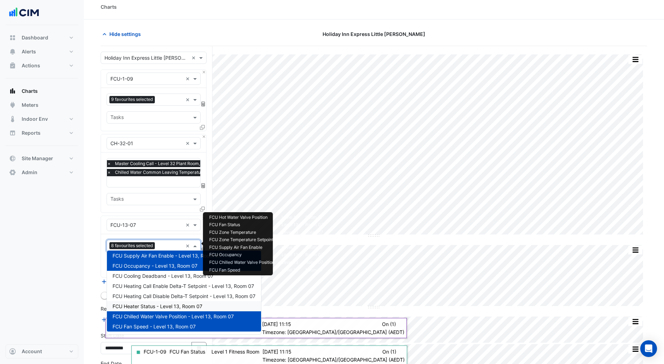
click at [188, 306] on span "FCU Heater Status - Level 13, Room 07" at bounding box center [157, 307] width 90 height 6
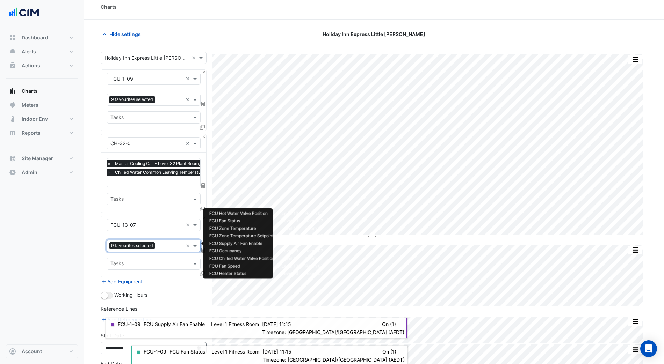
click at [166, 243] on input "text" at bounding box center [170, 246] width 25 height 7
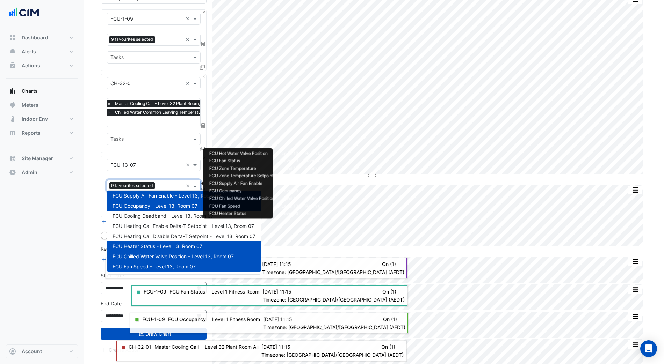
scroll to position [68, 0]
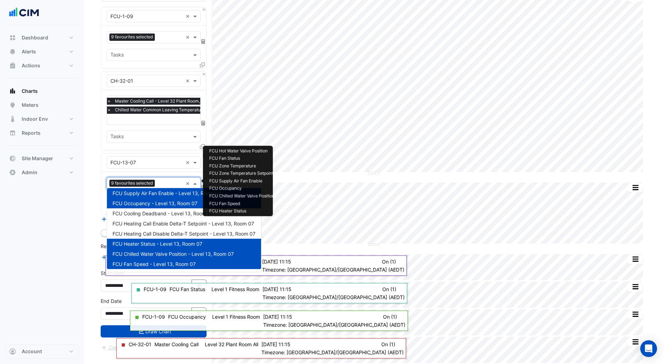
click at [98, 318] on section "Hide settings Holiday Inn Express Little Collins Split by Equip Split All Split…" at bounding box center [374, 161] width 580 height 408
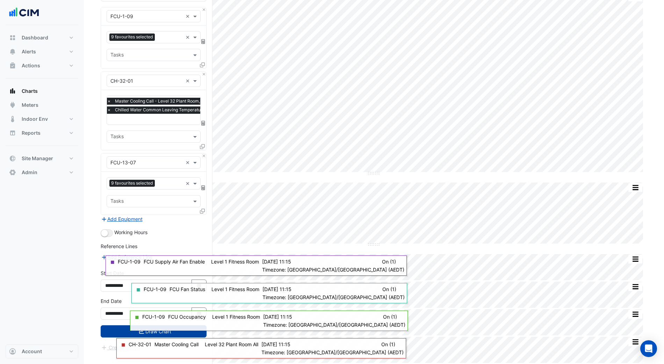
click at [120, 326] on button "Draw Chart" at bounding box center [154, 332] width 106 height 12
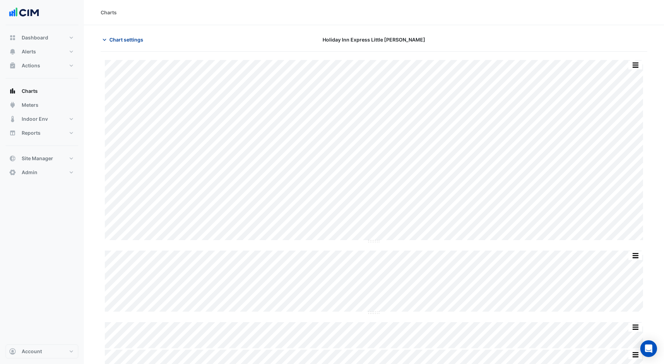
click at [134, 43] on button "Chart settings" at bounding box center [124, 40] width 47 height 12
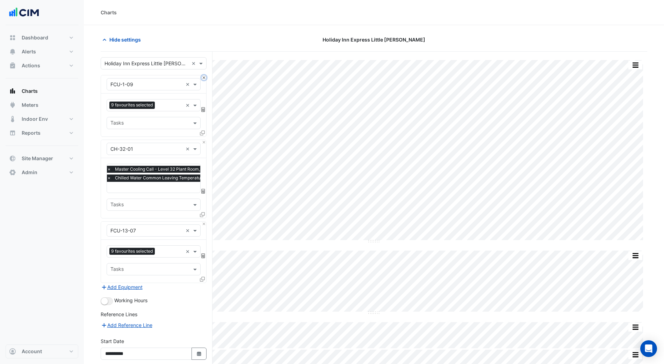
click at [204, 77] on button "Close" at bounding box center [204, 77] width 5 height 5
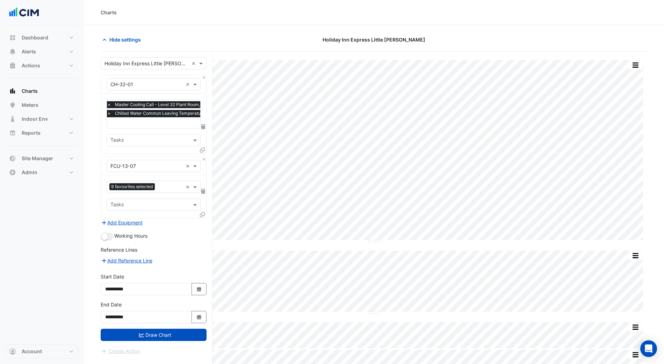
scroll to position [179, 0]
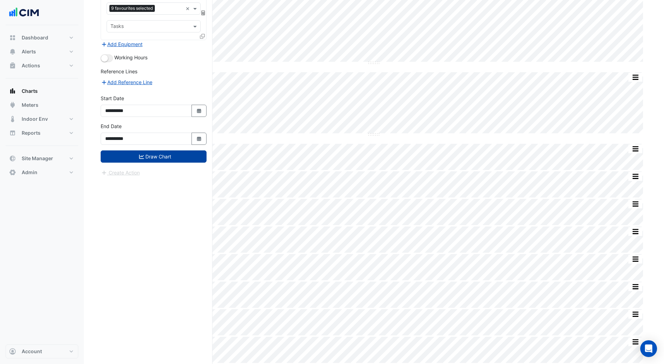
click at [158, 152] on button "Draw Chart" at bounding box center [154, 157] width 106 height 12
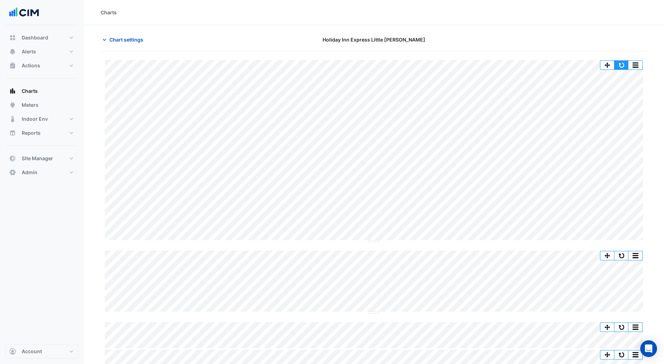
click at [623, 61] on button "button" at bounding box center [621, 65] width 14 height 9
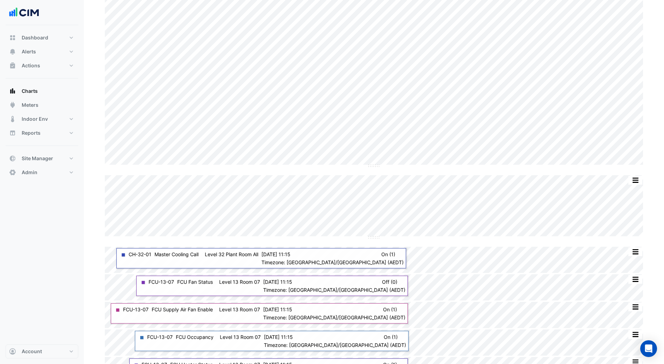
scroll to position [96, 0]
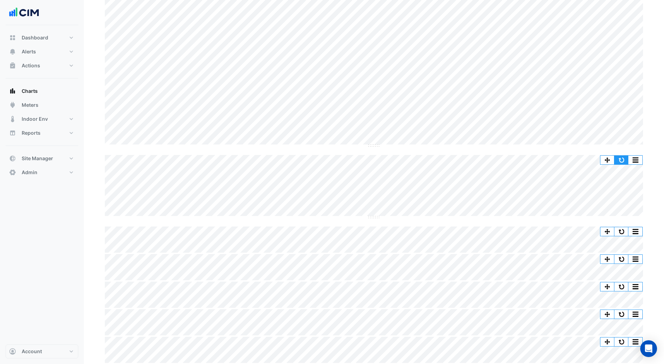
click at [627, 158] on button "button" at bounding box center [621, 160] width 14 height 9
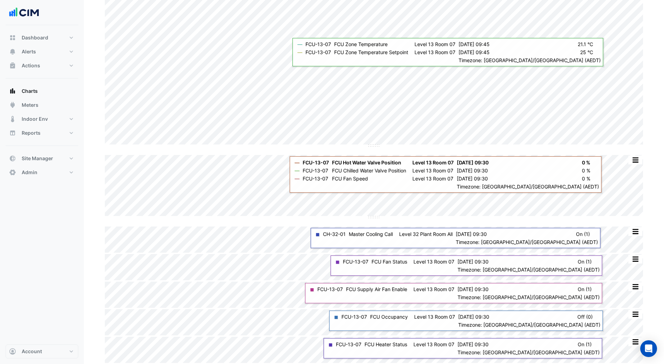
scroll to position [0, 0]
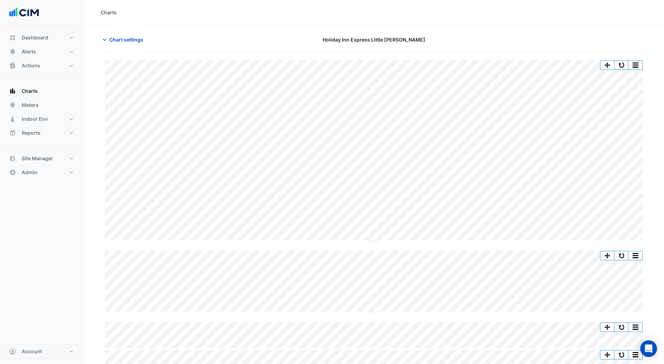
click at [625, 63] on button "button" at bounding box center [621, 65] width 14 height 9
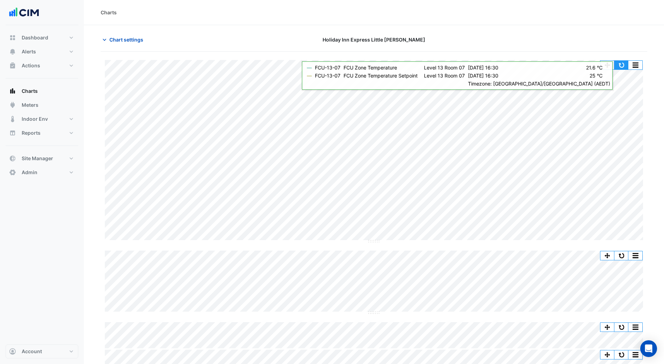
click at [619, 66] on button "button" at bounding box center [621, 65] width 14 height 9
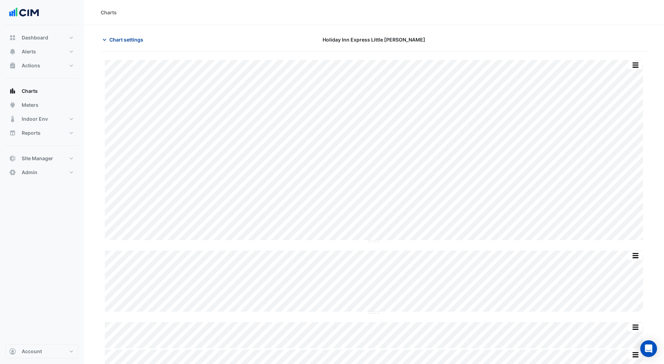
click at [138, 35] on button "Chart settings" at bounding box center [124, 40] width 47 height 12
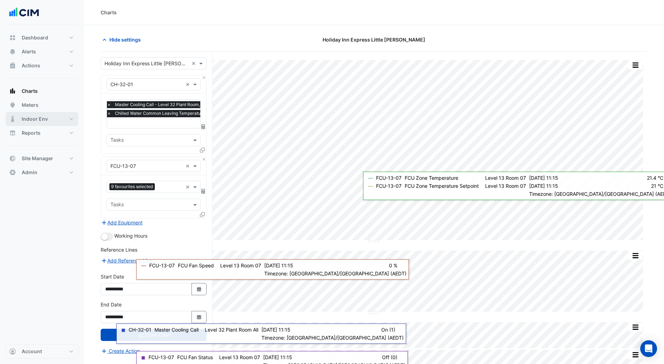
click at [26, 114] on button "Indoor Env" at bounding box center [42, 119] width 73 height 14
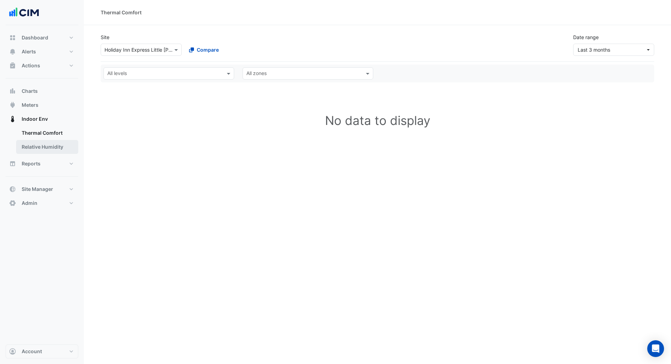
click at [60, 151] on link "Relative Humidity" at bounding box center [47, 147] width 62 height 14
click at [35, 131] on link "Thermal Comfort" at bounding box center [47, 133] width 62 height 14
click at [588, 48] on span "Last 3 months" at bounding box center [594, 50] width 32 height 6
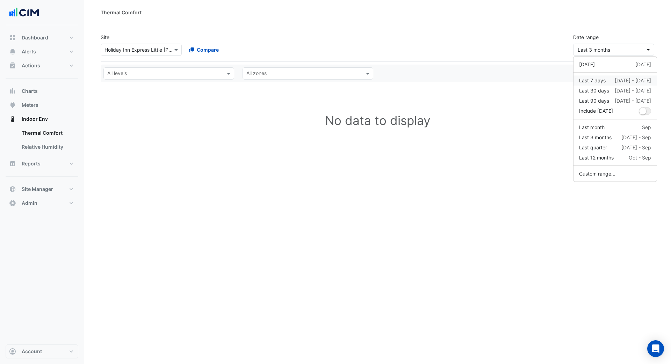
click at [603, 82] on div "Last 7 days" at bounding box center [592, 80] width 27 height 7
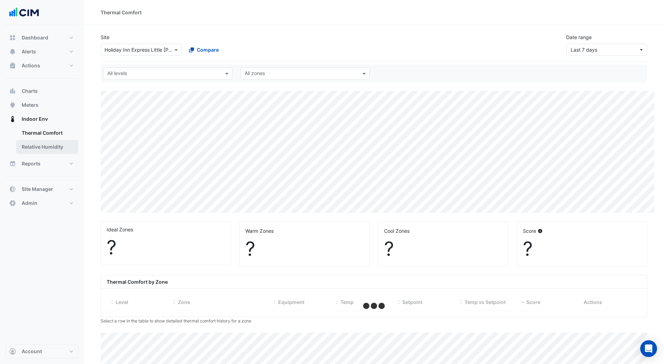
click at [43, 145] on link "Relative Humidity" at bounding box center [47, 147] width 62 height 14
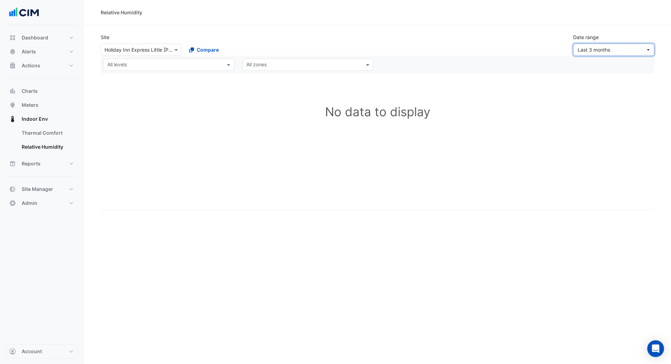
click at [604, 46] on span "Last 3 months" at bounding box center [612, 49] width 68 height 7
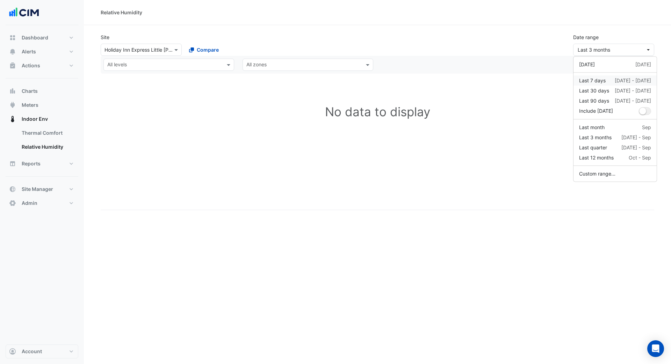
click at [600, 83] on div "Last 7 days" at bounding box center [592, 80] width 27 height 7
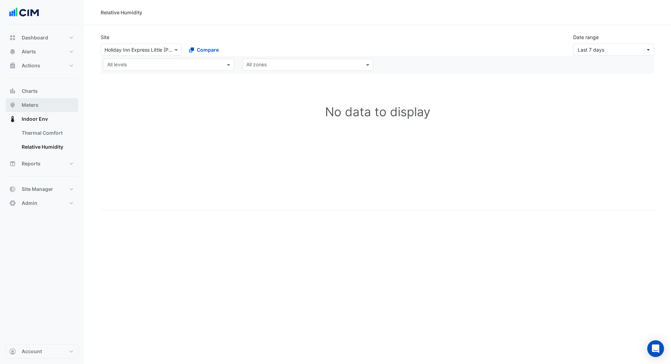
click at [29, 108] on span "Meters" at bounding box center [30, 105] width 17 height 7
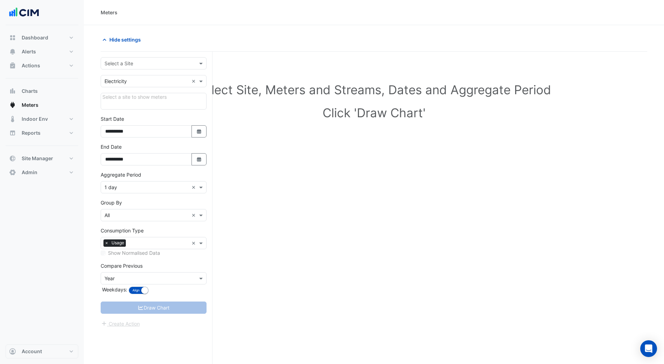
click at [131, 66] on input "text" at bounding box center [146, 63] width 84 height 7
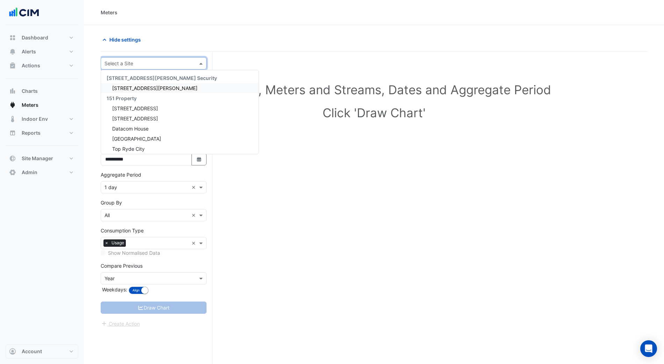
click at [298, 66] on div "Select Site, Meters and Streams, Dates and Aggregate Period Click 'Draw Chart'" at bounding box center [374, 102] width 546 height 85
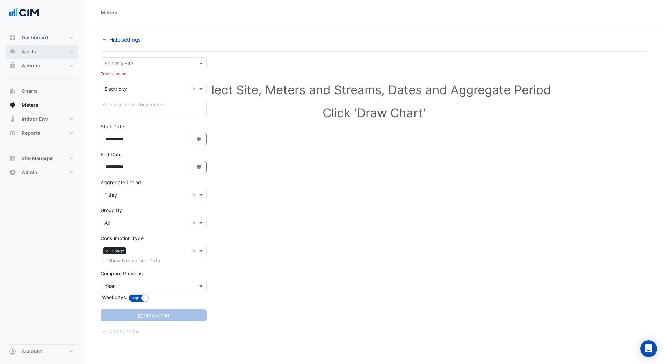
click at [55, 49] on button "Alerts" at bounding box center [42, 52] width 73 height 14
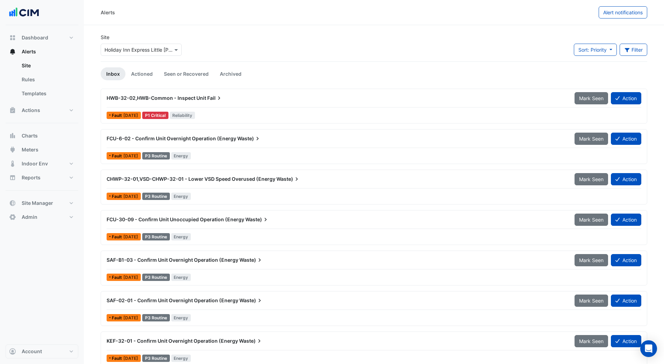
click at [207, 100] on span "Fail" at bounding box center [214, 98] width 15 height 7
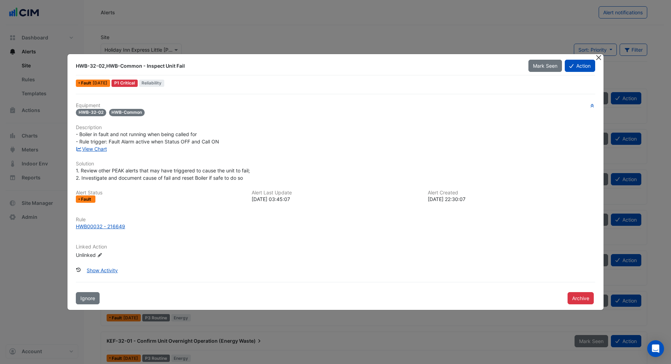
click at [598, 56] on button "Close" at bounding box center [598, 57] width 7 height 7
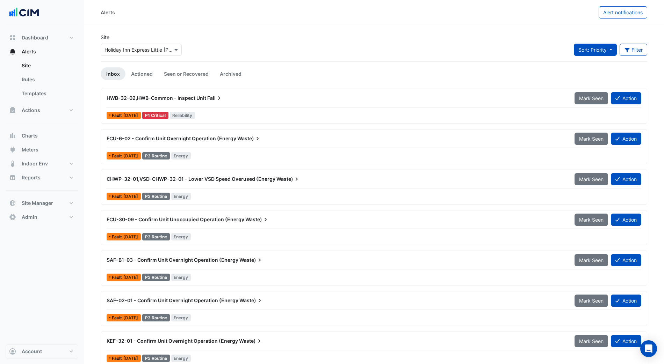
click at [608, 52] on button "Sort: Priority" at bounding box center [595, 50] width 43 height 12
click at [608, 72] on li "Updated" at bounding box center [600, 75] width 55 height 10
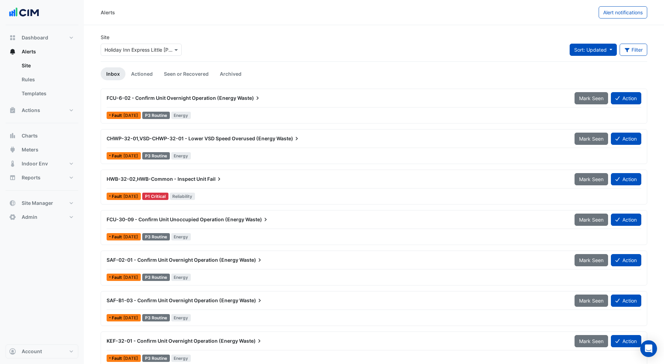
click at [605, 48] on span "Sort: Updated" at bounding box center [590, 50] width 32 height 6
click at [602, 60] on li "Priority" at bounding box center [597, 65] width 55 height 10
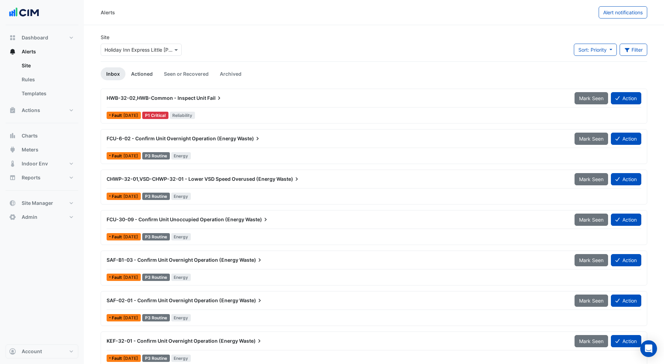
click at [140, 68] on link "Actioned" at bounding box center [141, 73] width 33 height 13
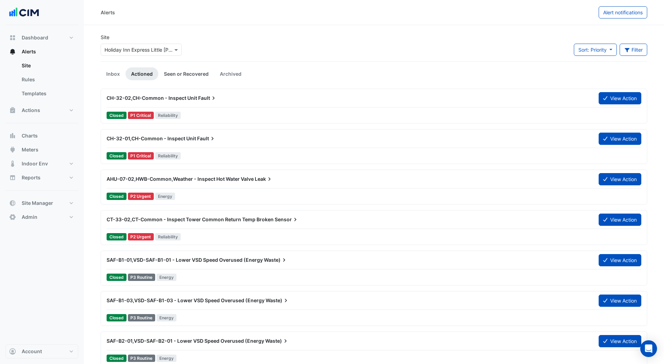
click at [176, 73] on link "Seen or Recovered" at bounding box center [186, 73] width 56 height 13
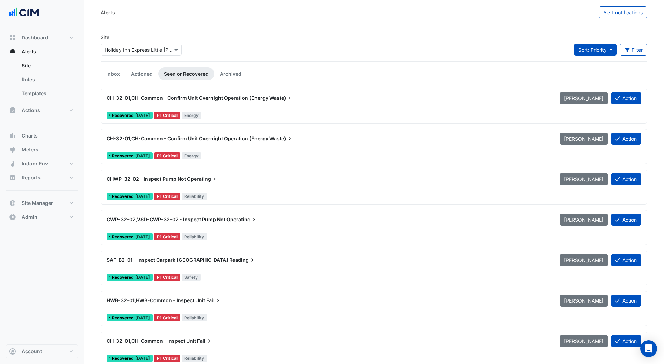
click at [611, 52] on button "Sort: Priority" at bounding box center [595, 50] width 43 height 12
click at [605, 71] on li "Updated" at bounding box center [600, 75] width 55 height 10
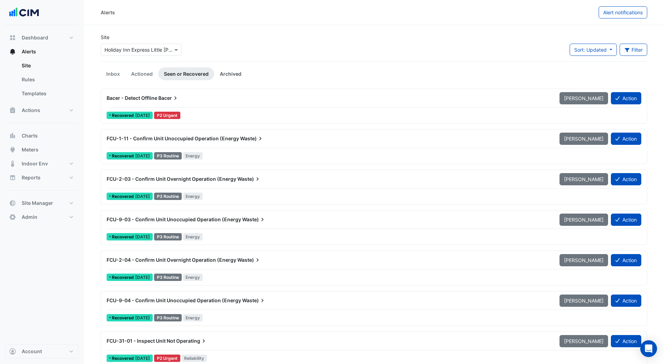
click at [237, 75] on link "Archived" at bounding box center [230, 73] width 33 height 13
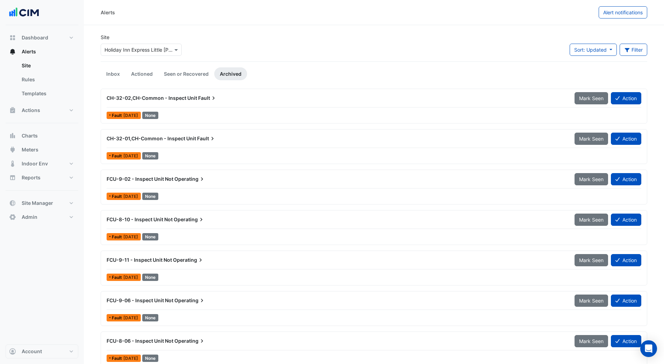
click at [244, 100] on div "CH-32-02,CH-Common - Inspect Unit Fault" at bounding box center [336, 98] width 459 height 7
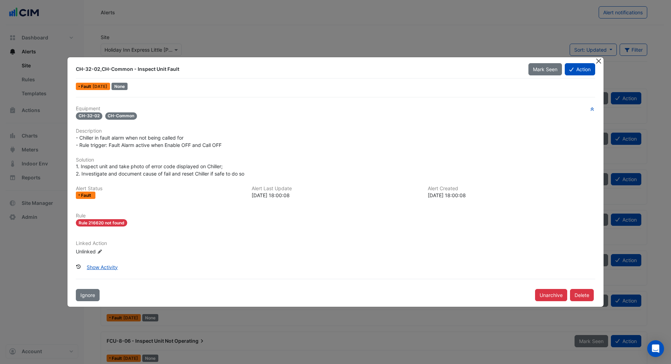
click at [599, 63] on button "Close" at bounding box center [598, 60] width 7 height 7
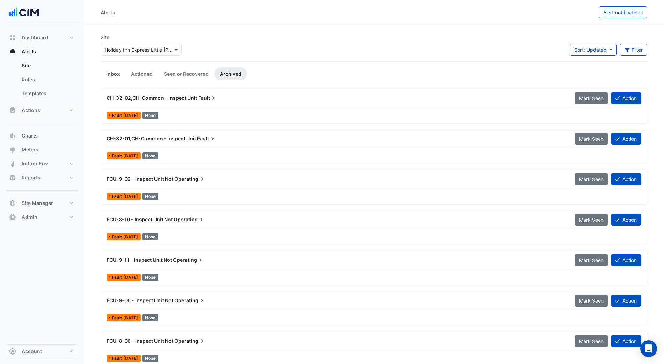
click at [113, 70] on link "Inbox" at bounding box center [113, 73] width 25 height 13
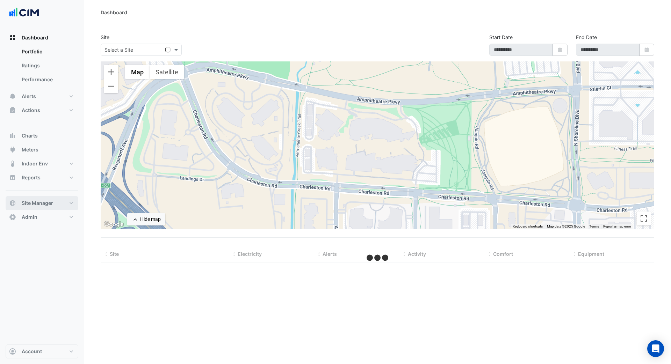
click at [49, 201] on span "Site Manager" at bounding box center [37, 203] width 31 height 7
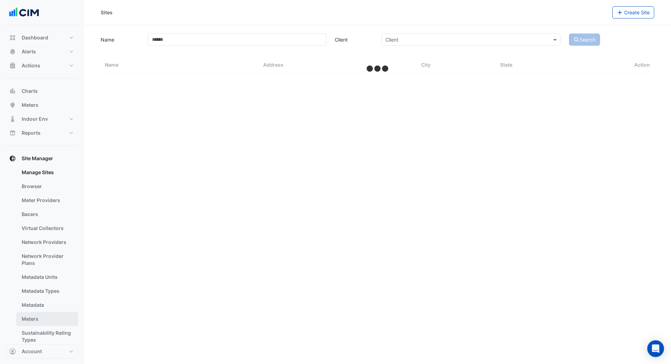
select select "***"
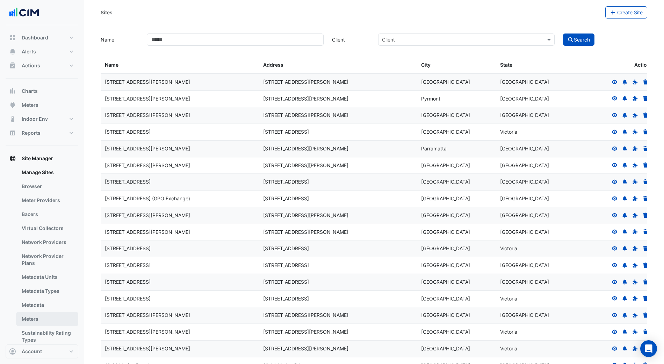
click at [55, 322] on link "Meters" at bounding box center [47, 319] width 62 height 14
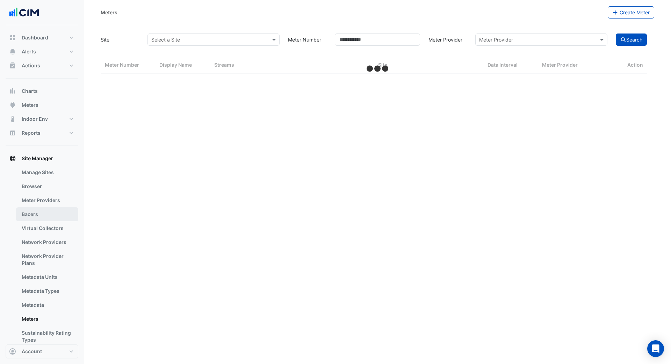
click at [40, 211] on link "Bacers" at bounding box center [47, 215] width 62 height 14
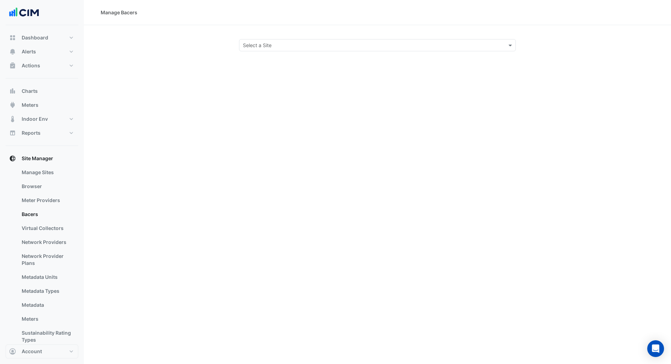
click at [275, 44] on input "text" at bounding box center [370, 45] width 255 height 7
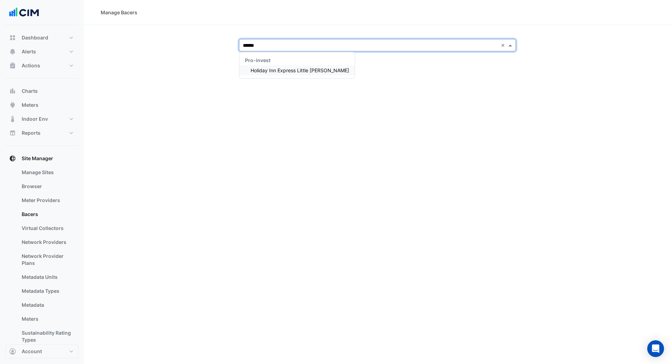
type input "*******"
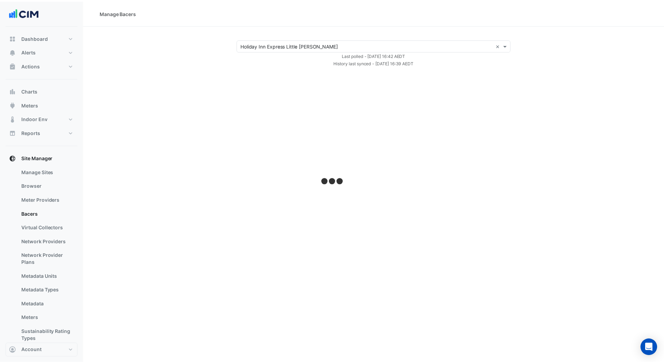
select select "***"
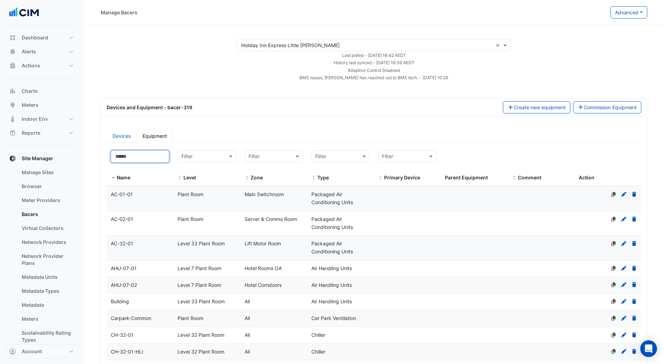
click at [141, 159] on input at bounding box center [140, 157] width 58 height 12
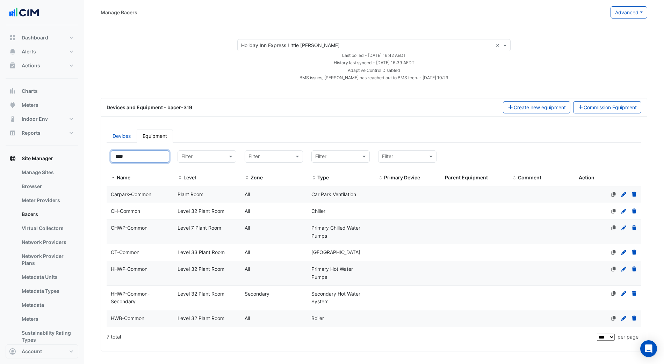
drag, startPoint x: 146, startPoint y: 159, endPoint x: 96, endPoint y: 146, distance: 51.3
click at [96, 146] on section "× Holiday Inn Express Little [PERSON_NAME] × Last polled - [DATE] 16:42 AEDT Hi…" at bounding box center [374, 239] width 580 height 428
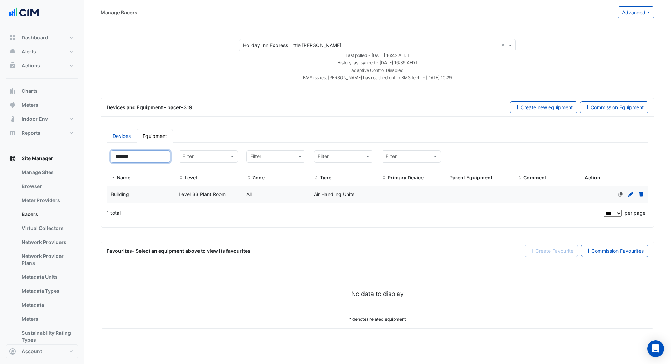
type input "*******"
click at [319, 201] on datatable-body-cell "Type Air Handling Units" at bounding box center [344, 195] width 68 height 16
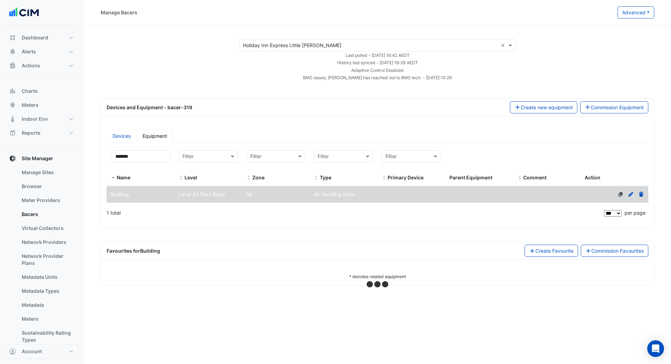
click at [633, 192] on div at bounding box center [630, 195] width 30 height 8
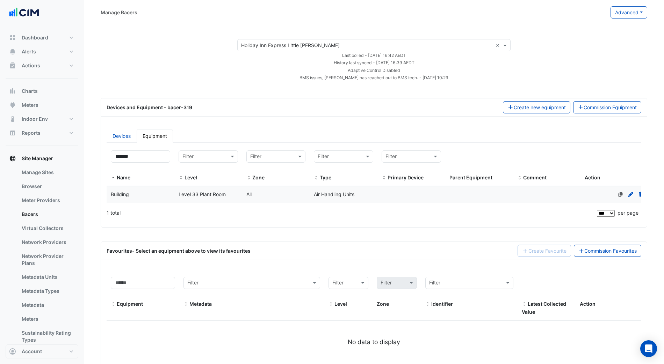
click at [630, 194] on icon at bounding box center [630, 194] width 5 height 5
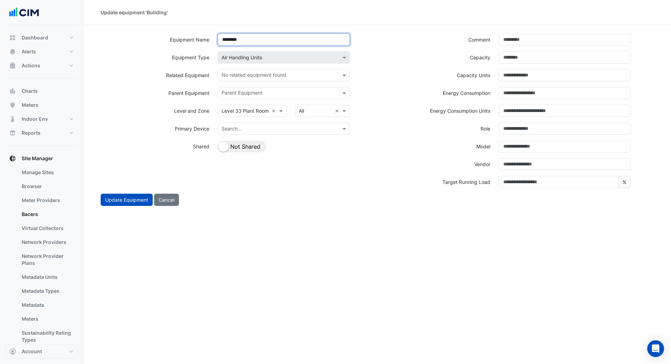
drag, startPoint x: 259, startPoint y: 35, endPoint x: 261, endPoint y: 41, distance: 6.6
click at [259, 35] on input "********" at bounding box center [284, 40] width 132 height 12
drag, startPoint x: 247, startPoint y: 41, endPoint x: 181, endPoint y: 35, distance: 66.6
click at [180, 35] on div "Equipment Name ********" at bounding box center [236, 43] width 281 height 18
type input "**********"
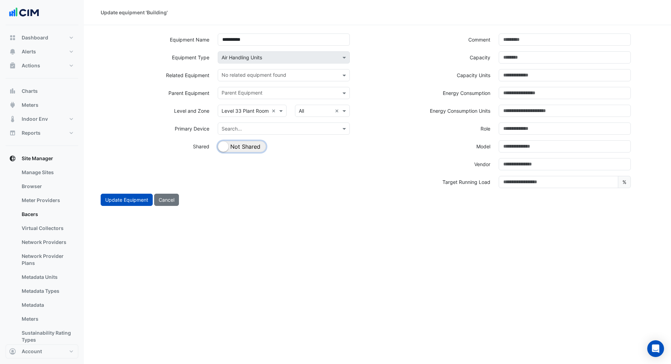
click at [232, 145] on button "Shared Not Shared" at bounding box center [242, 146] width 48 height 11
click at [254, 77] on input "text" at bounding box center [279, 75] width 116 height 7
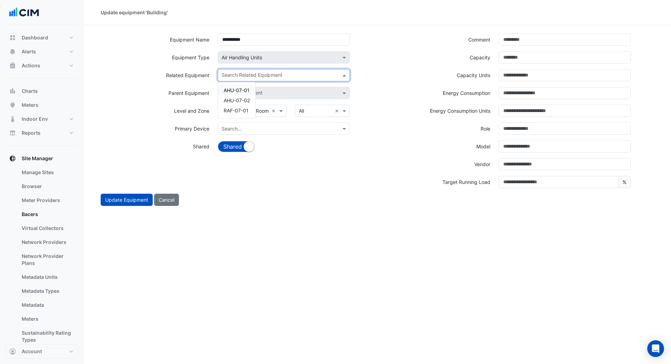
click at [243, 92] on span "AHU-07-01" at bounding box center [237, 90] width 26 height 6
click at [257, 82] on div "× AHU-07-01 ×" at bounding box center [283, 78] width 140 height 18
click at [261, 78] on input "text" at bounding box center [293, 75] width 75 height 7
click at [251, 100] on div "AHU-07-02" at bounding box center [236, 100] width 37 height 10
click at [269, 74] on span "AHU-07-02" at bounding box center [275, 75] width 27 height 7
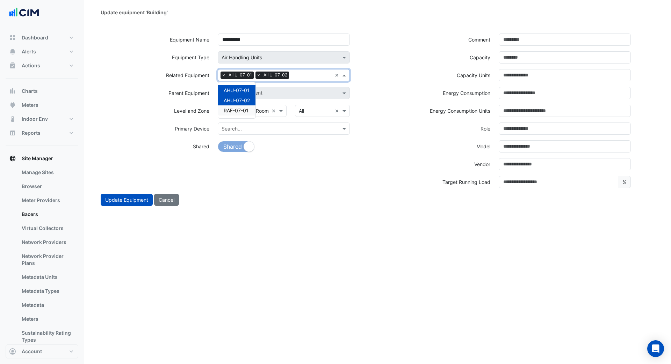
click at [246, 108] on span "RAF-07-01" at bounding box center [236, 111] width 25 height 6
click at [278, 172] on div "**********" at bounding box center [236, 114] width 281 height 160
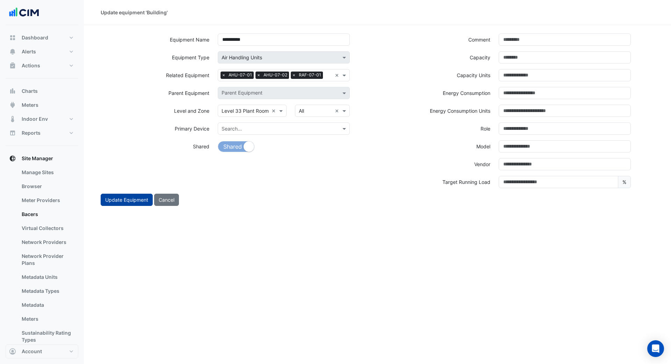
click at [120, 198] on button "Update Equipment" at bounding box center [127, 200] width 52 height 12
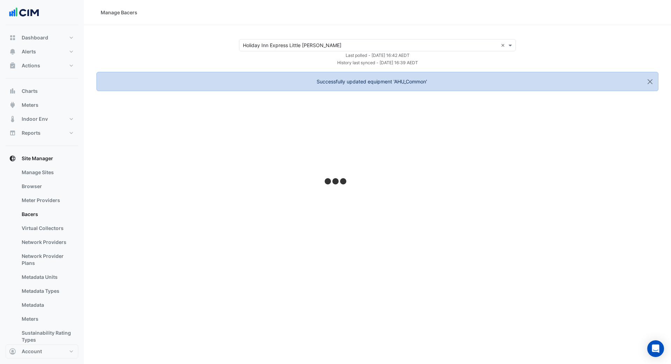
select select "***"
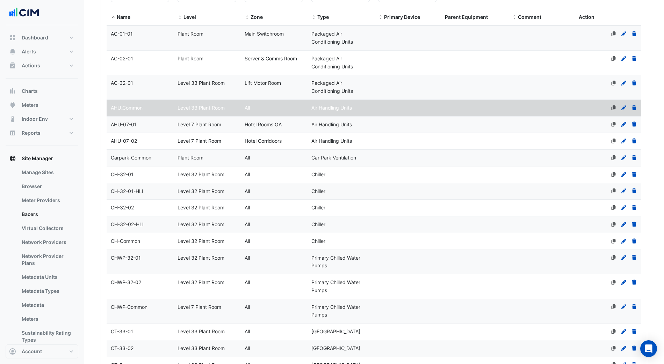
select select "***"
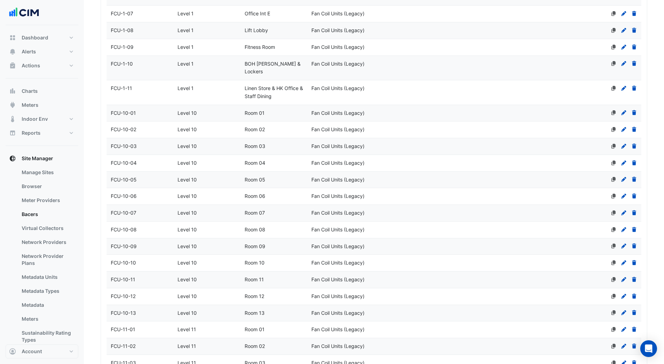
scroll to position [1073, 0]
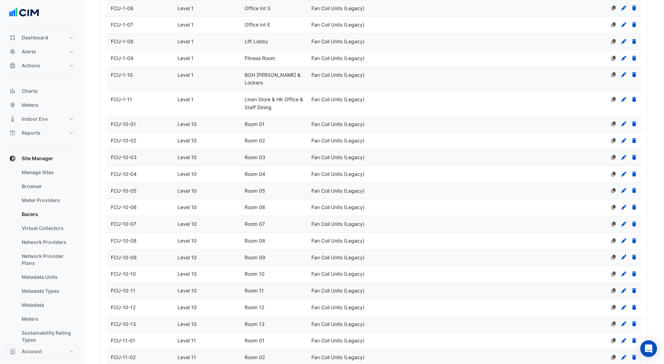
click at [168, 121] on div "FCU-10-01" at bounding box center [140, 125] width 67 height 8
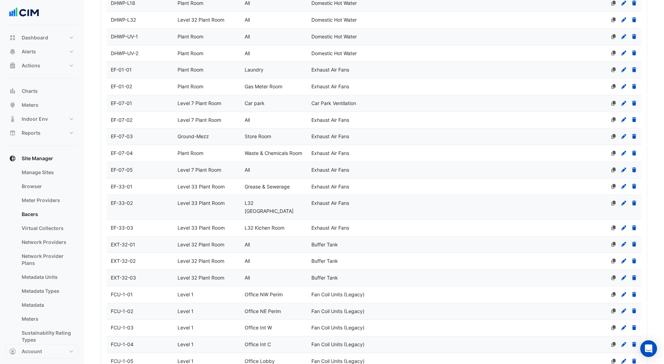
scroll to position [805, 0]
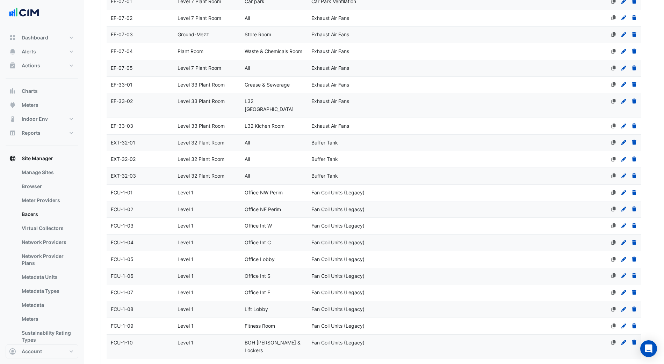
select select "***"
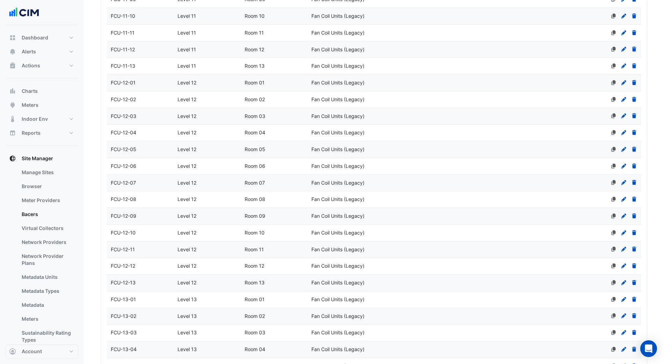
scroll to position [1830, 0]
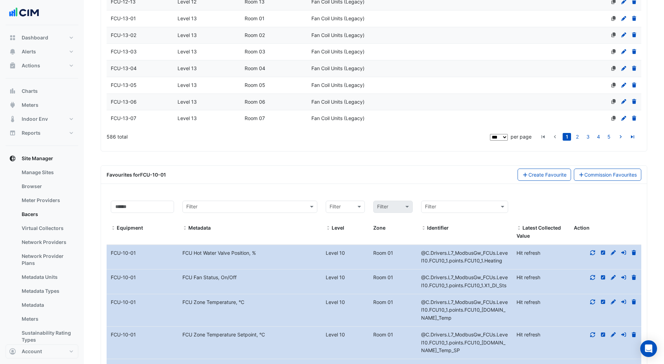
click at [235, 115] on div "Level 13" at bounding box center [206, 119] width 67 height 8
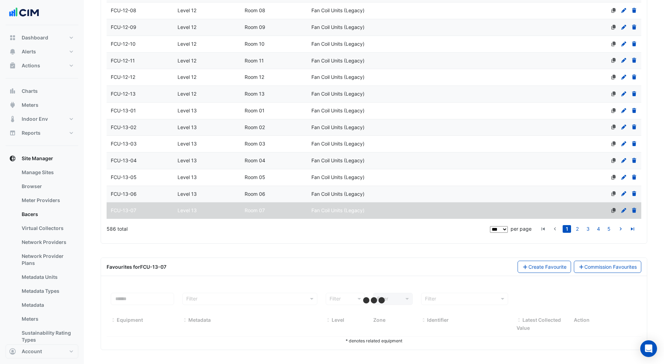
scroll to position [1715, 0]
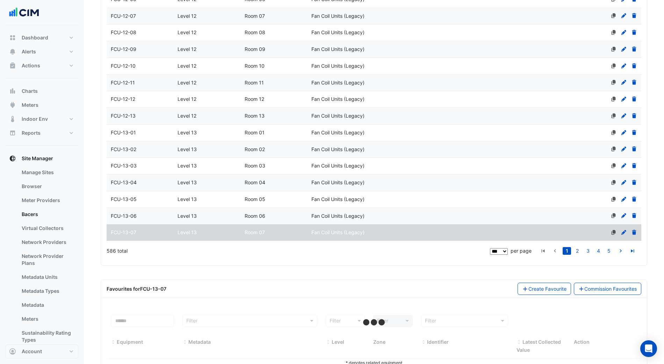
select select "***"
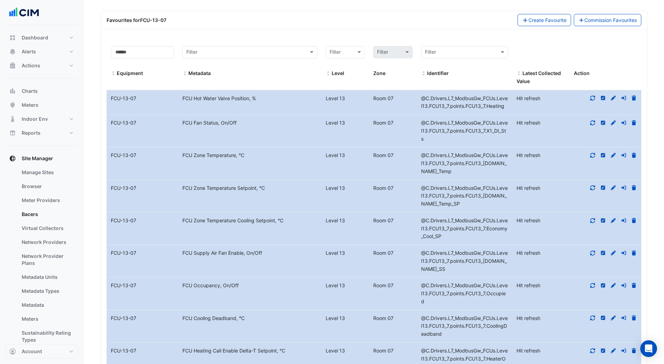
scroll to position [1986, 0]
click at [592, 152] on icon at bounding box center [592, 154] width 6 height 5
click at [590, 119] on icon at bounding box center [592, 121] width 5 height 5
click at [588, 89] on datatable-body-cell "Action" at bounding box center [605, 101] width 72 height 24
click at [591, 93] on div at bounding box center [605, 97] width 72 height 8
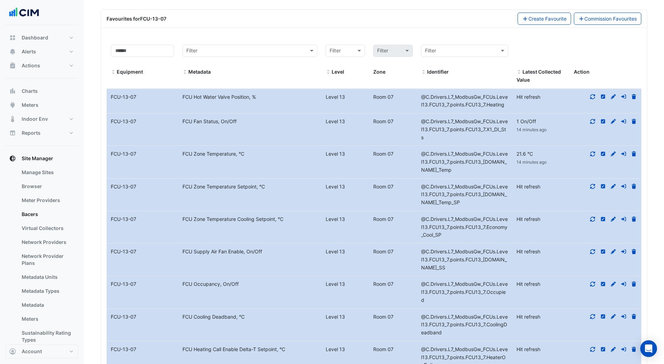
click at [594, 94] on icon at bounding box center [592, 96] width 5 height 5
click at [594, 184] on icon at bounding box center [592, 186] width 6 height 5
click at [590, 217] on icon at bounding box center [592, 219] width 5 height 5
click at [593, 249] on icon at bounding box center [592, 251] width 5 height 5
click at [588, 281] on div at bounding box center [605, 285] width 72 height 8
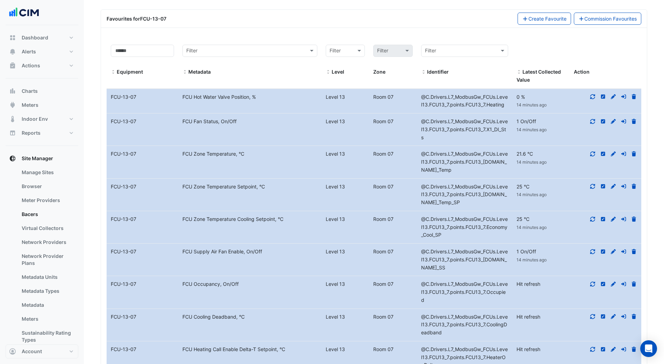
click at [592, 282] on icon at bounding box center [592, 284] width 6 height 5
click at [592, 314] on icon at bounding box center [592, 316] width 5 height 5
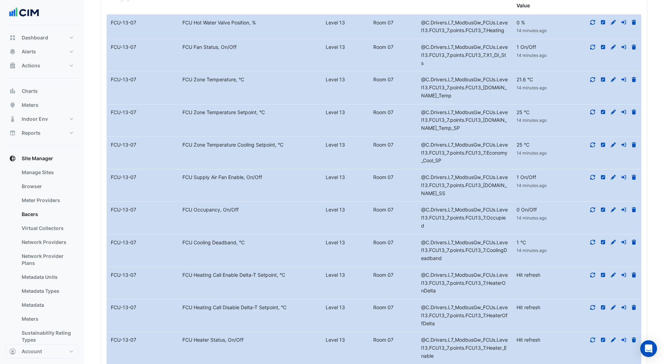
scroll to position [2133, 0]
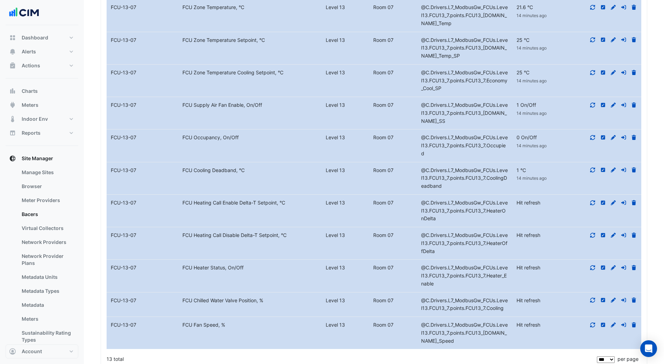
click at [591, 200] on icon at bounding box center [592, 202] width 5 height 5
click at [593, 232] on div at bounding box center [605, 236] width 72 height 8
click at [591, 233] on icon at bounding box center [592, 235] width 6 height 5
click at [592, 265] on fa-icon at bounding box center [592, 268] width 6 height 6
click at [594, 298] on icon at bounding box center [592, 300] width 6 height 5
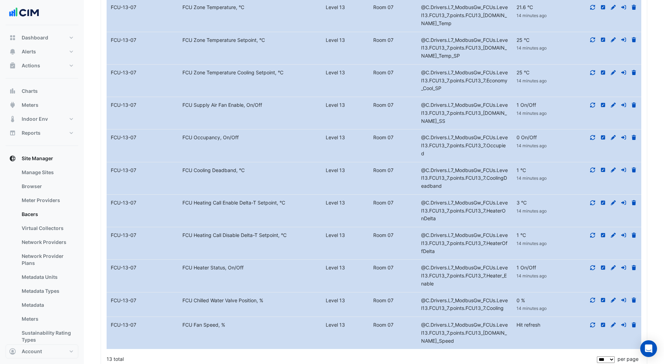
click at [591, 323] on icon at bounding box center [592, 325] width 6 height 5
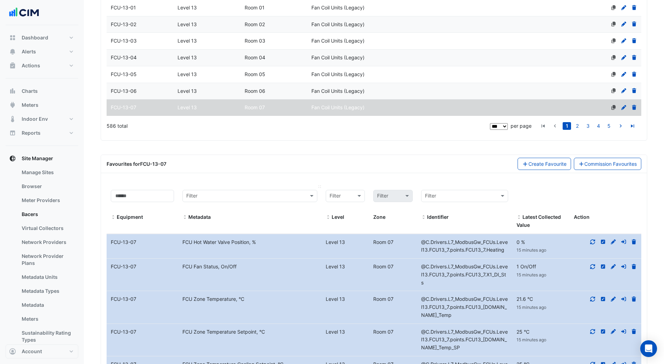
scroll to position [1865, 0]
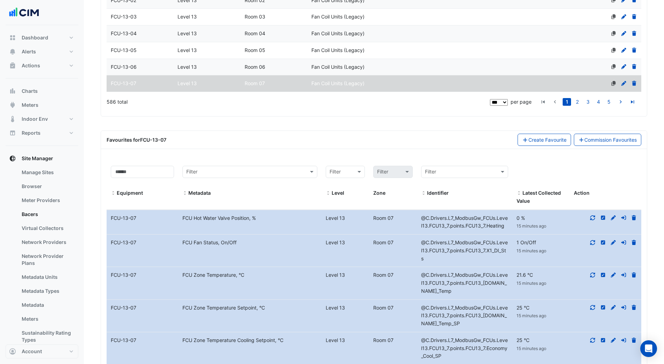
drag, startPoint x: 109, startPoint y: 198, endPoint x: 140, endPoint y: 197, distance: 31.5
click at [140, 215] on div "FCU-13-07" at bounding box center [143, 219] width 72 height 8
copy div "FCU-13-07"
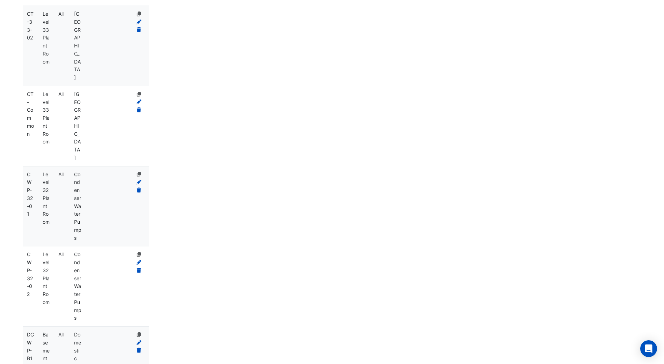
scroll to position [1487, 0]
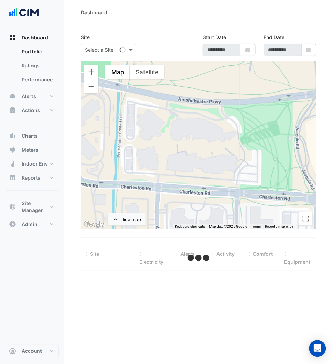
select select "***"
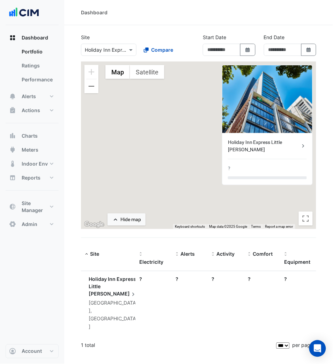
type input "**********"
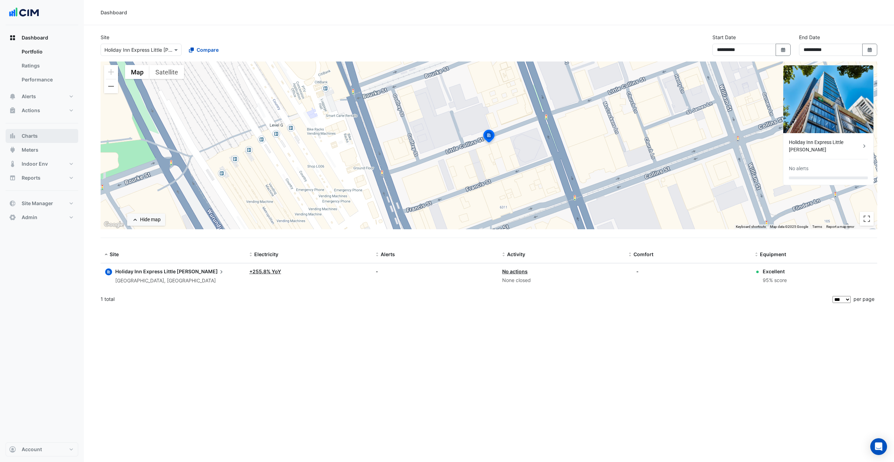
click at [40, 138] on button "Charts" at bounding box center [42, 136] width 73 height 14
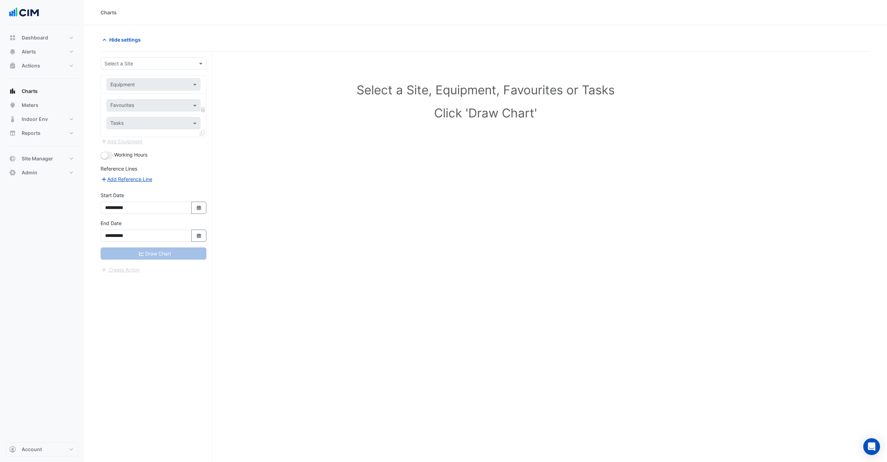
click at [117, 63] on input "text" at bounding box center [146, 63] width 84 height 7
click at [184, 29] on section "**********" at bounding box center [486, 256] width 804 height 463
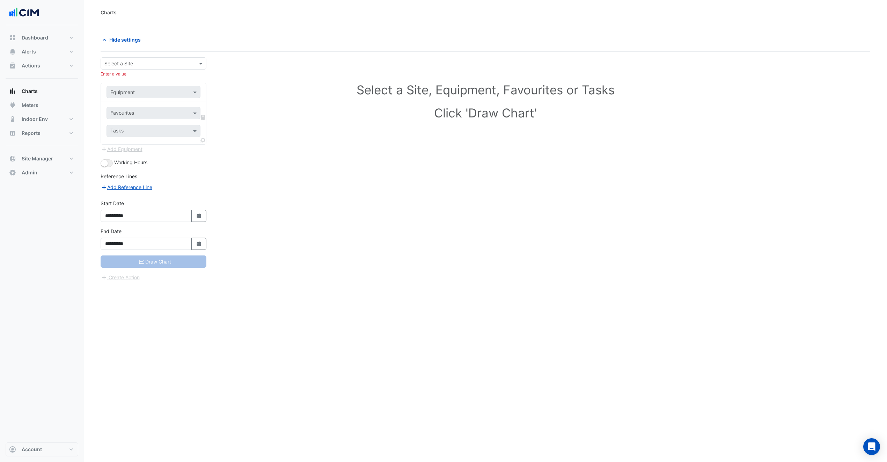
click at [147, 34] on div "Hide settings" at bounding box center [290, 40] width 389 height 12
click at [139, 66] on input "text" at bounding box center [146, 63] width 84 height 7
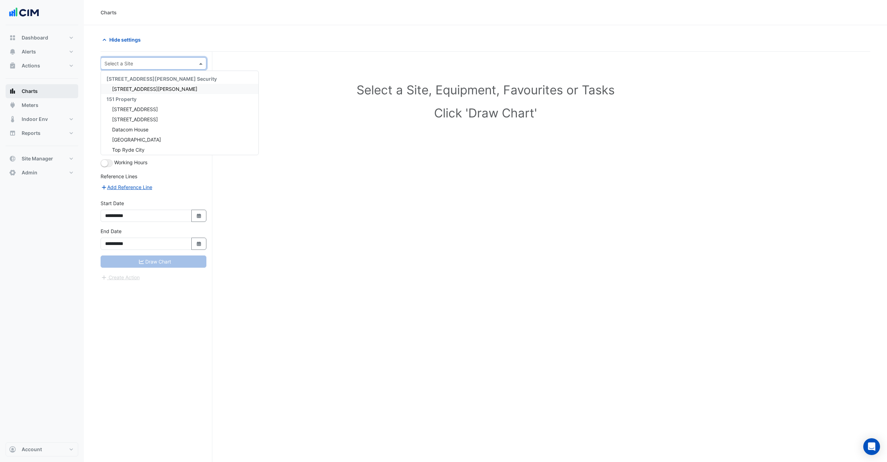
click at [40, 92] on button "Charts" at bounding box center [42, 91] width 73 height 14
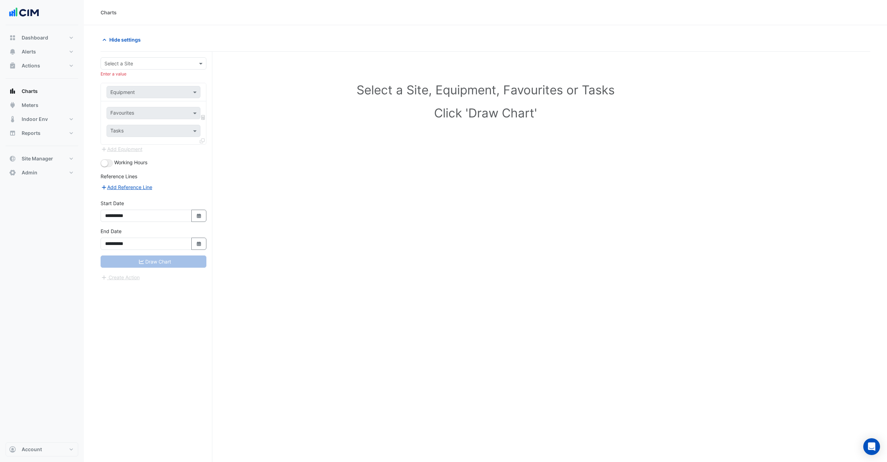
click at [160, 66] on input "text" at bounding box center [146, 63] width 84 height 7
type input "**"
click at [131, 86] on span "HQ Charlotte" at bounding box center [141, 89] width 58 height 6
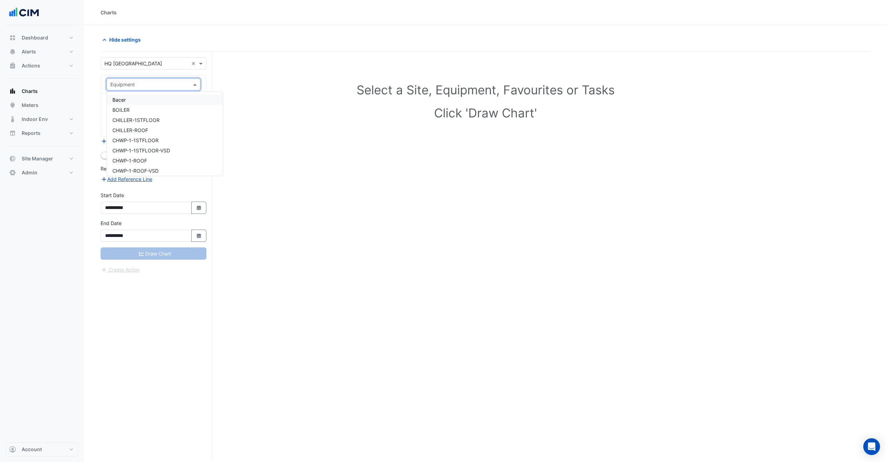
click at [137, 87] on input "text" at bounding box center [146, 84] width 72 height 7
click at [148, 121] on span "CHILLER-1STFLOOR" at bounding box center [135, 120] width 47 height 6
click at [140, 105] on input "text" at bounding box center [145, 105] width 71 height 7
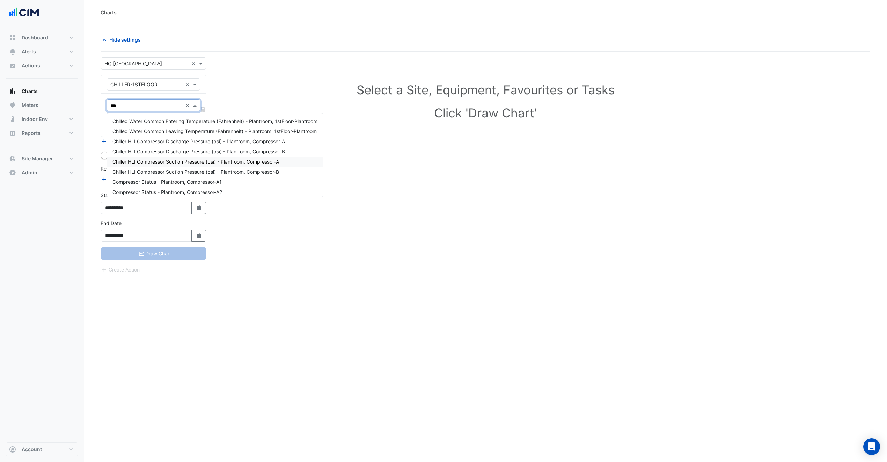
type input "****"
click at [196, 162] on span "Compressor Status - Plantroom, Compressor-A1" at bounding box center [166, 162] width 109 height 6
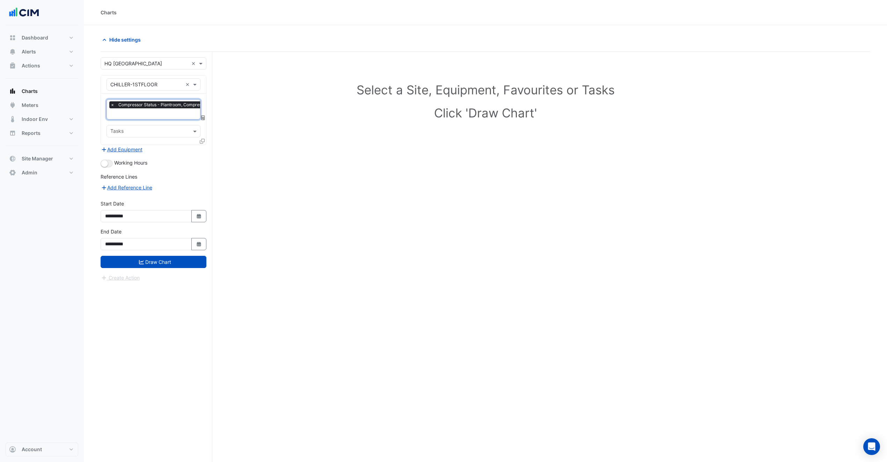
click at [179, 116] on input "text" at bounding box center [164, 114] width 108 height 7
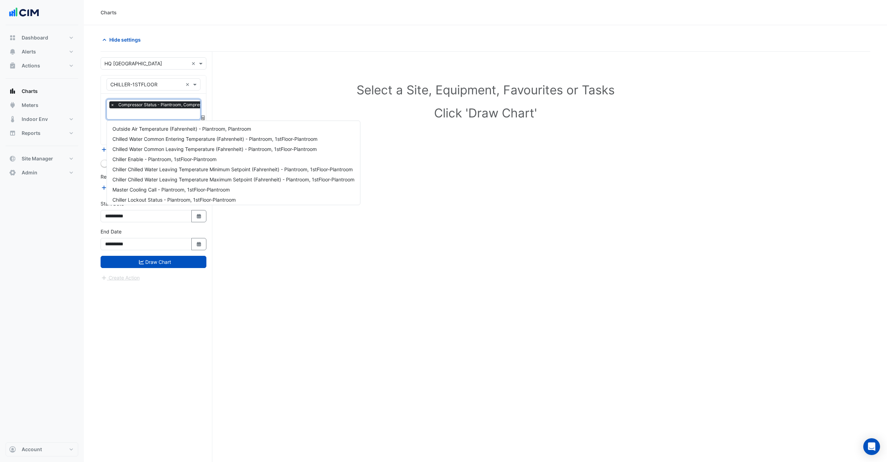
scroll to position [195, 0]
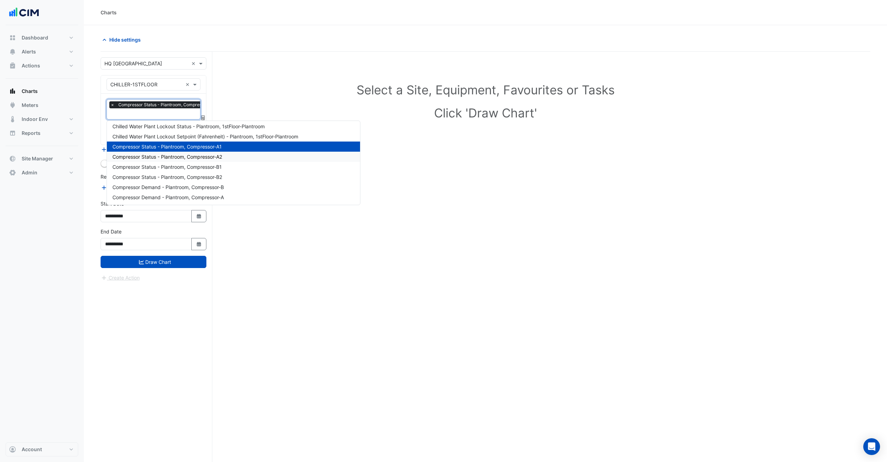
click at [186, 154] on span "Compressor Status - Plantroom, Compressor-A2" at bounding box center [167, 157] width 110 height 6
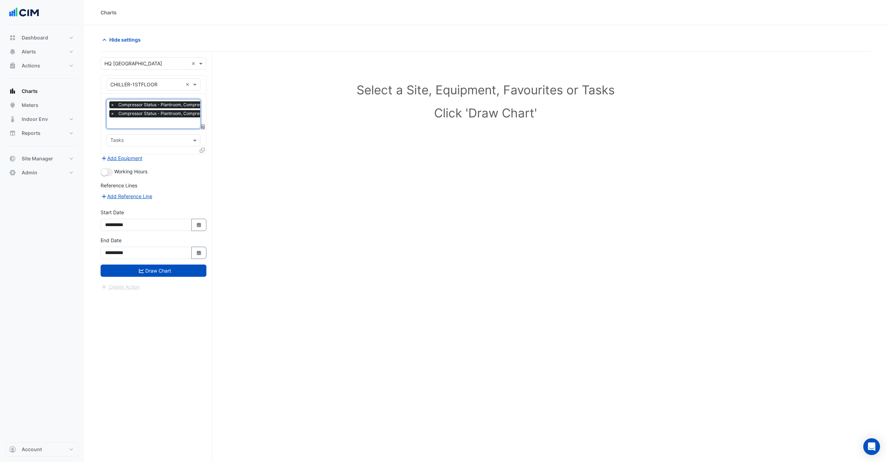
drag, startPoint x: 171, startPoint y: 118, endPoint x: 173, endPoint y: 121, distance: 3.8
click at [171, 118] on div "× Compressor Status - Plantroom, Compressor-A1 × Compressor Status - Plantroom,…" at bounding box center [163, 110] width 109 height 18
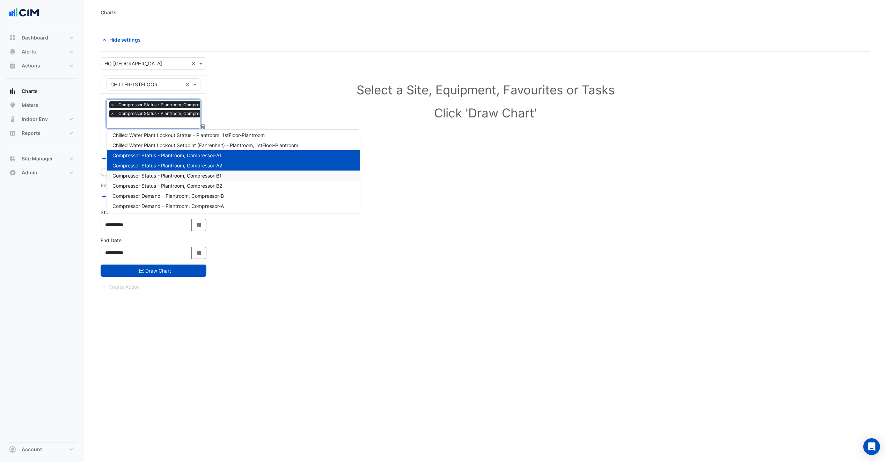
click at [189, 175] on span "Compressor Status - Plantroom, Compressor-B1" at bounding box center [166, 176] width 109 height 6
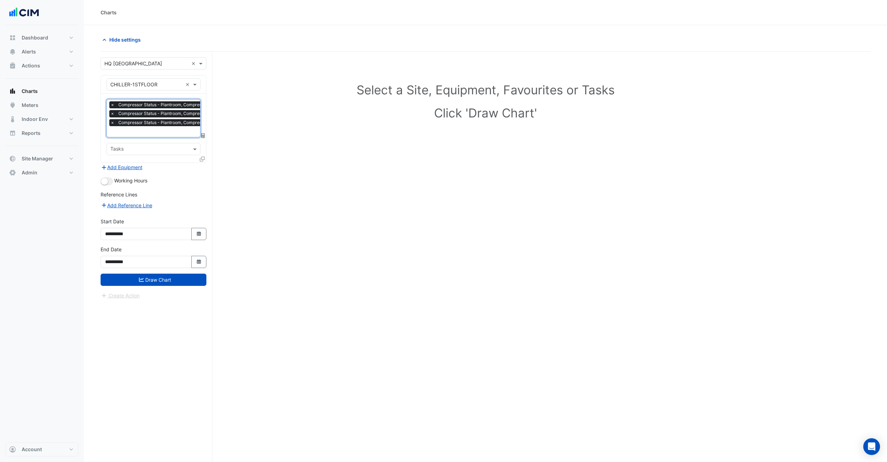
click at [177, 135] on input "text" at bounding box center [164, 132] width 108 height 7
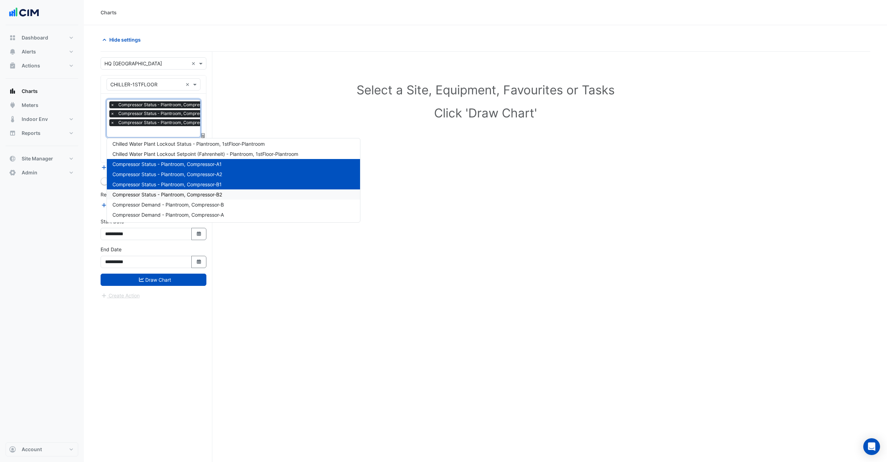
click at [198, 195] on span "Compressor Status - Plantroom, Compressor-B2" at bounding box center [167, 194] width 110 height 6
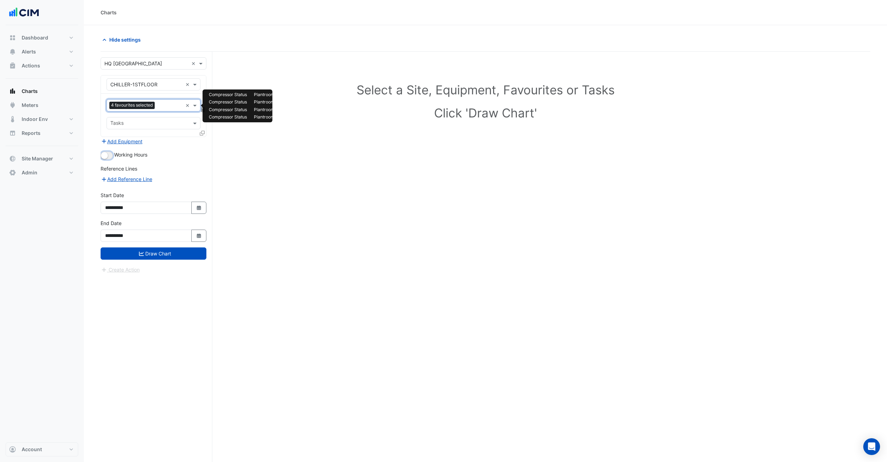
click at [110, 157] on button "button" at bounding box center [107, 156] width 12 height 8
click at [134, 139] on button "Add Equipment" at bounding box center [122, 141] width 42 height 8
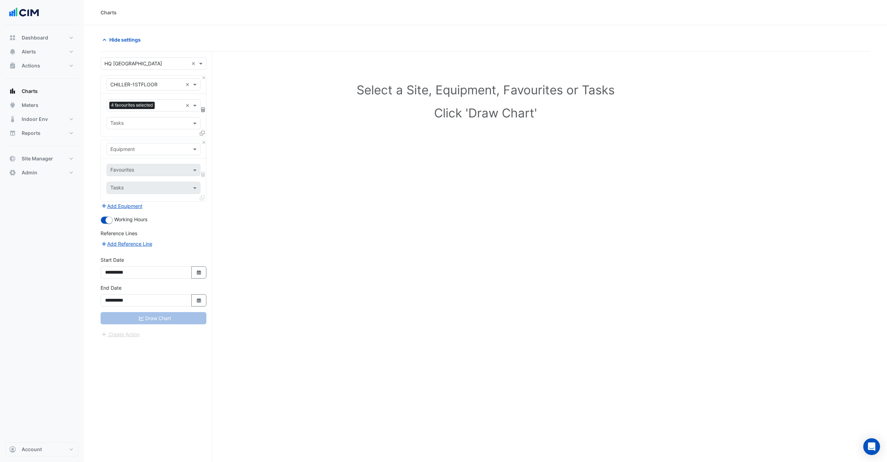
click at [152, 152] on input "text" at bounding box center [146, 149] width 72 height 7
type input "***"
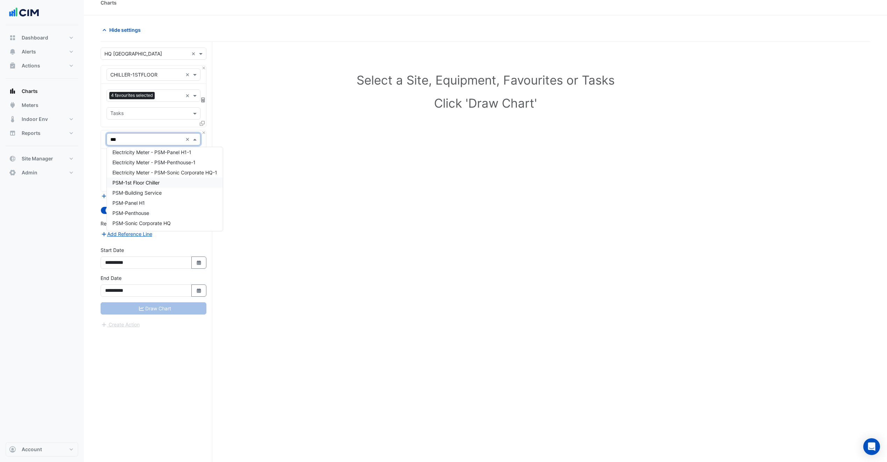
click at [149, 183] on span "PSM-1st Floor Chiller" at bounding box center [135, 183] width 47 height 6
click at [142, 168] on div "Favourites Tasks" at bounding box center [153, 169] width 105 height 43
click at [144, 166] on div at bounding box center [145, 161] width 72 height 9
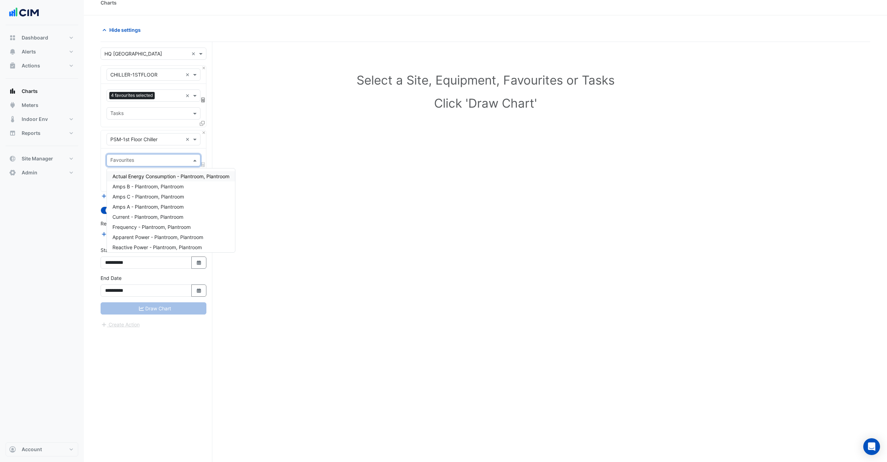
click at [160, 179] on span "Actual Energy Consumption - Plantroom, Plantroom" at bounding box center [170, 176] width 117 height 6
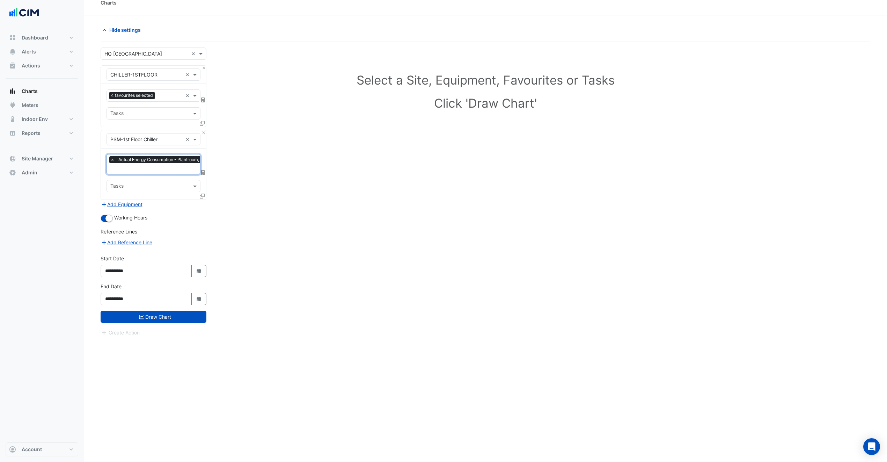
click at [201, 171] on icon at bounding box center [203, 172] width 4 height 5
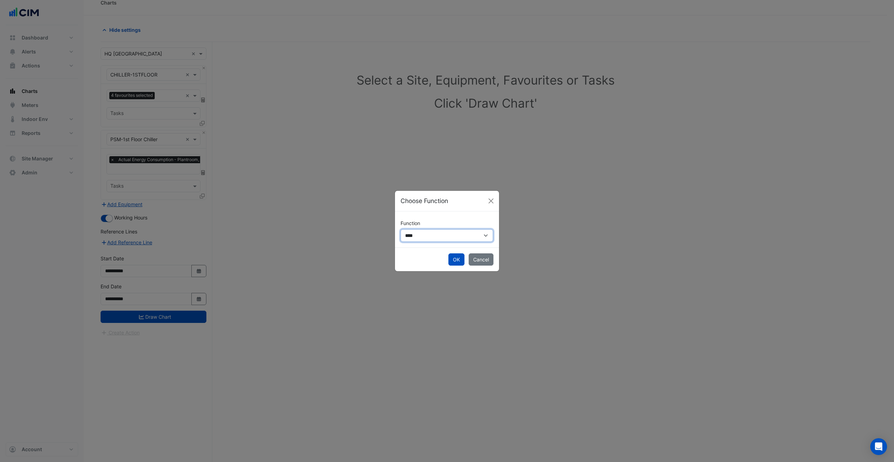
click at [333, 239] on select "**********" at bounding box center [447, 235] width 93 height 13
select select "******"
click at [333, 229] on select "**********" at bounding box center [447, 235] width 93 height 13
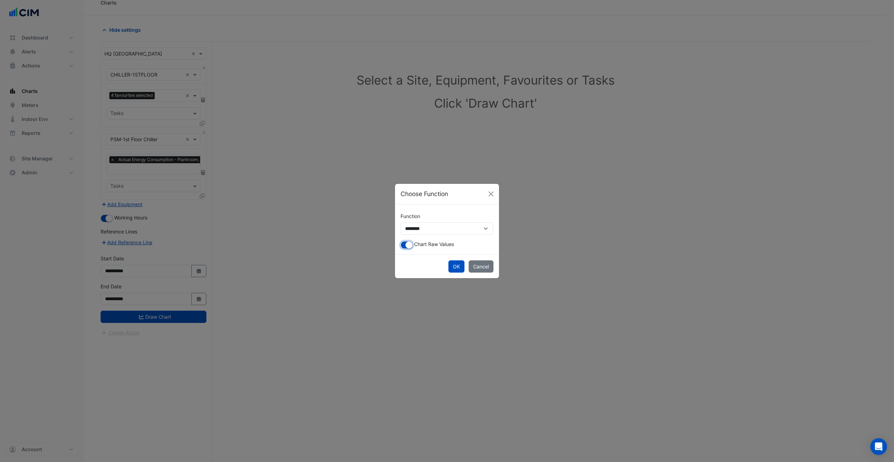
click at [333, 242] on small "button" at bounding box center [409, 244] width 7 height 7
click at [333, 263] on button "OK" at bounding box center [457, 266] width 16 height 12
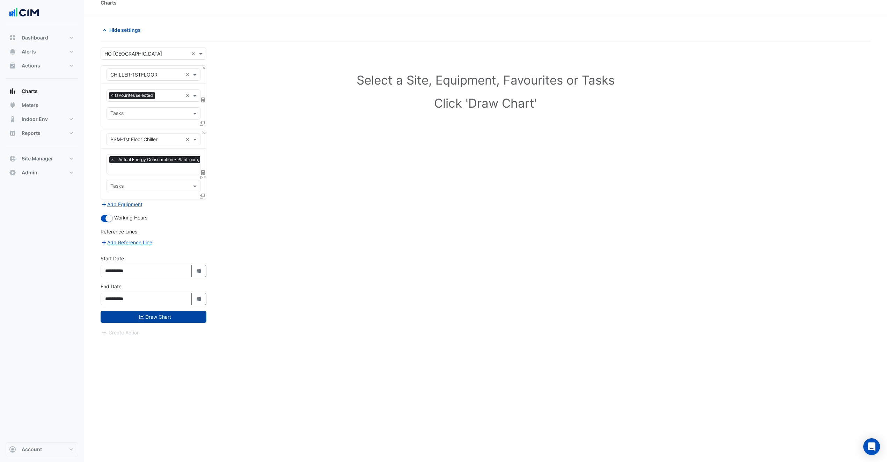
click at [163, 313] on button "Draw Chart" at bounding box center [154, 317] width 106 height 12
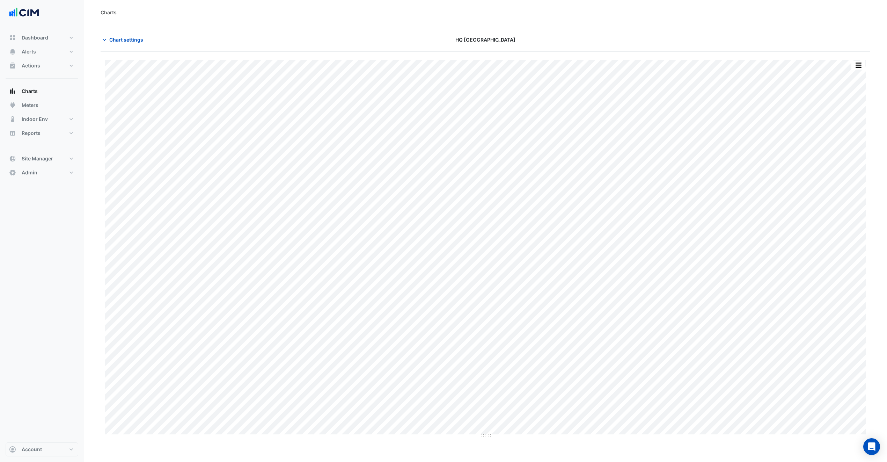
click at [333, 60] on div "Split by Equip Split by Unit Split All Print Save as JPEG Save as PNG Pivot Dat…" at bounding box center [486, 60] width 762 height 0
click at [333, 67] on button "button" at bounding box center [859, 65] width 14 height 9
click at [333, 88] on div "Split by Unit" at bounding box center [845, 90] width 42 height 13
click at [125, 44] on button "Chart settings" at bounding box center [124, 40] width 47 height 12
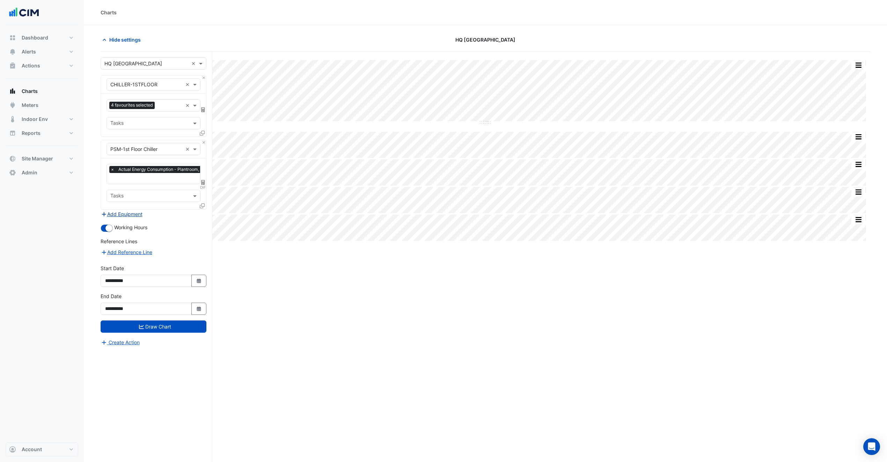
click at [133, 213] on button "Add Equipment" at bounding box center [122, 214] width 42 height 8
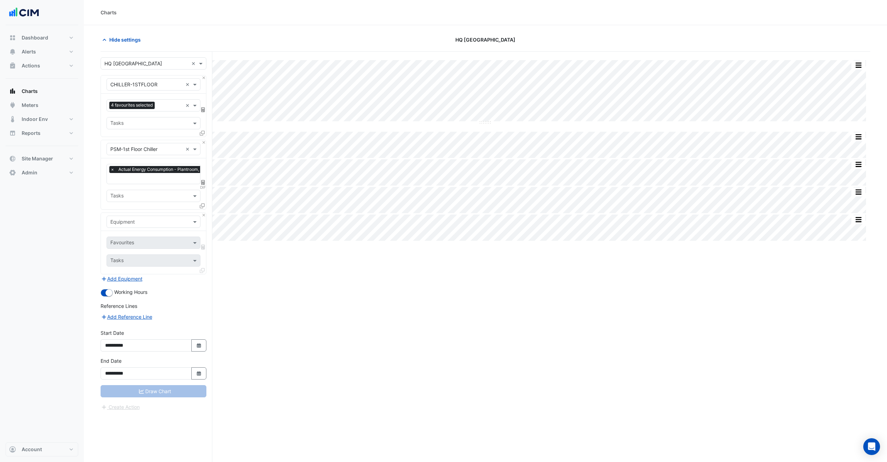
click at [150, 222] on input "text" at bounding box center [146, 221] width 72 height 7
click at [163, 260] on div "CHILLER-1STFLOOR" at bounding box center [165, 258] width 116 height 10
click at [182, 226] on div "× CHILLER-1STFLOOR ×" at bounding box center [154, 222] width 94 height 12
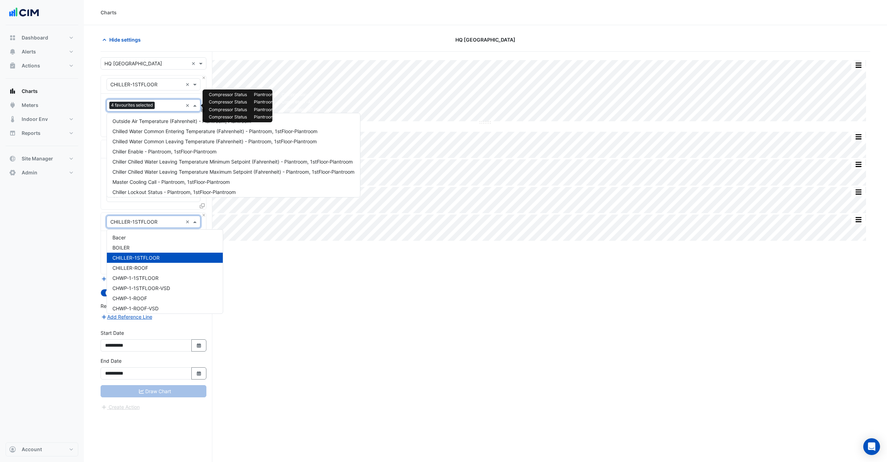
click at [164, 109] on input "text" at bounding box center [170, 105] width 25 height 7
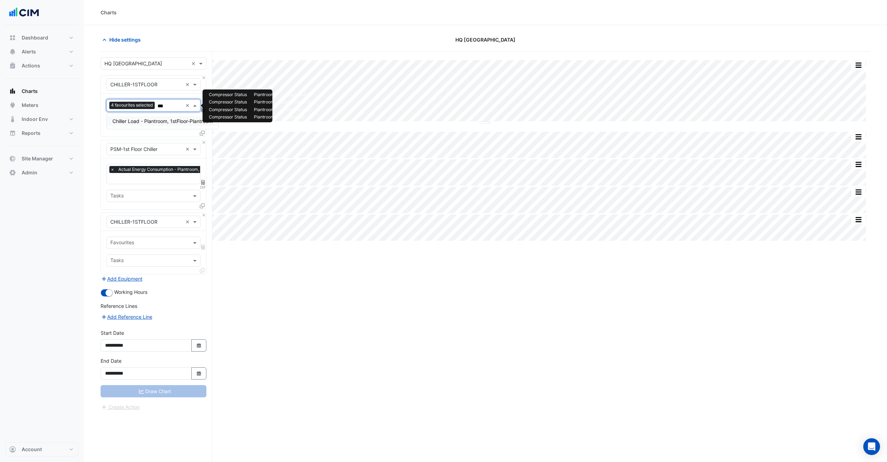
type input "****"
click at [165, 124] on div "Chiller Load - Plantroom, 1stFloor-Plantroom" at bounding box center [162, 121] width 111 height 10
click at [203, 216] on button "Close" at bounding box center [204, 215] width 5 height 5
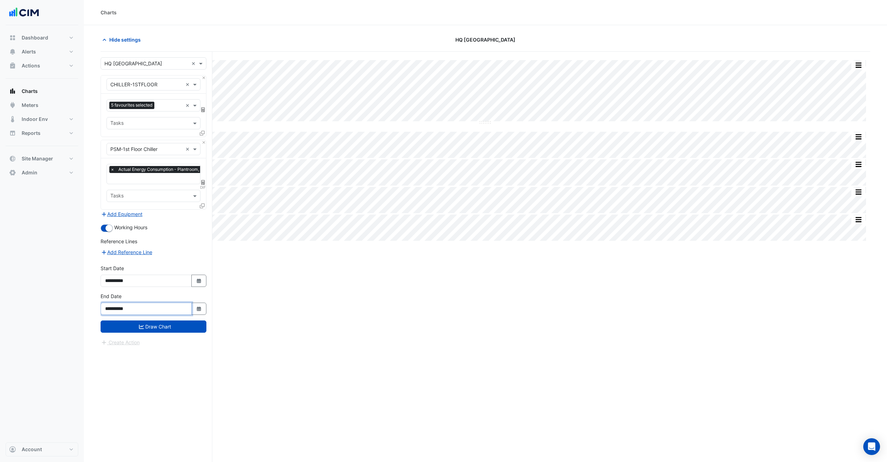
click at [182, 315] on input "**********" at bounding box center [146, 309] width 91 height 12
click at [184, 325] on button "Draw Chart" at bounding box center [154, 326] width 106 height 12
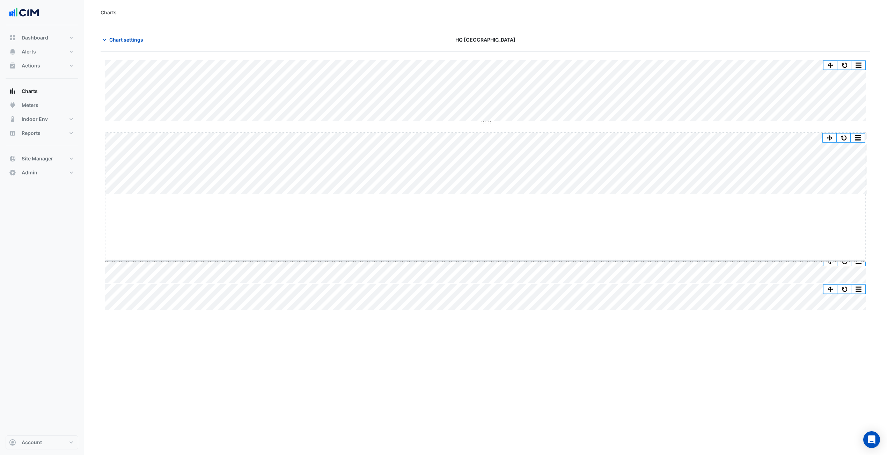
drag, startPoint x: 487, startPoint y: 193, endPoint x: 480, endPoint y: 280, distance: 87.2
drag, startPoint x: 483, startPoint y: 123, endPoint x: 489, endPoint y: 190, distance: 67.4
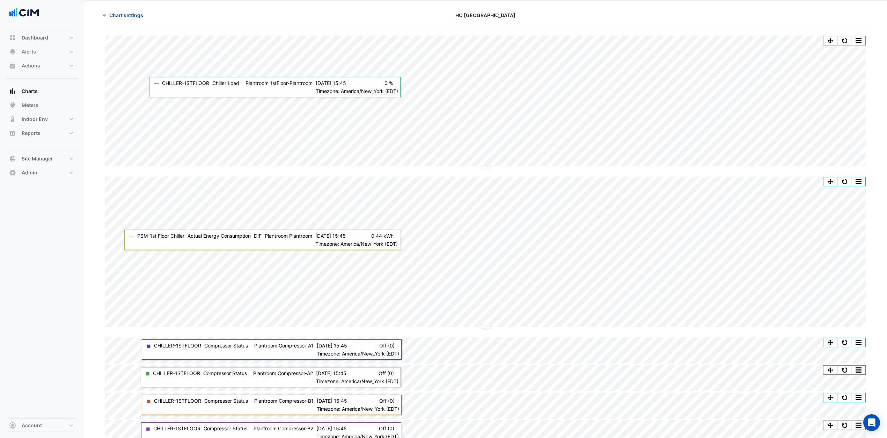
scroll to position [34, 0]
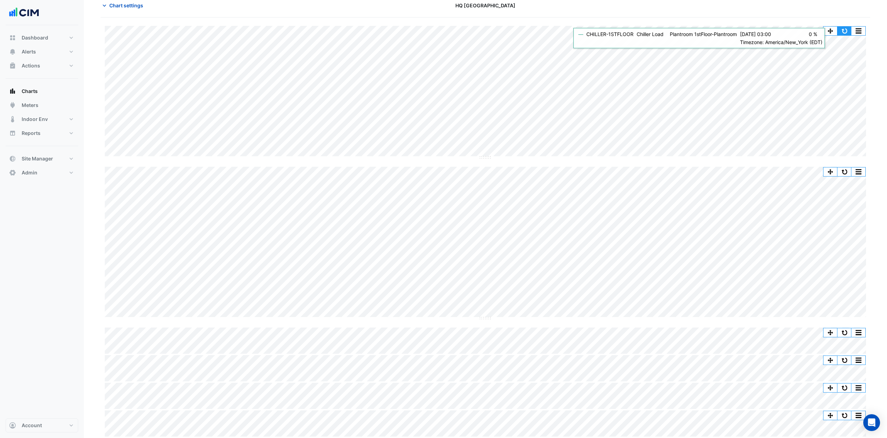
click at [333, 32] on button "button" at bounding box center [845, 31] width 14 height 9
click at [333, 31] on button "button" at bounding box center [845, 31] width 14 height 9
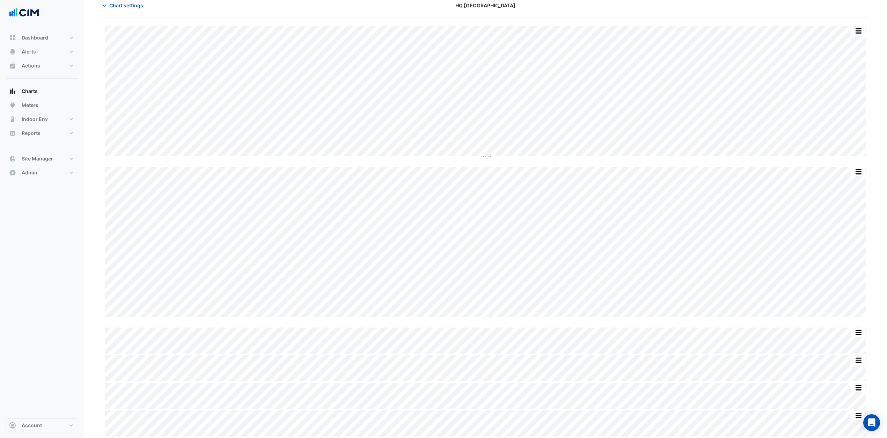
click at [333, 163] on div "Split by Equip Split All Split None Print Save as JPEG Save as PNG Pivot Data T…" at bounding box center [486, 231] width 770 height 411
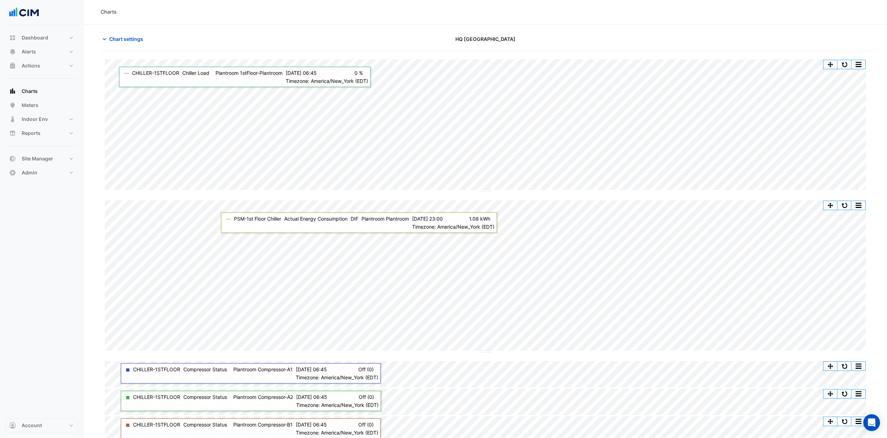
scroll to position [0, 0]
click at [128, 42] on span "Chart settings" at bounding box center [126, 39] width 34 height 7
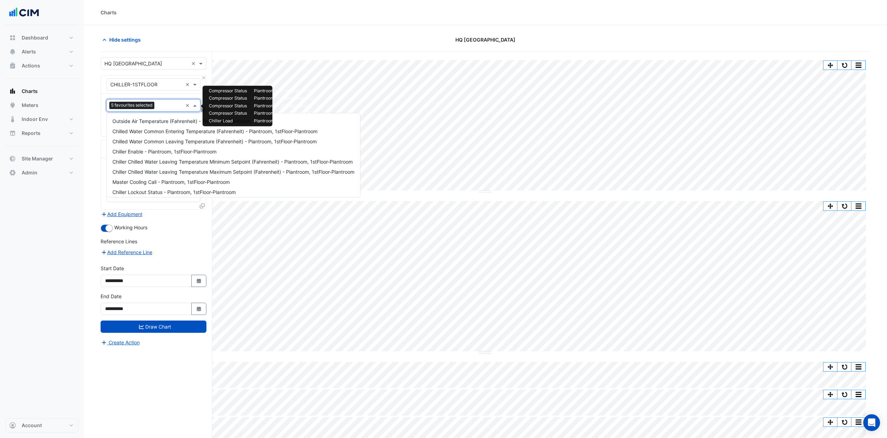
click at [161, 106] on input "text" at bounding box center [170, 105] width 26 height 7
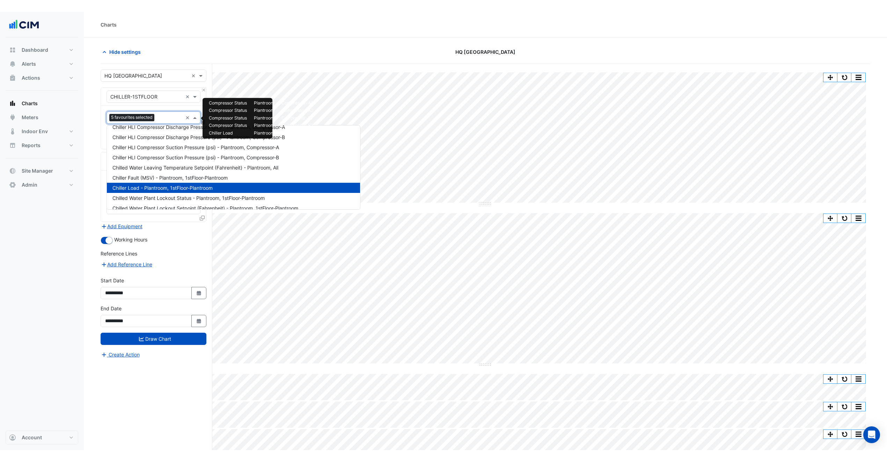
scroll to position [126, 0]
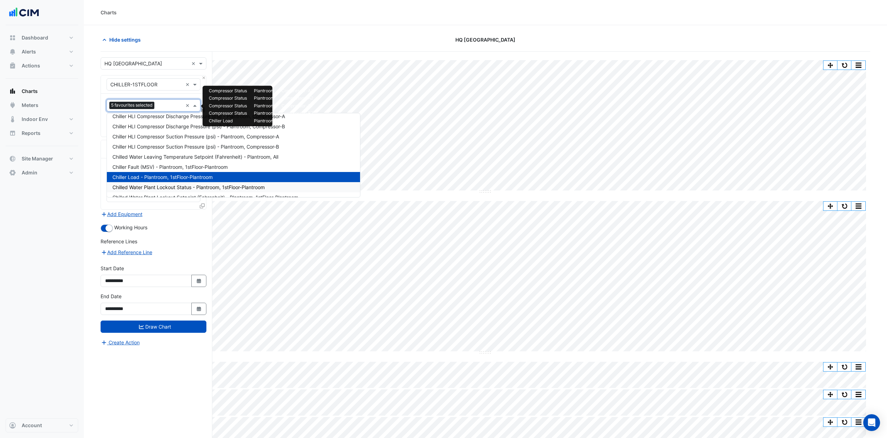
click at [181, 240] on div "Reference Lines" at bounding box center [154, 243] width 106 height 10
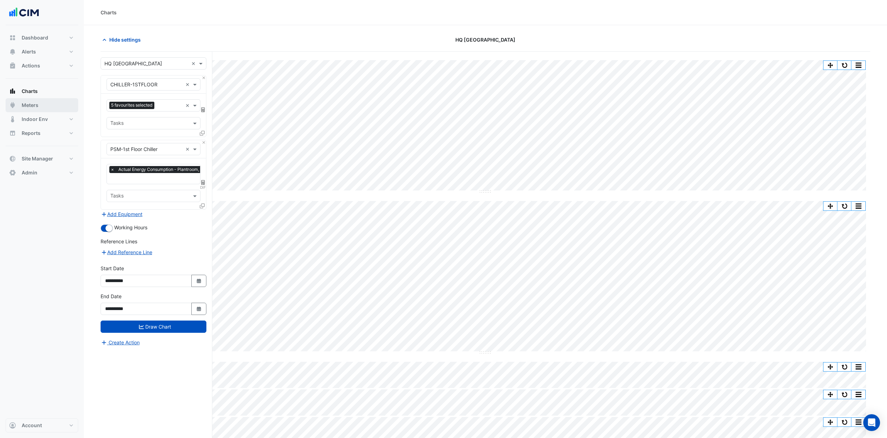
click at [43, 108] on button "Meters" at bounding box center [42, 105] width 73 height 14
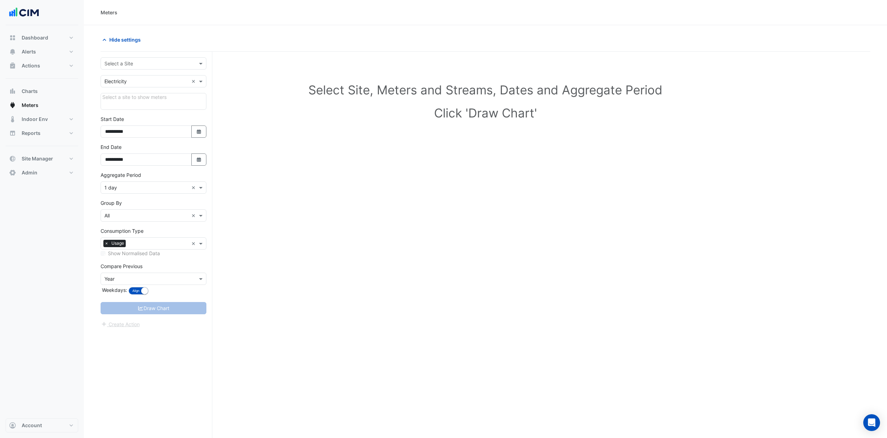
click at [132, 67] on input "text" at bounding box center [146, 63] width 84 height 7
type input "**"
click at [144, 90] on div "HQ Charlotte" at bounding box center [153, 89] width 105 height 10
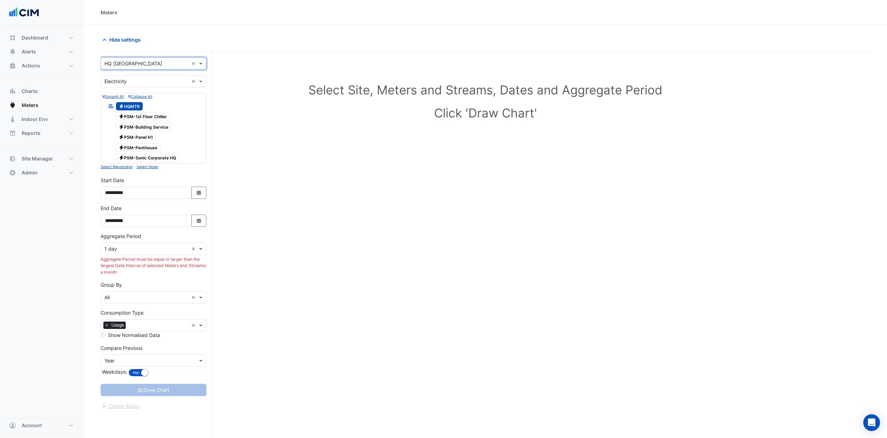
click at [162, 118] on span "Electricity PSM-1st Floor Chiller" at bounding box center [143, 116] width 55 height 8
click at [163, 128] on span "Electricity PSM-Building Service" at bounding box center [144, 127] width 56 height 8
click at [139, 107] on span "Electricity HQMTR" at bounding box center [129, 106] width 27 height 8
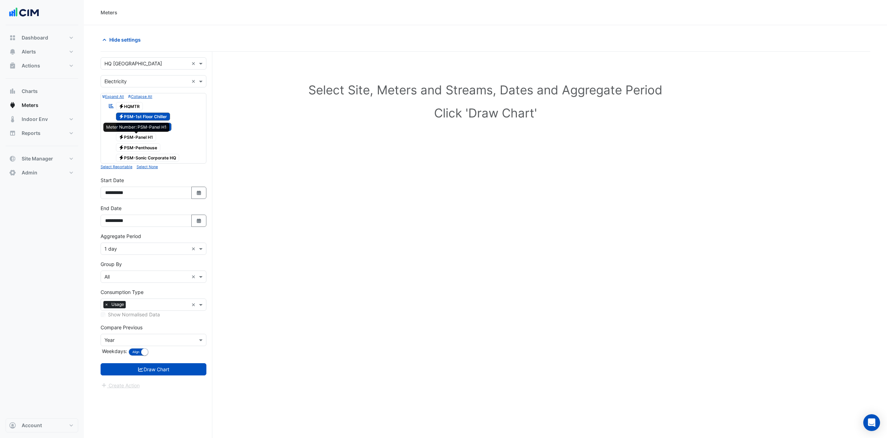
click at [149, 139] on span "Electricity PSM-Panel H1" at bounding box center [136, 137] width 41 height 8
click at [151, 152] on span "Electricity PSM-Penthouse" at bounding box center [138, 147] width 45 height 8
click at [165, 161] on span "Electricity PSM-Sonic Corporate HQ" at bounding box center [148, 158] width 64 height 8
click at [148, 148] on span "Electricity PSM-Penthouse" at bounding box center [138, 147] width 45 height 8
click at [148, 139] on span "Electricity PSM-Panel H1" at bounding box center [136, 137] width 41 height 8
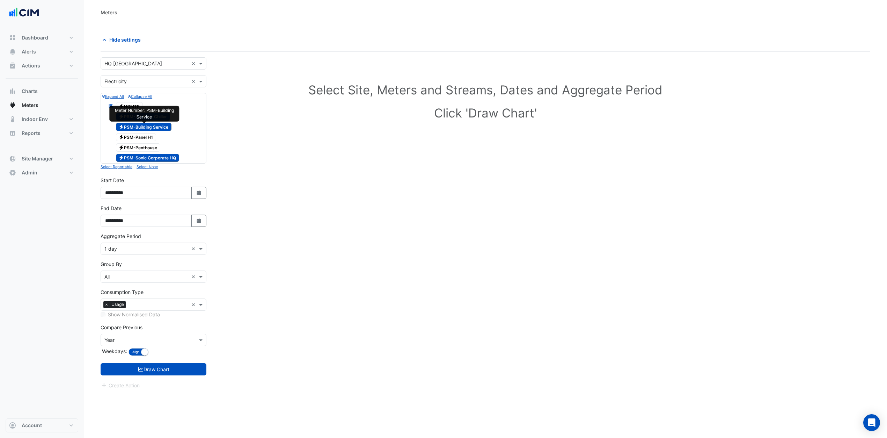
click at [146, 127] on span "Electricity PSM-Building Service" at bounding box center [144, 127] width 56 height 8
click at [150, 116] on span "Electricity PSM-1st Floor Chiller" at bounding box center [143, 116] width 55 height 8
click at [179, 364] on button "Draw Chart" at bounding box center [154, 369] width 106 height 12
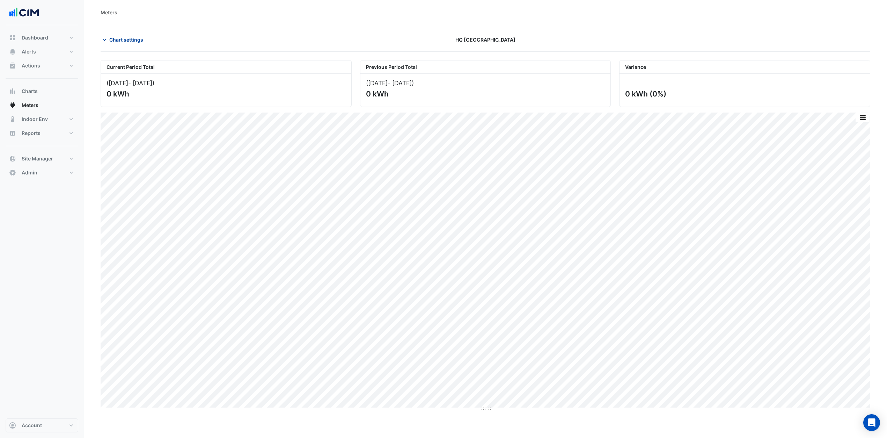
click at [133, 38] on span "Chart settings" at bounding box center [126, 39] width 34 height 7
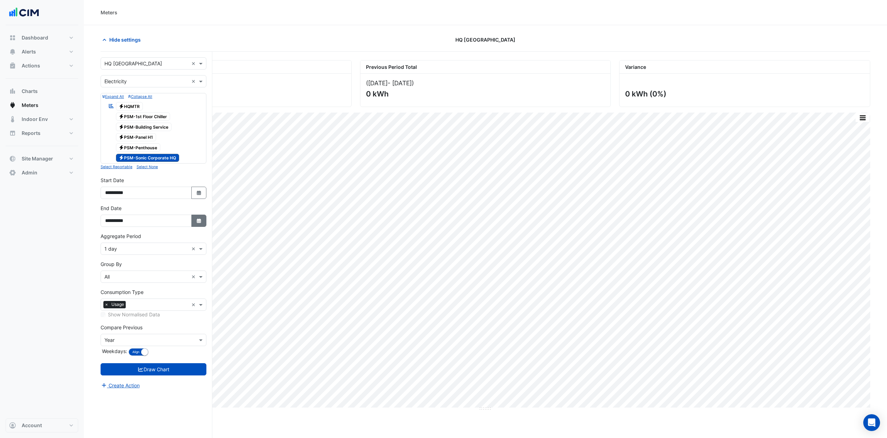
click at [200, 224] on fa-icon "Select Date" at bounding box center [199, 221] width 6 height 6
click at [180, 131] on button "Next month" at bounding box center [179, 129] width 8 height 11
select select "**"
click at [157, 197] on div "31" at bounding box center [156, 196] width 11 height 11
type input "**********"
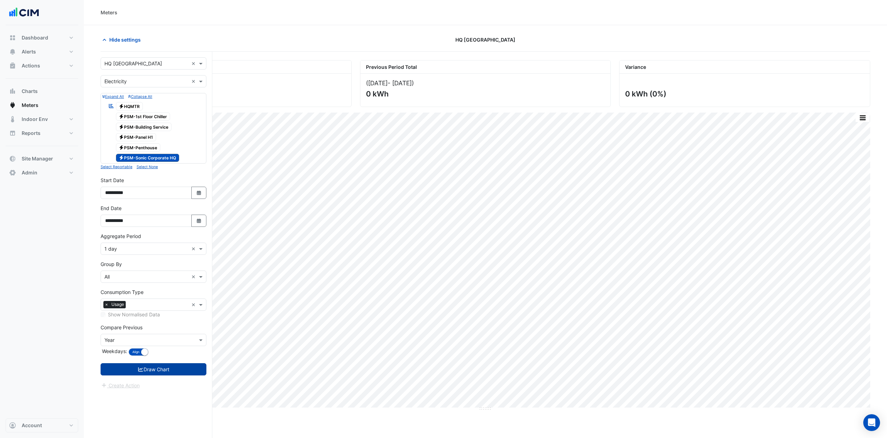
click at [182, 364] on button "Draw Chart" at bounding box center [154, 369] width 106 height 12
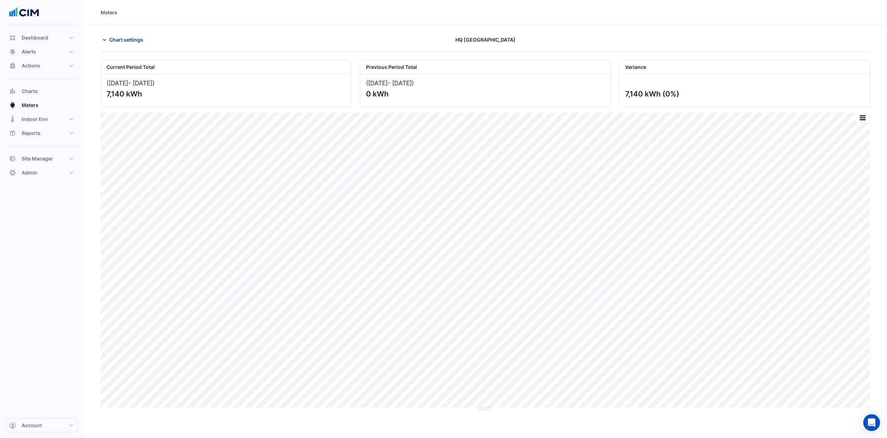
click at [122, 34] on button "Chart settings" at bounding box center [124, 40] width 47 height 12
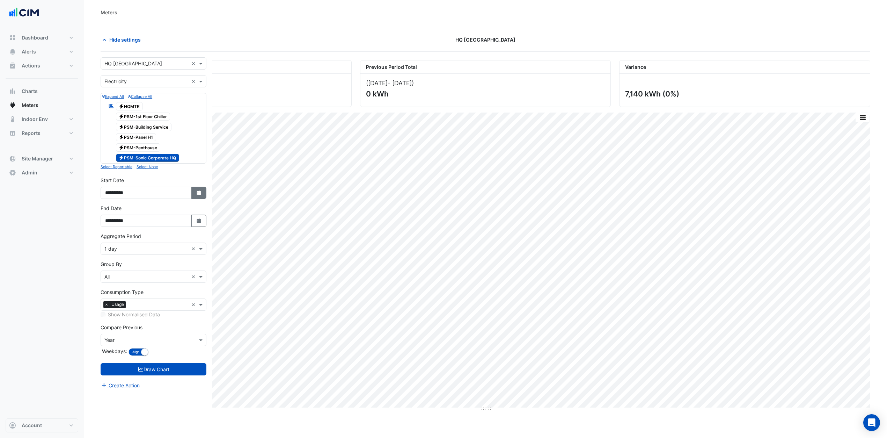
click at [193, 195] on button "Select Date" at bounding box center [198, 193] width 15 height 12
select select "*"
select select "****"
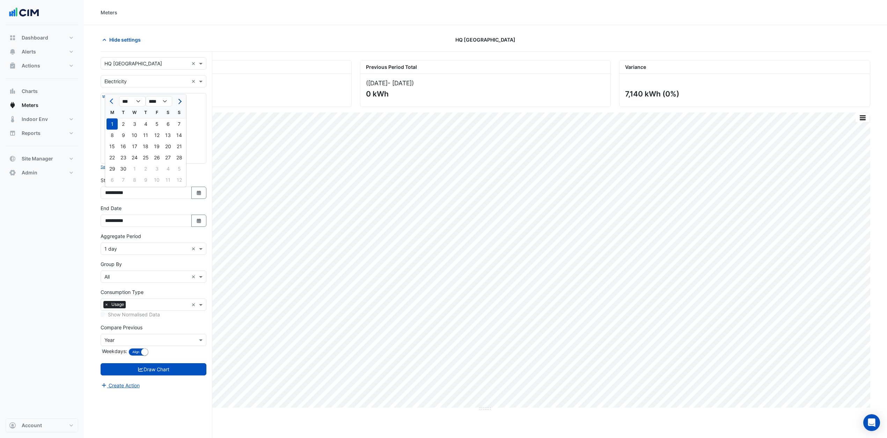
click at [180, 104] on button "Next month" at bounding box center [179, 101] width 8 height 11
select select "**"
click at [137, 136] on div "8" at bounding box center [134, 135] width 11 height 11
type input "**********"
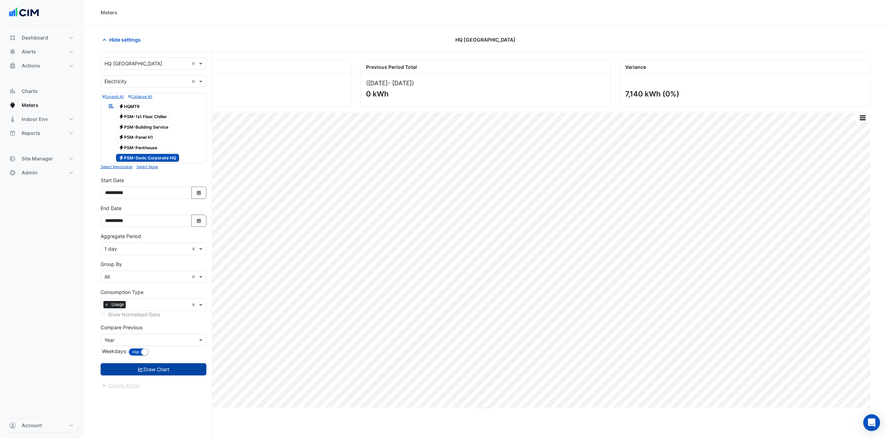
click at [172, 364] on button "Draw Chart" at bounding box center [154, 369] width 106 height 12
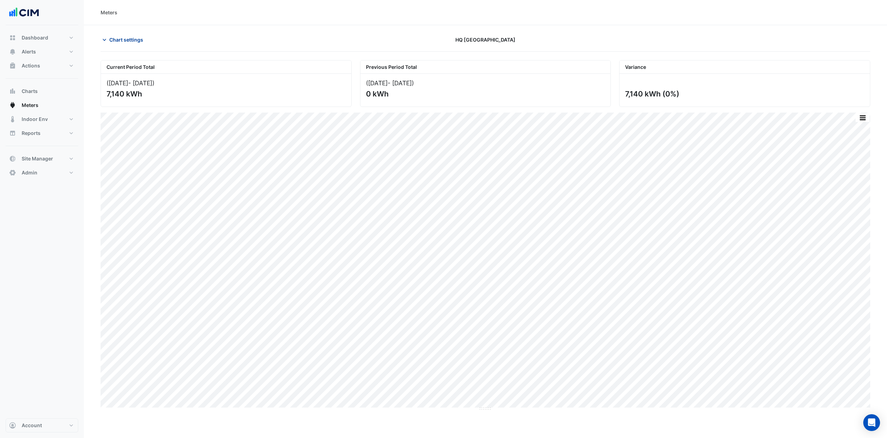
click at [122, 39] on span "Chart settings" at bounding box center [126, 39] width 34 height 7
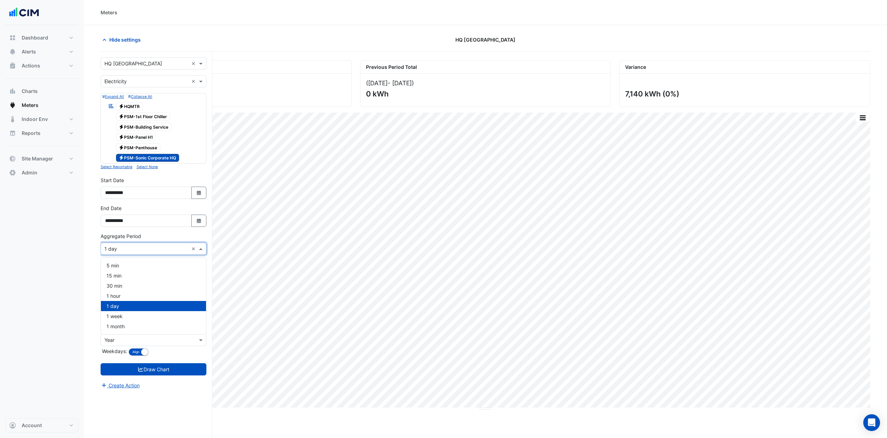
click at [123, 247] on input "text" at bounding box center [146, 248] width 84 height 7
click at [126, 277] on div "15 min" at bounding box center [153, 275] width 105 height 10
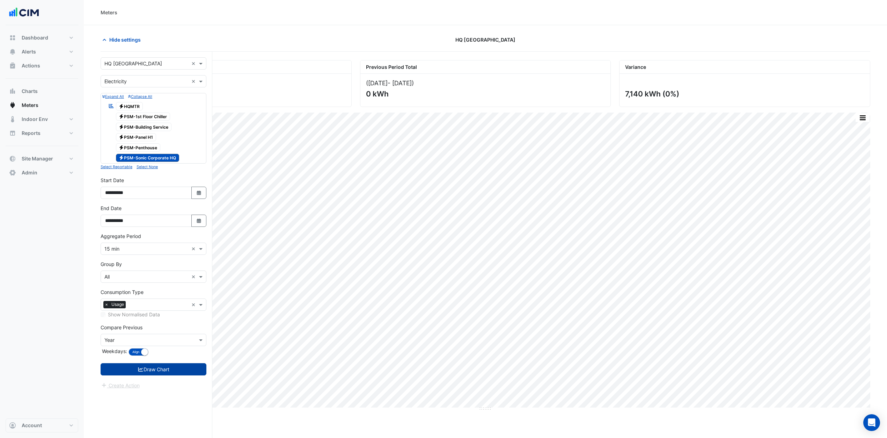
click at [154, 364] on button "Draw Chart" at bounding box center [154, 369] width 106 height 12
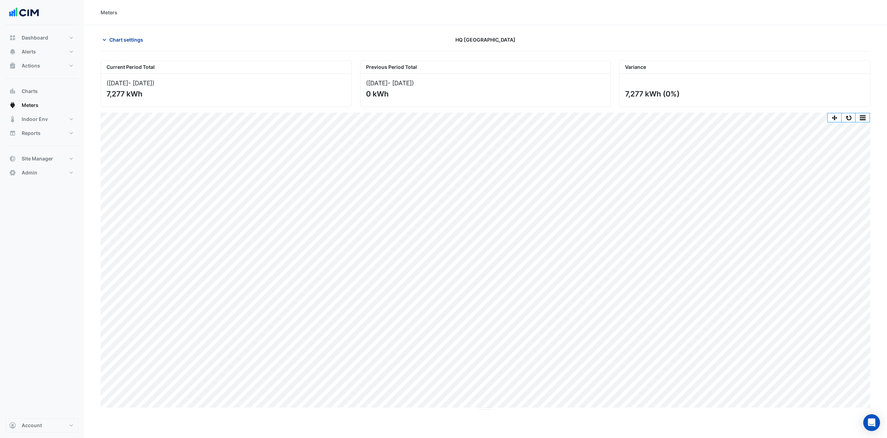
click at [125, 41] on span "Chart settings" at bounding box center [126, 39] width 34 height 7
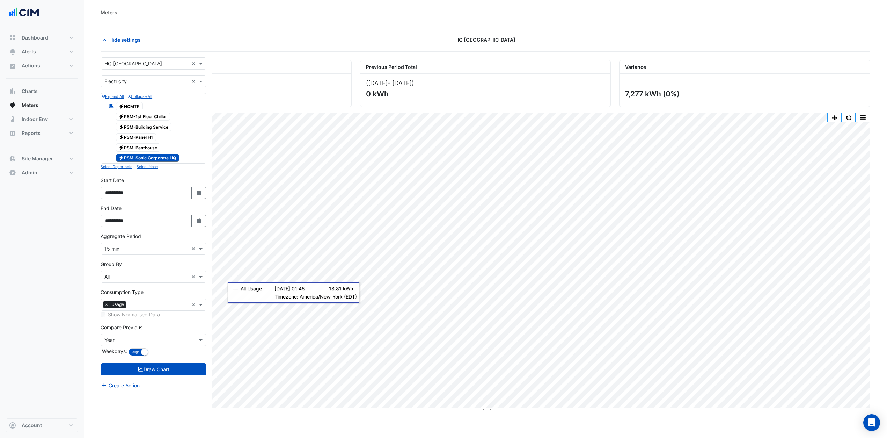
click at [157, 160] on span "Electricity PSM-Sonic Corporate HQ" at bounding box center [148, 158] width 64 height 8
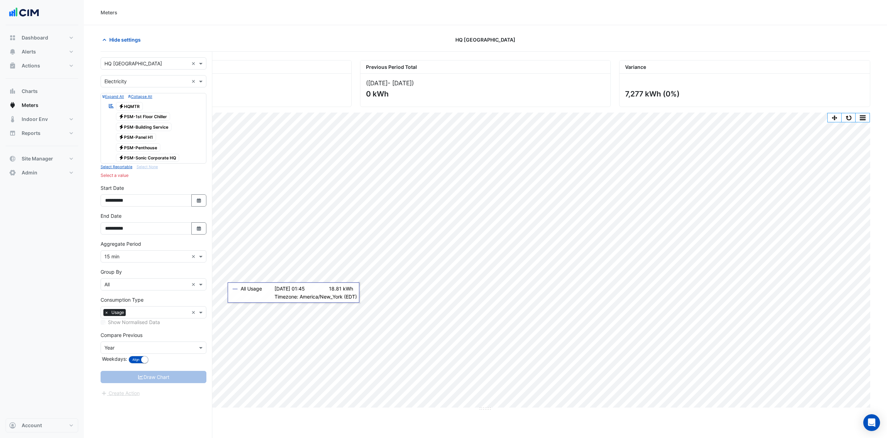
click at [160, 155] on span "Electricity PSM-Sonic Corporate HQ" at bounding box center [148, 158] width 64 height 8
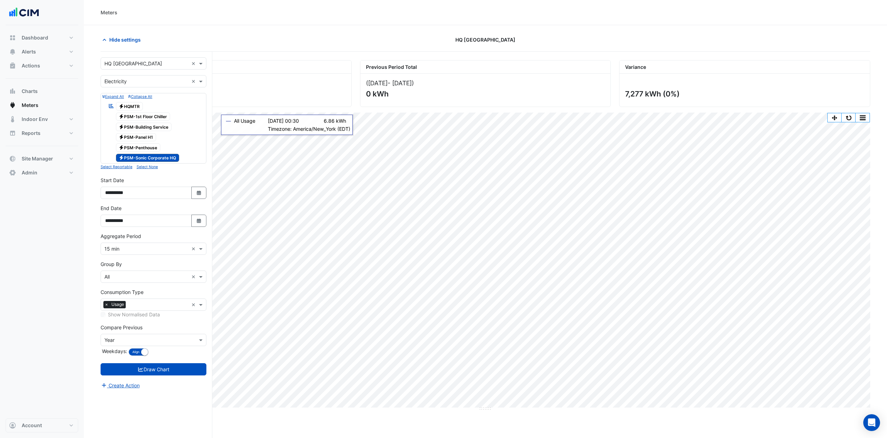
click at [158, 160] on span "Electricity PSM-Sonic Corporate HQ" at bounding box center [148, 158] width 64 height 8
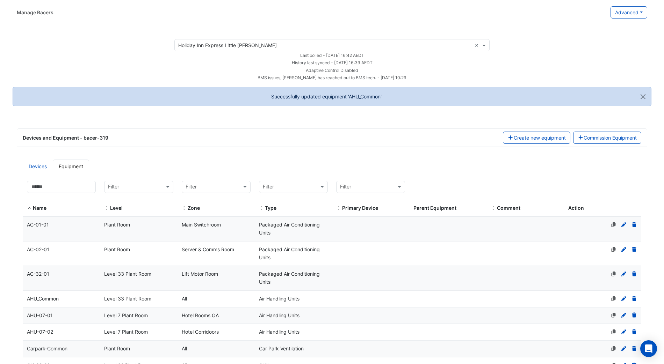
select select "***"
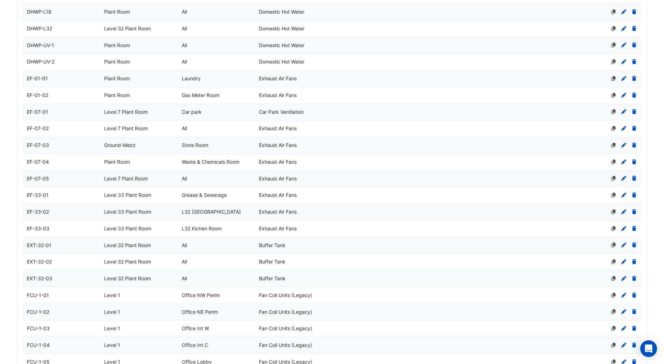
scroll to position [671, 0]
